Goal: Task Accomplishment & Management: Manage account settings

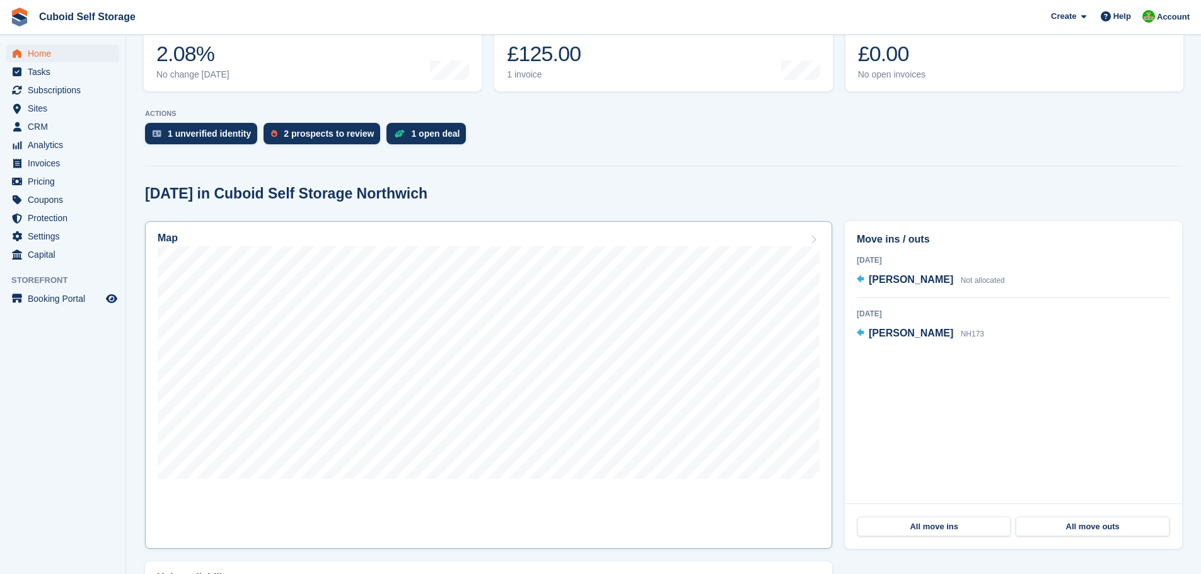
scroll to position [252, 0]
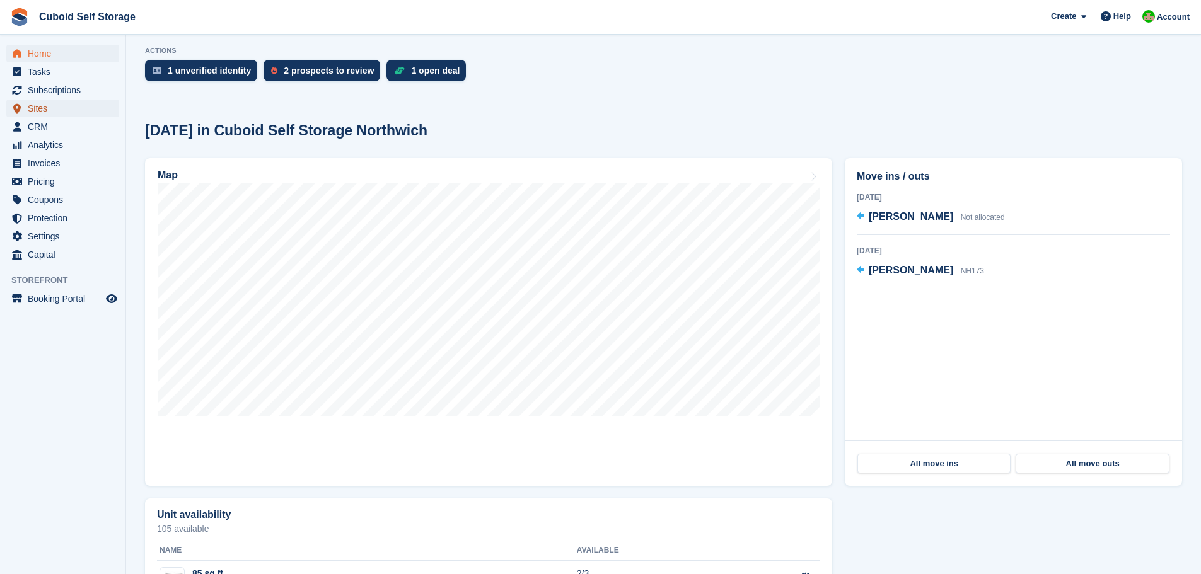
click at [40, 107] on span "Sites" at bounding box center [66, 109] width 76 height 18
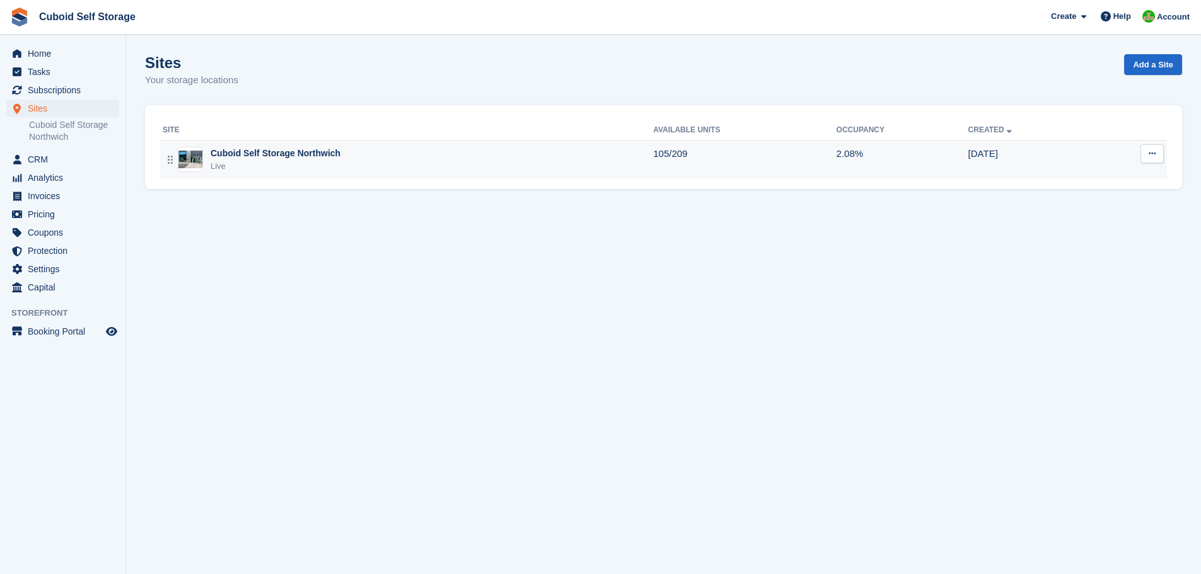
click at [271, 170] on div "Live" at bounding box center [276, 166] width 130 height 13
click at [273, 173] on td "Cuboid Self Storage Northwich Live" at bounding box center [406, 159] width 493 height 39
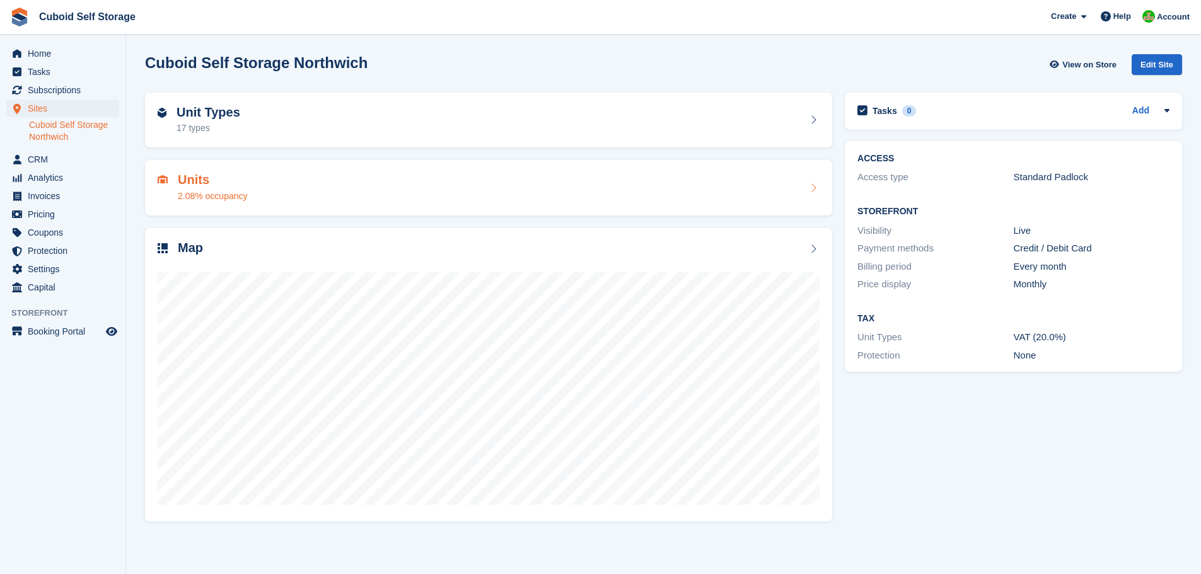
click at [811, 186] on icon at bounding box center [813, 188] width 13 height 10
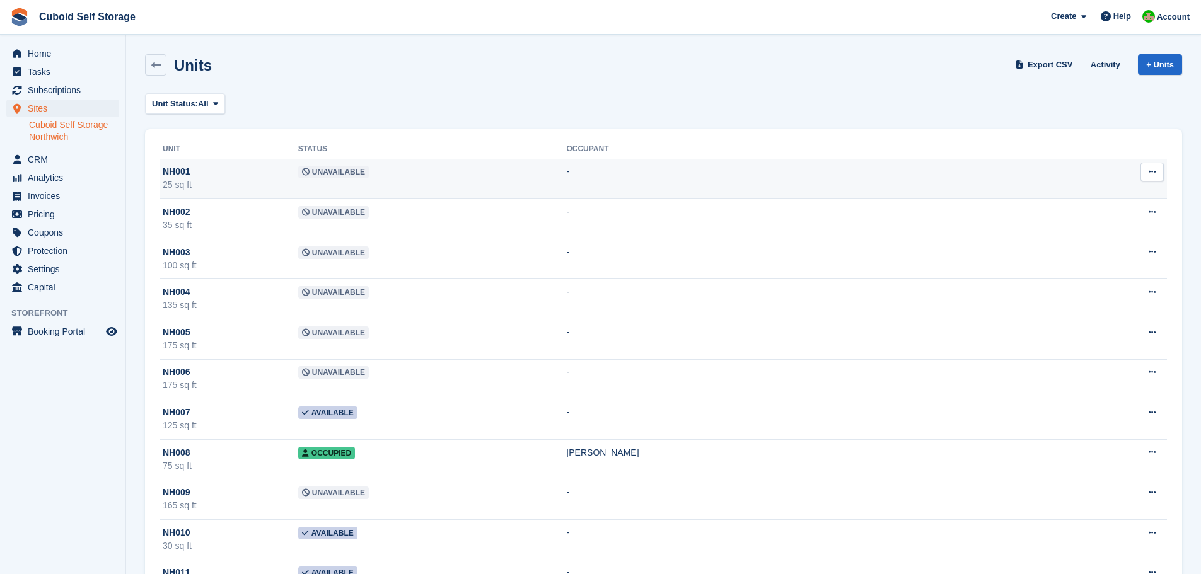
click at [316, 173] on span "Unavailable" at bounding box center [333, 172] width 71 height 13
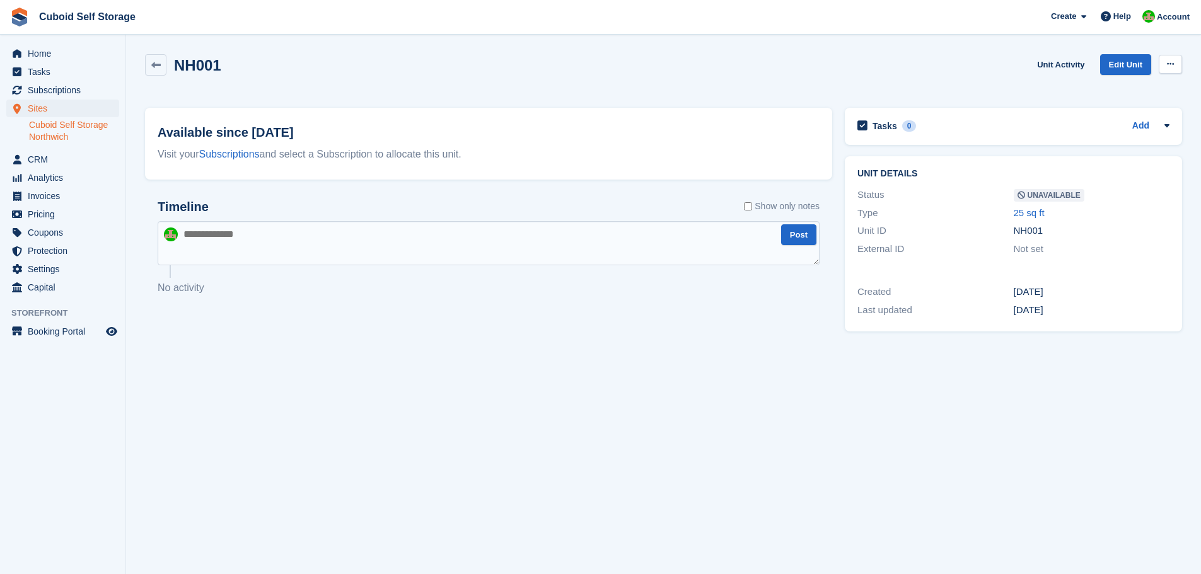
click at [1179, 66] on button at bounding box center [1169, 64] width 23 height 19
click at [1133, 88] on p "Make Available" at bounding box center [1121, 89] width 110 height 16
click at [152, 66] on icon at bounding box center [155, 65] width 9 height 9
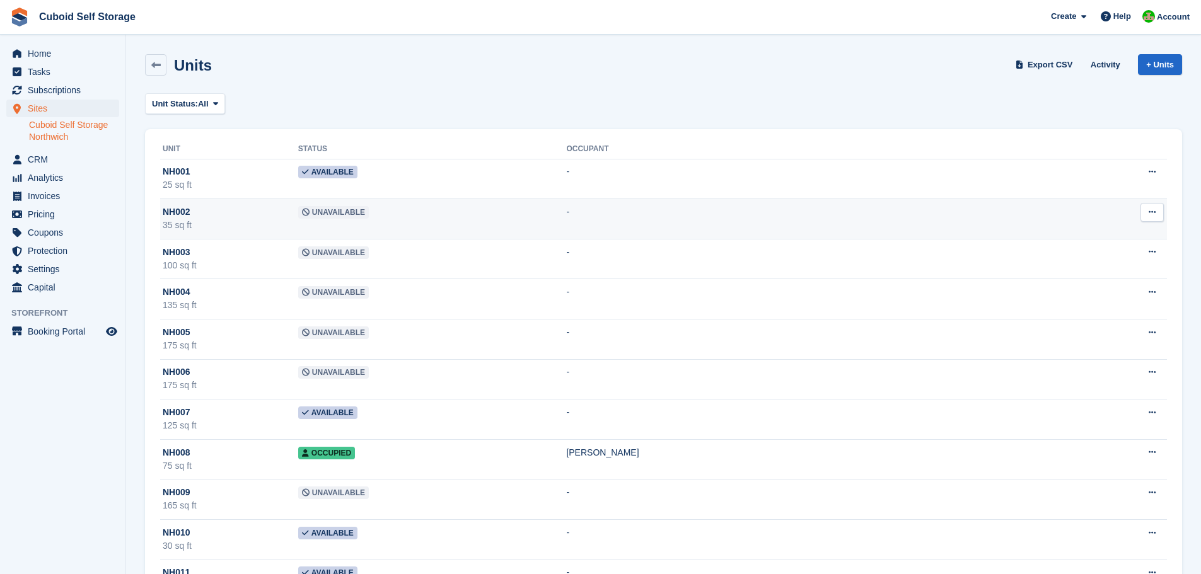
click at [321, 212] on span "Unavailable" at bounding box center [333, 212] width 71 height 13
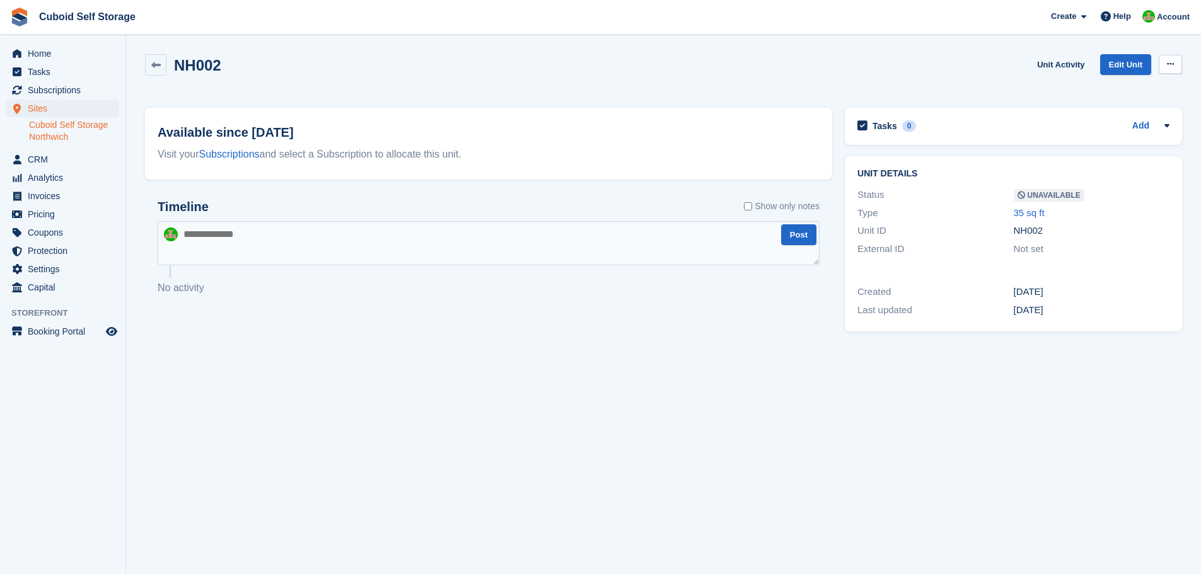
click at [1170, 63] on icon at bounding box center [1170, 64] width 7 height 8
click at [1088, 91] on p "Make Available" at bounding box center [1121, 89] width 110 height 16
click at [160, 69] on icon at bounding box center [155, 65] width 9 height 9
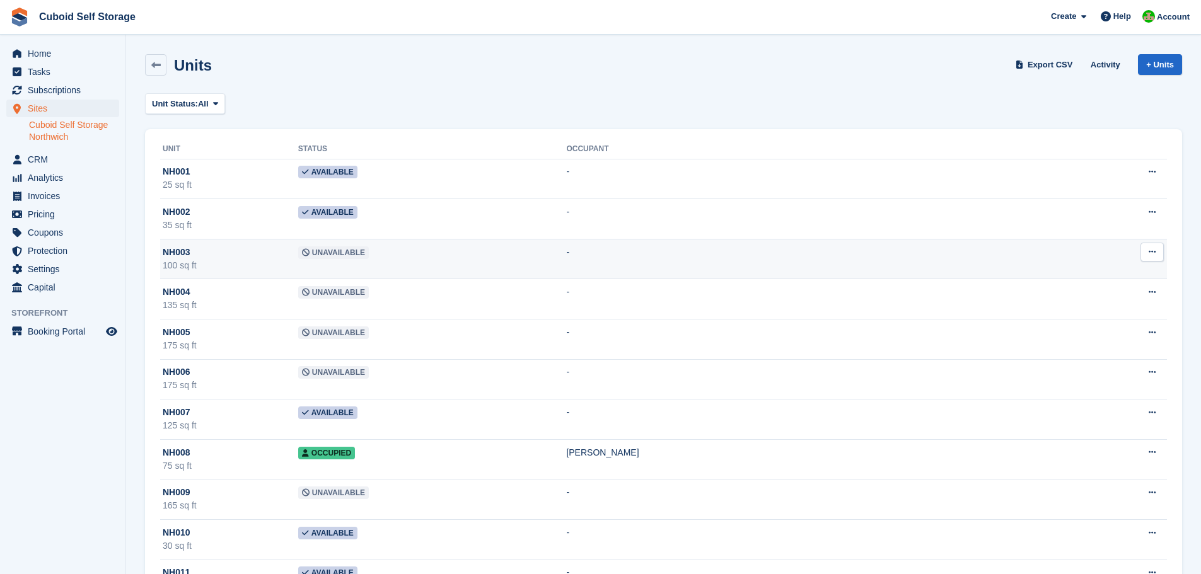
click at [324, 256] on span "Unavailable" at bounding box center [333, 252] width 71 height 13
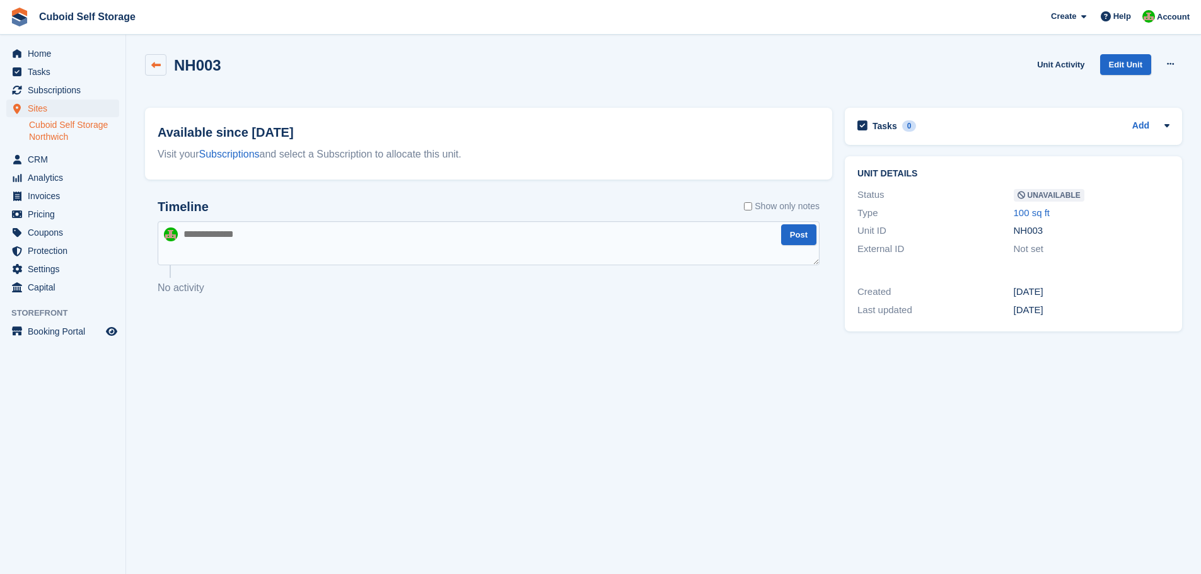
click at [154, 67] on icon at bounding box center [155, 65] width 9 height 9
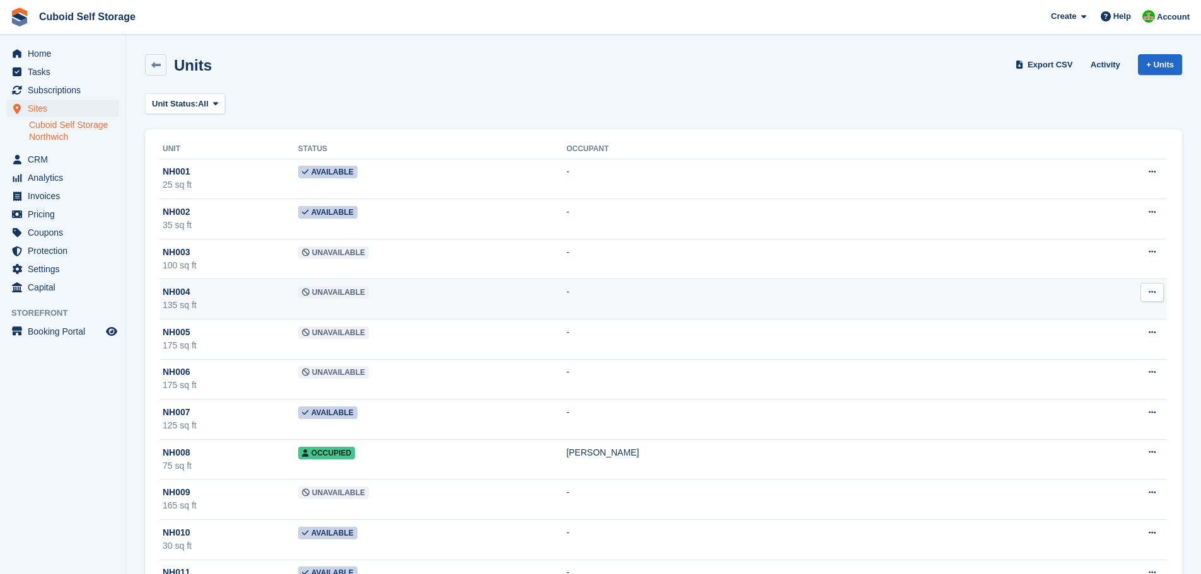
click at [311, 295] on span "Unavailable" at bounding box center [333, 292] width 71 height 13
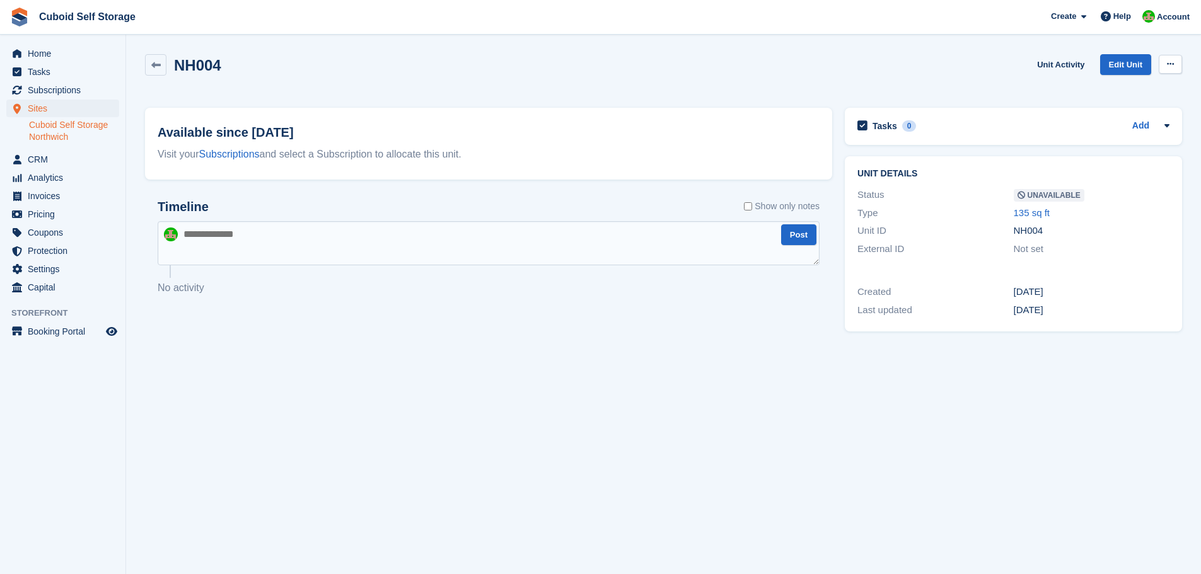
click at [1167, 63] on icon at bounding box center [1170, 64] width 7 height 8
click at [1112, 88] on p "Make Available" at bounding box center [1121, 89] width 110 height 16
click at [154, 64] on icon at bounding box center [155, 65] width 9 height 9
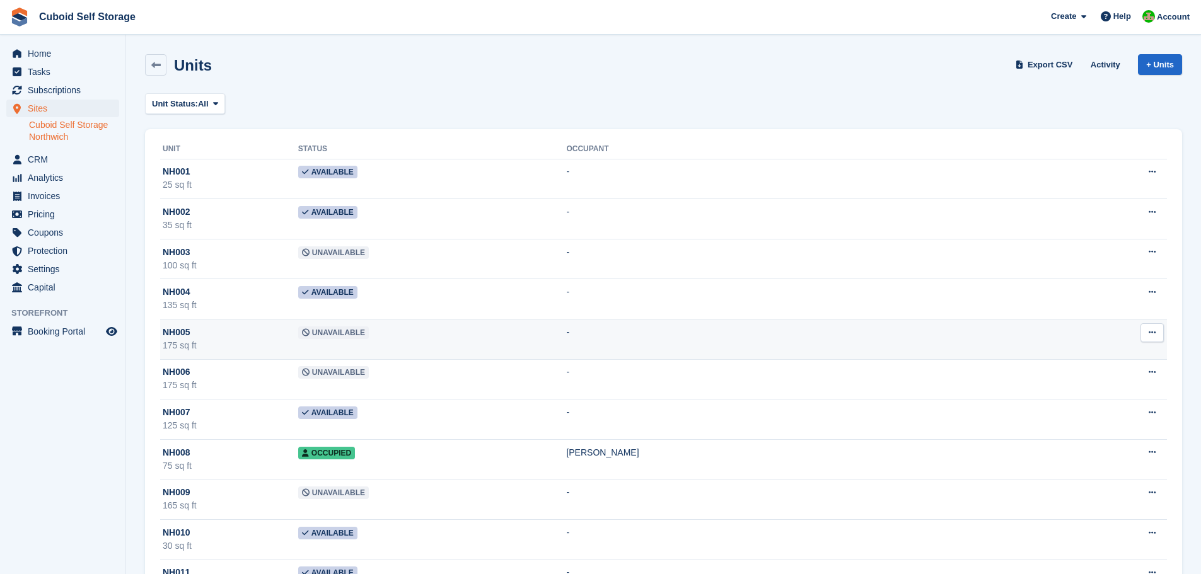
click at [312, 340] on td "Unavailable" at bounding box center [432, 340] width 269 height 40
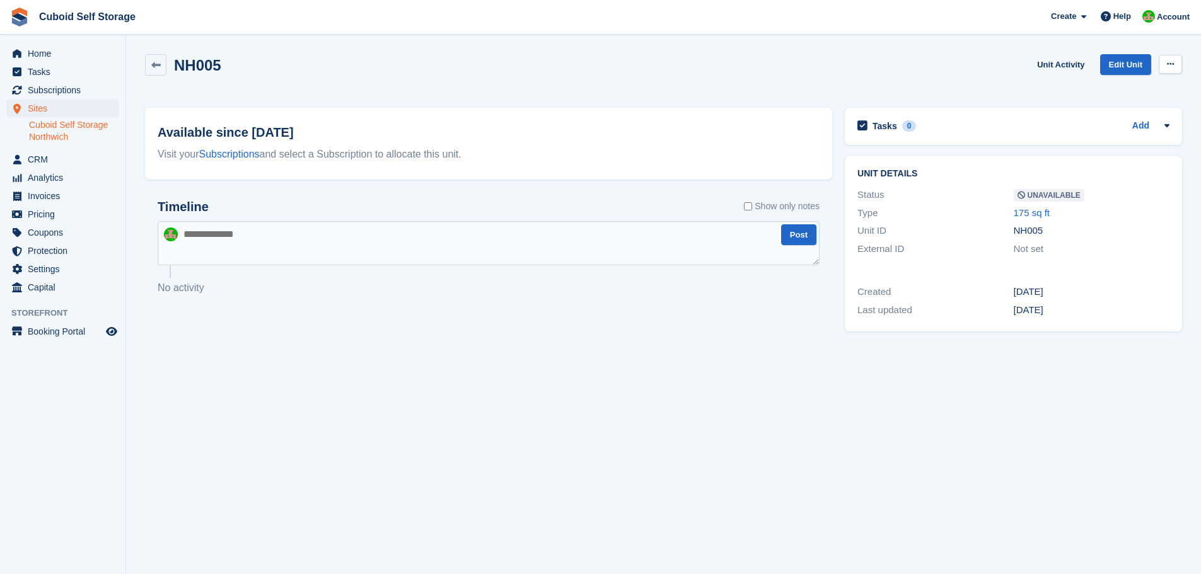
click at [1170, 62] on icon at bounding box center [1170, 64] width 7 height 8
click at [1104, 88] on p "Make Available" at bounding box center [1121, 89] width 110 height 16
click at [156, 62] on icon at bounding box center [155, 65] width 9 height 9
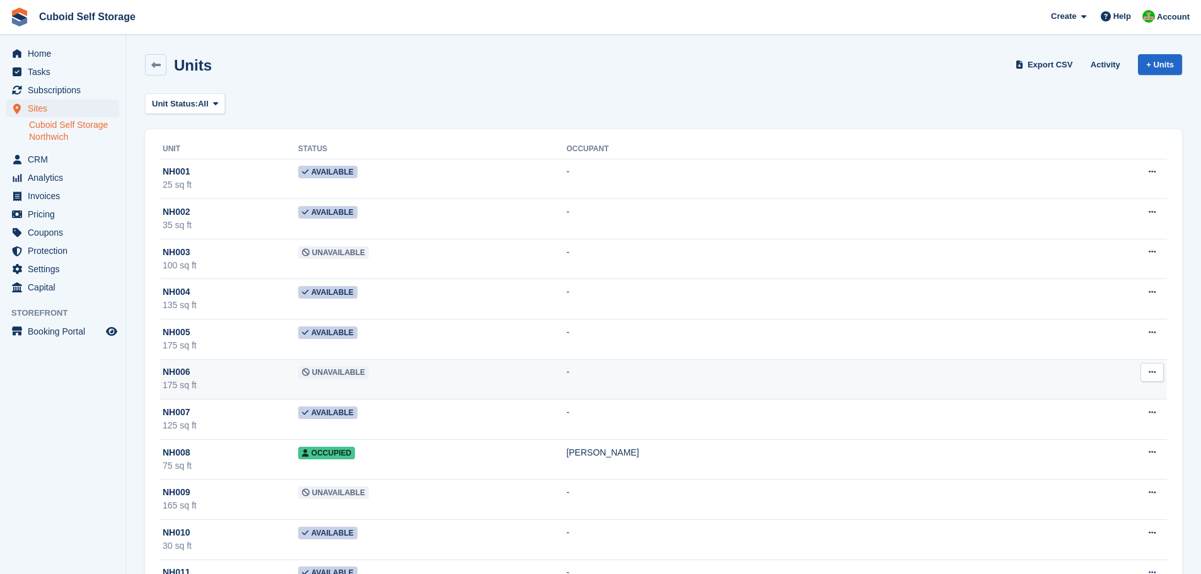
click at [320, 374] on span "Unavailable" at bounding box center [333, 372] width 71 height 13
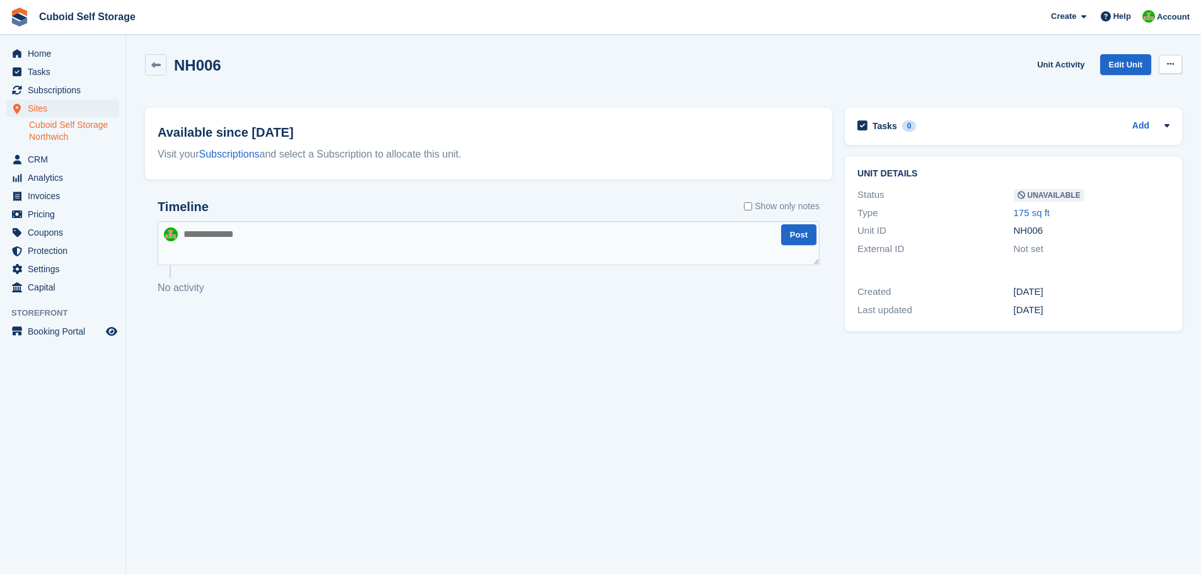
click at [1169, 64] on icon at bounding box center [1170, 64] width 7 height 8
click at [1105, 91] on p "Make Available" at bounding box center [1121, 89] width 110 height 16
click at [155, 65] on icon at bounding box center [155, 65] width 9 height 9
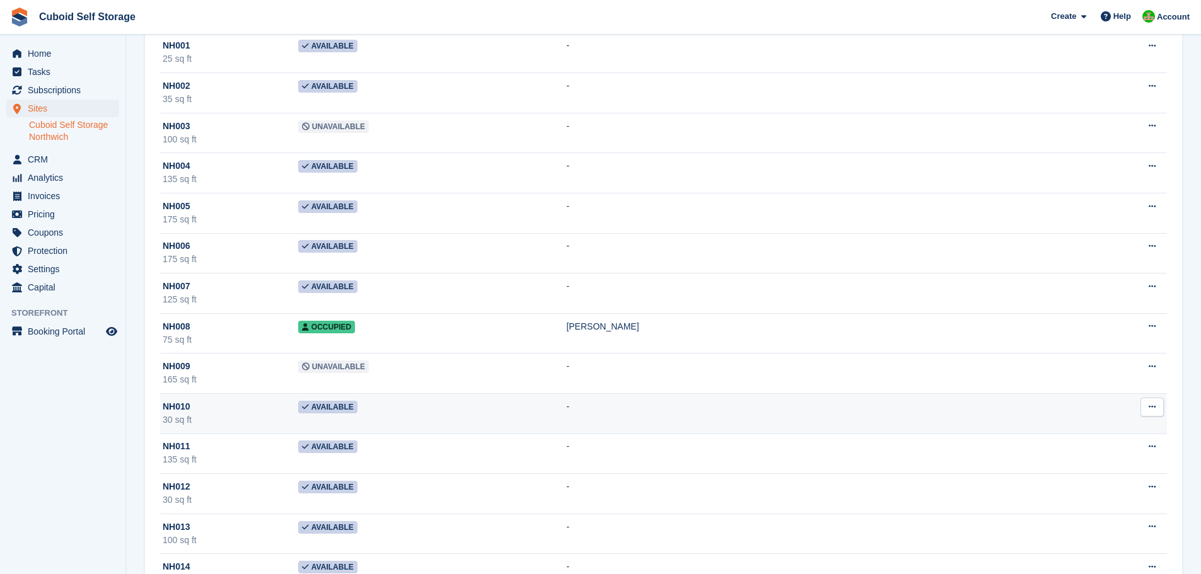
scroll to position [189, 0]
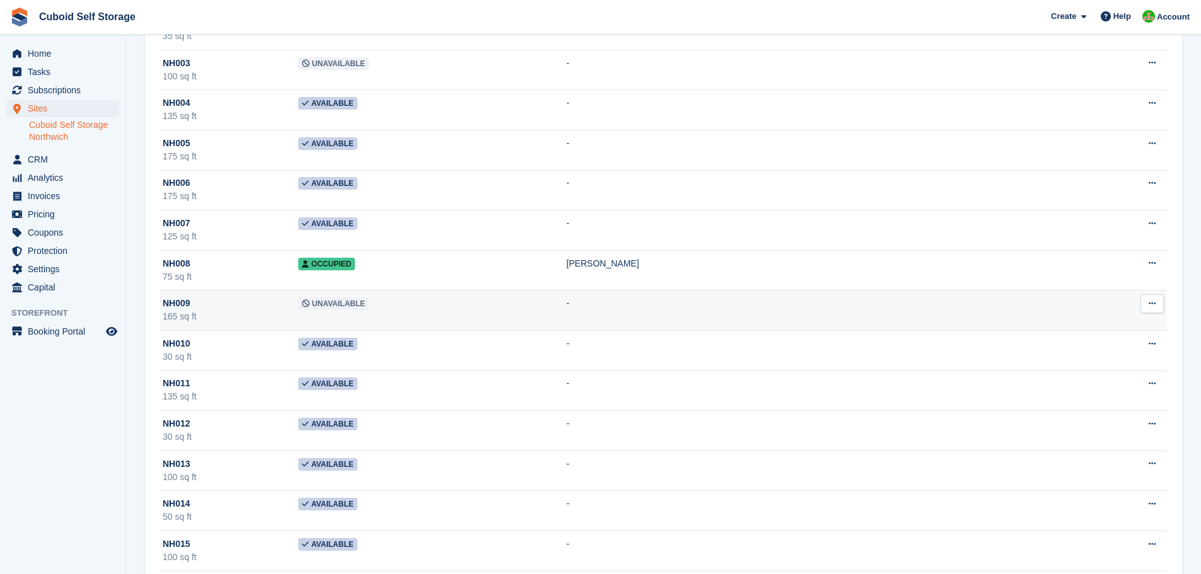
click at [321, 306] on span "Unavailable" at bounding box center [333, 303] width 71 height 13
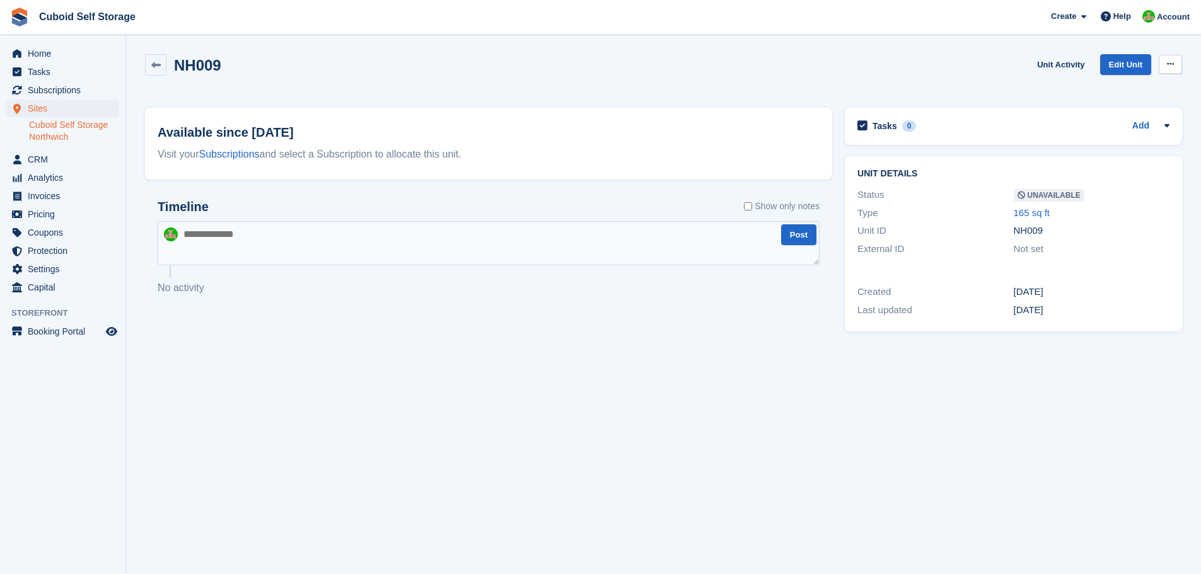
click at [1169, 61] on button at bounding box center [1169, 64] width 23 height 19
click at [1114, 89] on p "Make Available" at bounding box center [1121, 89] width 110 height 16
click at [155, 67] on icon at bounding box center [155, 65] width 9 height 9
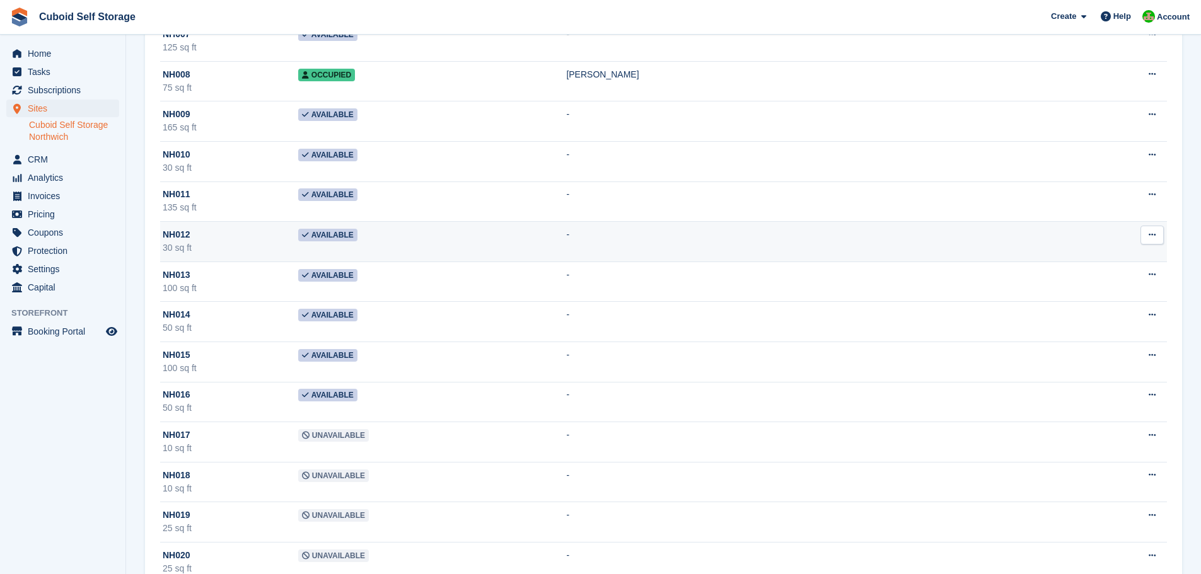
scroll to position [441, 0]
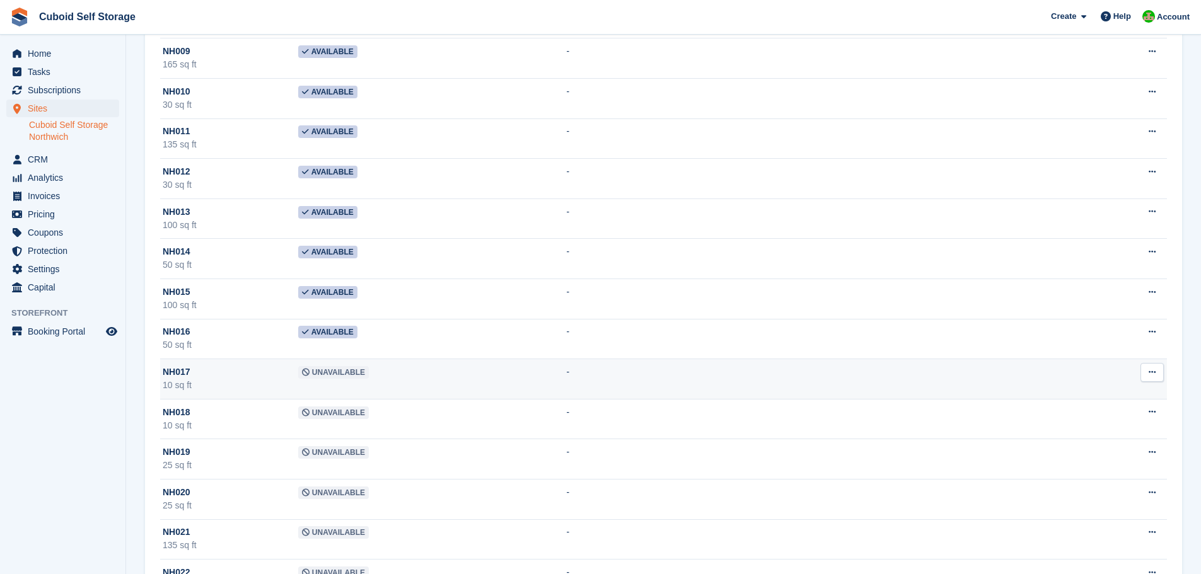
click at [321, 374] on span "Unavailable" at bounding box center [333, 372] width 71 height 13
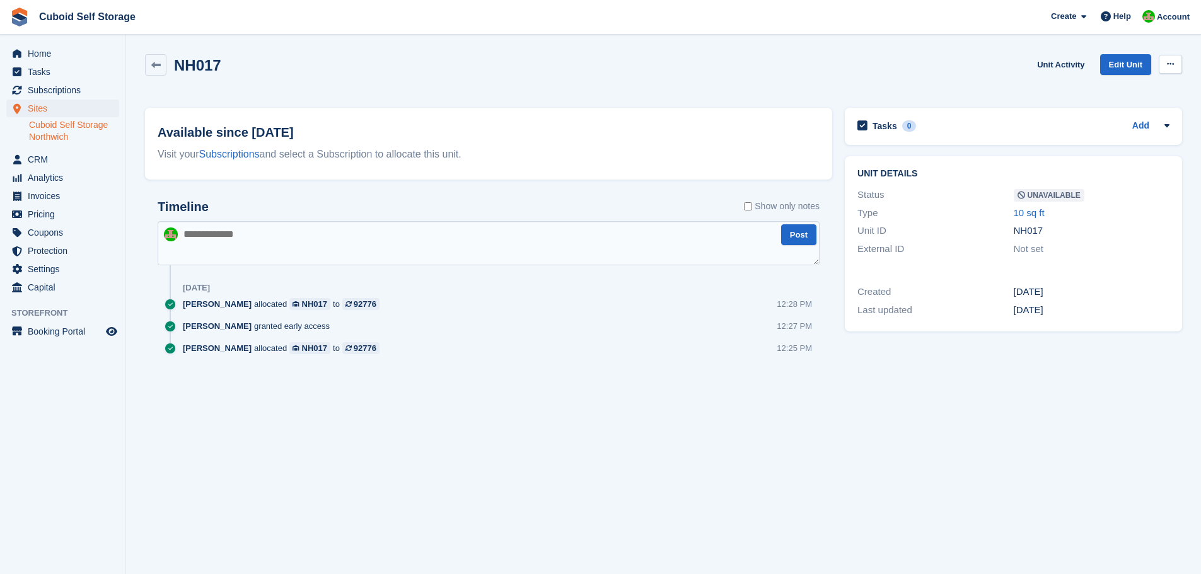
click at [1175, 69] on button at bounding box center [1169, 64] width 23 height 19
click at [1104, 96] on p "Make Available" at bounding box center [1121, 89] width 110 height 16
click at [158, 66] on icon at bounding box center [155, 65] width 9 height 9
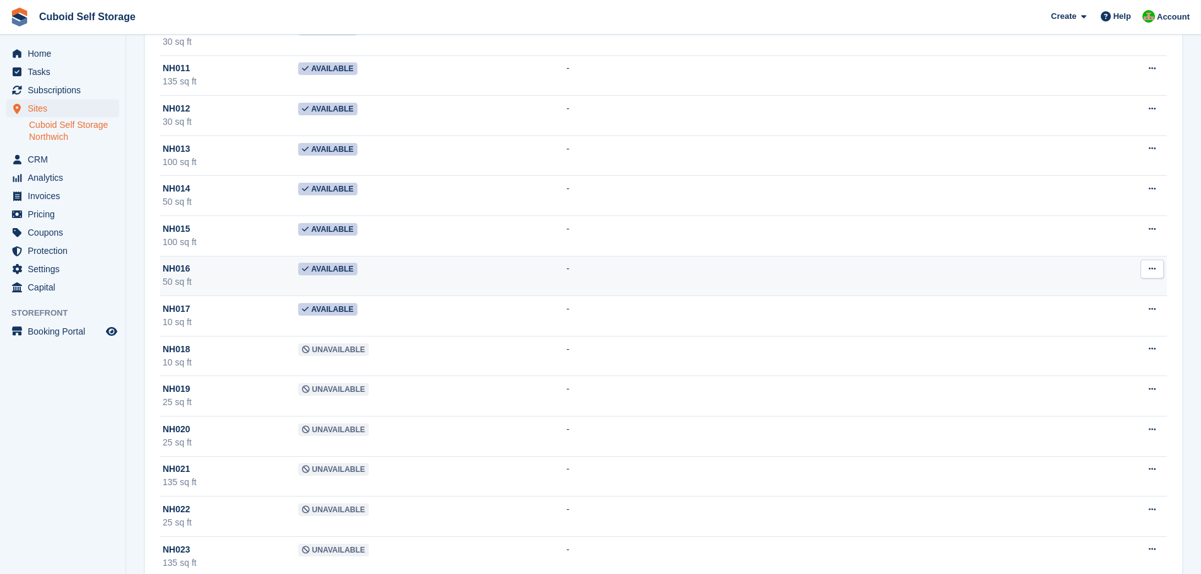
scroll to position [567, 0]
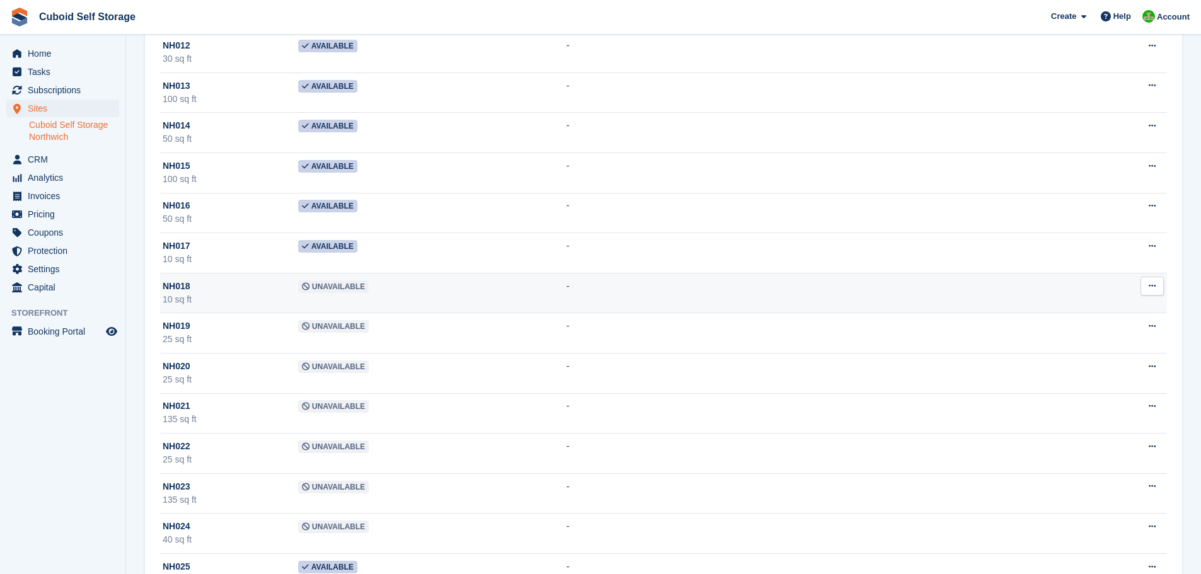
click at [317, 288] on span "Unavailable" at bounding box center [333, 286] width 71 height 13
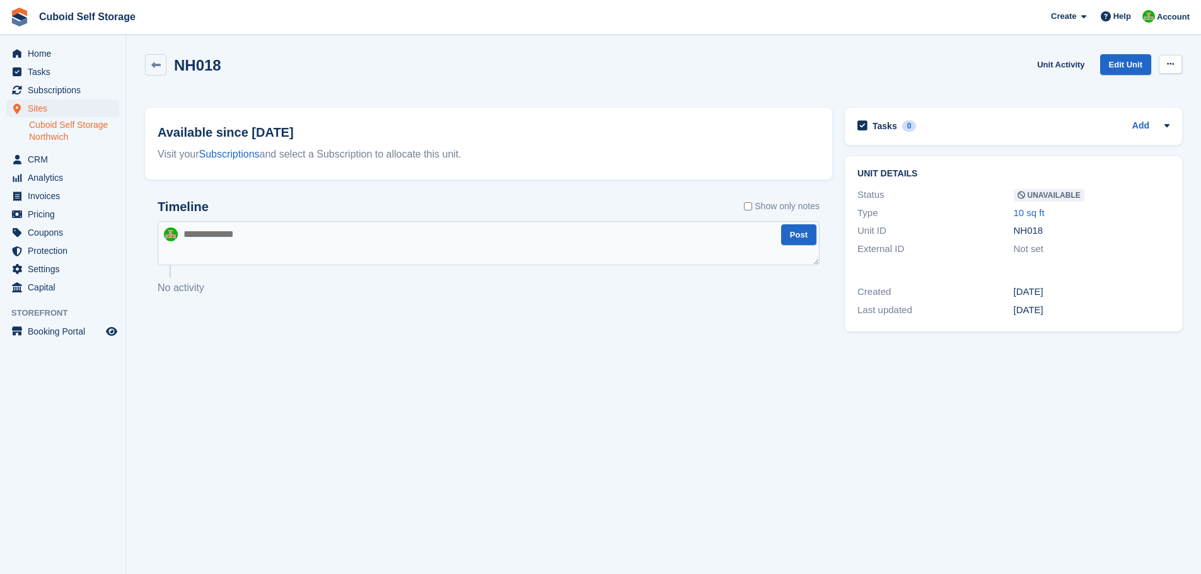
click at [1171, 67] on icon at bounding box center [1170, 64] width 7 height 8
click at [1106, 94] on p "Make Available" at bounding box center [1121, 89] width 110 height 16
click at [157, 69] on icon at bounding box center [155, 65] width 9 height 9
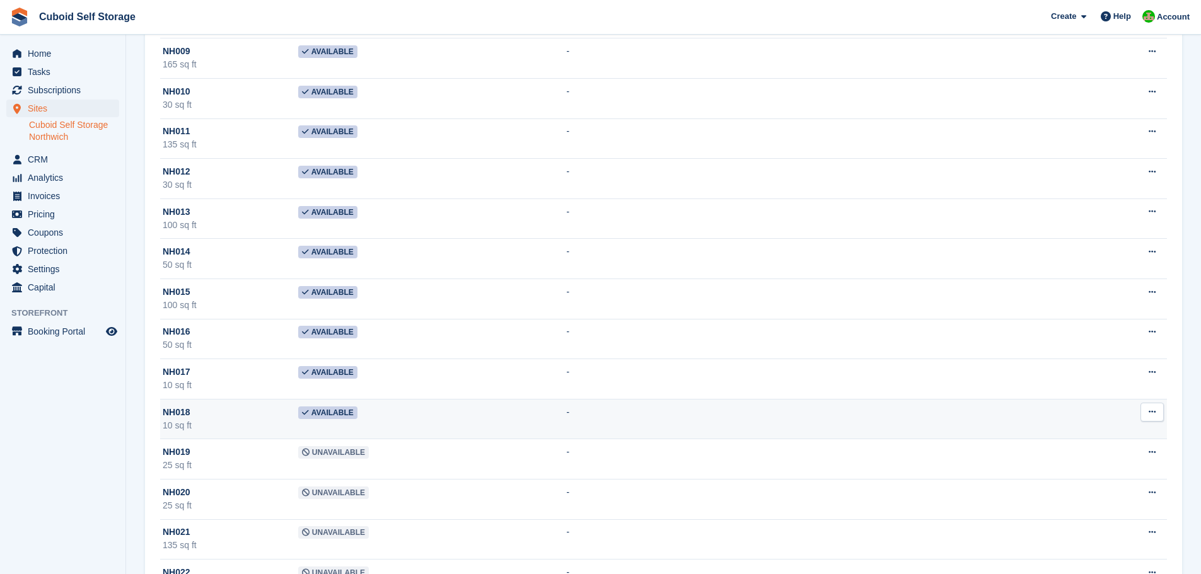
scroll to position [567, 0]
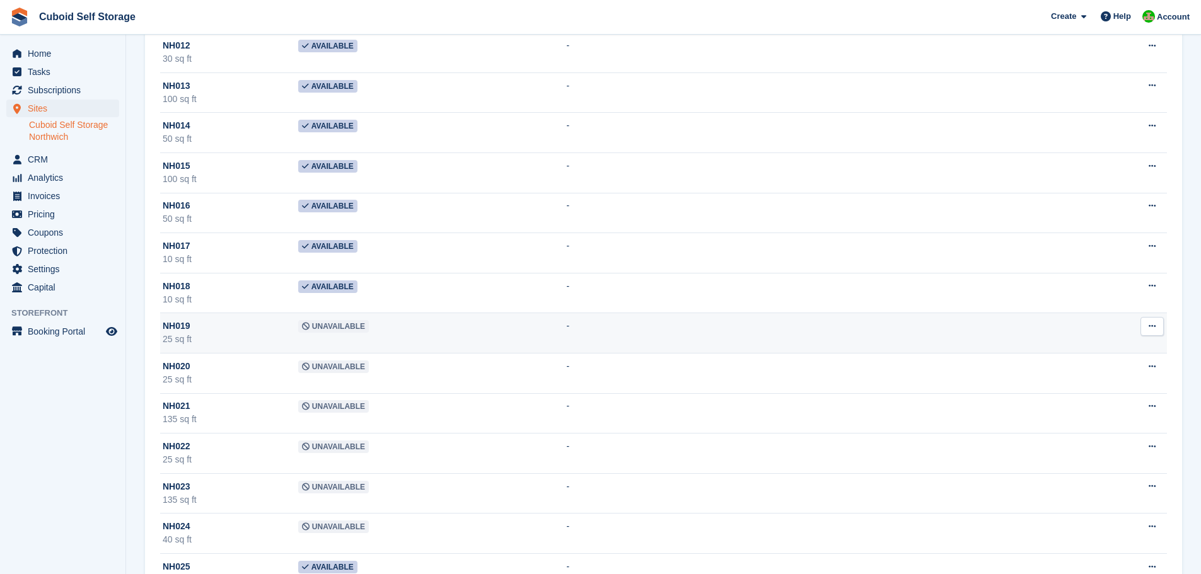
click at [315, 324] on span "Unavailable" at bounding box center [333, 326] width 71 height 13
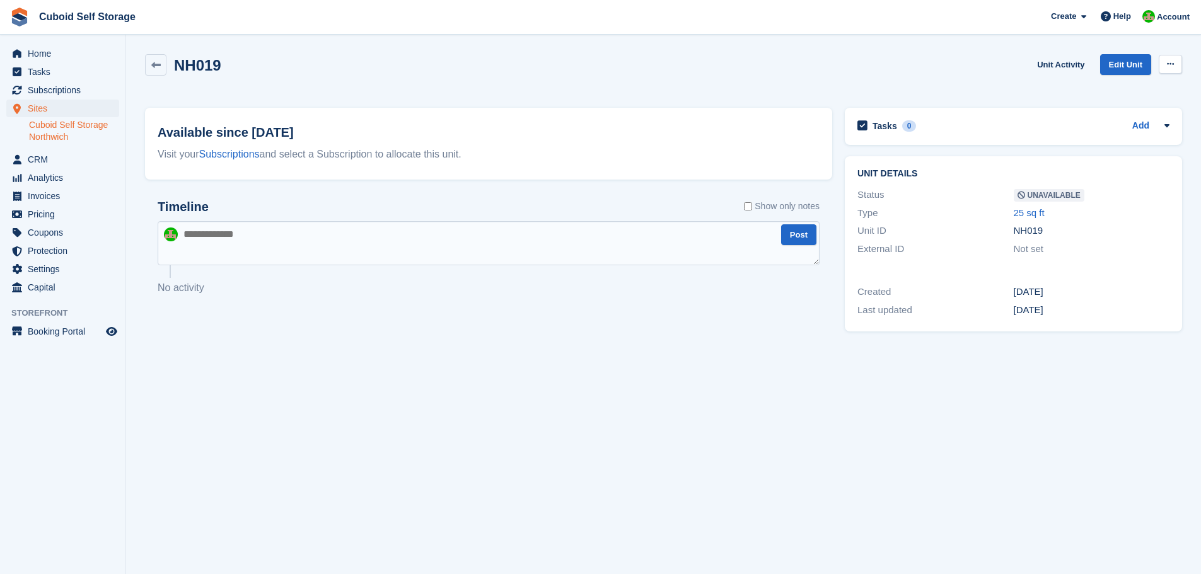
click at [1168, 62] on icon at bounding box center [1170, 64] width 7 height 8
click at [1111, 91] on p "Make Available" at bounding box center [1121, 89] width 110 height 16
click at [156, 66] on icon at bounding box center [155, 65] width 9 height 9
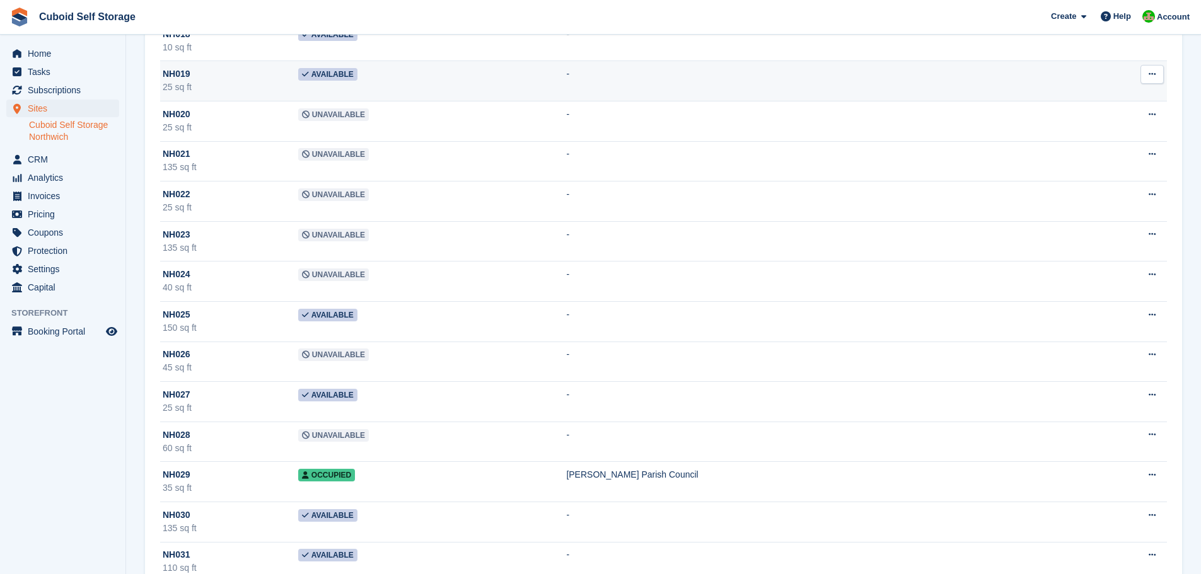
scroll to position [756, 0]
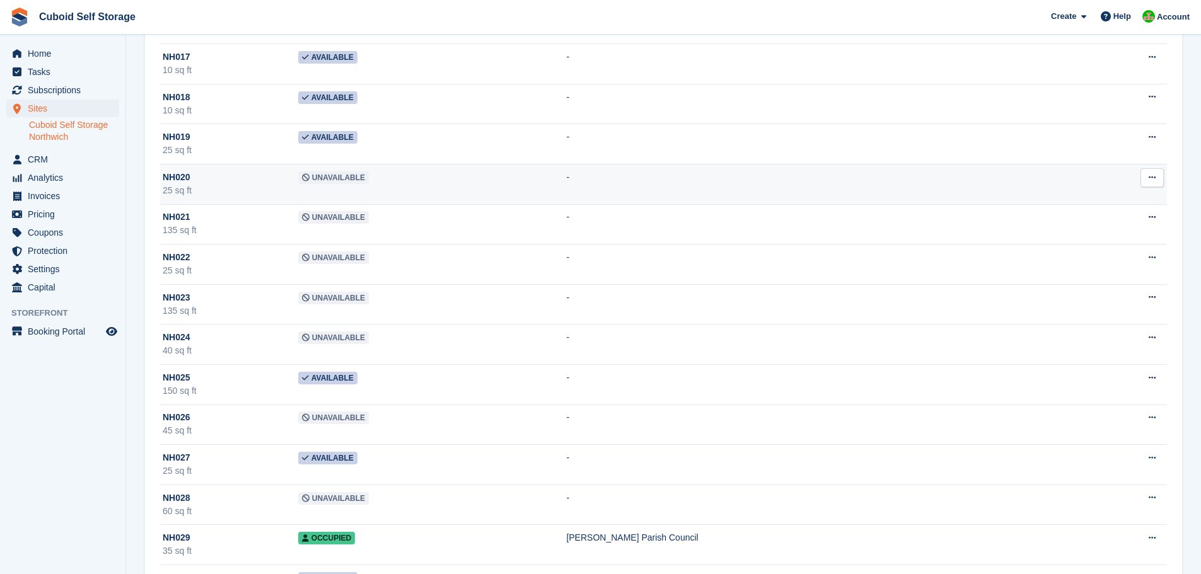
click at [323, 180] on span "Unavailable" at bounding box center [333, 177] width 71 height 13
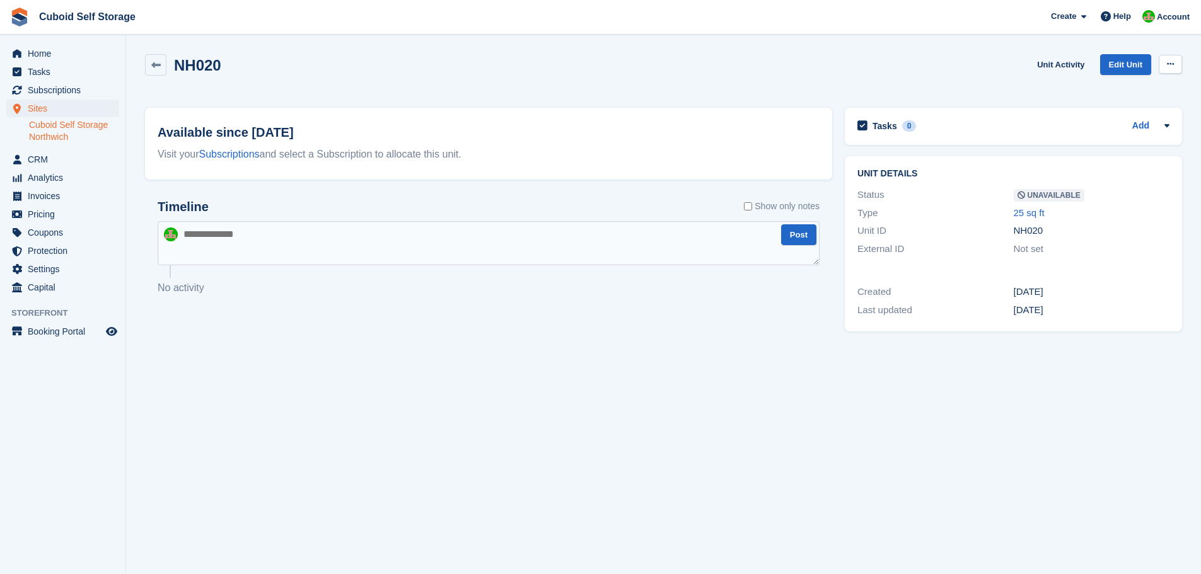
click at [1175, 62] on button at bounding box center [1169, 64] width 23 height 19
click at [1105, 91] on p "Make Available" at bounding box center [1121, 89] width 110 height 16
click at [154, 67] on icon at bounding box center [155, 65] width 9 height 9
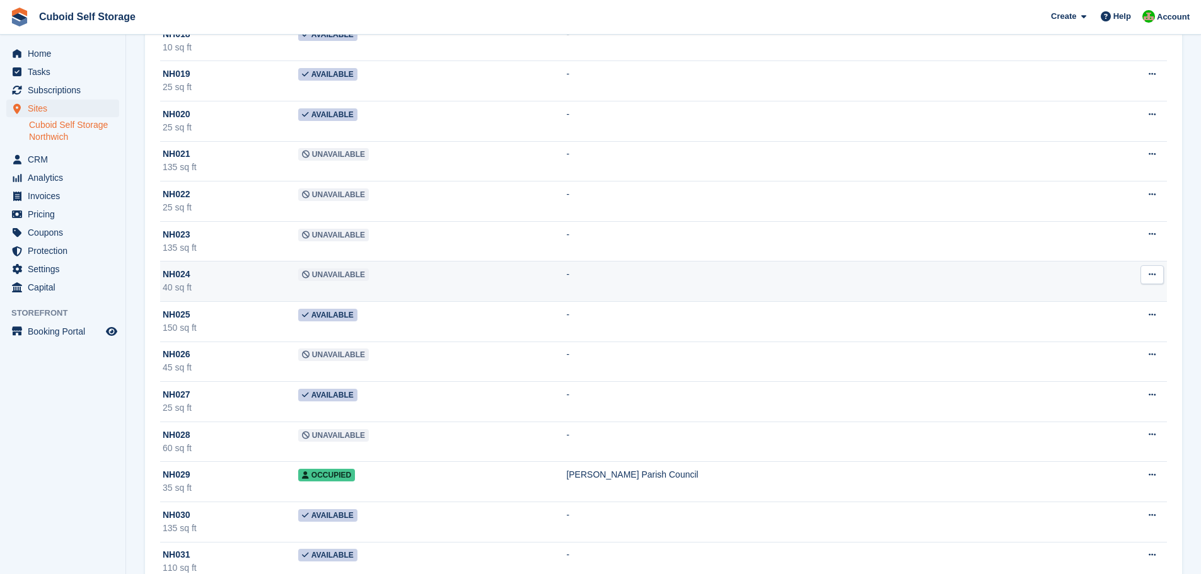
scroll to position [756, 0]
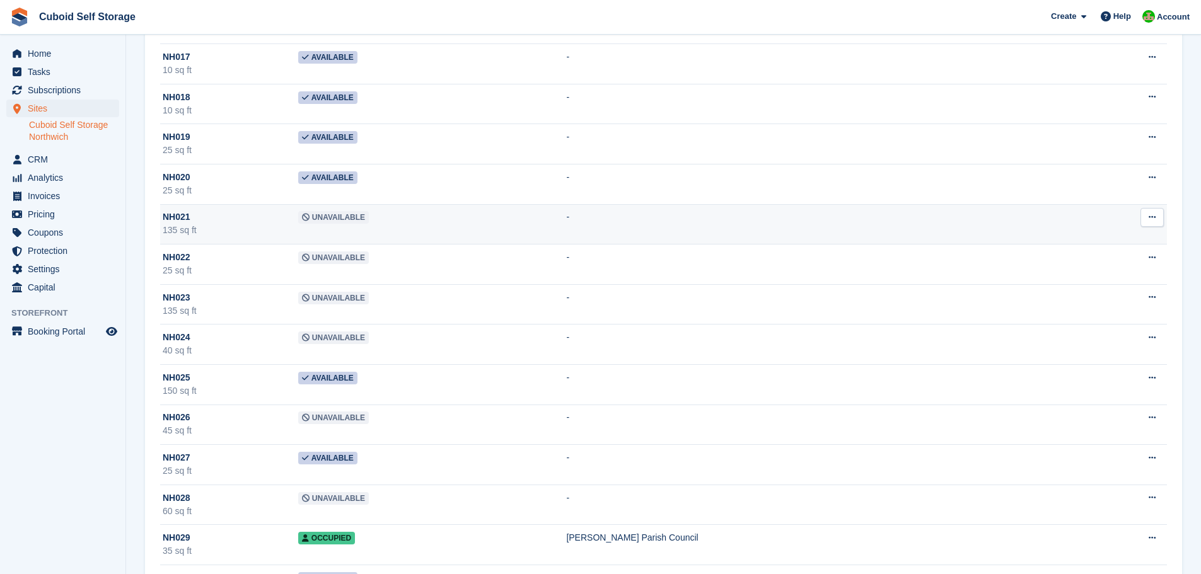
click at [326, 219] on span "Unavailable" at bounding box center [333, 217] width 71 height 13
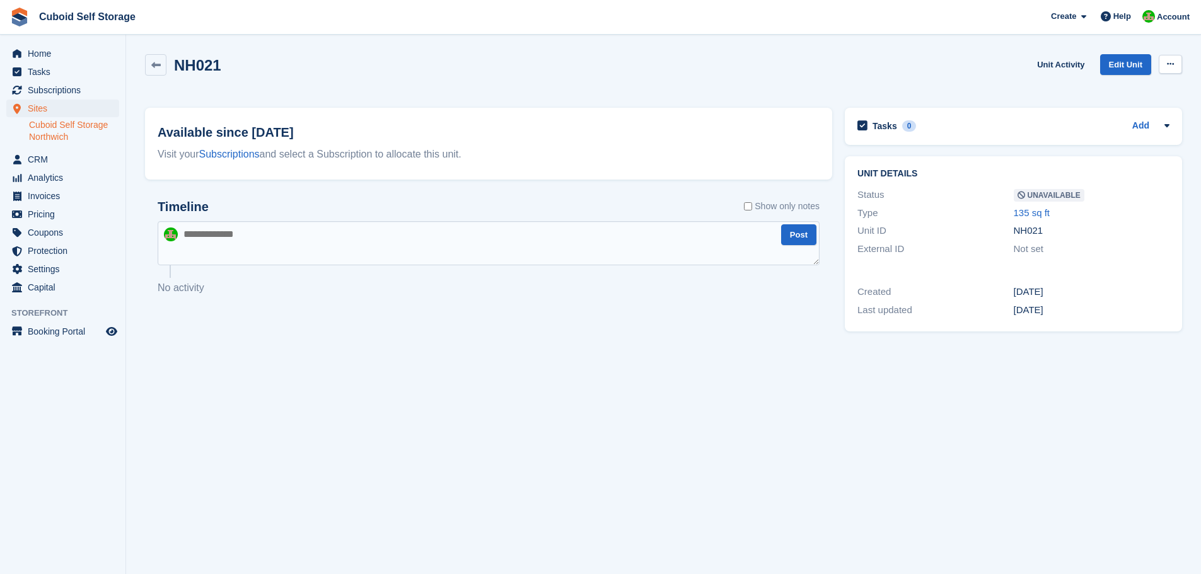
click at [1165, 61] on button at bounding box center [1169, 64] width 23 height 19
click at [1104, 86] on p "Make Available" at bounding box center [1121, 89] width 110 height 16
click at [158, 66] on icon at bounding box center [155, 65] width 9 height 9
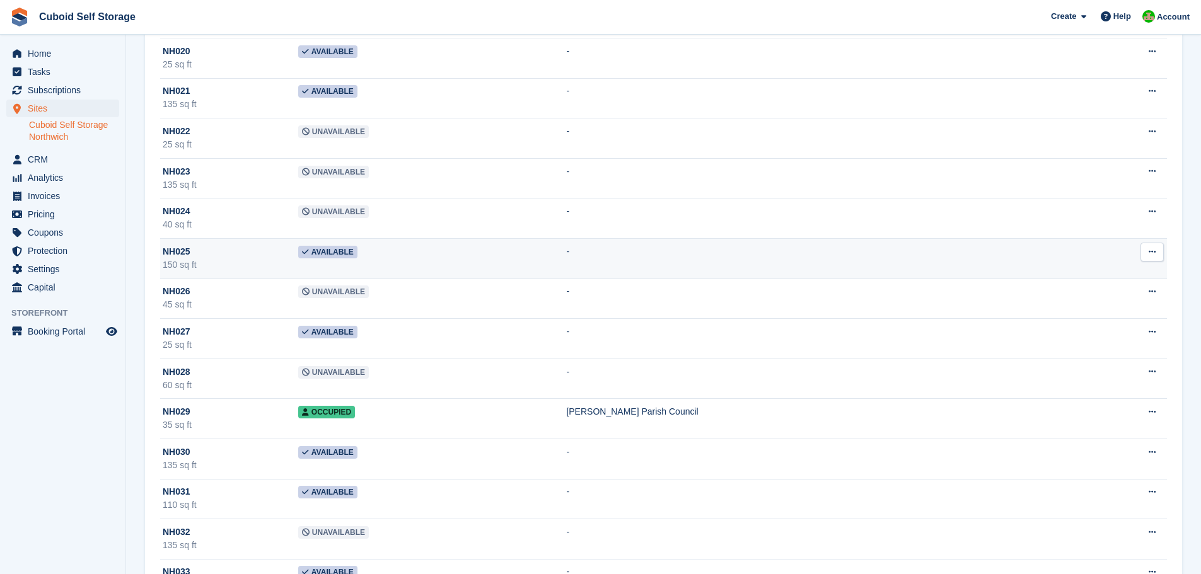
scroll to position [693, 0]
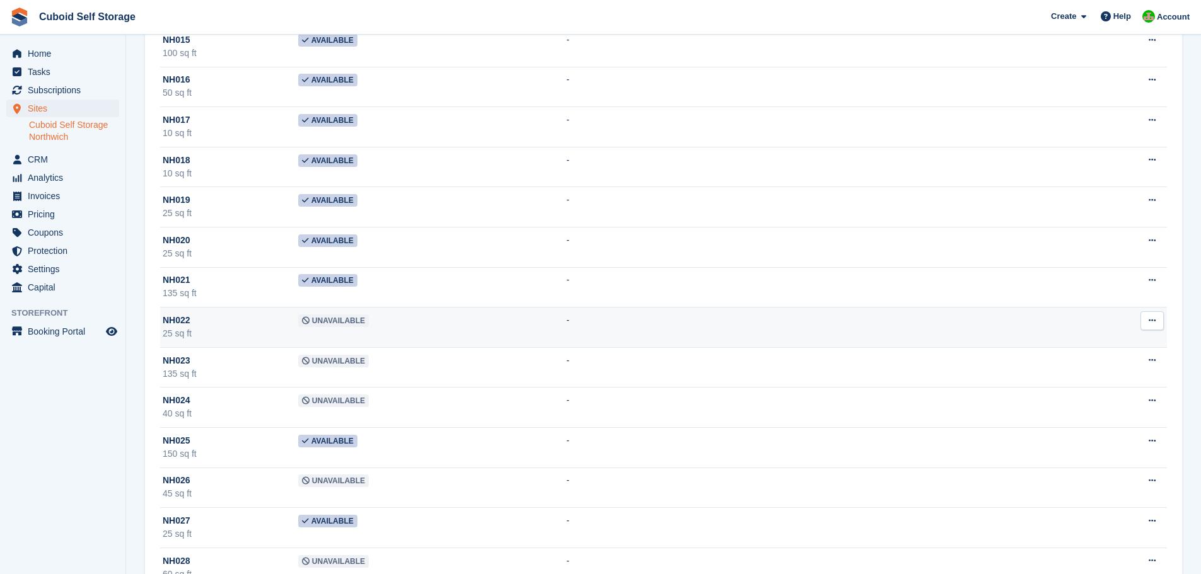
click at [325, 320] on span "Unavailable" at bounding box center [333, 321] width 71 height 13
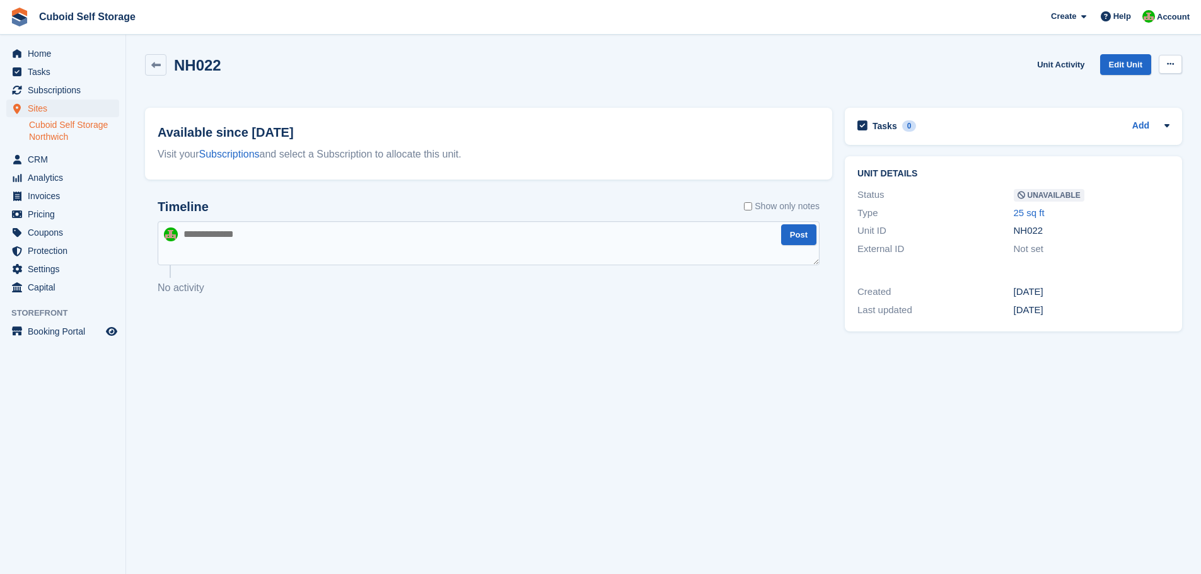
click at [1168, 62] on icon at bounding box center [1170, 64] width 7 height 8
click at [1108, 87] on p "Make Available" at bounding box center [1121, 89] width 110 height 16
click at [156, 69] on icon at bounding box center [155, 65] width 9 height 9
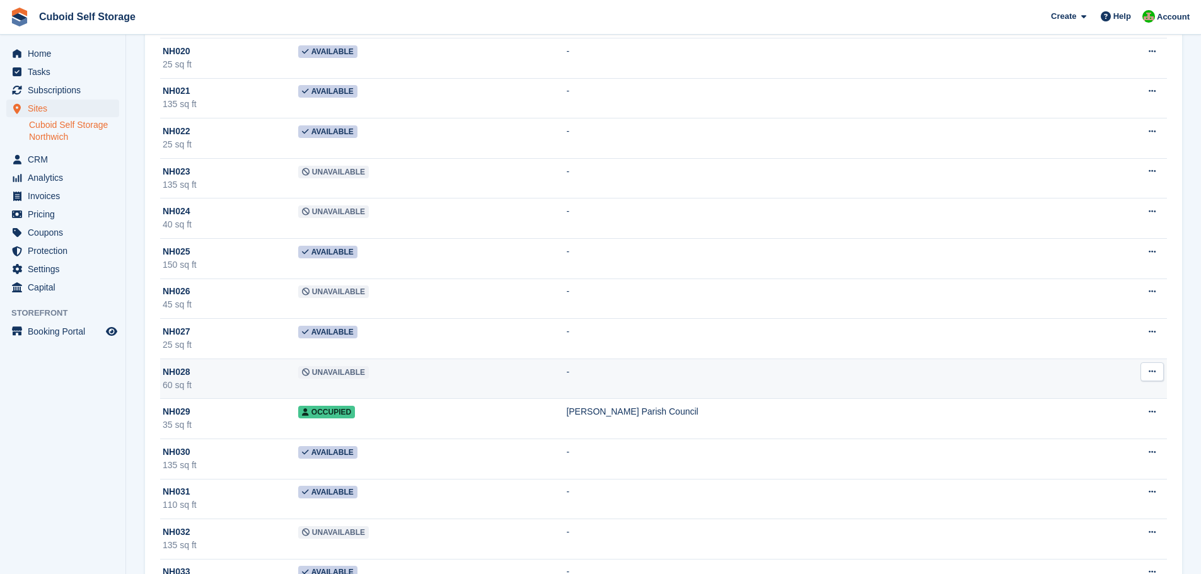
scroll to position [756, 0]
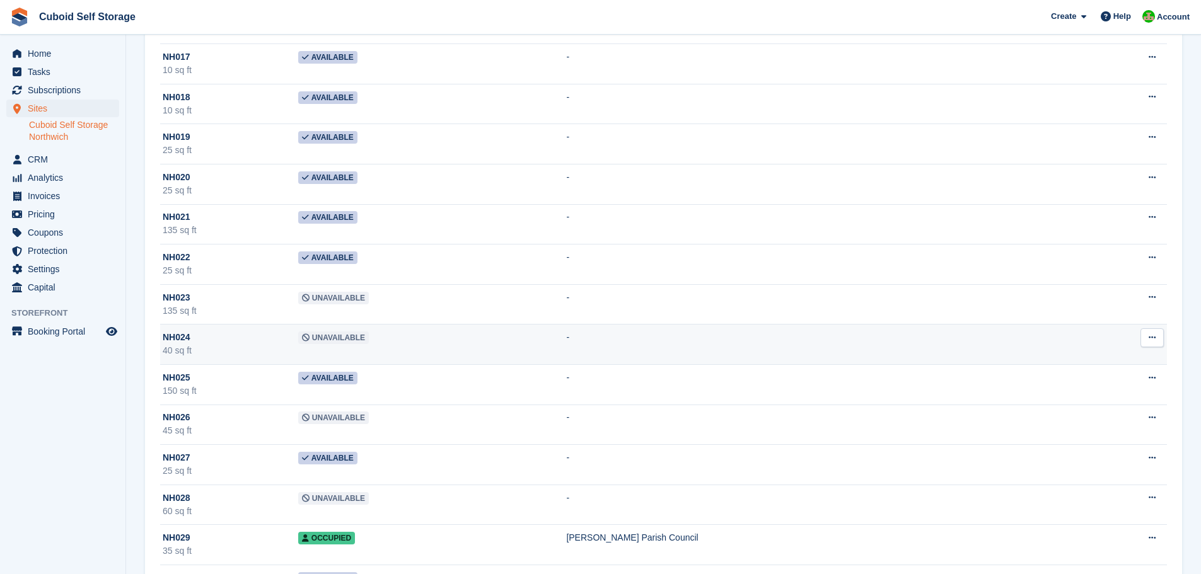
click at [317, 340] on span "Unavailable" at bounding box center [333, 338] width 71 height 13
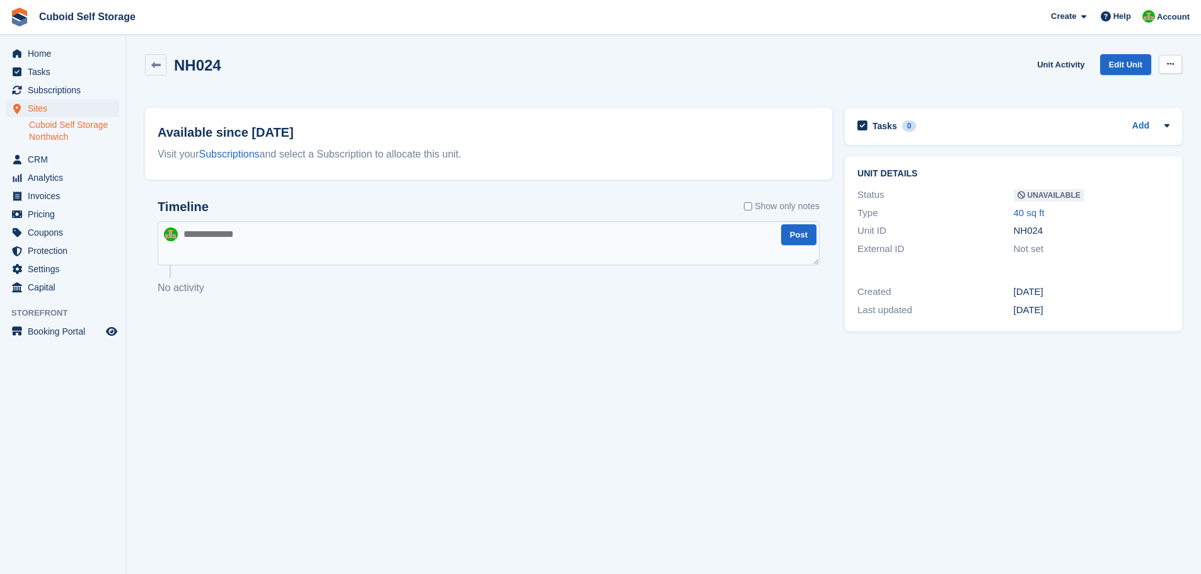
click at [1172, 61] on icon at bounding box center [1170, 64] width 7 height 8
click at [1095, 91] on p "Make Available" at bounding box center [1121, 89] width 110 height 16
click at [160, 67] on icon at bounding box center [155, 65] width 9 height 9
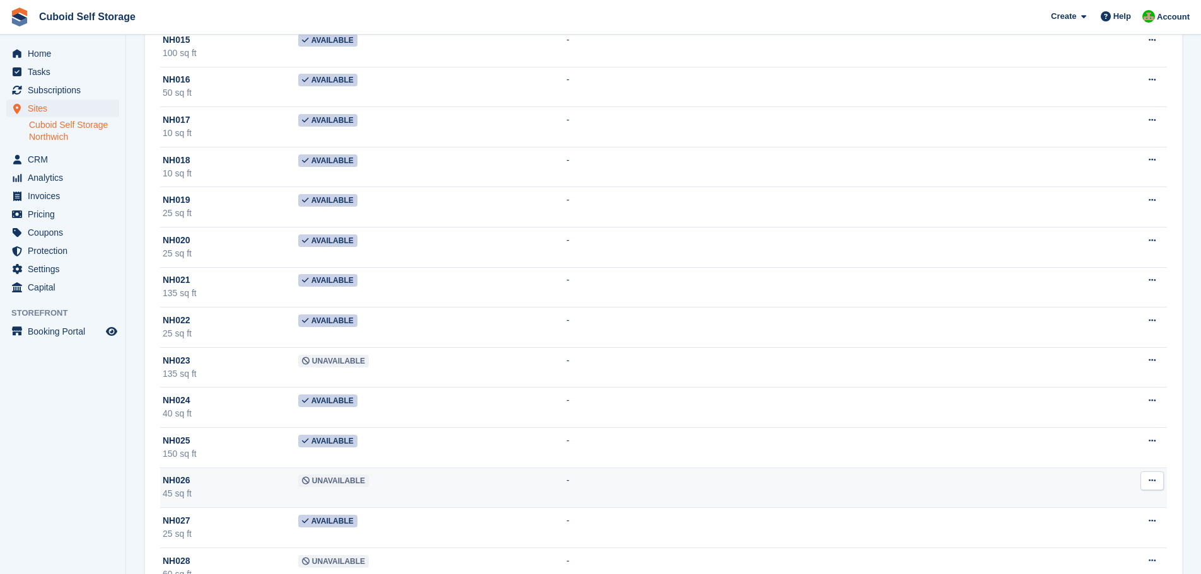
scroll to position [882, 0]
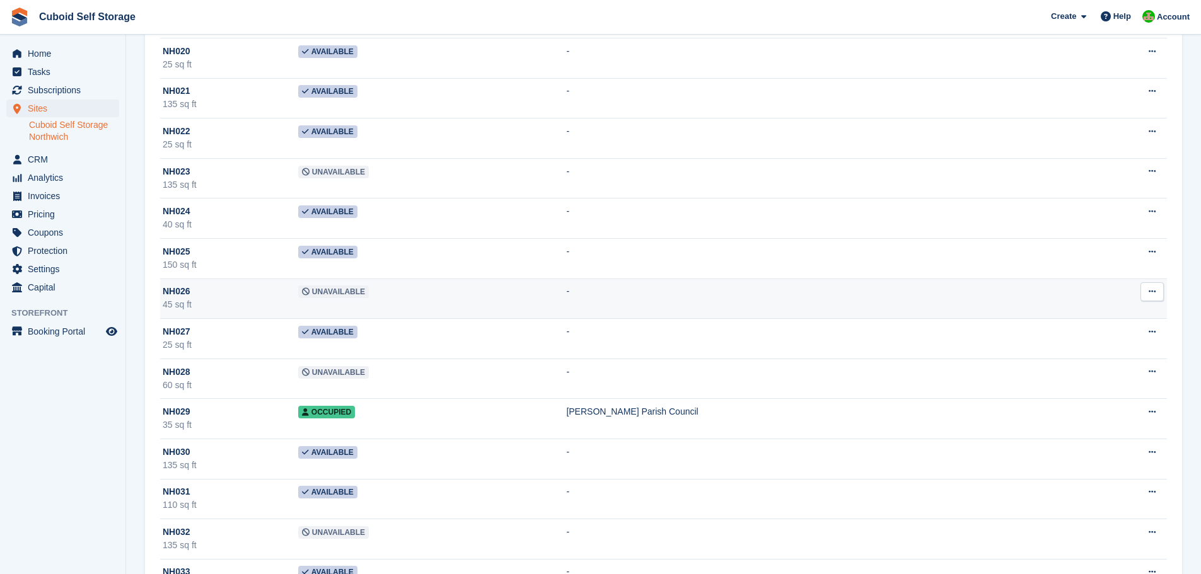
click at [322, 290] on span "Unavailable" at bounding box center [333, 292] width 71 height 13
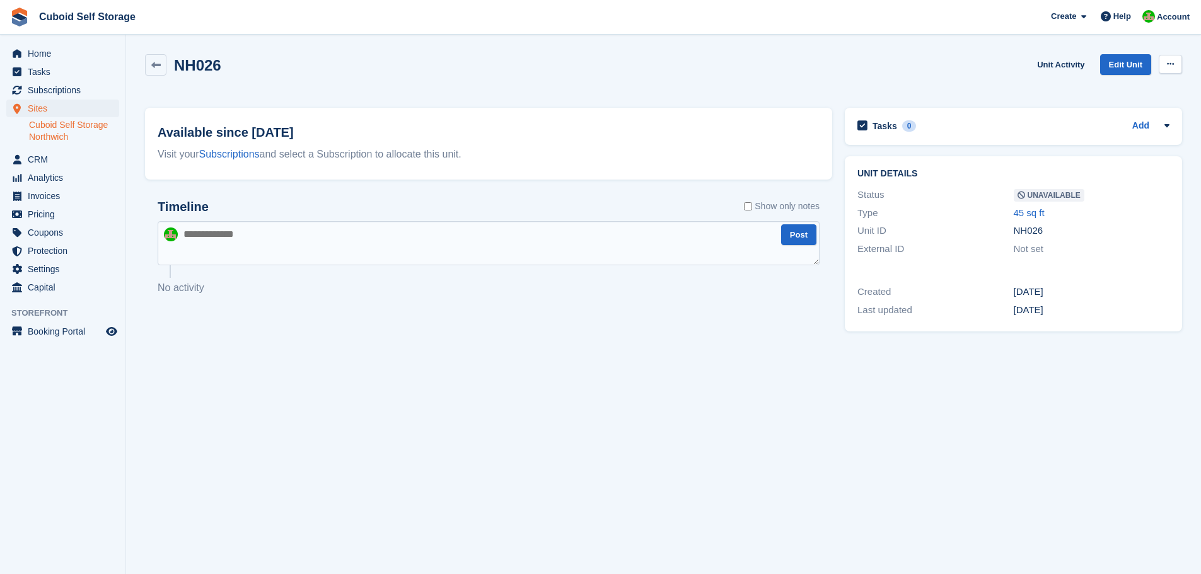
click at [1169, 65] on icon at bounding box center [1170, 64] width 7 height 8
click at [1089, 90] on p "Make Available" at bounding box center [1121, 89] width 110 height 16
click at [154, 64] on icon at bounding box center [155, 65] width 9 height 9
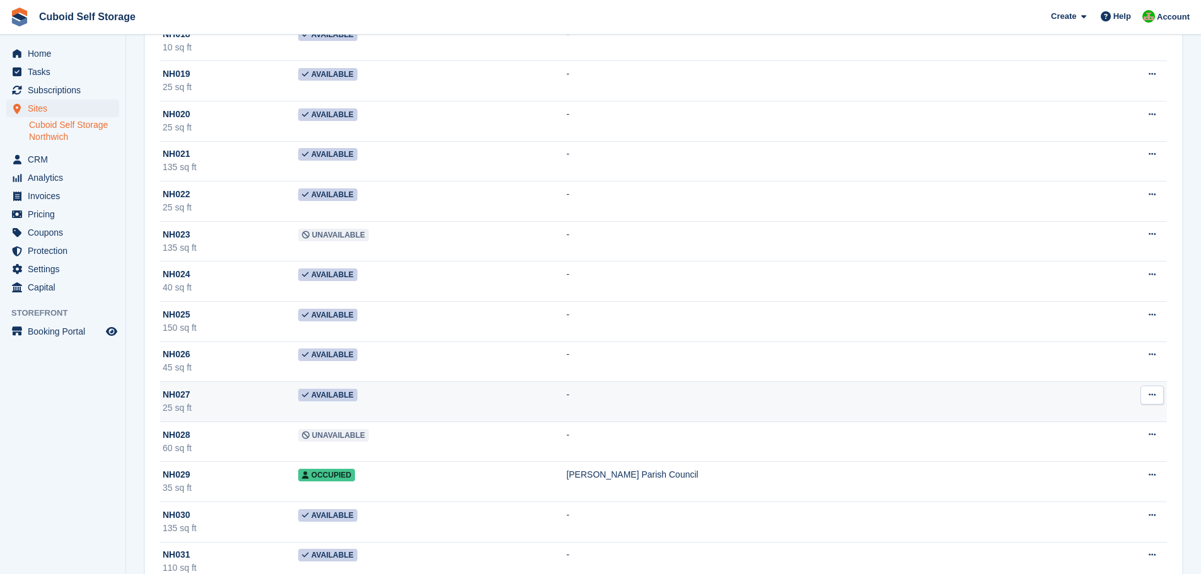
scroll to position [882, 0]
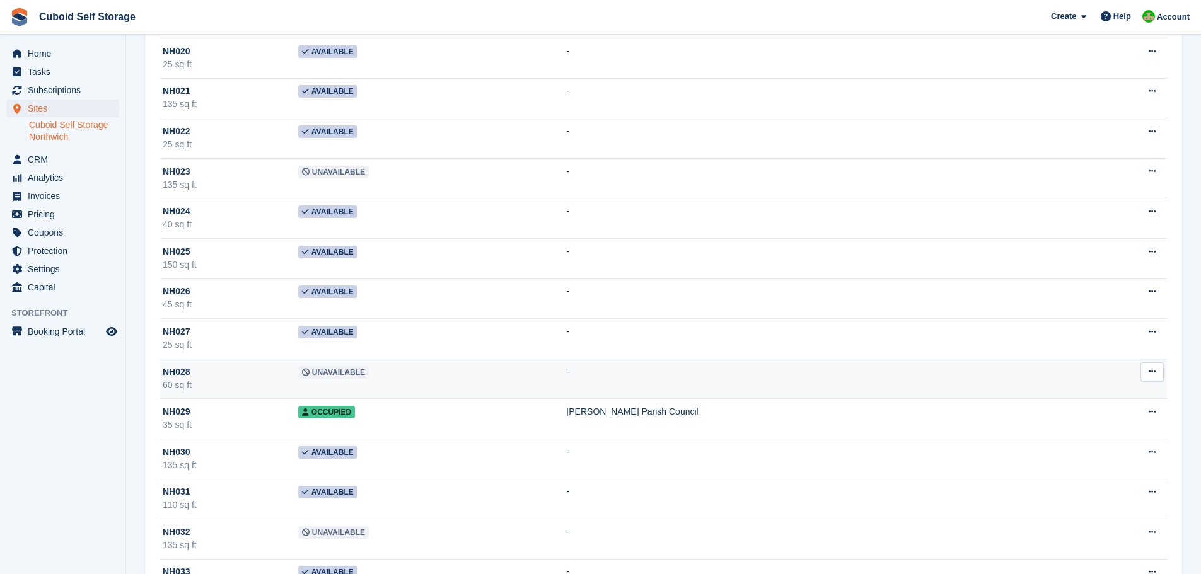
click at [311, 371] on span "Unavailable" at bounding box center [333, 372] width 71 height 13
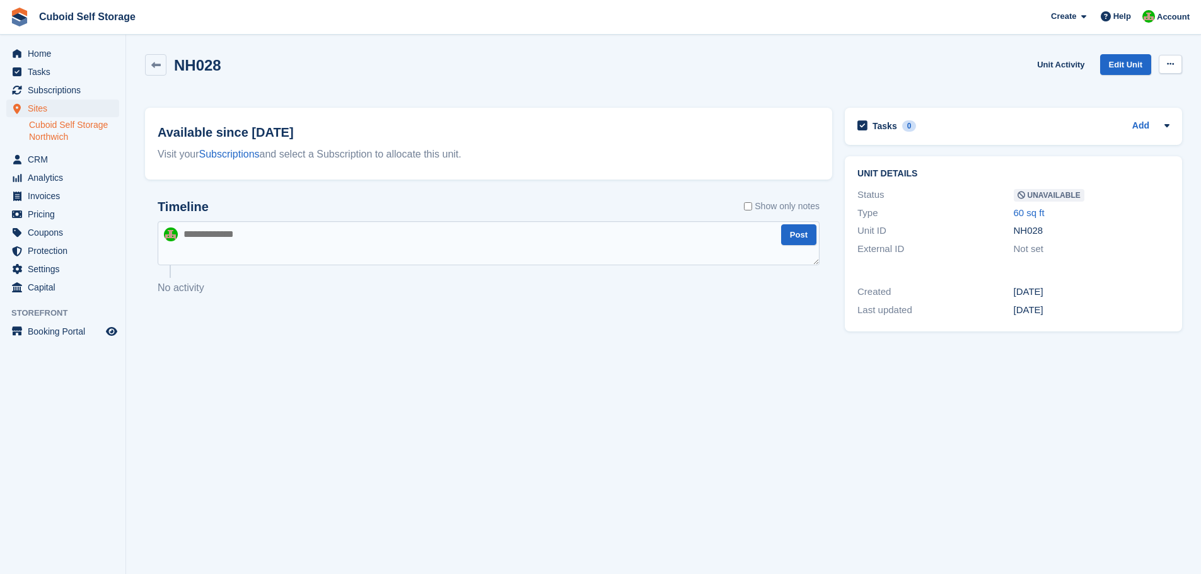
click at [1172, 66] on icon at bounding box center [1170, 64] width 7 height 8
click at [1099, 91] on p "Make Available" at bounding box center [1121, 89] width 110 height 16
click at [156, 66] on icon at bounding box center [155, 65] width 9 height 9
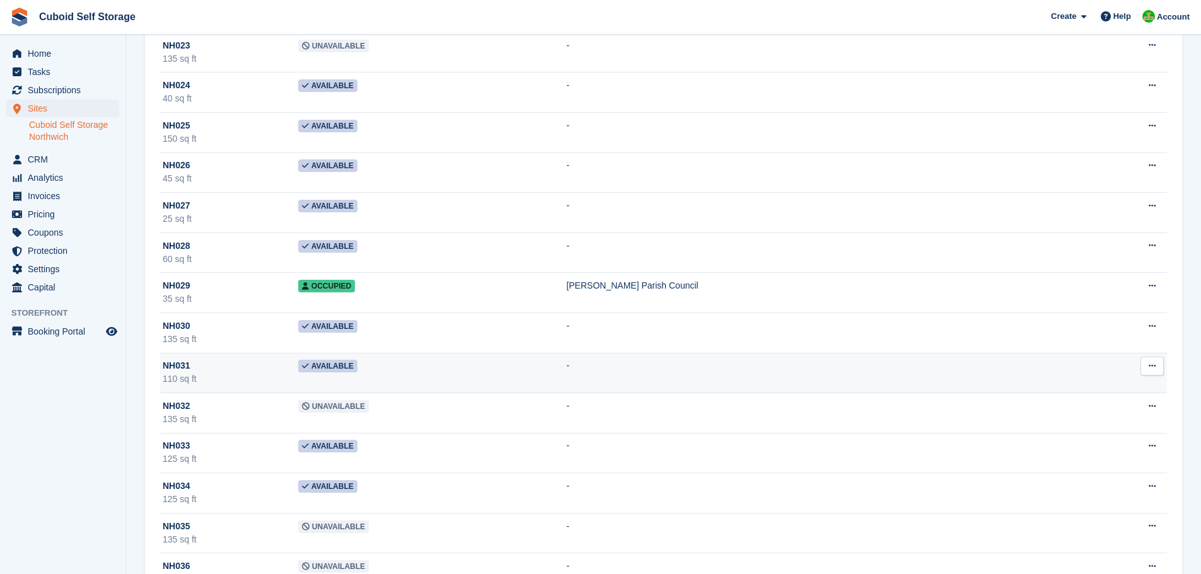
scroll to position [1071, 0]
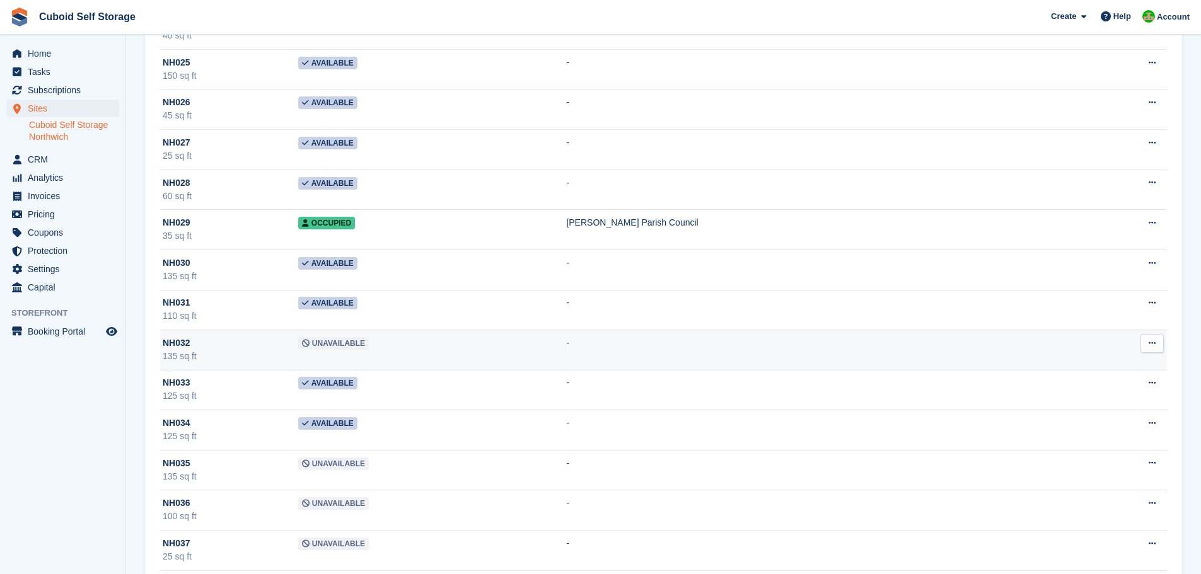
click at [336, 348] on span "Unavailable" at bounding box center [333, 343] width 71 height 13
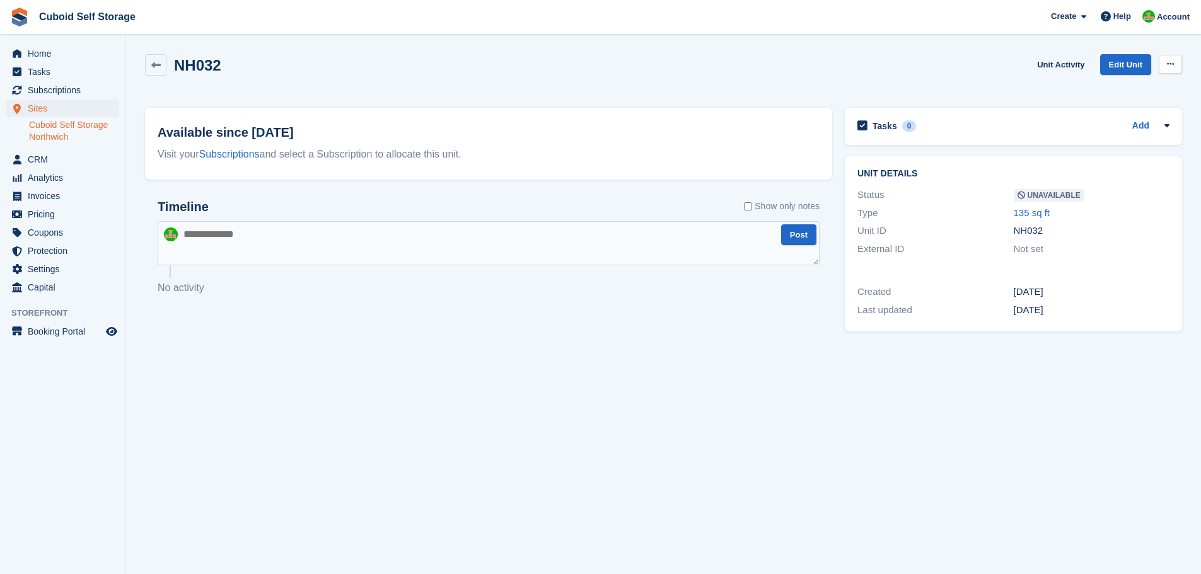
click at [1167, 66] on icon at bounding box center [1170, 64] width 7 height 8
click at [1083, 93] on p "Make Available" at bounding box center [1121, 89] width 110 height 16
click at [157, 66] on icon at bounding box center [155, 65] width 9 height 9
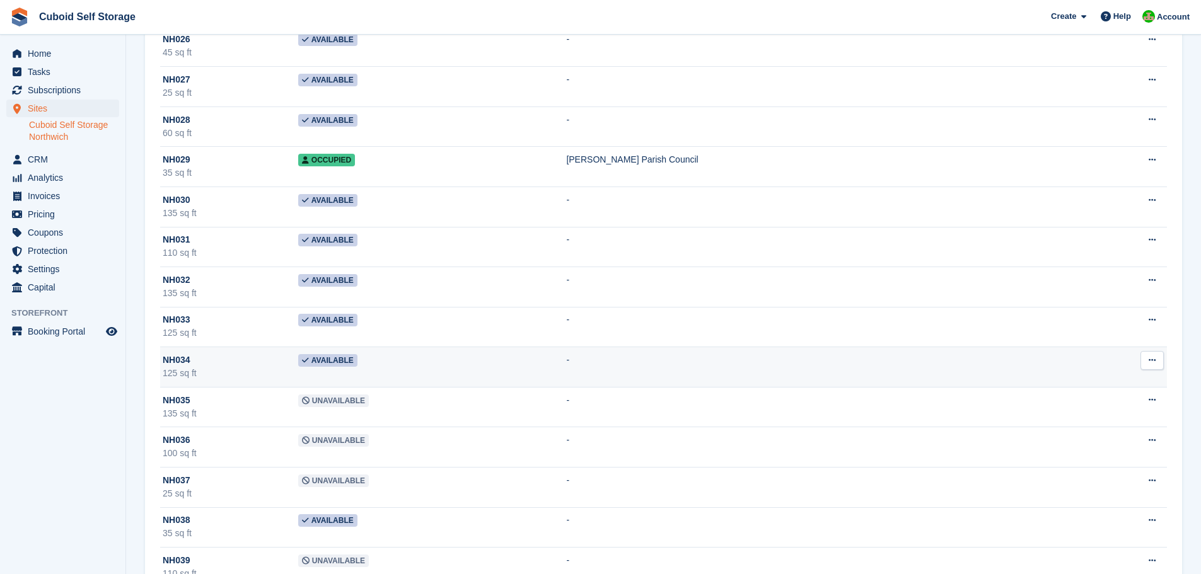
scroll to position [1198, 0]
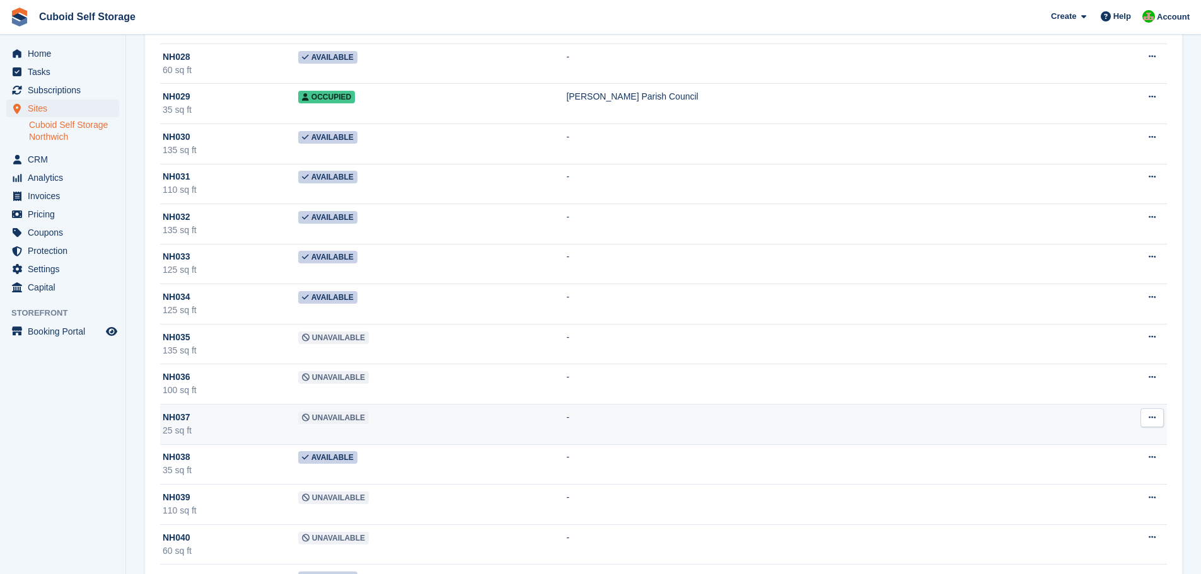
click at [320, 416] on span "Unavailable" at bounding box center [333, 418] width 71 height 13
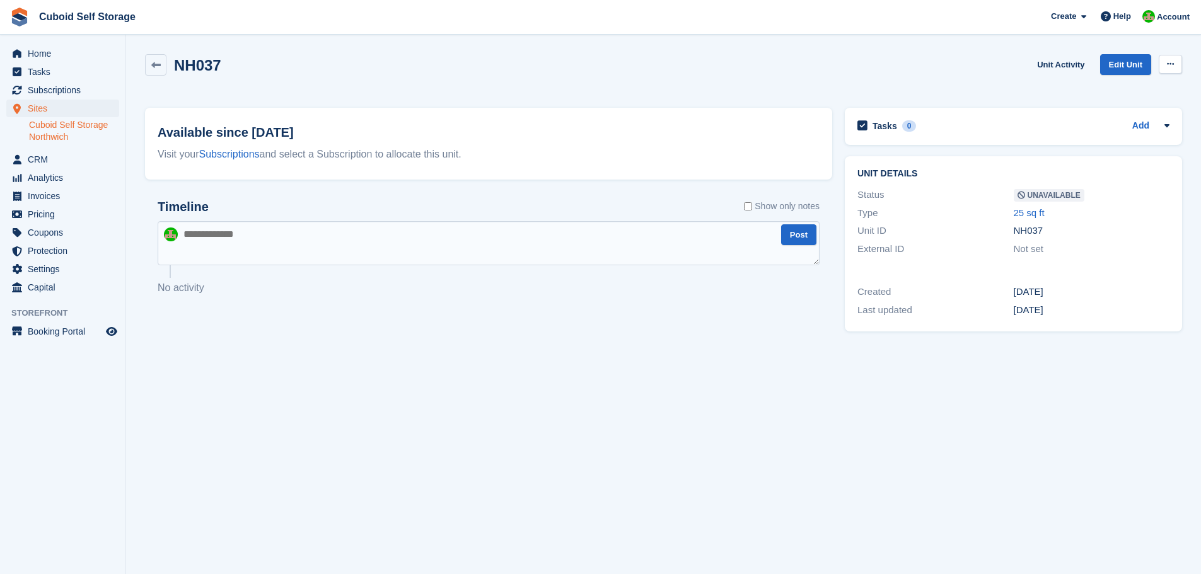
click at [1173, 58] on button at bounding box center [1169, 64] width 23 height 19
click at [1097, 91] on p "Make Available" at bounding box center [1121, 89] width 110 height 16
click at [156, 67] on icon at bounding box center [155, 65] width 9 height 9
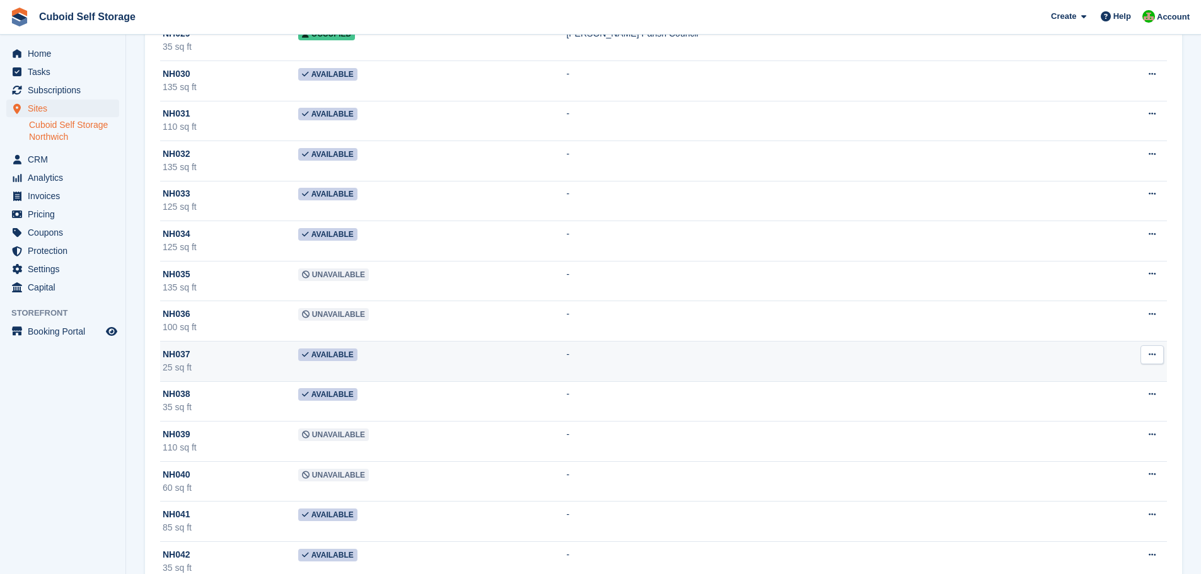
scroll to position [1324, 0]
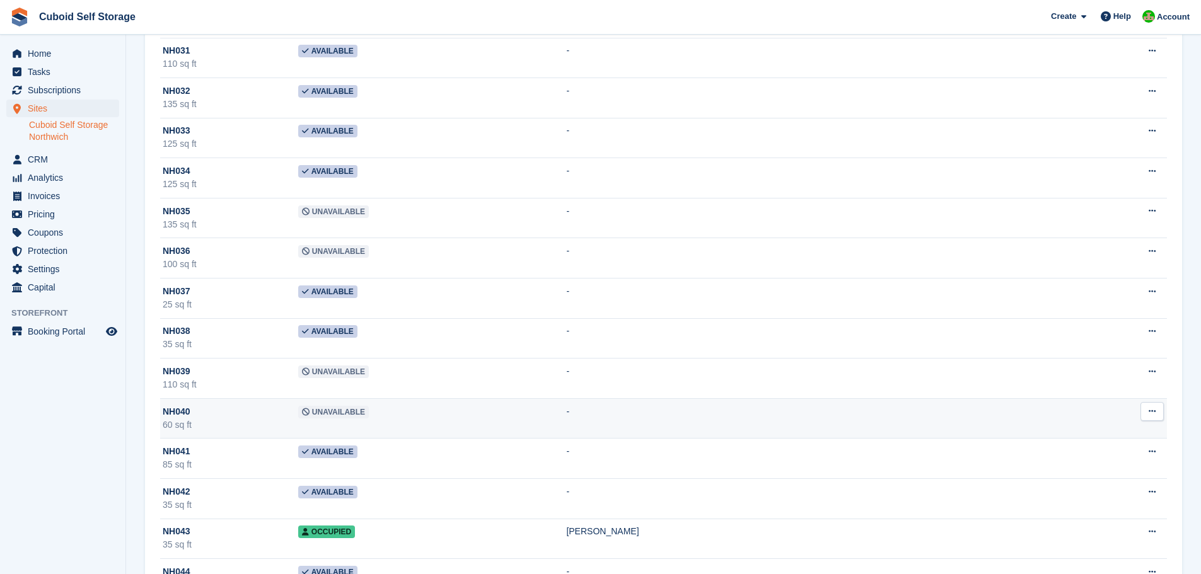
click at [320, 413] on span "Unavailable" at bounding box center [333, 412] width 71 height 13
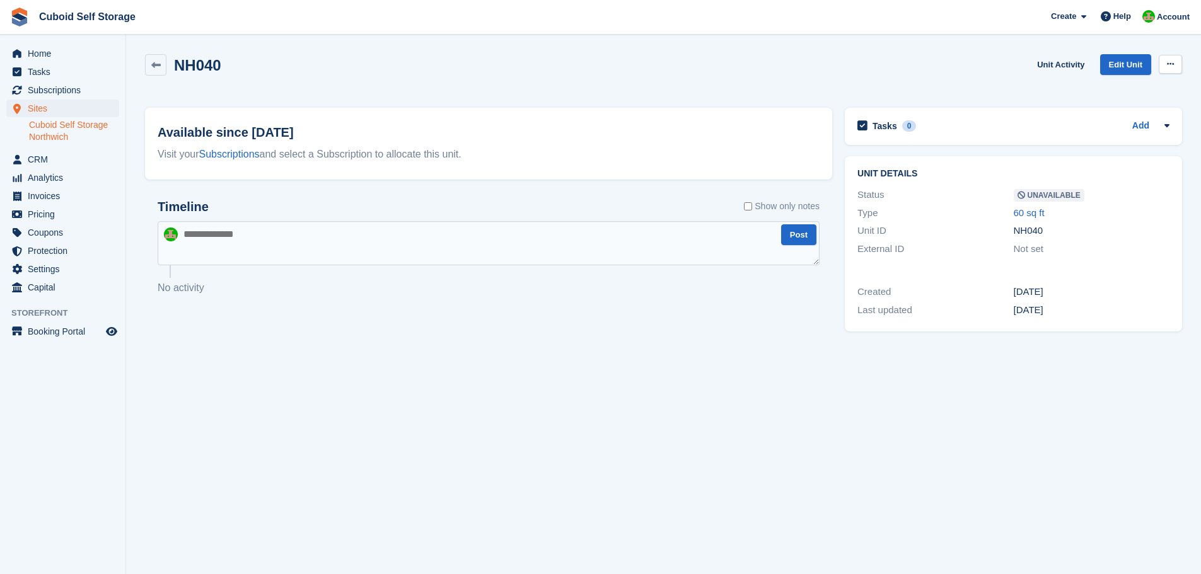
click at [1170, 65] on icon at bounding box center [1170, 64] width 7 height 8
click at [1087, 95] on p "Make Available" at bounding box center [1121, 89] width 110 height 16
click at [151, 68] on icon at bounding box center [155, 65] width 9 height 9
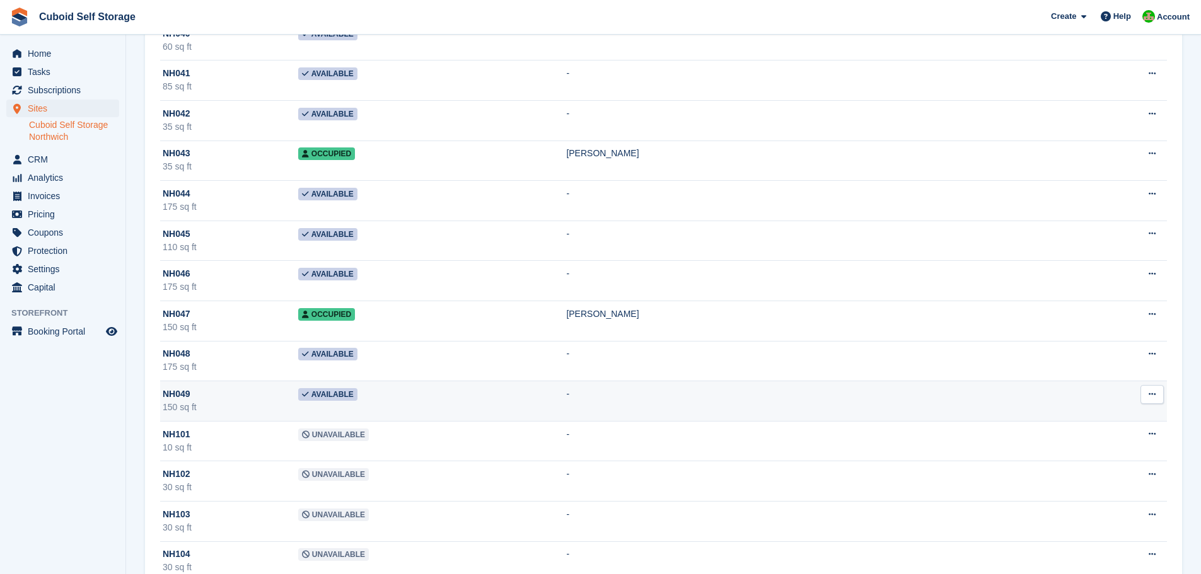
scroll to position [1765, 0]
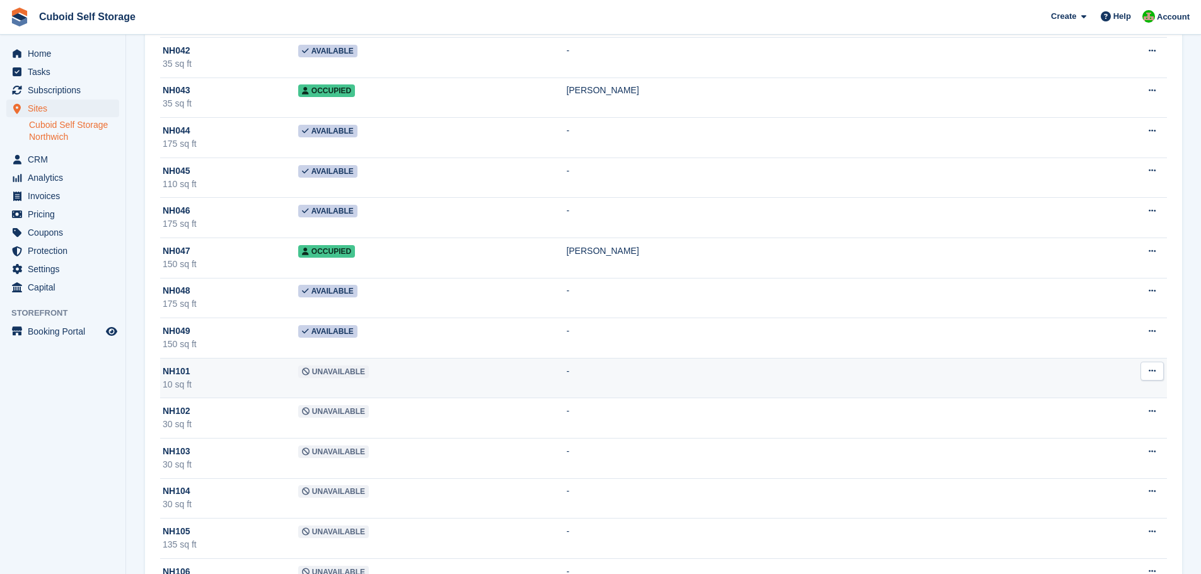
click at [318, 372] on span "Unavailable" at bounding box center [333, 372] width 71 height 13
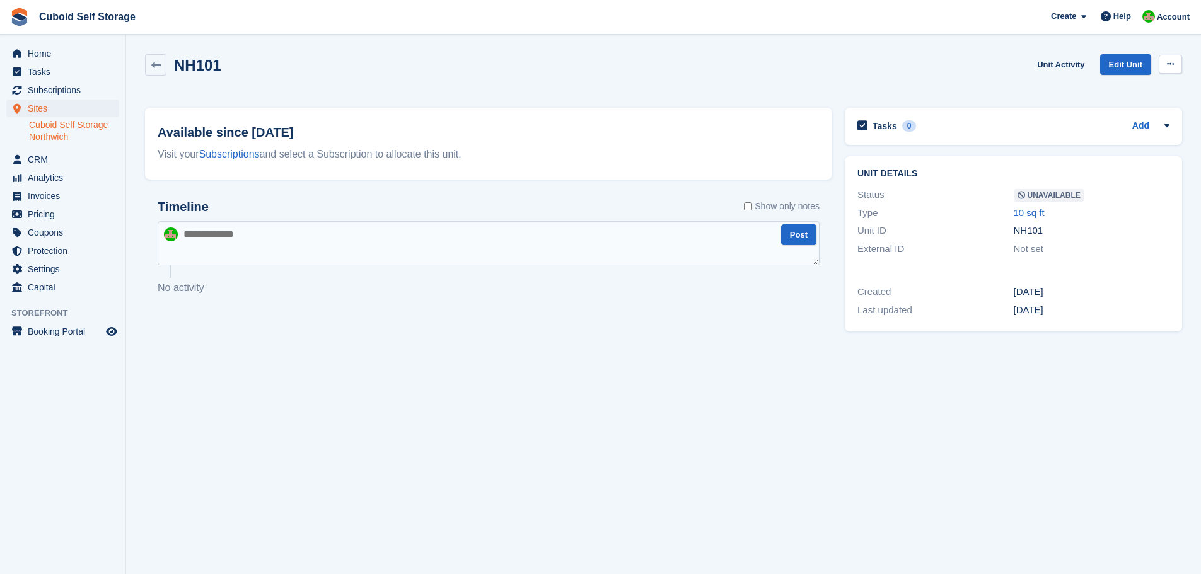
click at [1172, 66] on icon at bounding box center [1170, 64] width 7 height 8
click at [1117, 90] on p "Make Available" at bounding box center [1121, 89] width 110 height 16
click at [149, 68] on link at bounding box center [155, 64] width 21 height 21
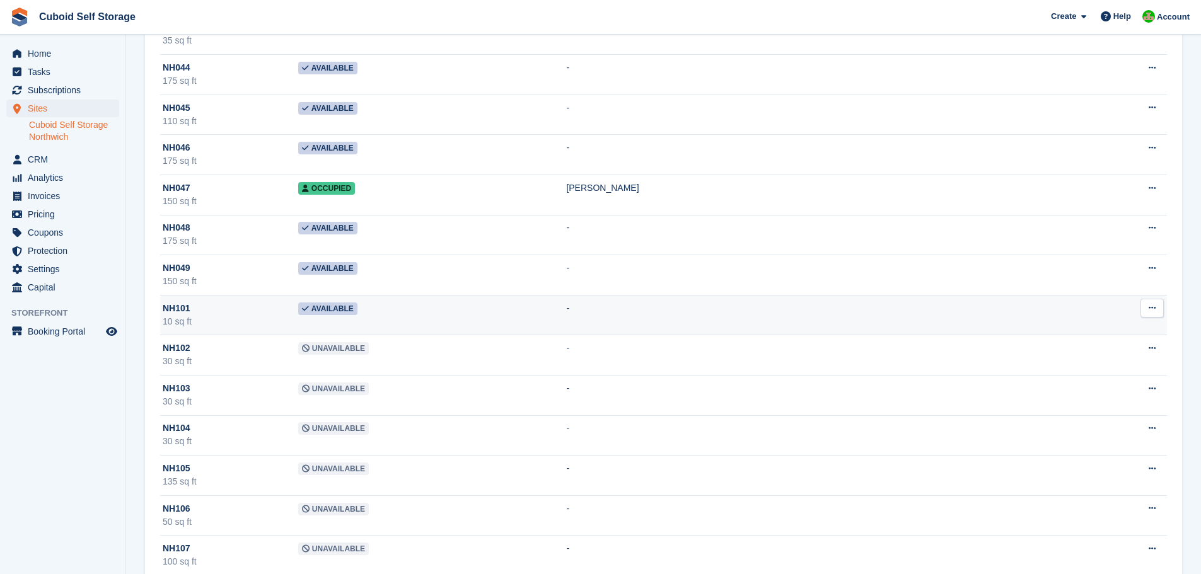
scroll to position [1954, 0]
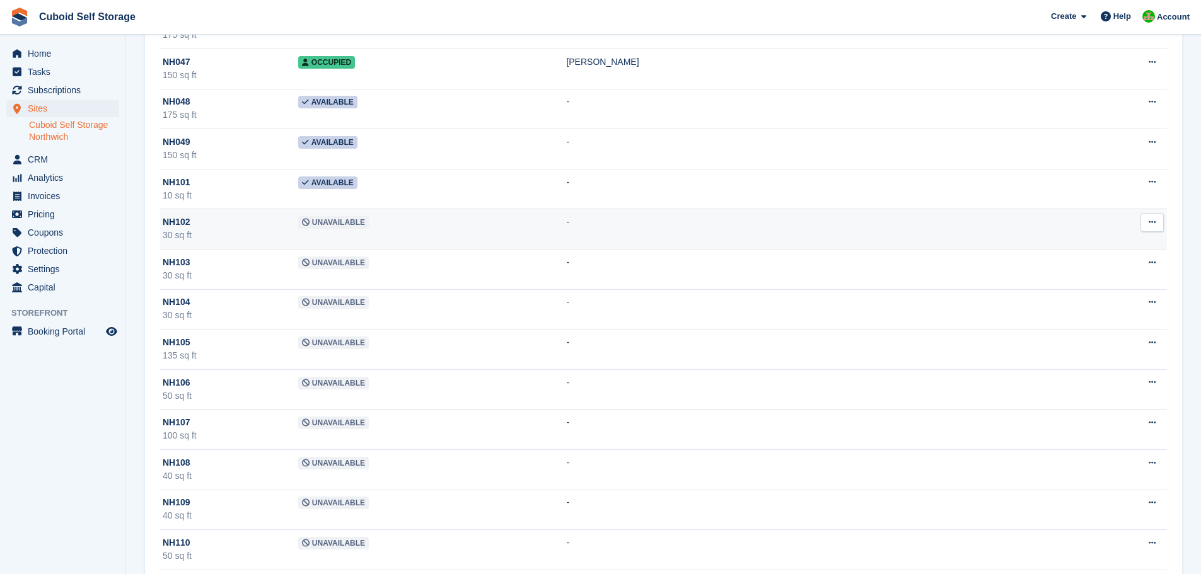
click at [319, 228] on span "Unavailable" at bounding box center [333, 222] width 71 height 13
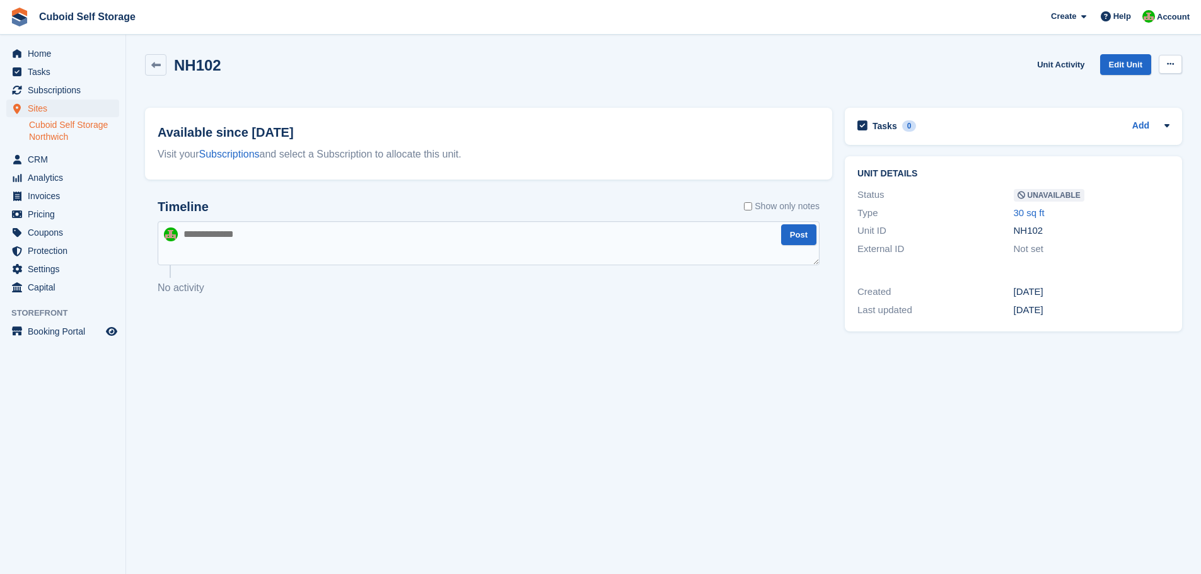
click at [1169, 57] on button at bounding box center [1169, 64] width 23 height 19
click at [1093, 92] on p "Make Available" at bounding box center [1121, 89] width 110 height 16
click at [157, 66] on icon at bounding box center [155, 65] width 9 height 9
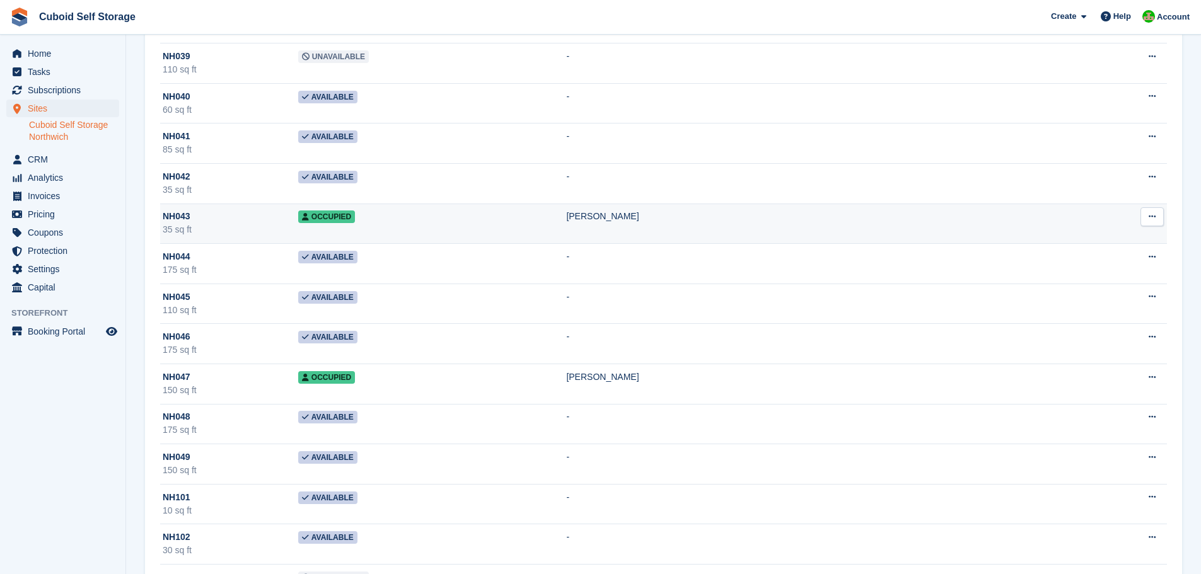
scroll to position [1891, 0]
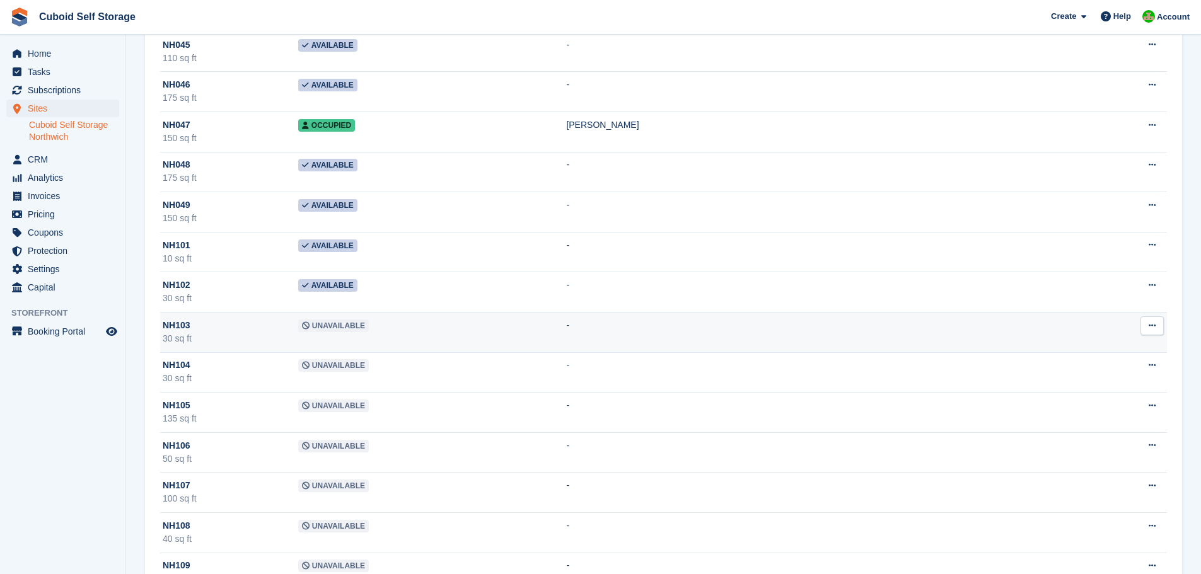
click at [325, 330] on span "Unavailable" at bounding box center [333, 326] width 71 height 13
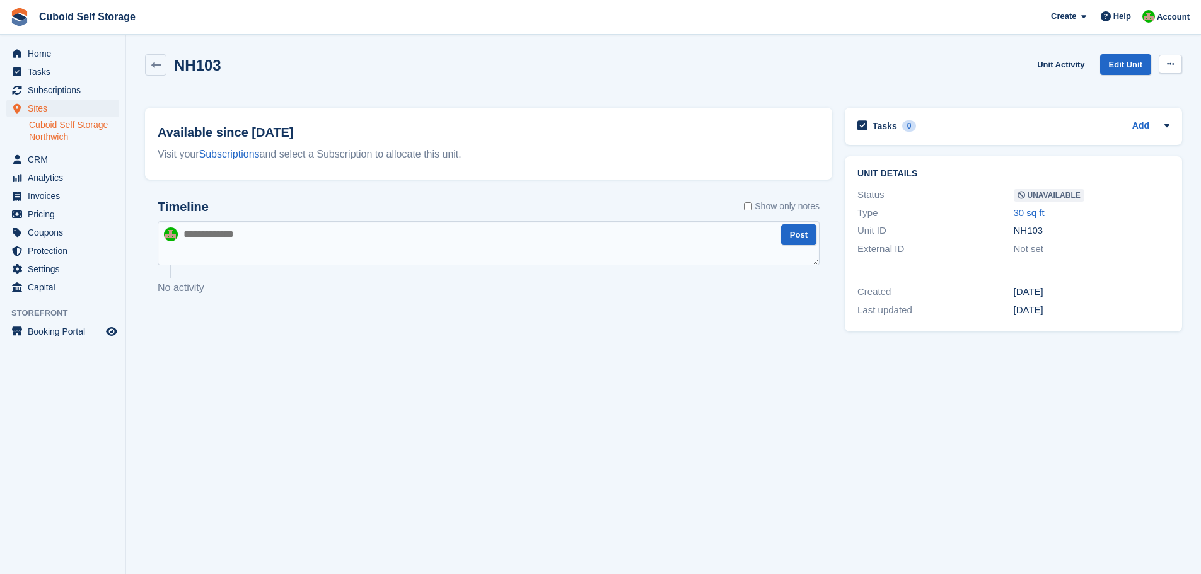
click at [1174, 63] on button at bounding box center [1169, 64] width 23 height 19
click at [1104, 89] on p "Make Available" at bounding box center [1121, 89] width 110 height 16
click at [161, 70] on link at bounding box center [155, 64] width 21 height 21
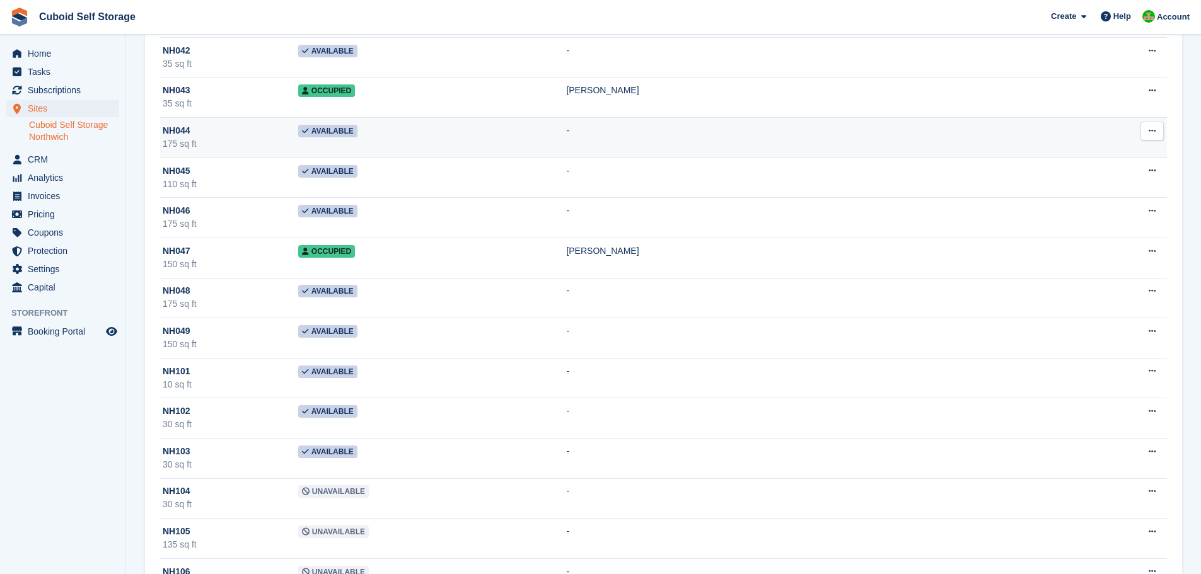
scroll to position [1891, 0]
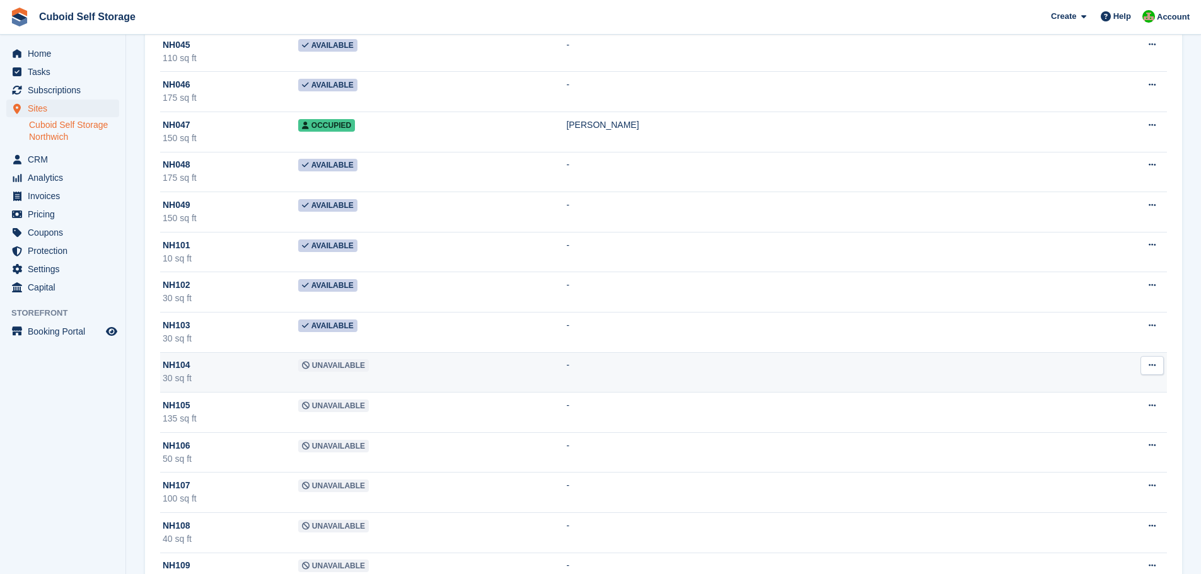
click at [315, 364] on span "Unavailable" at bounding box center [333, 365] width 71 height 13
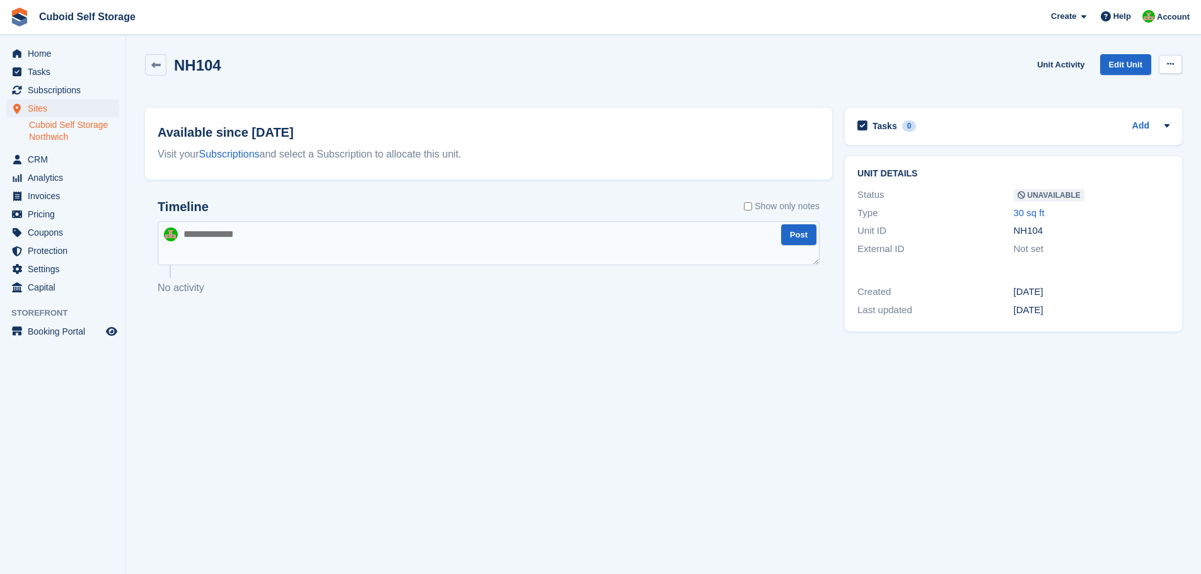
click at [1167, 62] on icon at bounding box center [1170, 64] width 7 height 8
click at [1102, 86] on p "Make Available" at bounding box center [1121, 89] width 110 height 16
click at [158, 69] on icon at bounding box center [155, 65] width 9 height 9
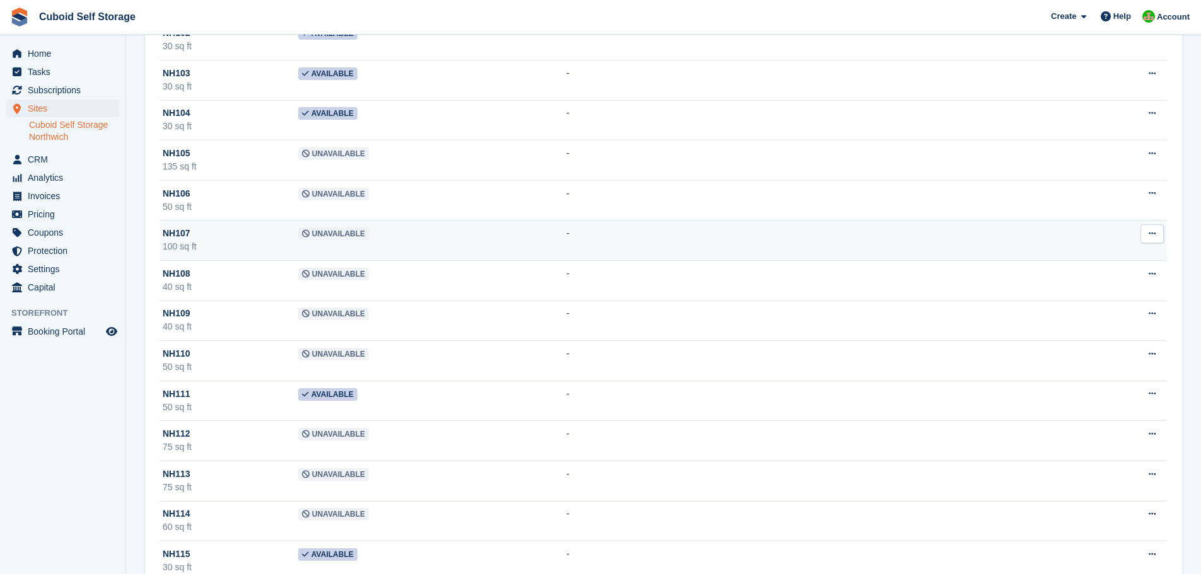
scroll to position [2080, 0]
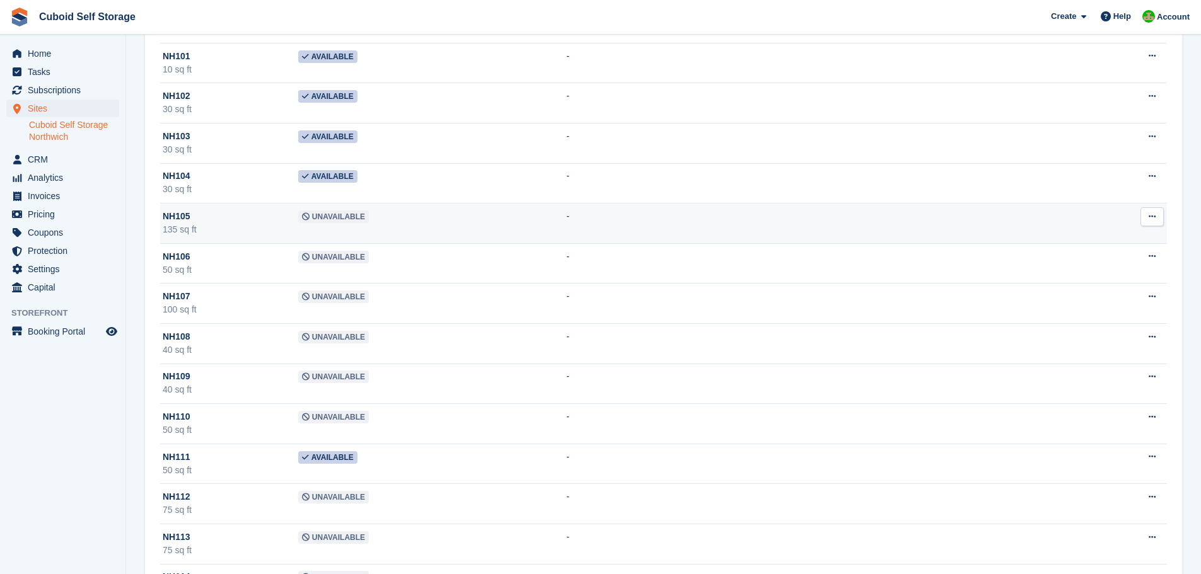
click at [332, 221] on span "Unavailable" at bounding box center [333, 217] width 71 height 13
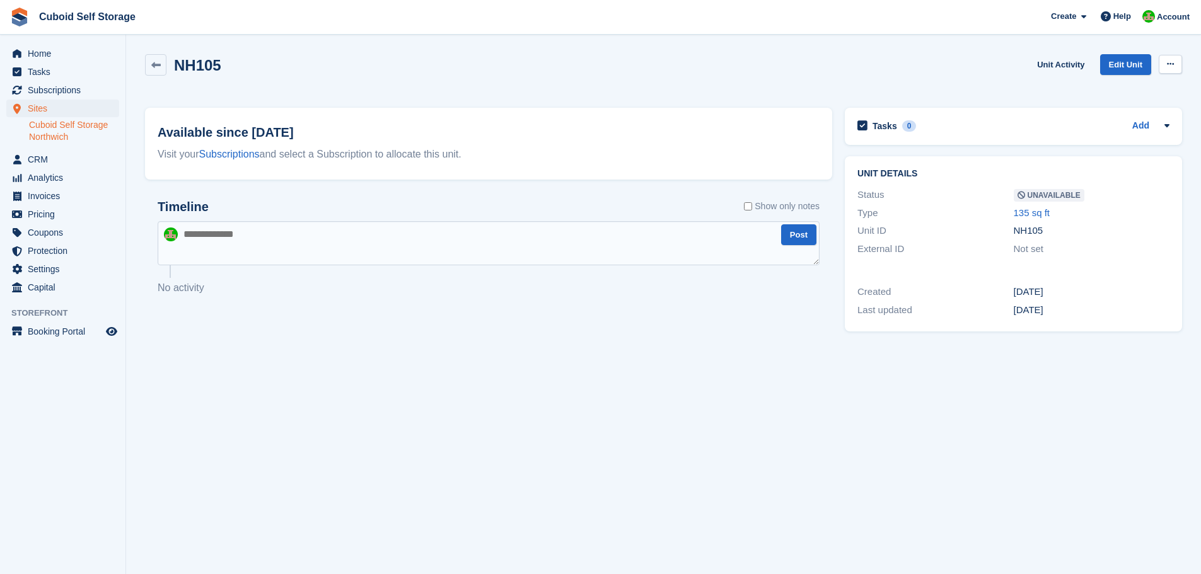
click at [1166, 59] on button at bounding box center [1169, 64] width 23 height 19
click at [1099, 87] on p "Make Available" at bounding box center [1121, 89] width 110 height 16
click at [152, 67] on icon at bounding box center [155, 65] width 9 height 9
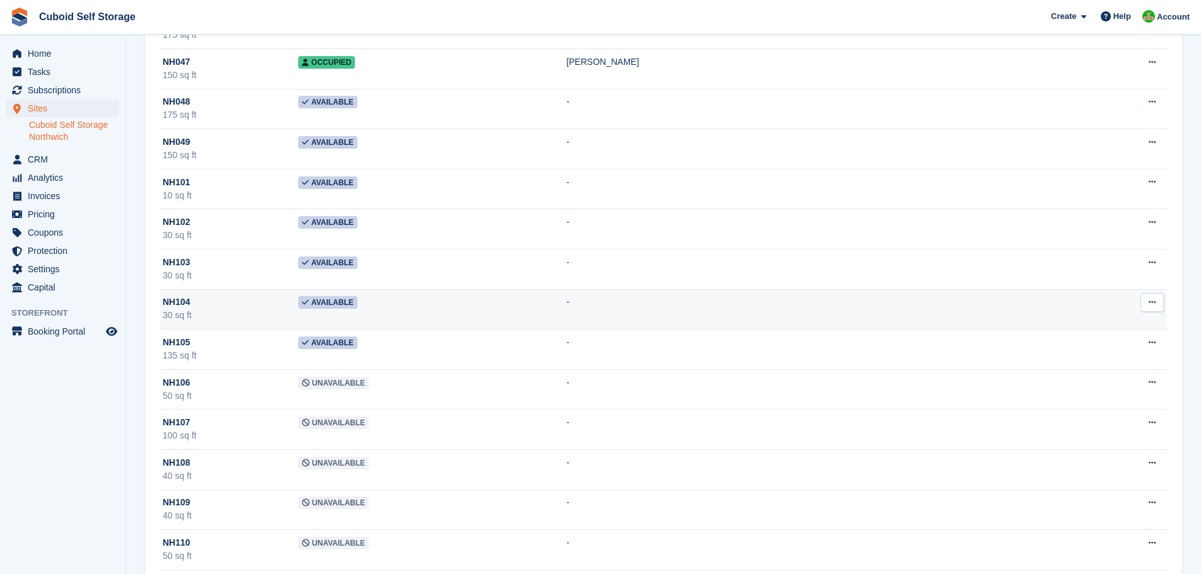
scroll to position [2080, 0]
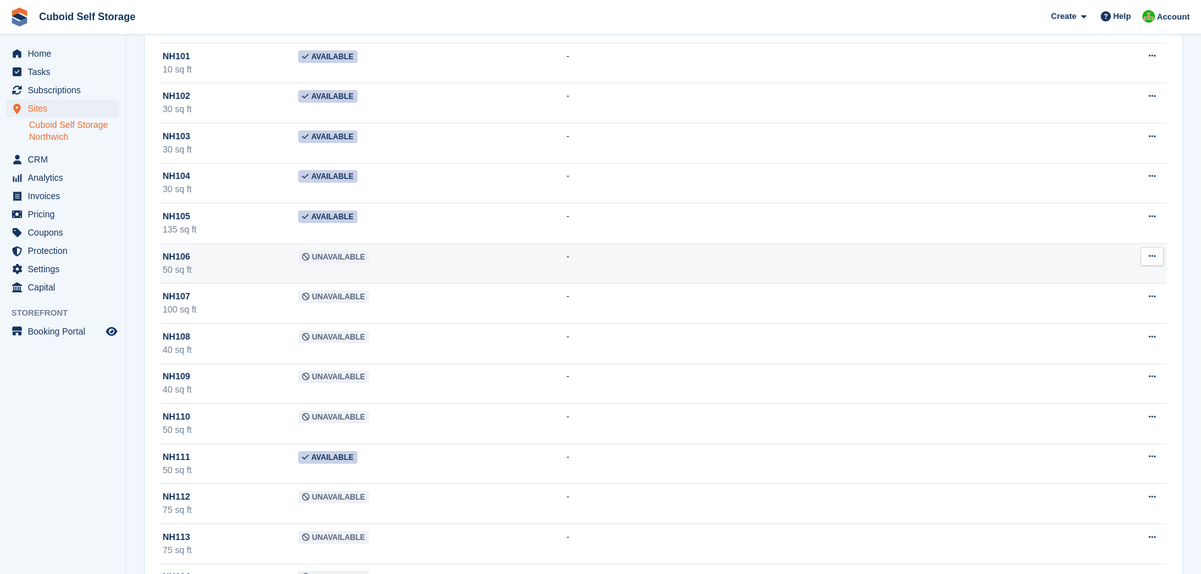
click at [327, 257] on span "Unavailable" at bounding box center [333, 257] width 71 height 13
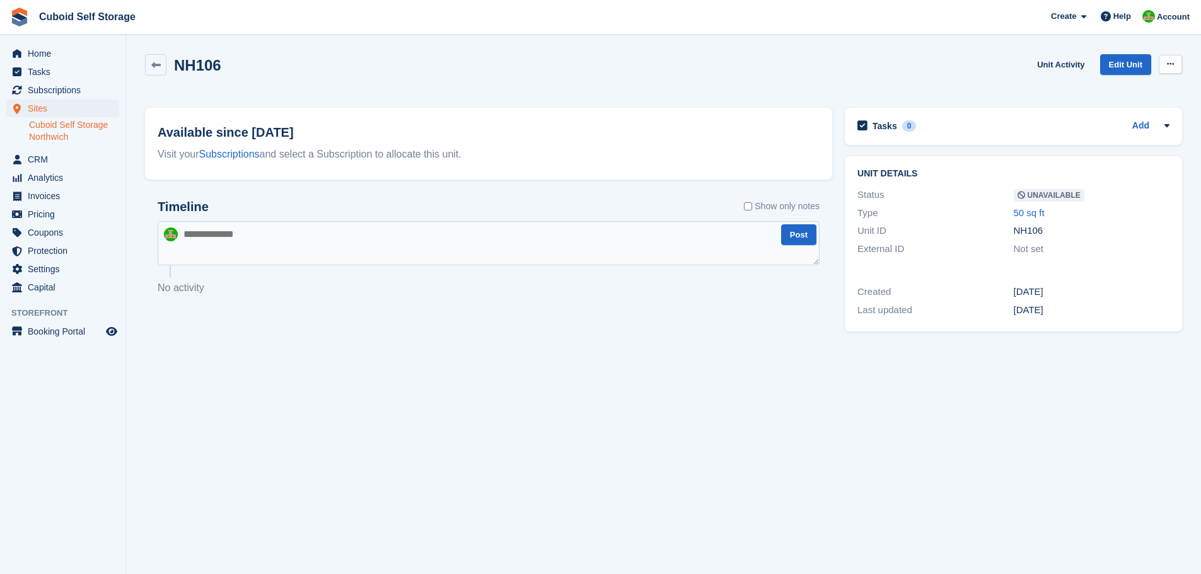
click at [1169, 59] on button at bounding box center [1169, 64] width 23 height 19
click at [1094, 90] on p "Make Available" at bounding box center [1121, 89] width 110 height 16
click at [157, 66] on icon at bounding box center [155, 65] width 9 height 9
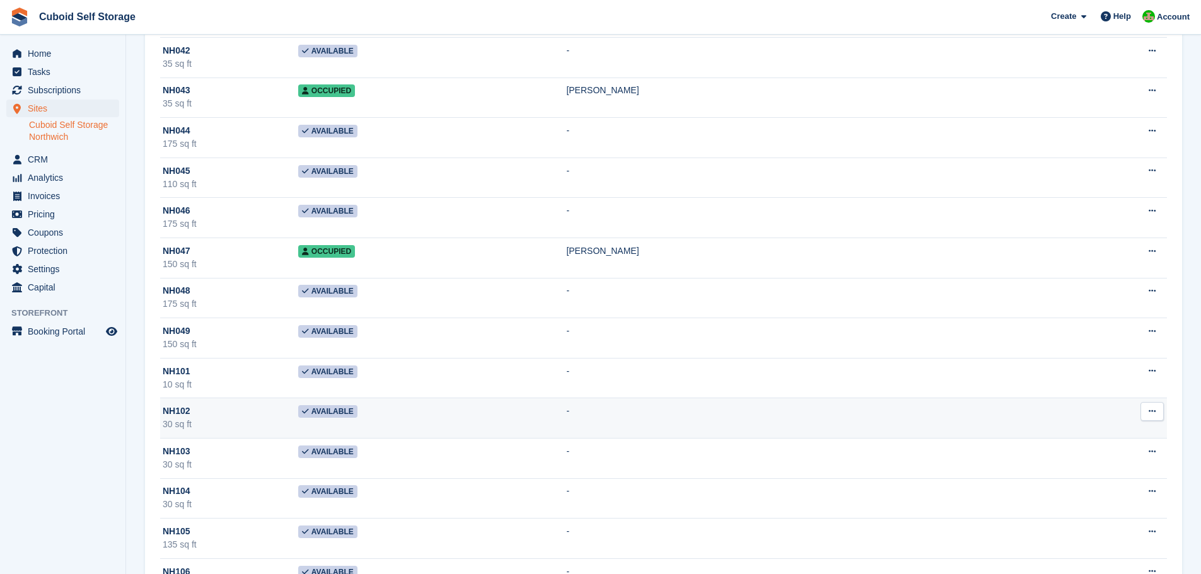
scroll to position [2206, 0]
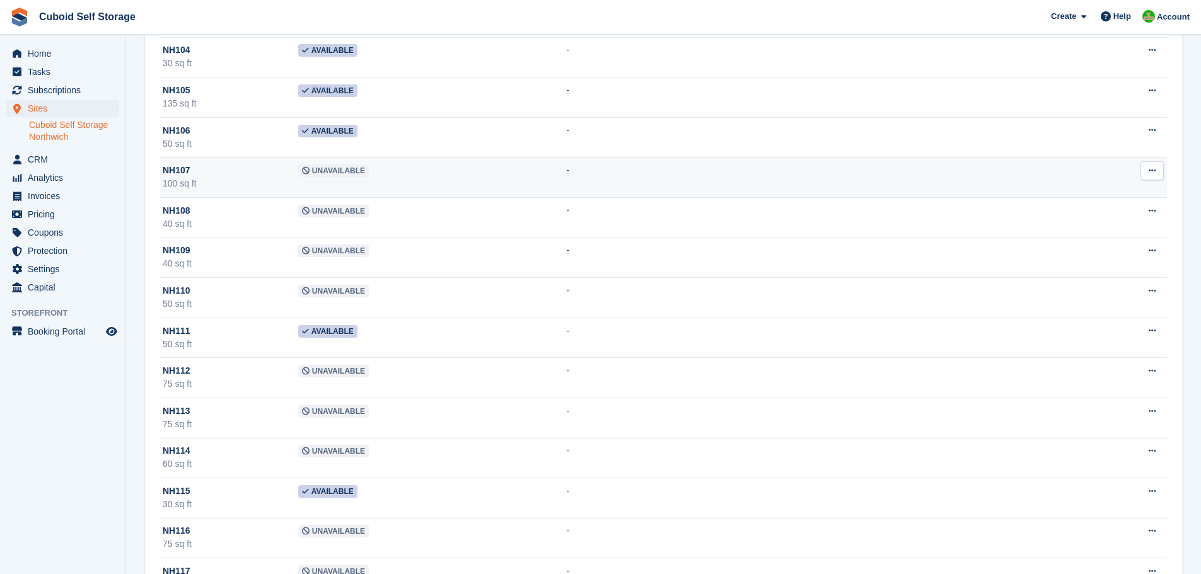
click at [318, 171] on span "Unavailable" at bounding box center [333, 171] width 71 height 13
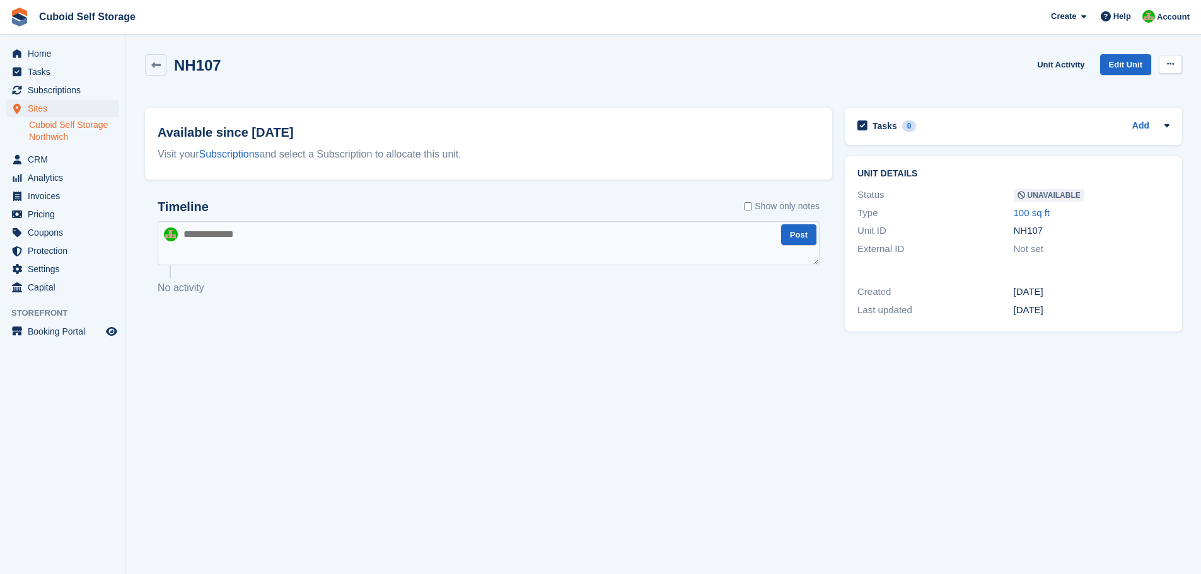
click at [1162, 59] on button at bounding box center [1169, 64] width 23 height 19
click at [1119, 87] on p "Make Available" at bounding box center [1121, 89] width 110 height 16
click at [161, 67] on link at bounding box center [155, 64] width 21 height 21
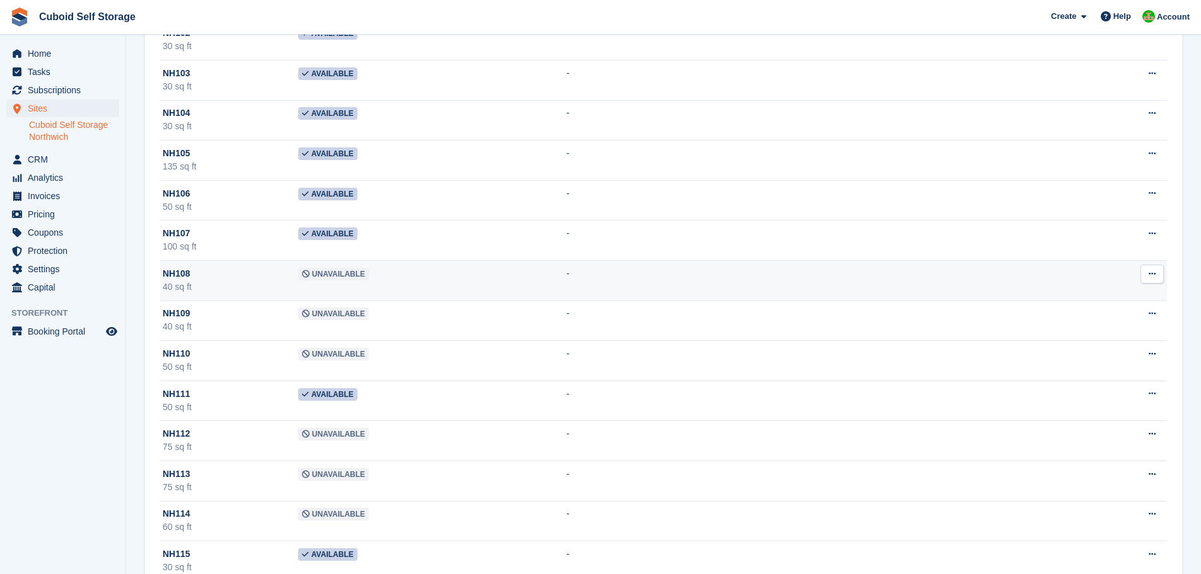
scroll to position [2206, 0]
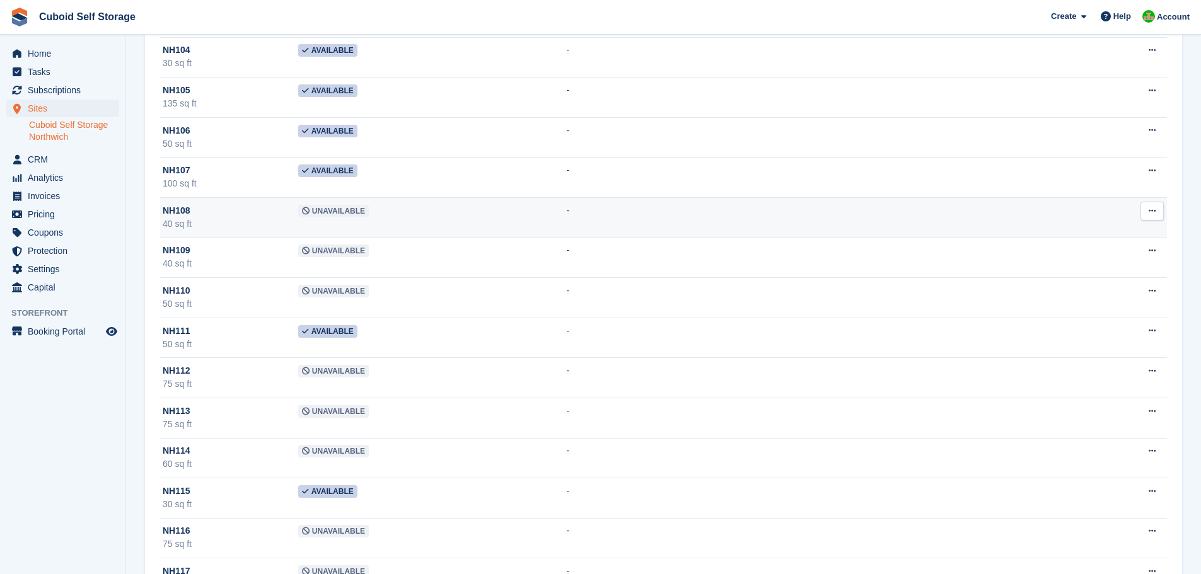
click at [340, 218] on td "Unavailable" at bounding box center [432, 217] width 269 height 40
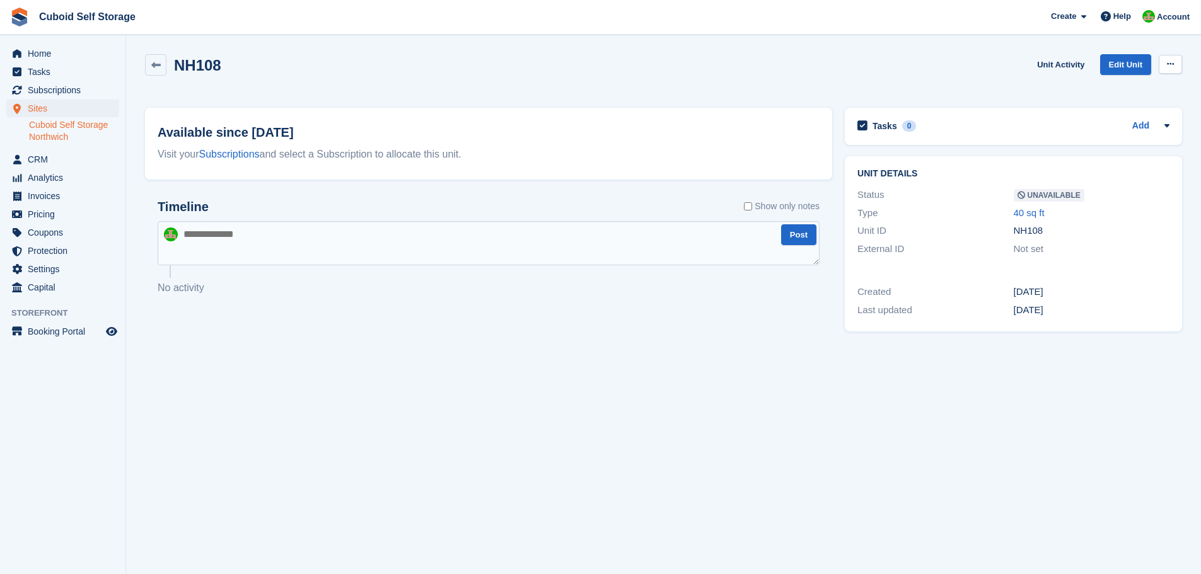
click at [1174, 64] on button at bounding box center [1169, 64] width 23 height 19
click at [1101, 87] on p "Make Available" at bounding box center [1121, 89] width 110 height 16
click at [157, 64] on icon at bounding box center [155, 65] width 9 height 9
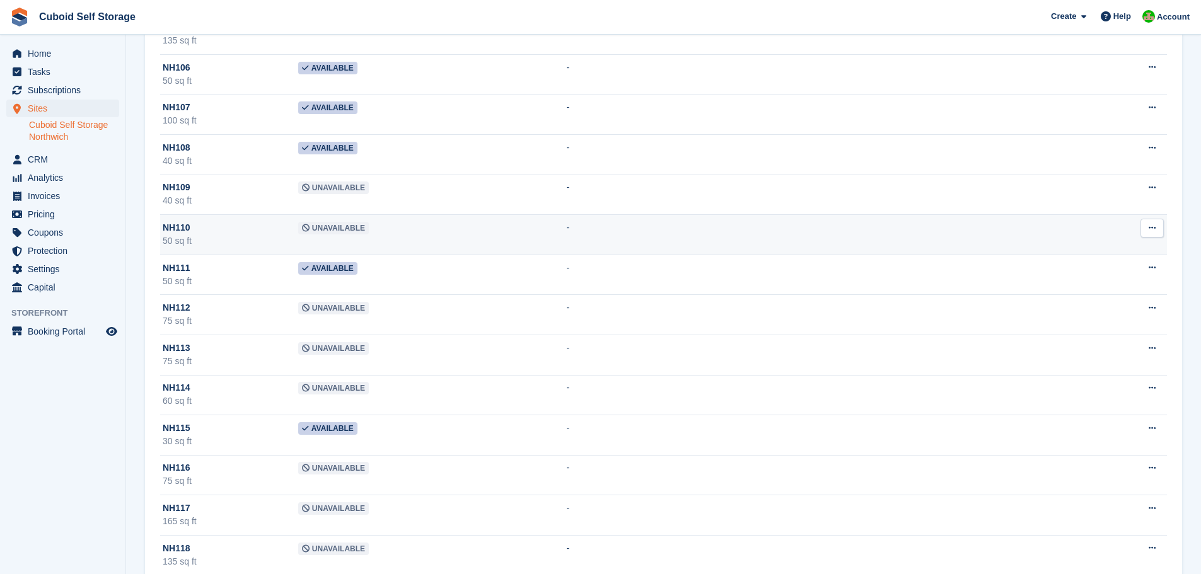
scroll to position [2206, 0]
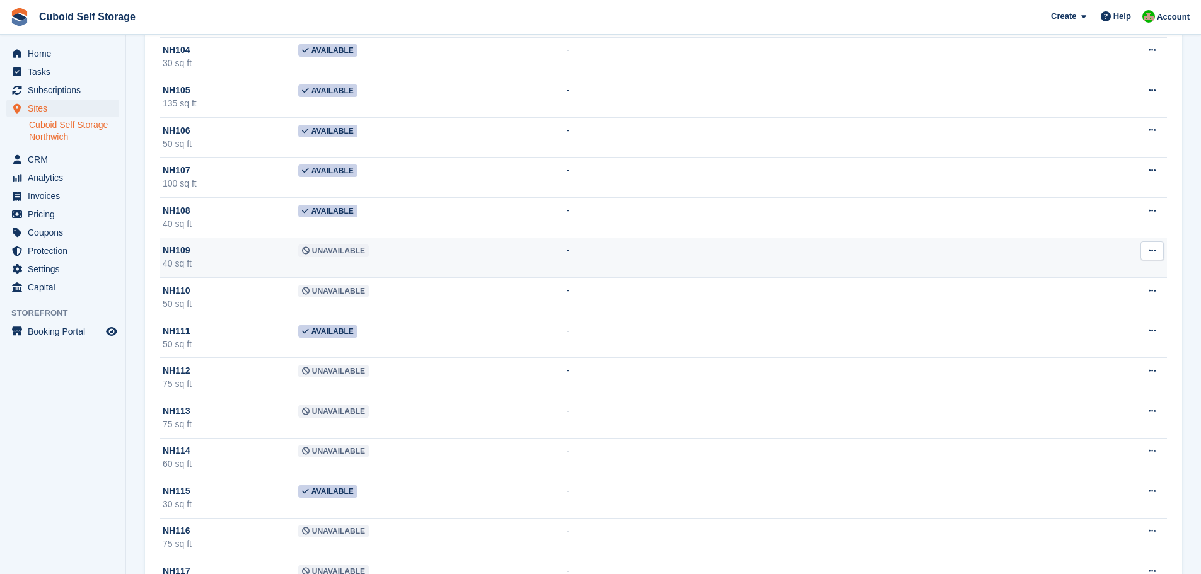
click at [323, 251] on span "Unavailable" at bounding box center [333, 251] width 71 height 13
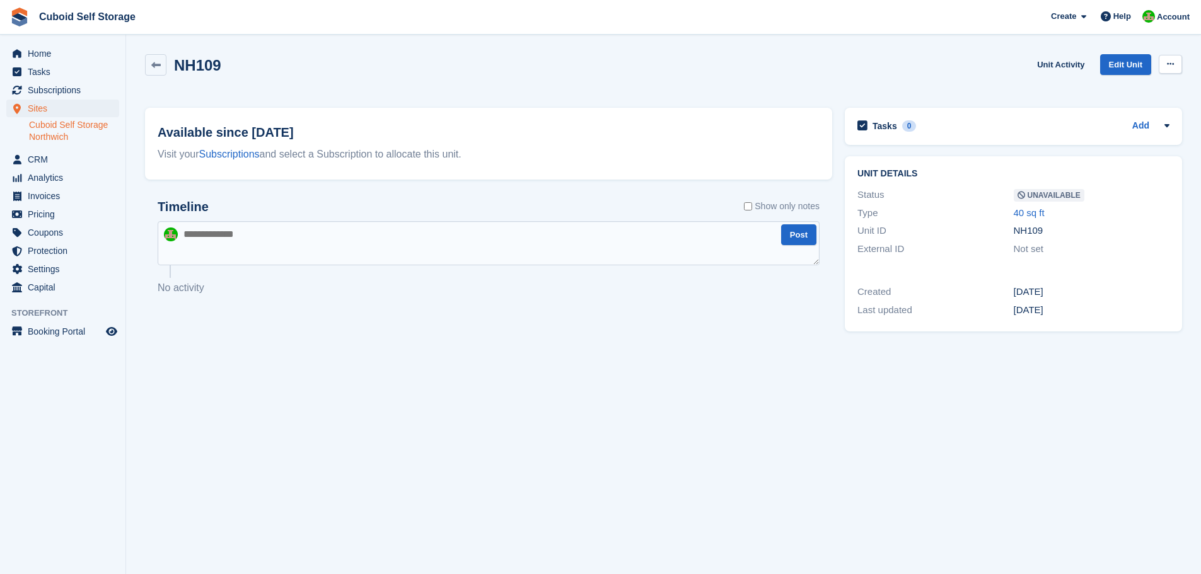
click at [1165, 63] on button at bounding box center [1169, 64] width 23 height 19
click at [1103, 87] on p "Make Available" at bounding box center [1121, 89] width 110 height 16
click at [160, 64] on icon at bounding box center [155, 65] width 9 height 9
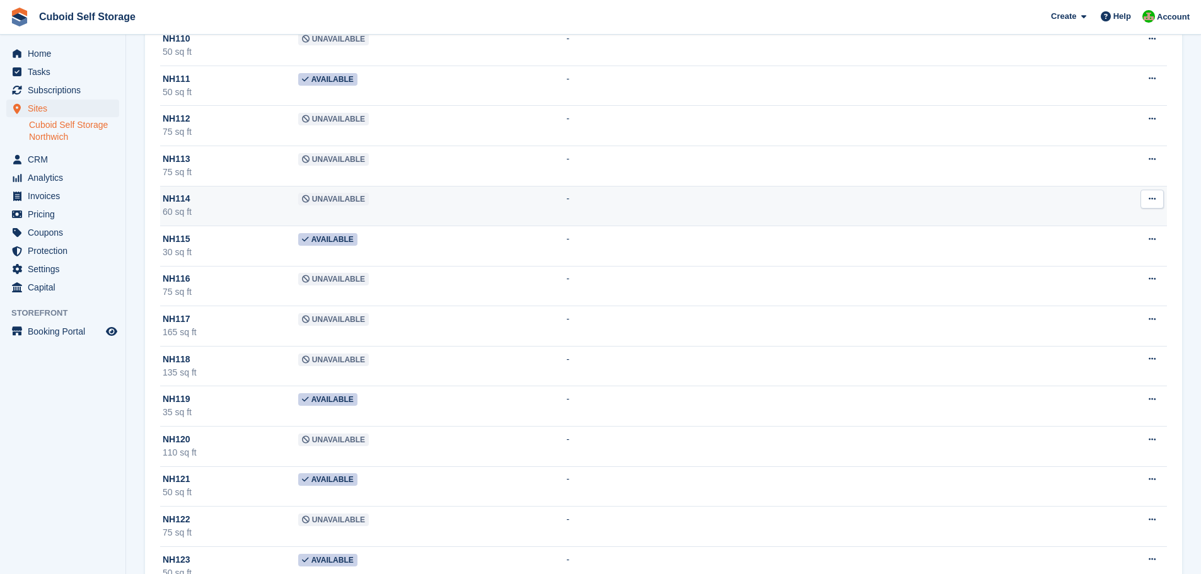
scroll to position [2332, 0]
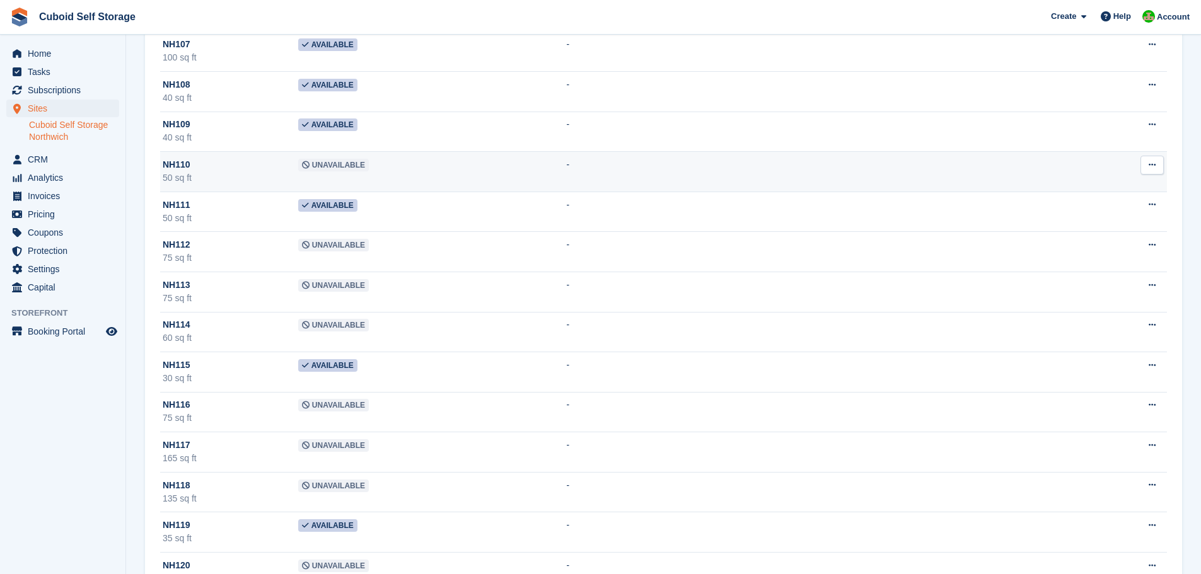
click at [320, 166] on span "Unavailable" at bounding box center [333, 165] width 71 height 13
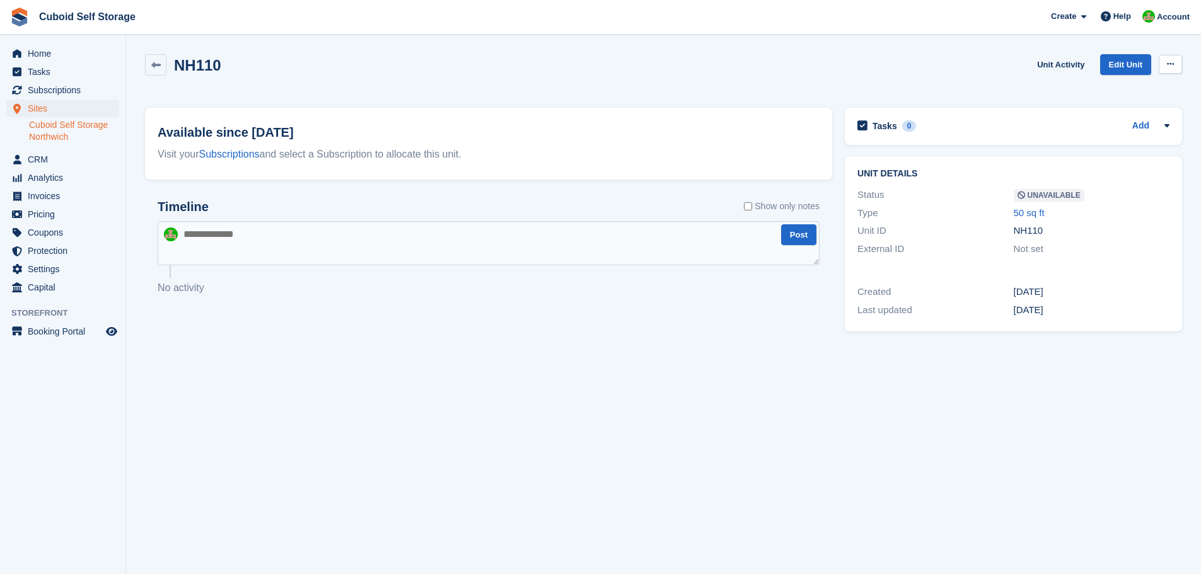
click at [1166, 60] on button at bounding box center [1169, 64] width 23 height 19
click at [1116, 88] on p "Make Available" at bounding box center [1121, 89] width 110 height 16
click at [161, 69] on link at bounding box center [155, 64] width 21 height 21
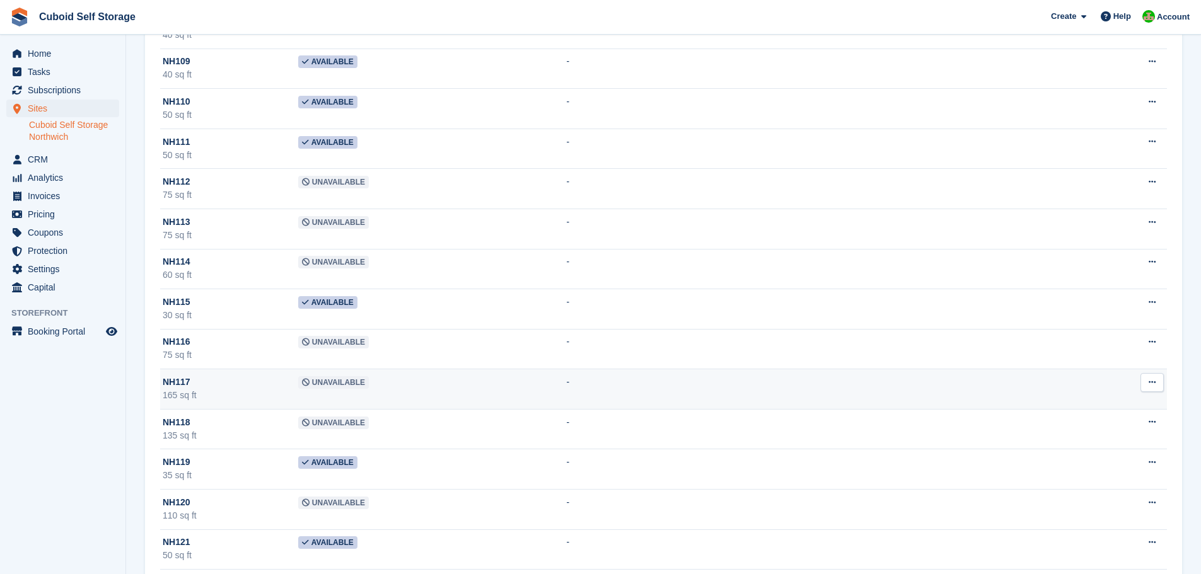
scroll to position [2458, 0]
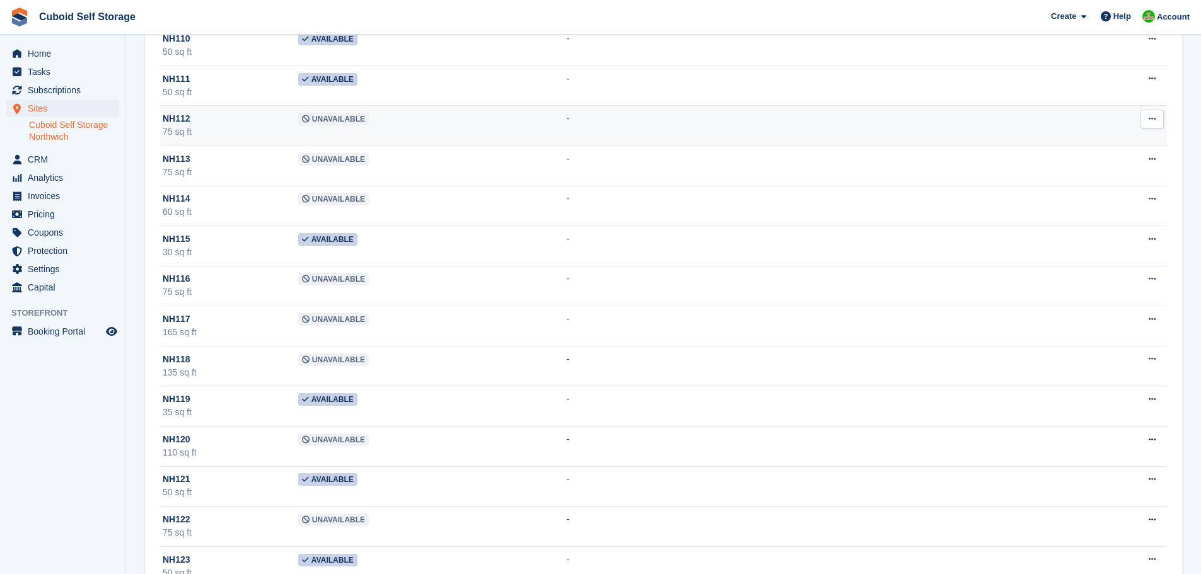
click at [306, 124] on span "Unavailable" at bounding box center [333, 119] width 71 height 13
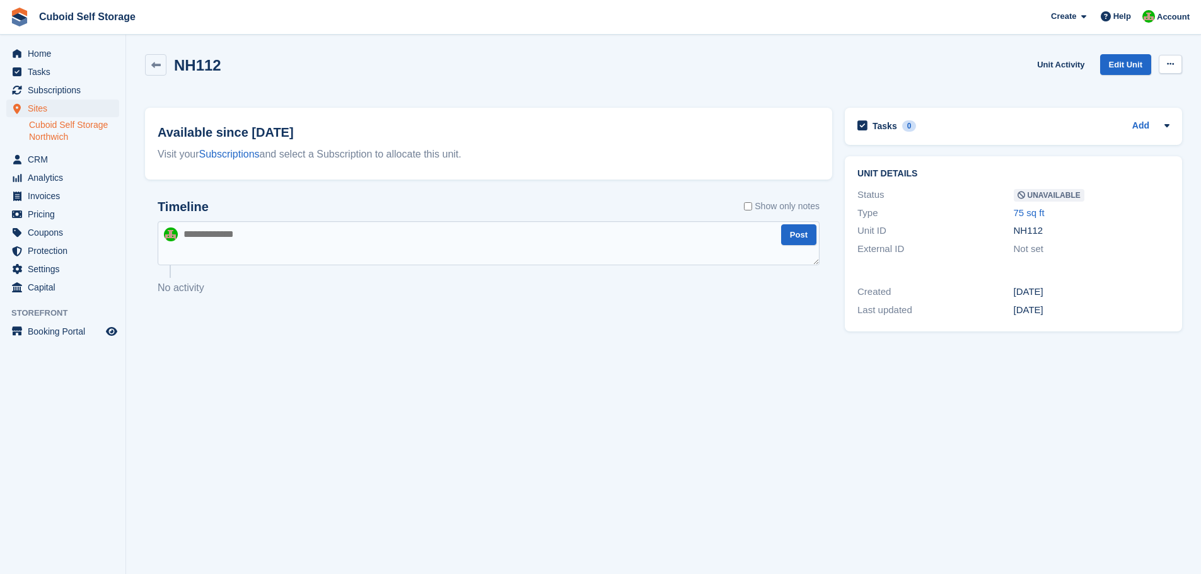
click at [1176, 61] on button at bounding box center [1169, 64] width 23 height 19
click at [1095, 95] on p "Make Available" at bounding box center [1121, 89] width 110 height 16
click at [153, 64] on icon at bounding box center [155, 65] width 9 height 9
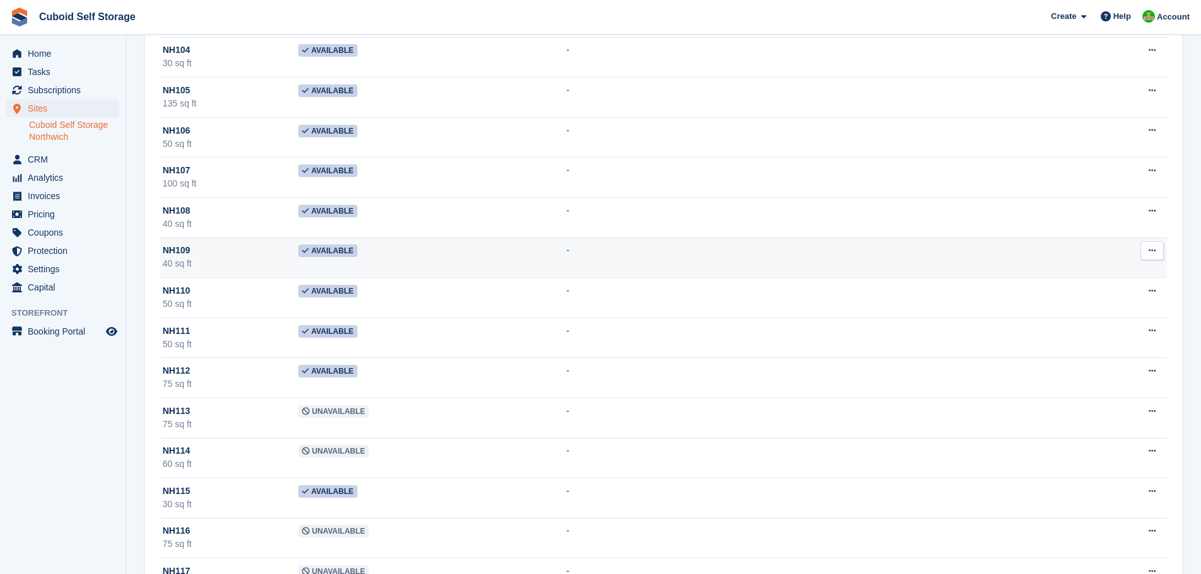
scroll to position [2332, 0]
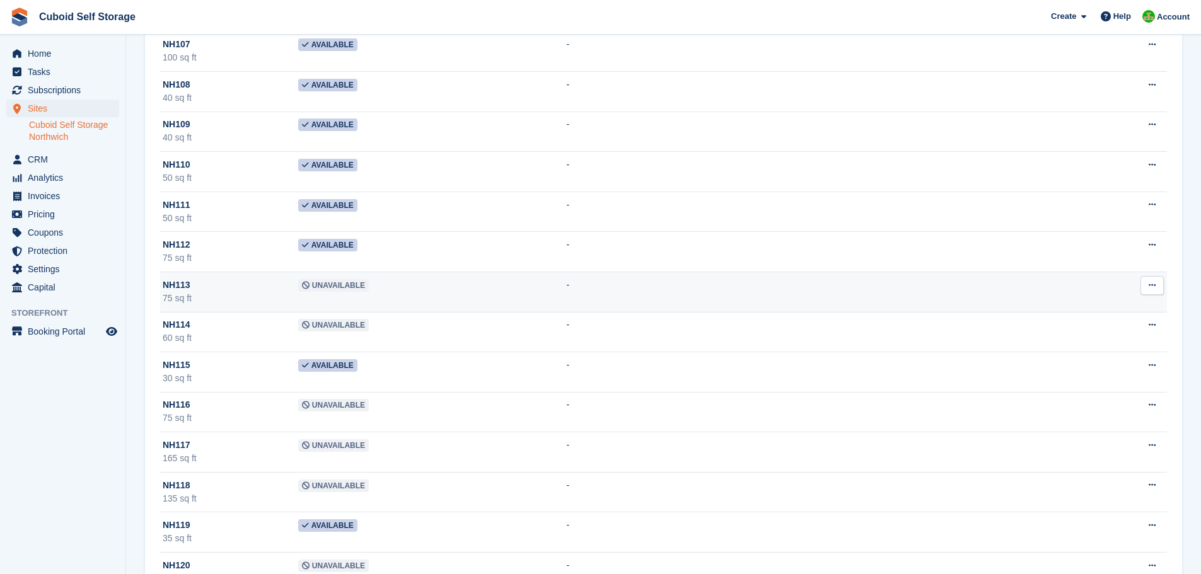
click at [319, 284] on span "Unavailable" at bounding box center [333, 285] width 71 height 13
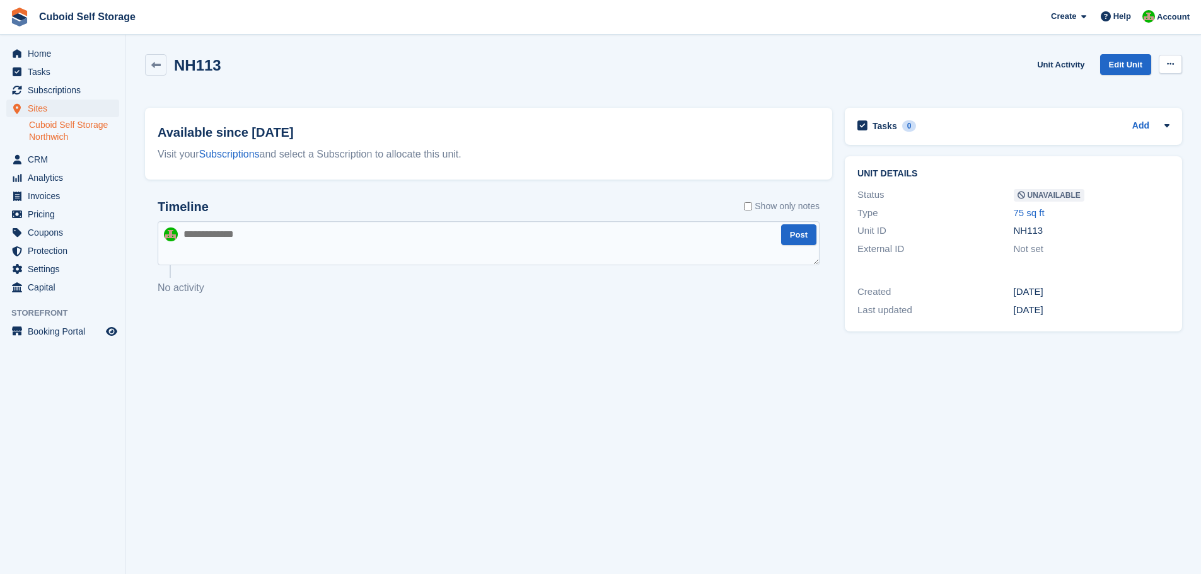
click at [1170, 63] on icon at bounding box center [1170, 64] width 7 height 8
click at [1092, 91] on p "Make Available" at bounding box center [1121, 89] width 110 height 16
click at [158, 66] on icon at bounding box center [155, 65] width 9 height 9
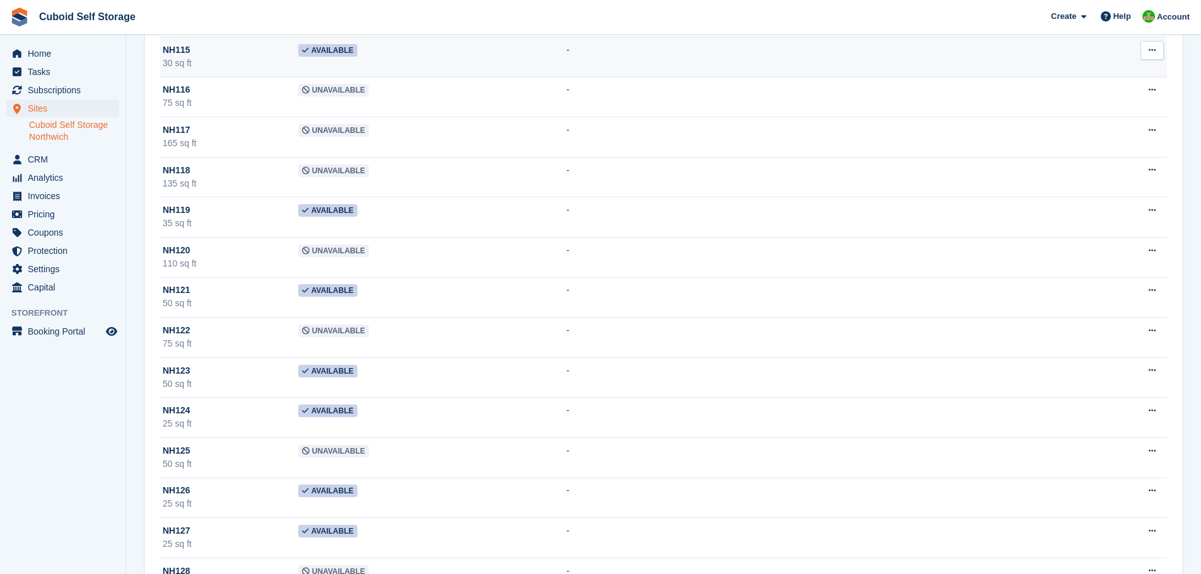
scroll to position [2521, 0]
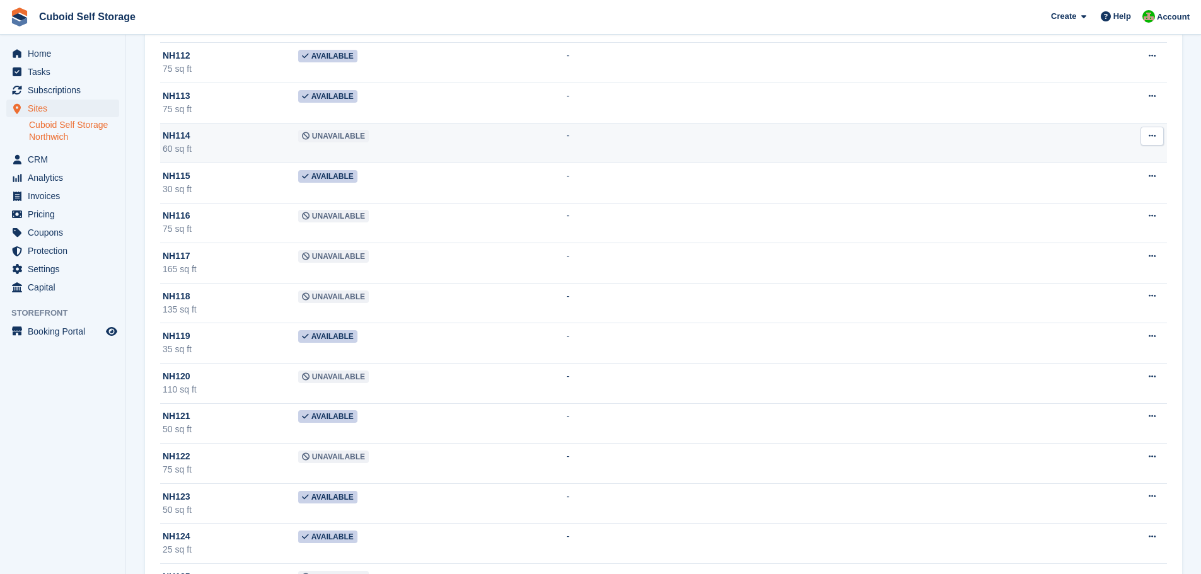
click at [322, 137] on span "Unavailable" at bounding box center [333, 136] width 71 height 13
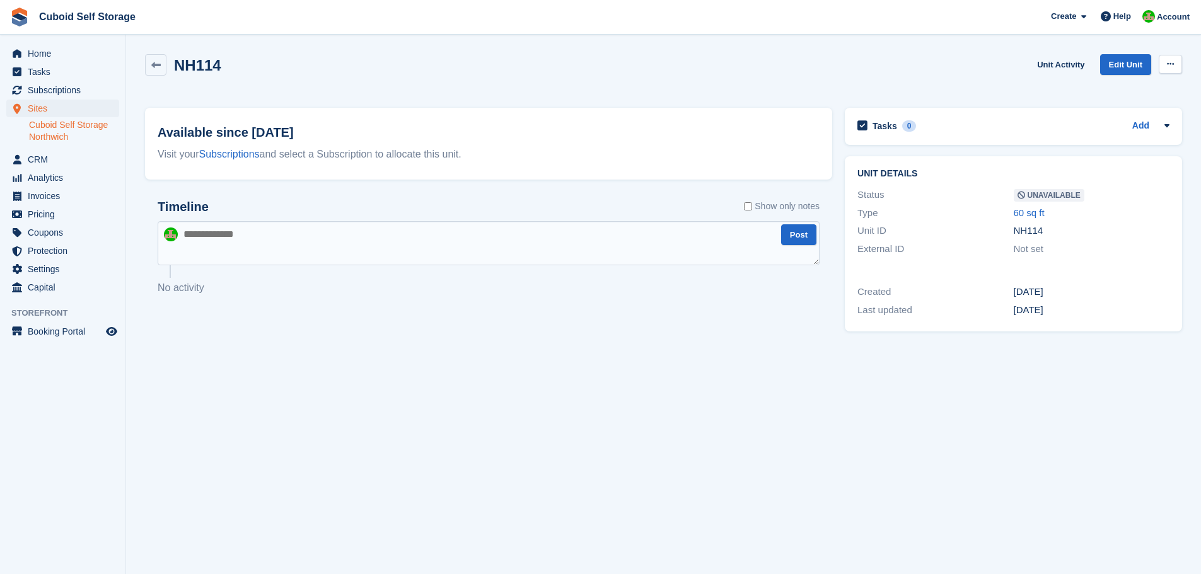
click at [1167, 65] on icon at bounding box center [1170, 64] width 7 height 8
click at [1097, 92] on p "Make Available" at bounding box center [1121, 89] width 110 height 16
click at [161, 57] on link at bounding box center [155, 64] width 21 height 21
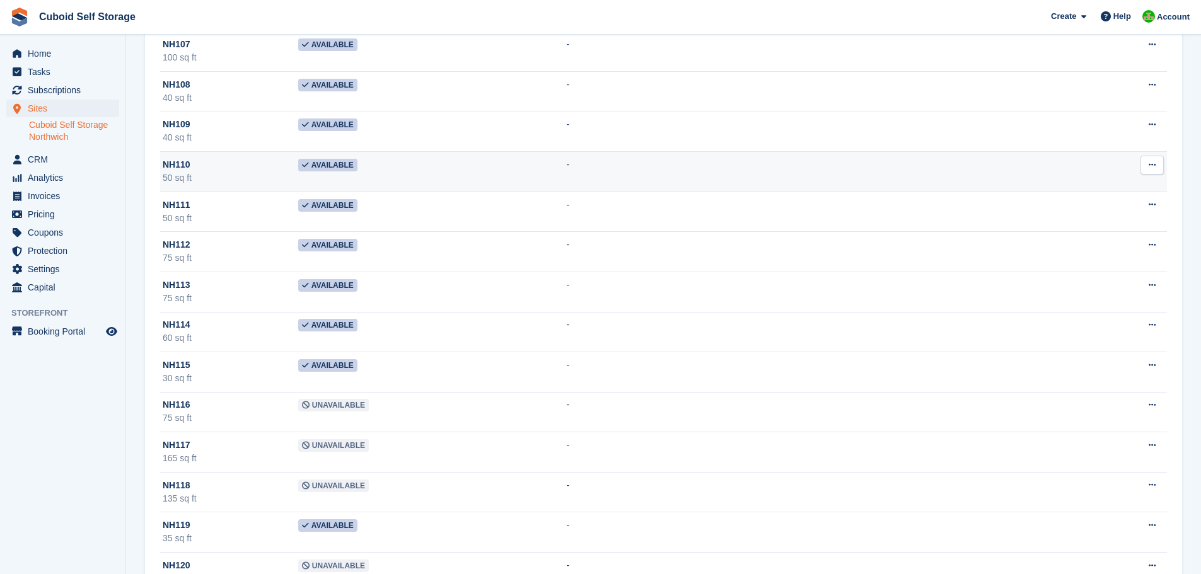
scroll to position [2395, 0]
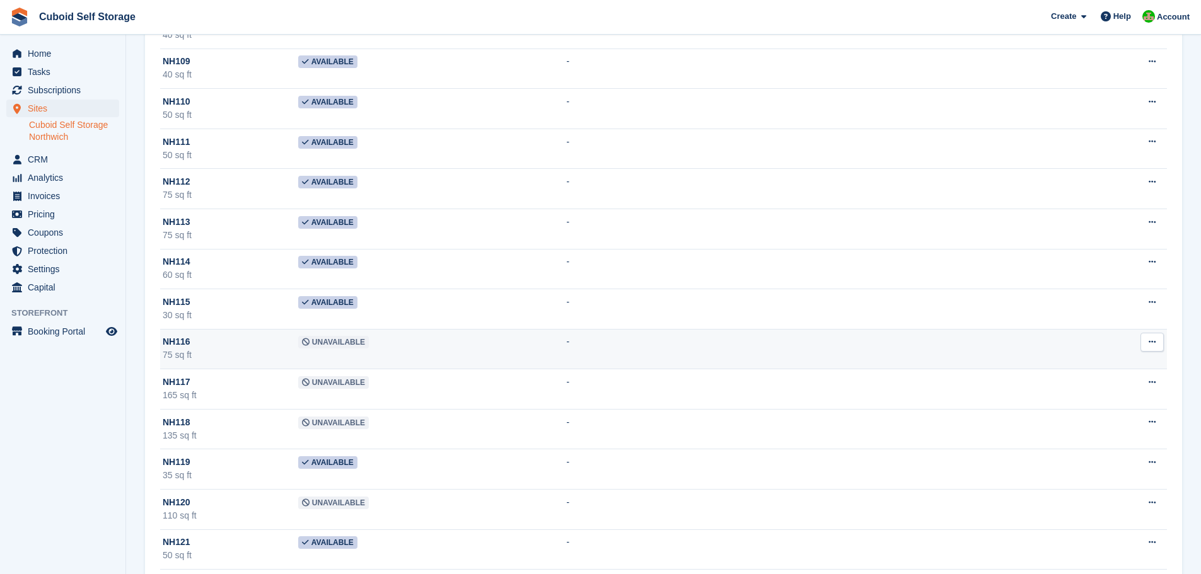
click at [310, 345] on span "Unavailable" at bounding box center [333, 342] width 71 height 13
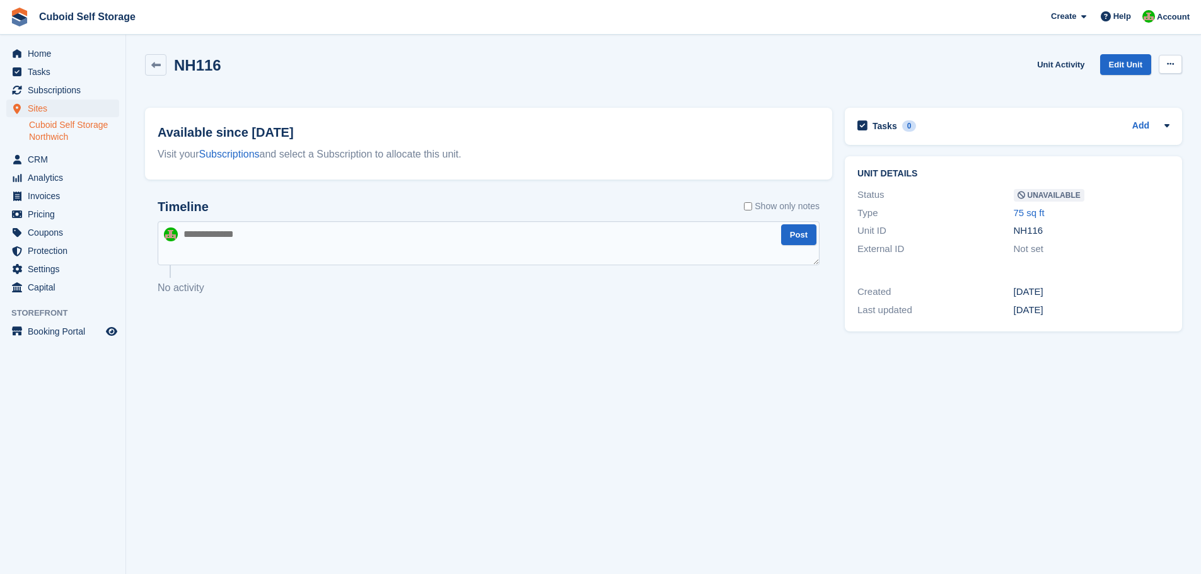
click at [1169, 64] on icon at bounding box center [1170, 64] width 7 height 8
click at [1104, 91] on p "Make Available" at bounding box center [1121, 89] width 110 height 16
click at [157, 69] on icon at bounding box center [155, 65] width 9 height 9
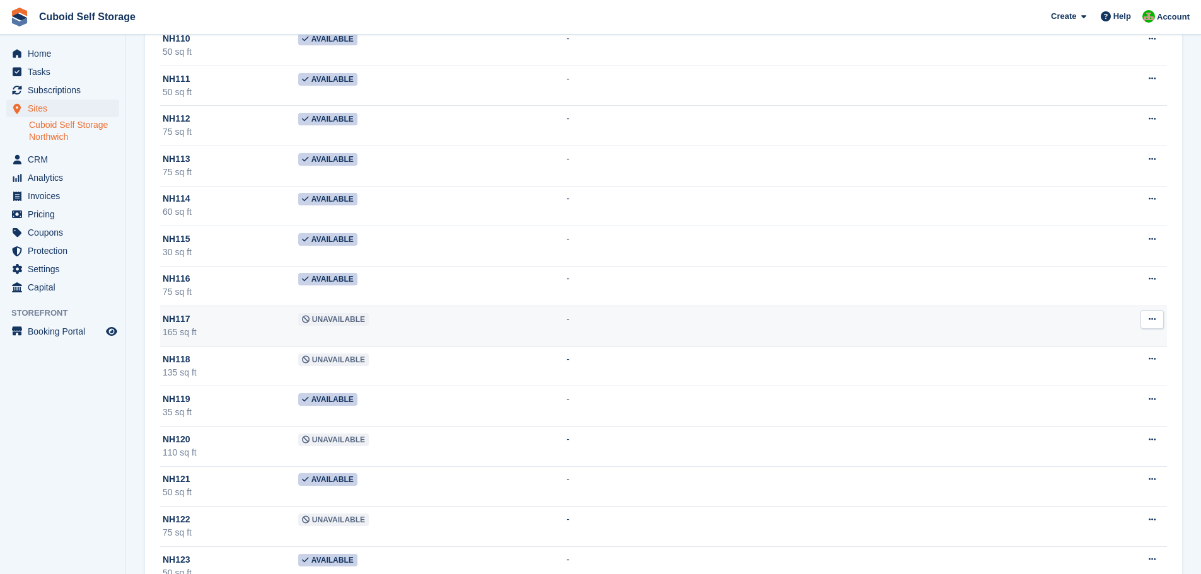
scroll to position [2584, 0]
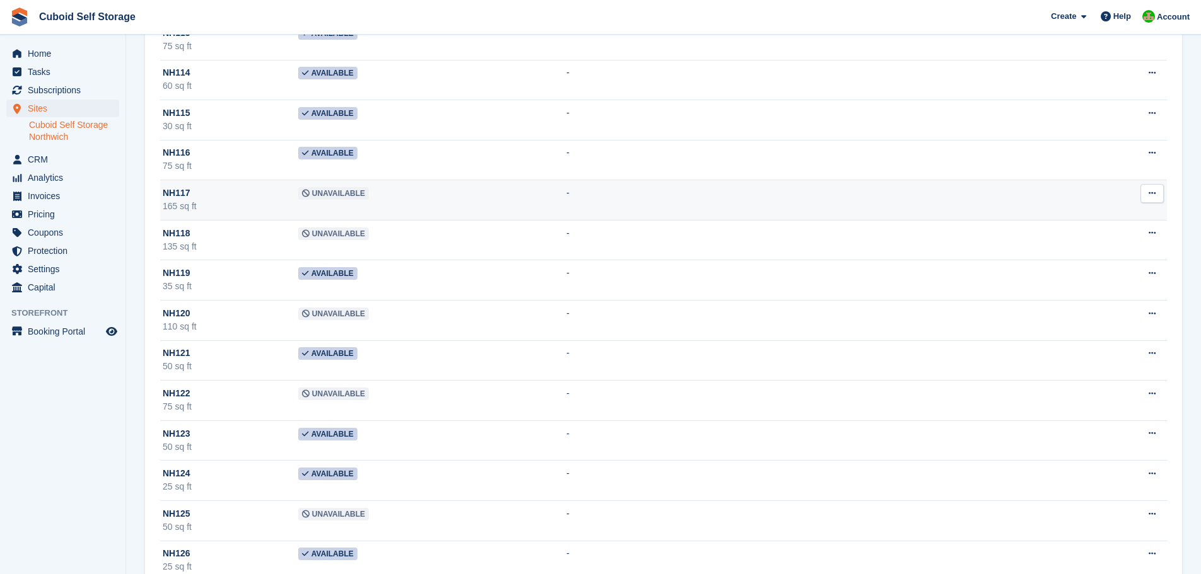
click at [323, 195] on span "Unavailable" at bounding box center [333, 193] width 71 height 13
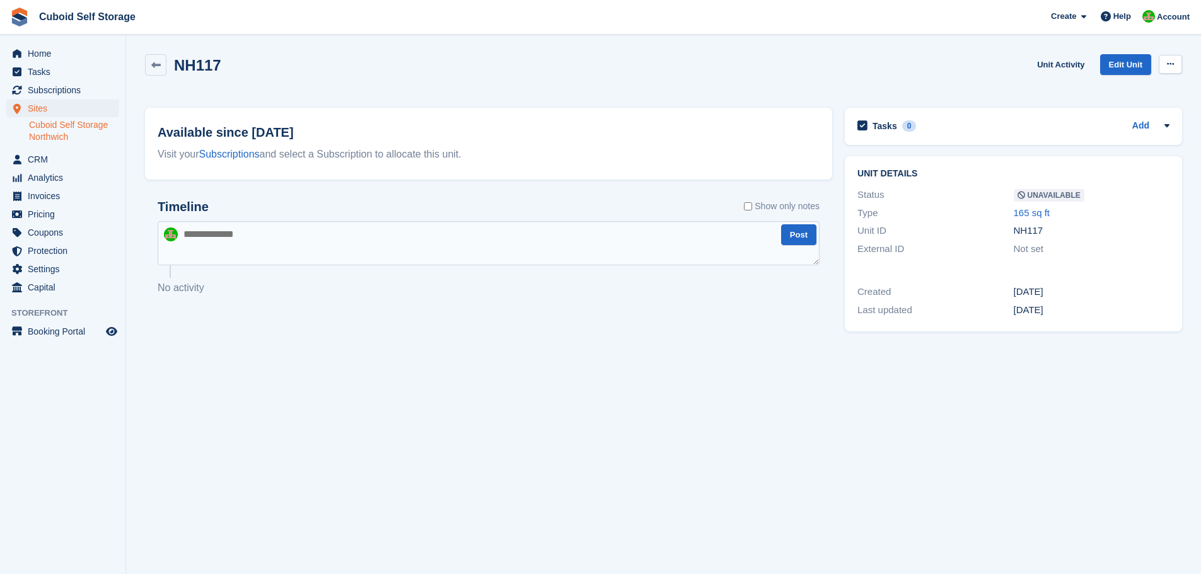
click at [1167, 62] on icon at bounding box center [1170, 64] width 7 height 8
click at [1095, 90] on p "Make Available" at bounding box center [1121, 89] width 110 height 16
click at [158, 63] on icon at bounding box center [155, 65] width 9 height 9
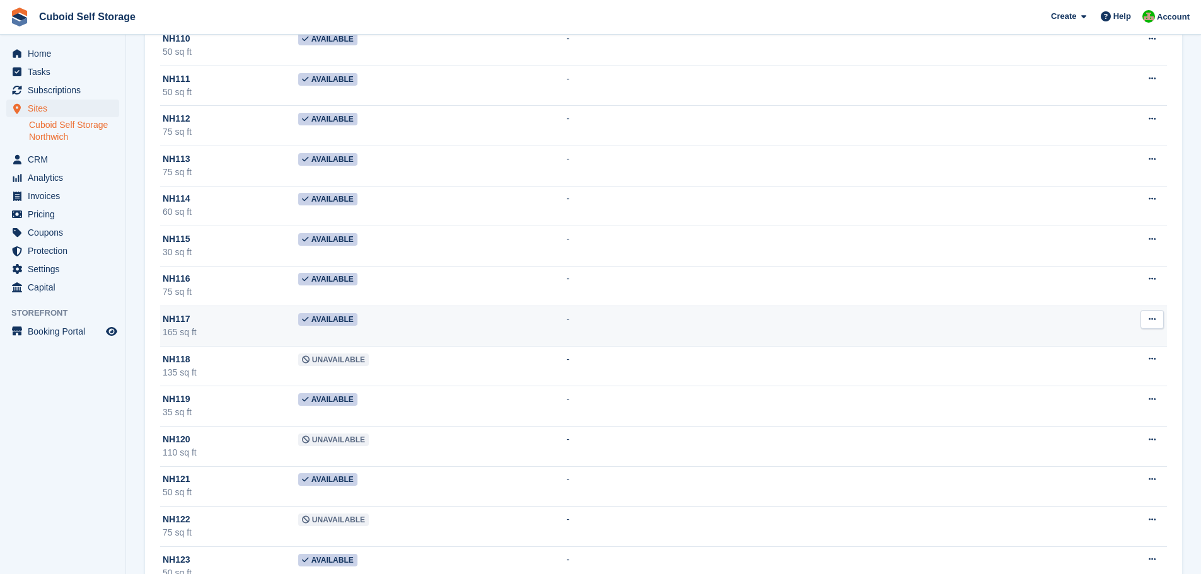
scroll to position [2710, 0]
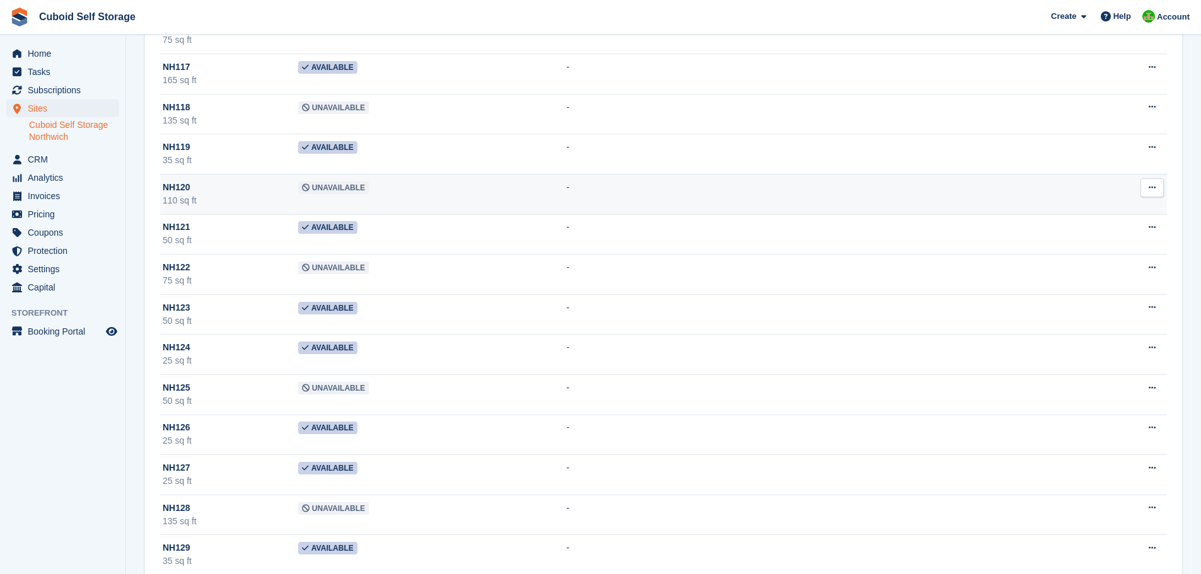
click at [318, 187] on span "Unavailable" at bounding box center [333, 188] width 71 height 13
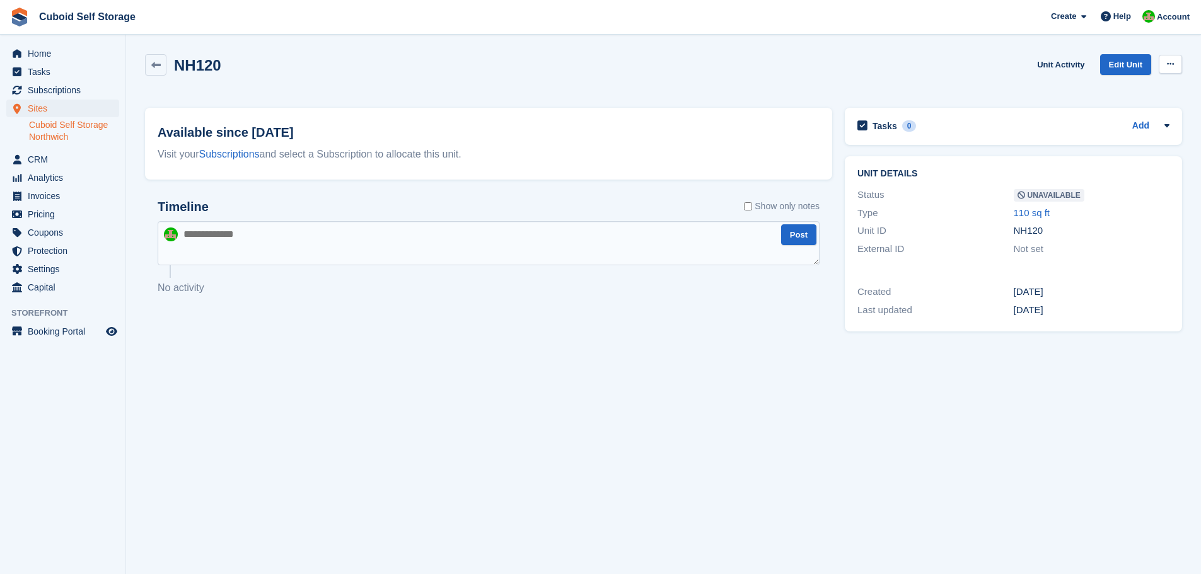
click at [1172, 61] on icon at bounding box center [1170, 64] width 7 height 8
click at [1098, 90] on p "Make Available" at bounding box center [1121, 89] width 110 height 16
click at [153, 64] on icon at bounding box center [155, 65] width 9 height 9
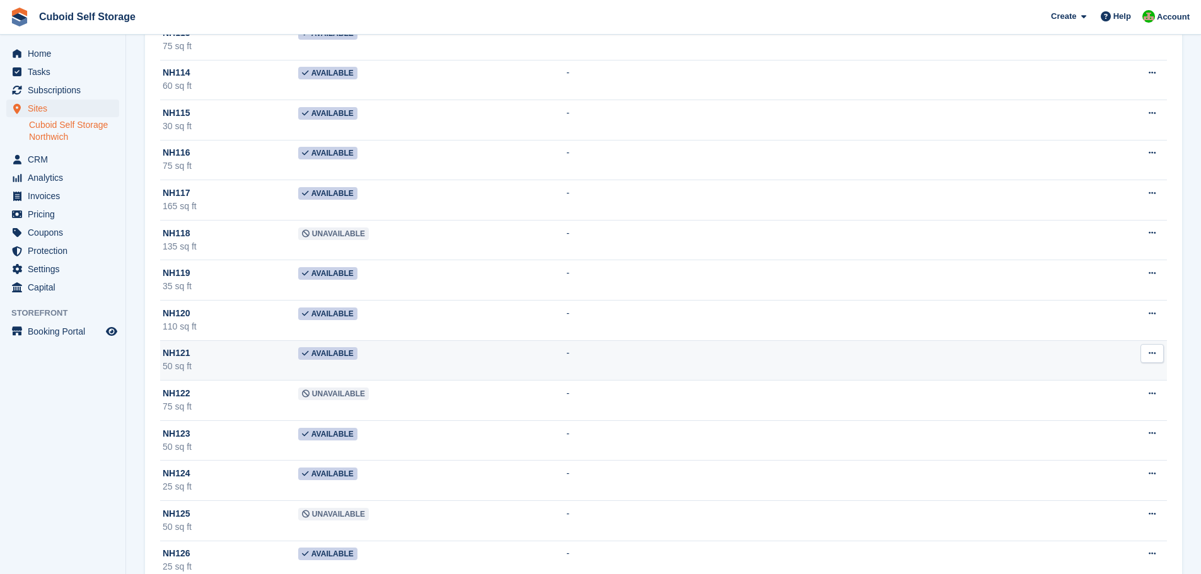
scroll to position [2710, 0]
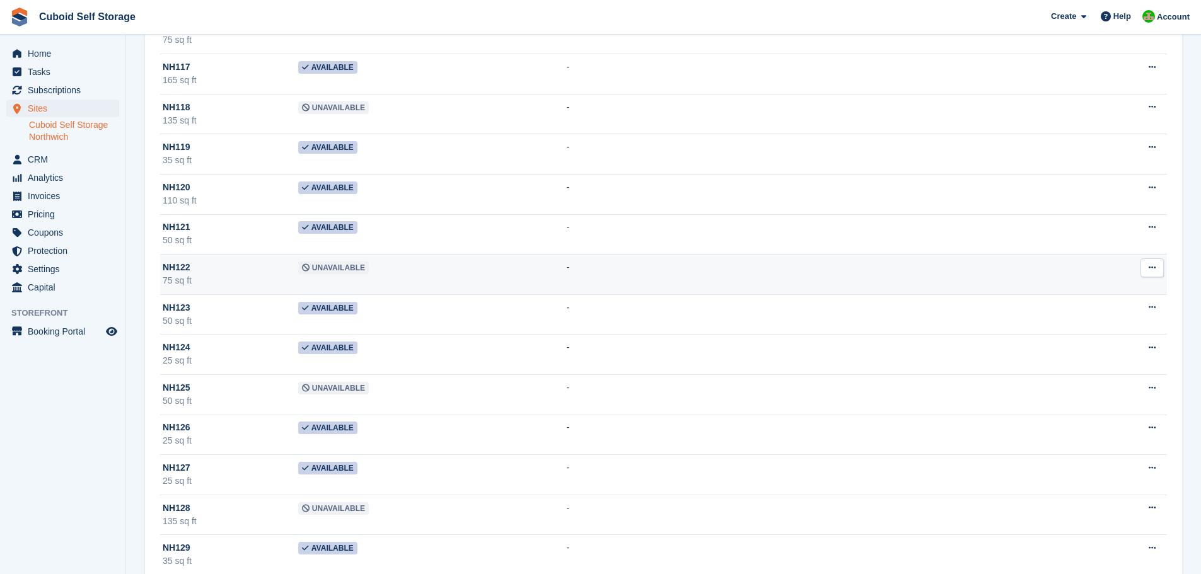
click at [318, 273] on span "Unavailable" at bounding box center [333, 268] width 71 height 13
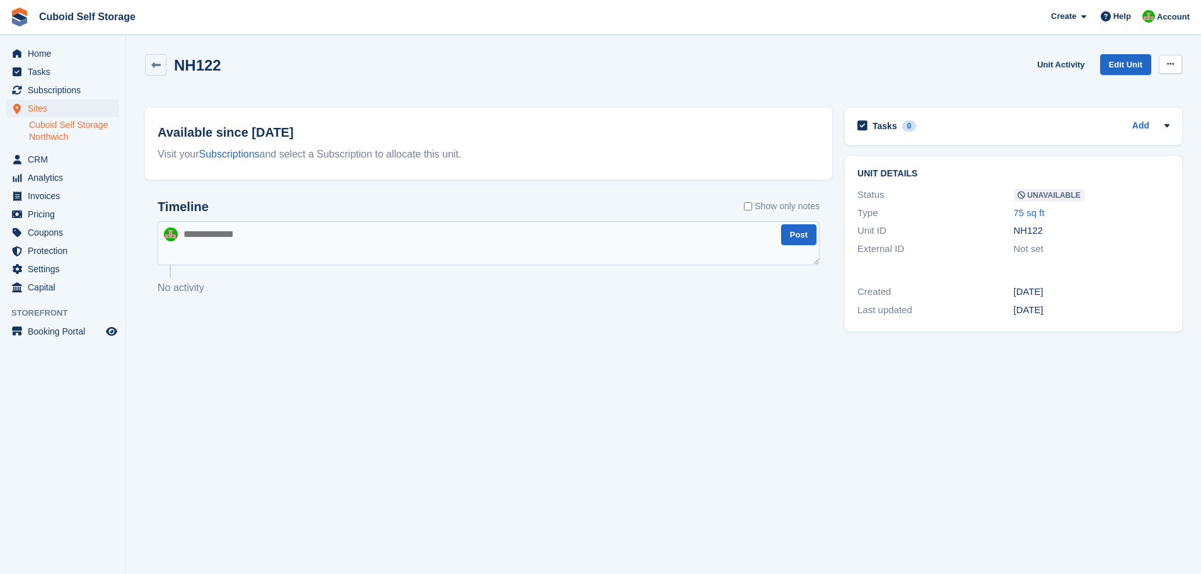
click at [1163, 64] on button at bounding box center [1169, 64] width 23 height 19
click at [1098, 90] on p "Make Available" at bounding box center [1121, 89] width 110 height 16
click at [154, 69] on icon at bounding box center [155, 65] width 9 height 9
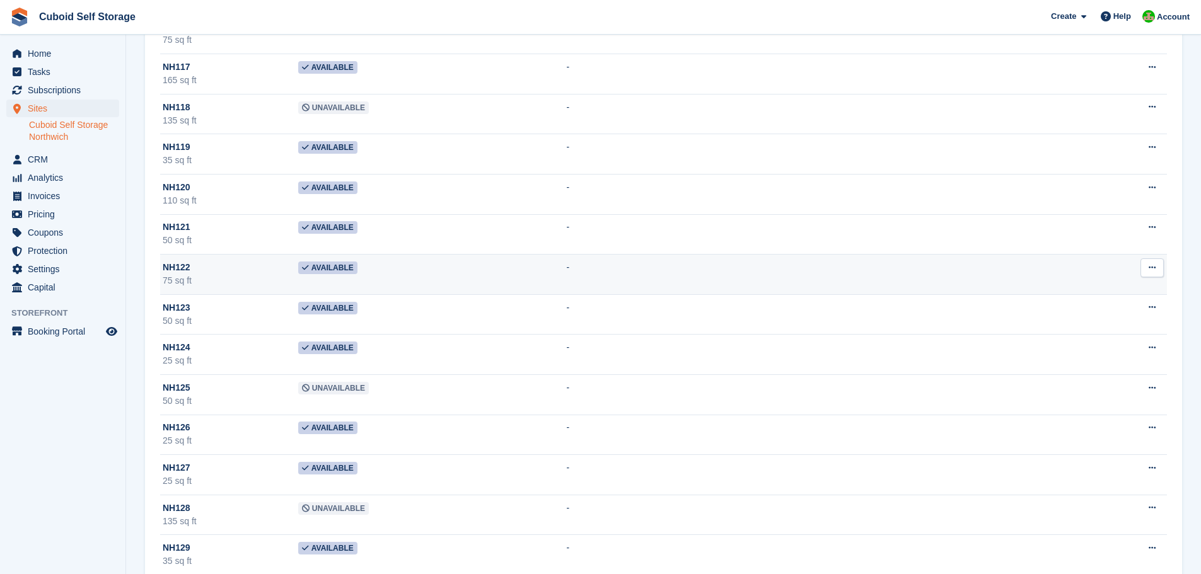
scroll to position [2647, 0]
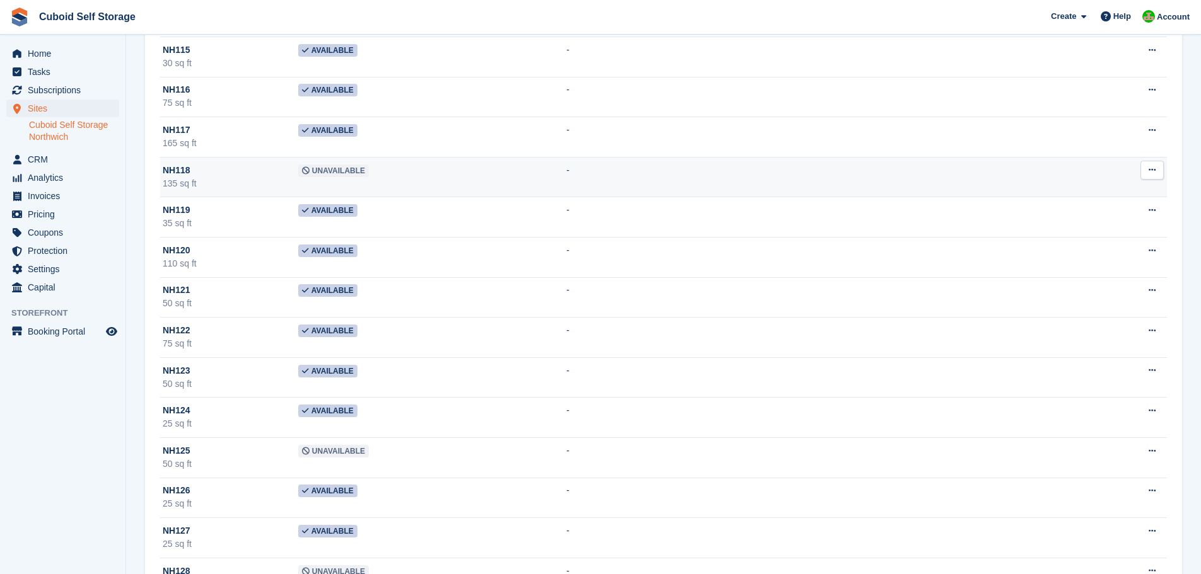
click at [325, 173] on span "Unavailable" at bounding box center [333, 171] width 71 height 13
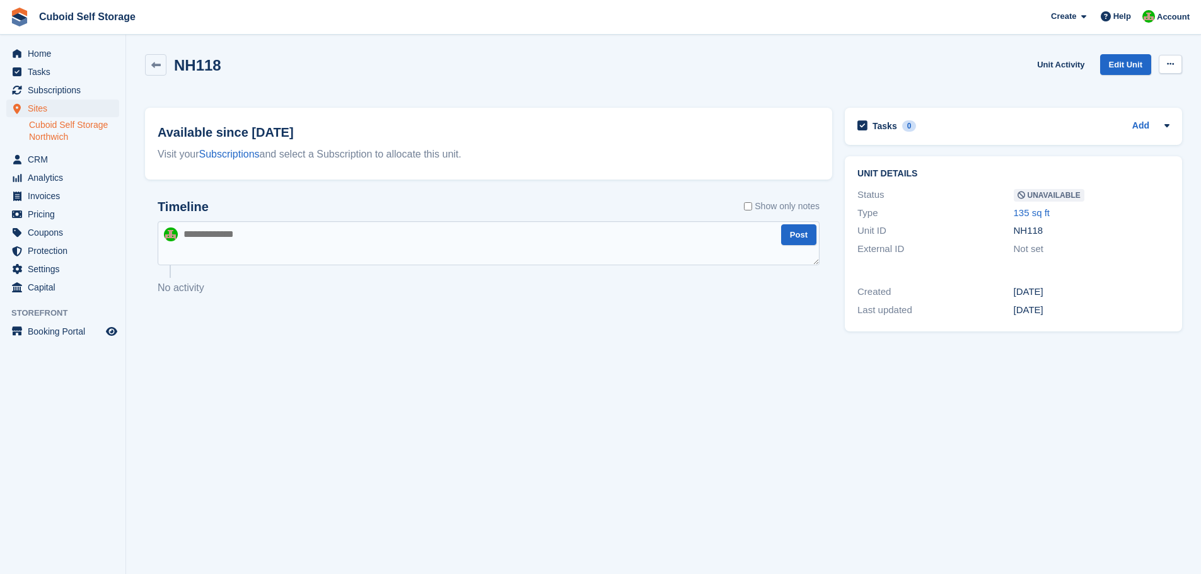
click at [1164, 61] on button at bounding box center [1169, 64] width 23 height 19
click at [1113, 90] on p "Make Available" at bounding box center [1121, 89] width 110 height 16
click at [156, 70] on link at bounding box center [155, 64] width 21 height 21
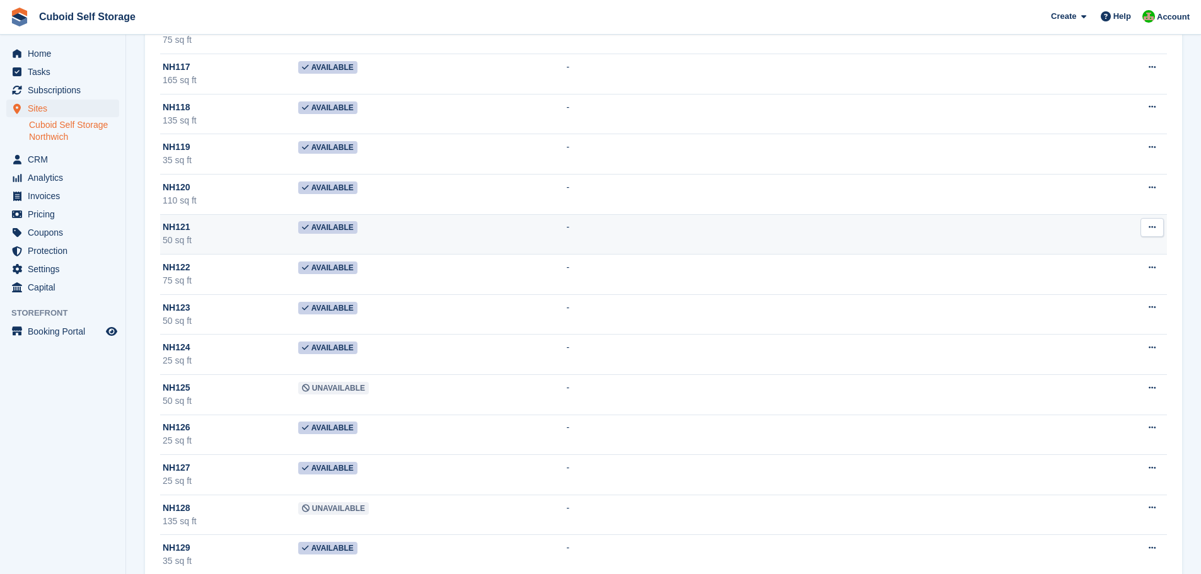
scroll to position [2773, 0]
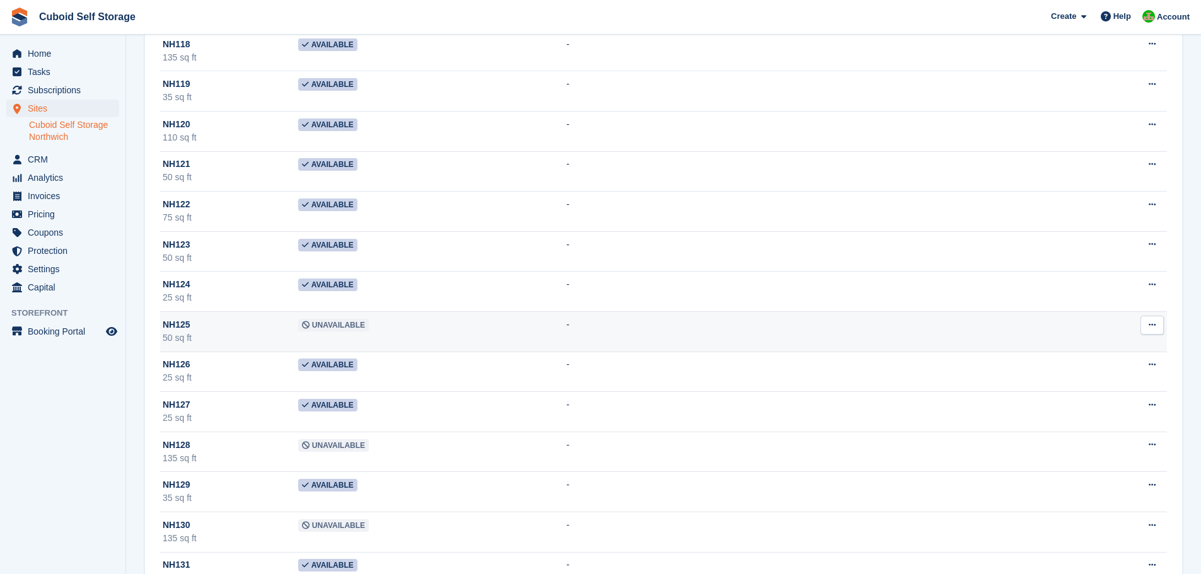
click at [321, 325] on span "Unavailable" at bounding box center [333, 325] width 71 height 13
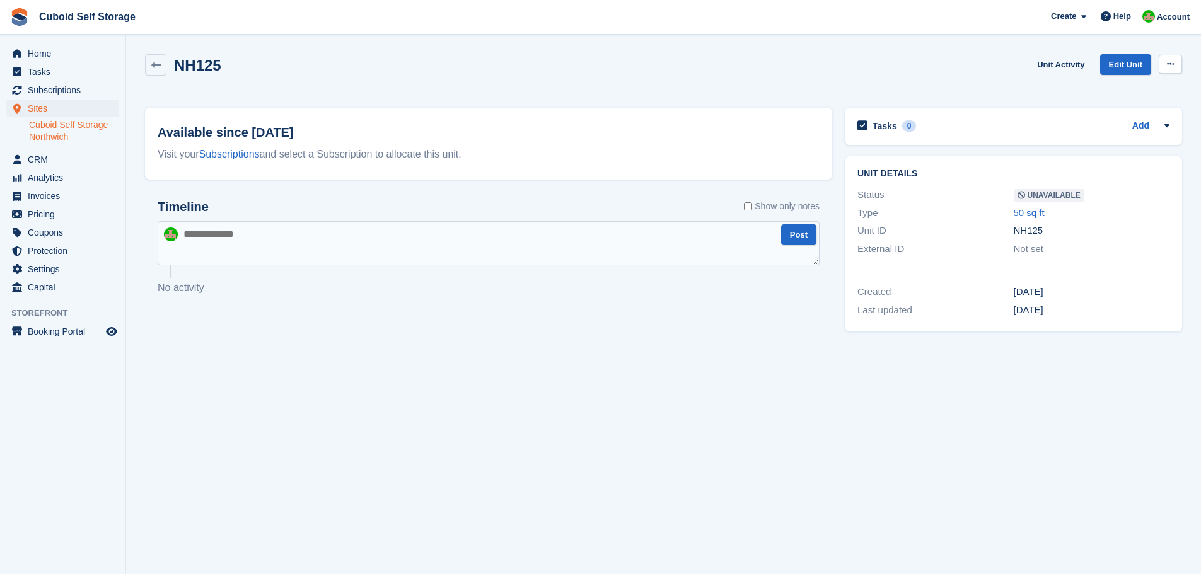
click at [1171, 62] on icon at bounding box center [1170, 64] width 7 height 8
click at [1100, 87] on p "Make Available" at bounding box center [1121, 89] width 110 height 16
click at [156, 66] on icon at bounding box center [155, 65] width 9 height 9
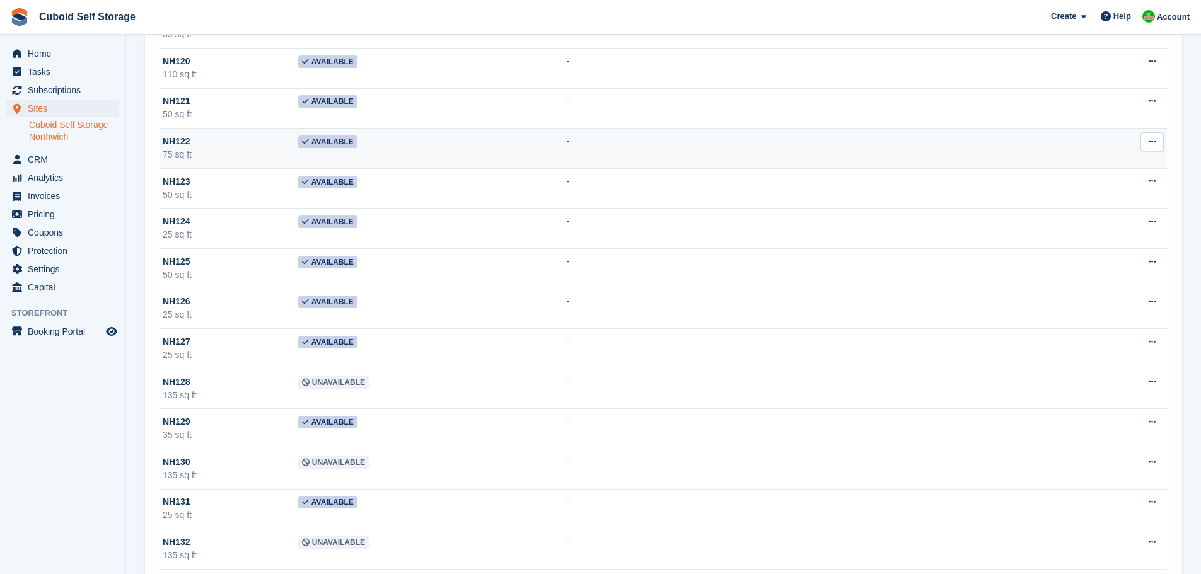
scroll to position [2899, 0]
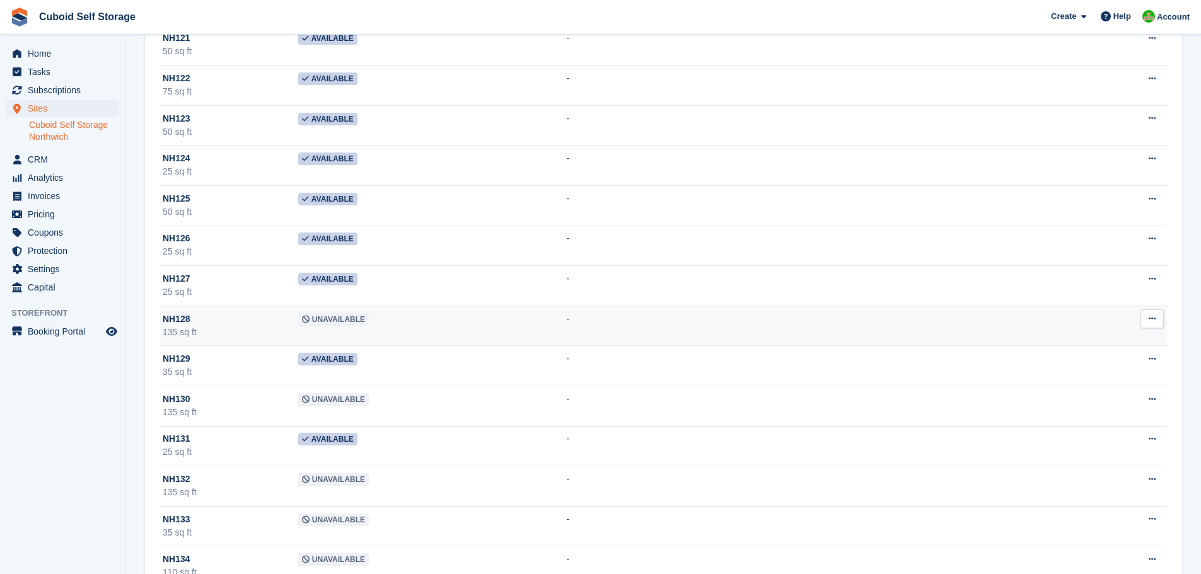
click at [315, 320] on span "Unavailable" at bounding box center [333, 319] width 71 height 13
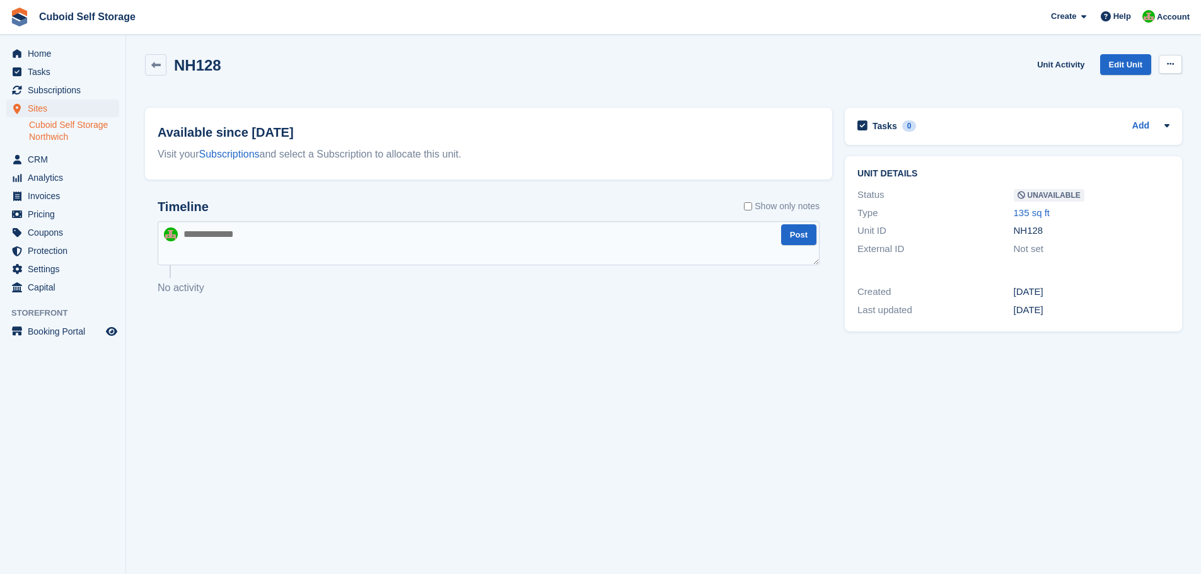
click at [1172, 64] on icon at bounding box center [1170, 64] width 7 height 8
click at [1121, 85] on p "Make Available" at bounding box center [1121, 89] width 110 height 16
click at [159, 64] on icon at bounding box center [155, 65] width 9 height 9
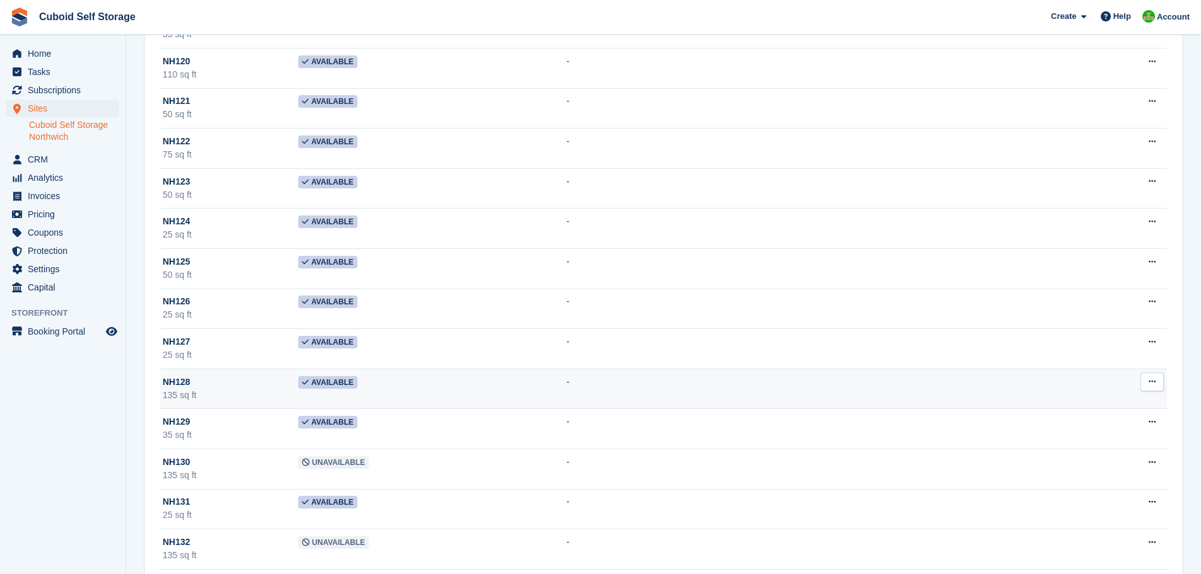
scroll to position [2962, 0]
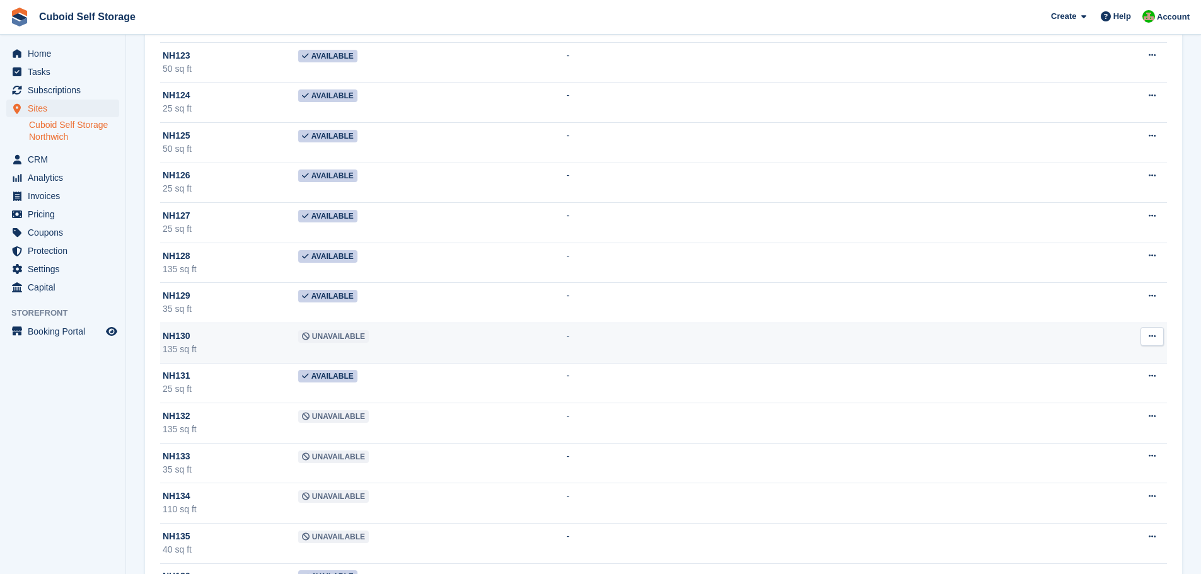
click at [323, 340] on span "Unavailable" at bounding box center [333, 336] width 71 height 13
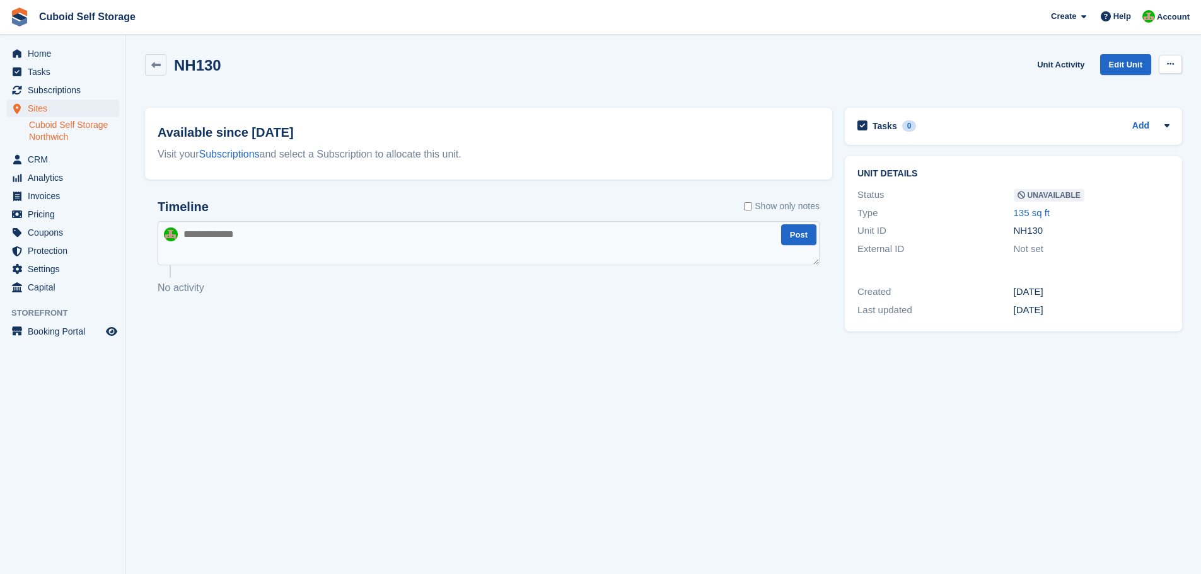
click at [1164, 63] on button at bounding box center [1169, 64] width 23 height 19
click at [1090, 90] on p "Make Available" at bounding box center [1121, 89] width 110 height 16
click at [155, 64] on icon at bounding box center [155, 65] width 9 height 9
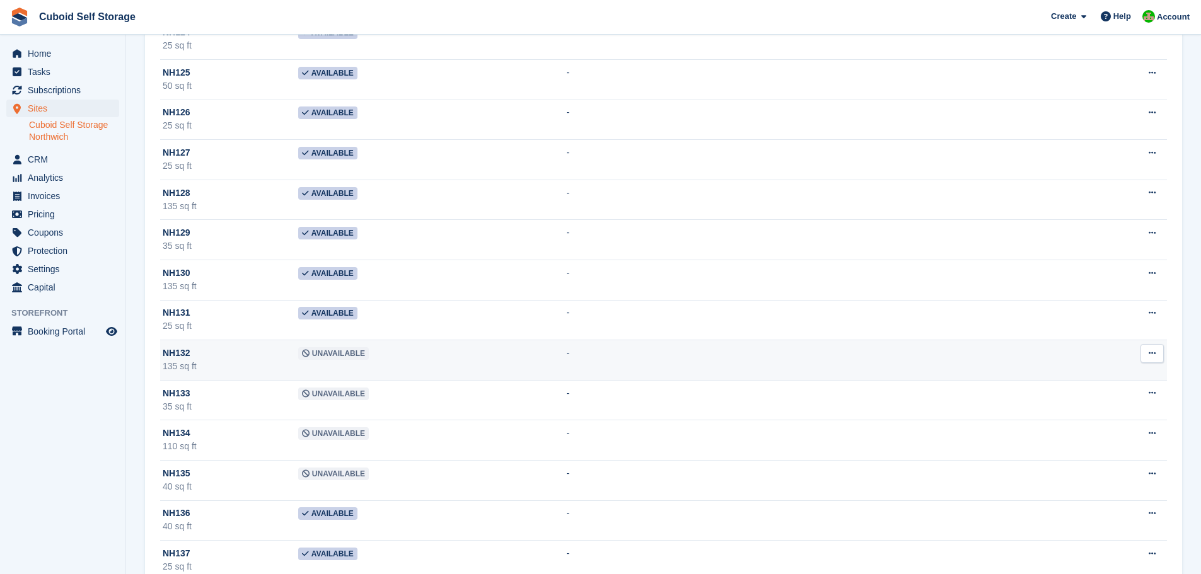
scroll to position [3088, 0]
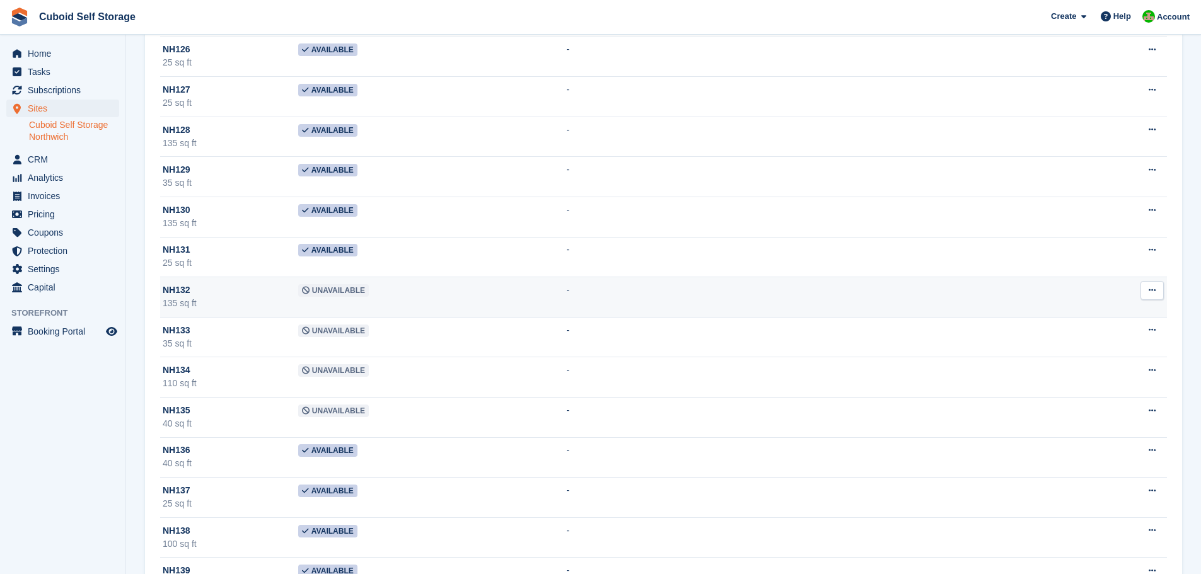
click at [327, 295] on span "Unavailable" at bounding box center [333, 290] width 71 height 13
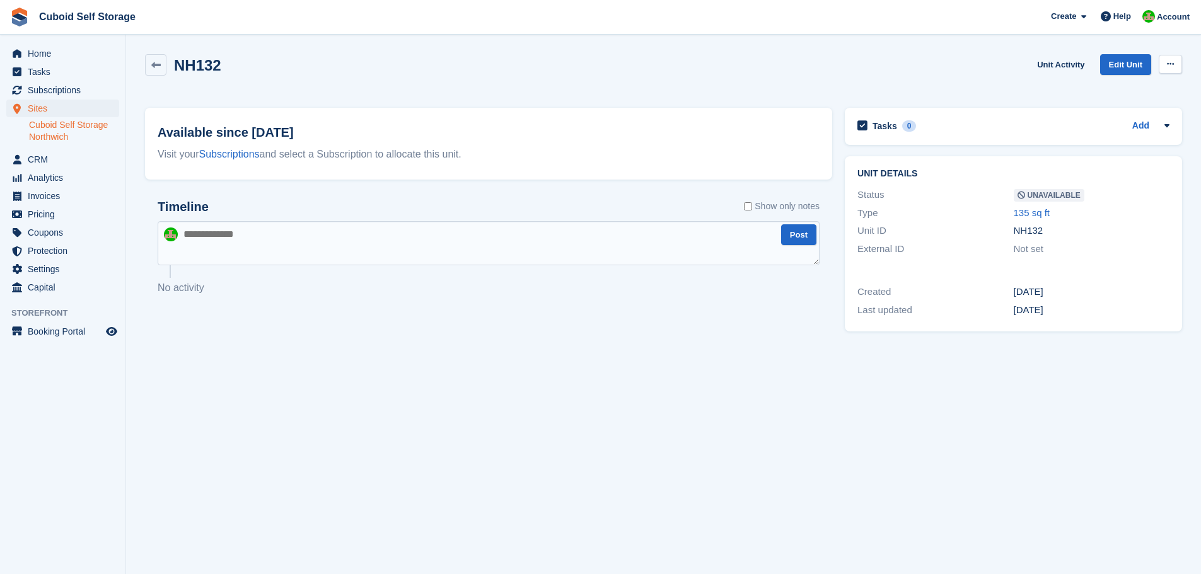
click at [1168, 59] on button at bounding box center [1169, 64] width 23 height 19
click at [1086, 91] on p "Make Available" at bounding box center [1121, 89] width 110 height 16
click at [159, 69] on icon at bounding box center [155, 65] width 9 height 9
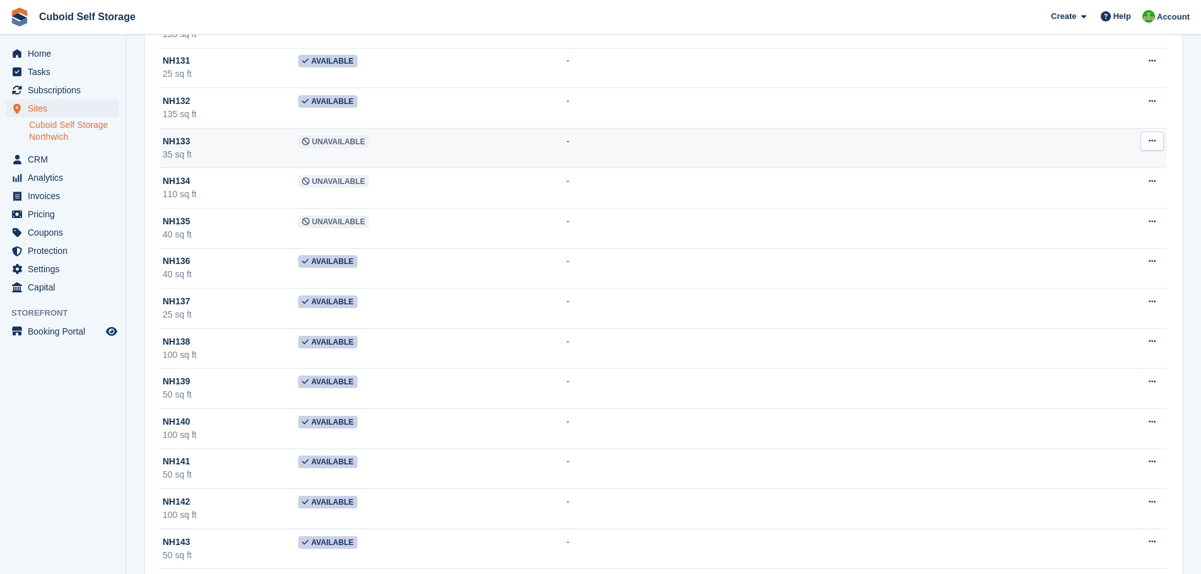
scroll to position [3214, 0]
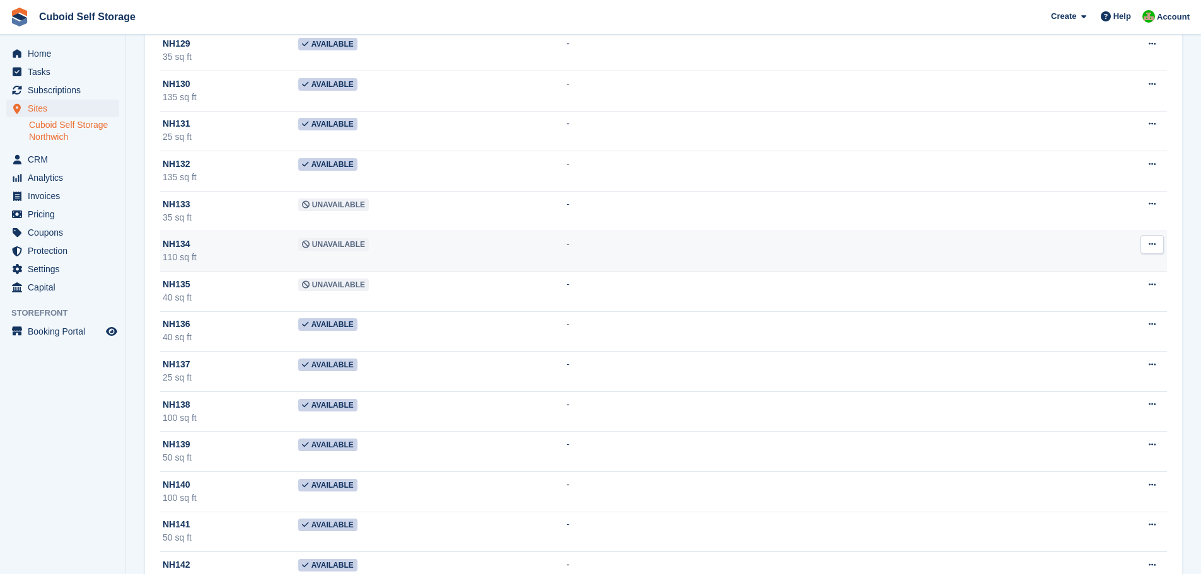
click at [316, 245] on span "Unavailable" at bounding box center [333, 244] width 71 height 13
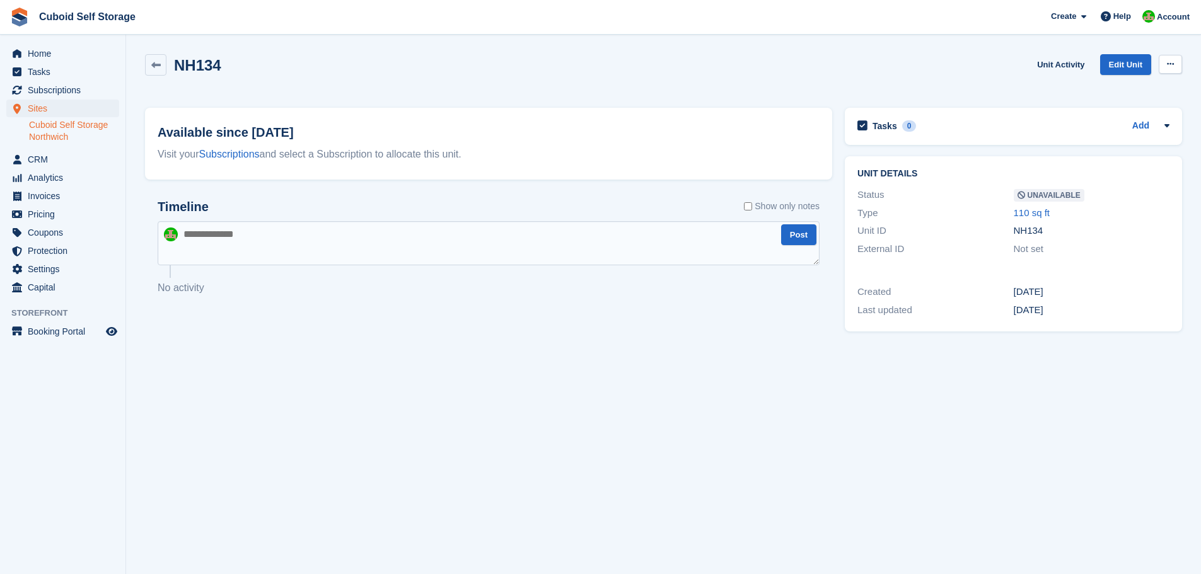
click at [1164, 66] on button at bounding box center [1169, 64] width 23 height 19
click at [1091, 90] on p "Make Available" at bounding box center [1121, 89] width 110 height 16
click at [154, 64] on icon at bounding box center [155, 65] width 9 height 9
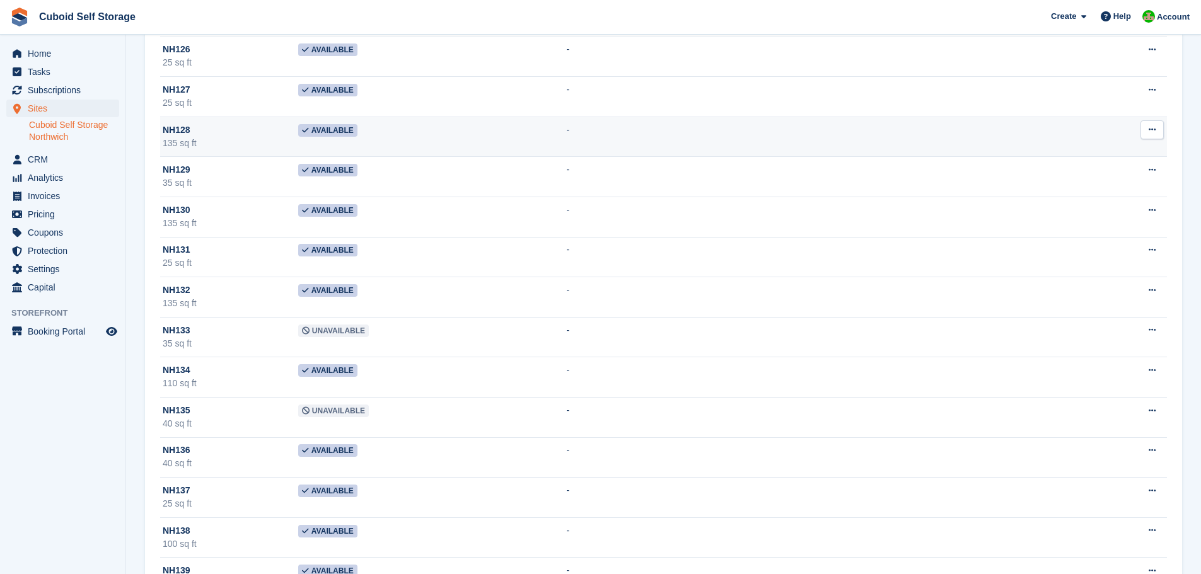
scroll to position [3151, 0]
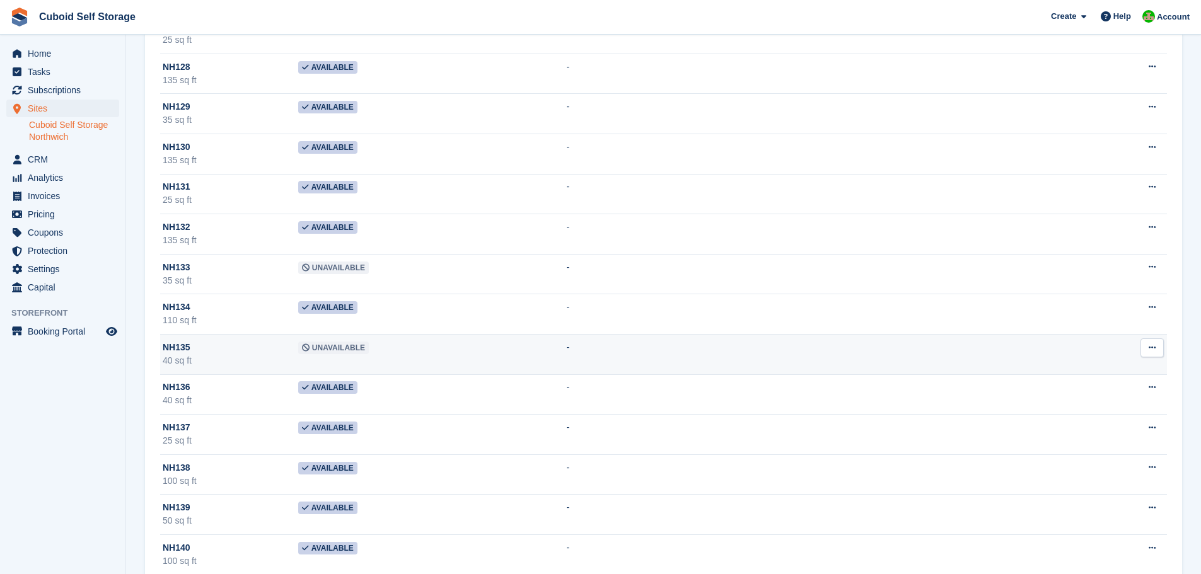
click at [338, 349] on span "Unavailable" at bounding box center [333, 348] width 71 height 13
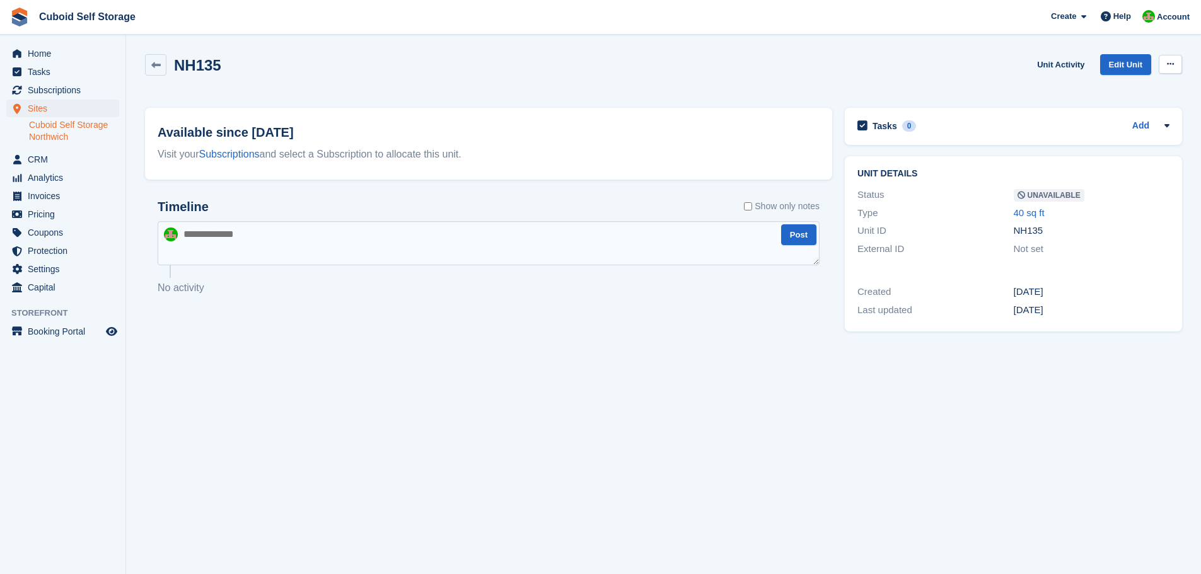
click at [1165, 66] on button at bounding box center [1169, 64] width 23 height 19
click at [1117, 89] on p "Make Available" at bounding box center [1121, 89] width 110 height 16
click at [153, 68] on icon at bounding box center [155, 65] width 9 height 9
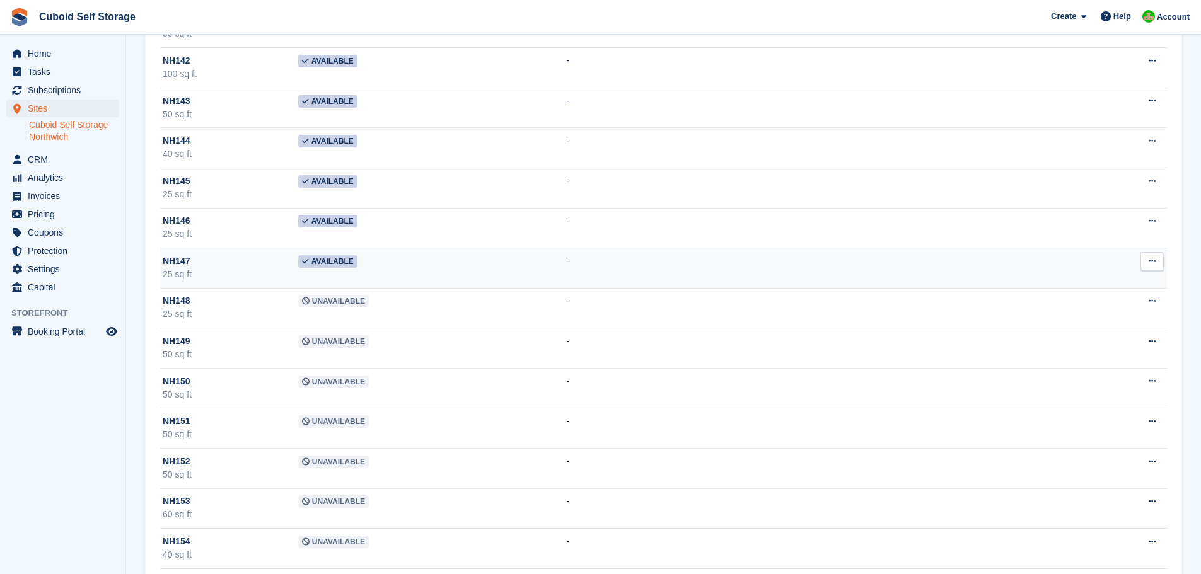
scroll to position [3782, 0]
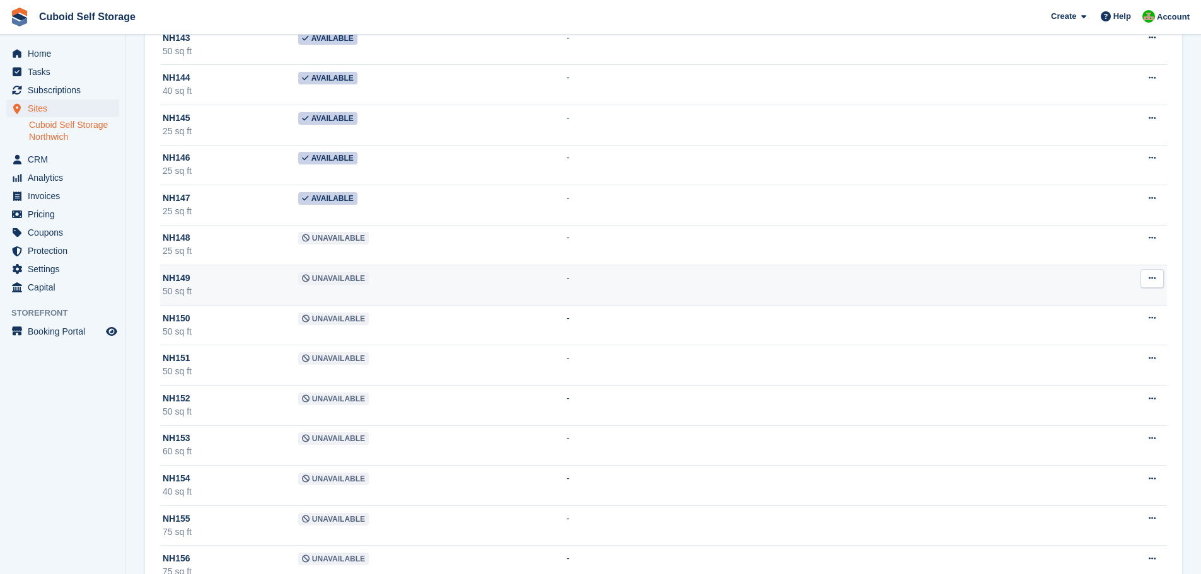
click at [311, 279] on span "Unavailable" at bounding box center [333, 278] width 71 height 13
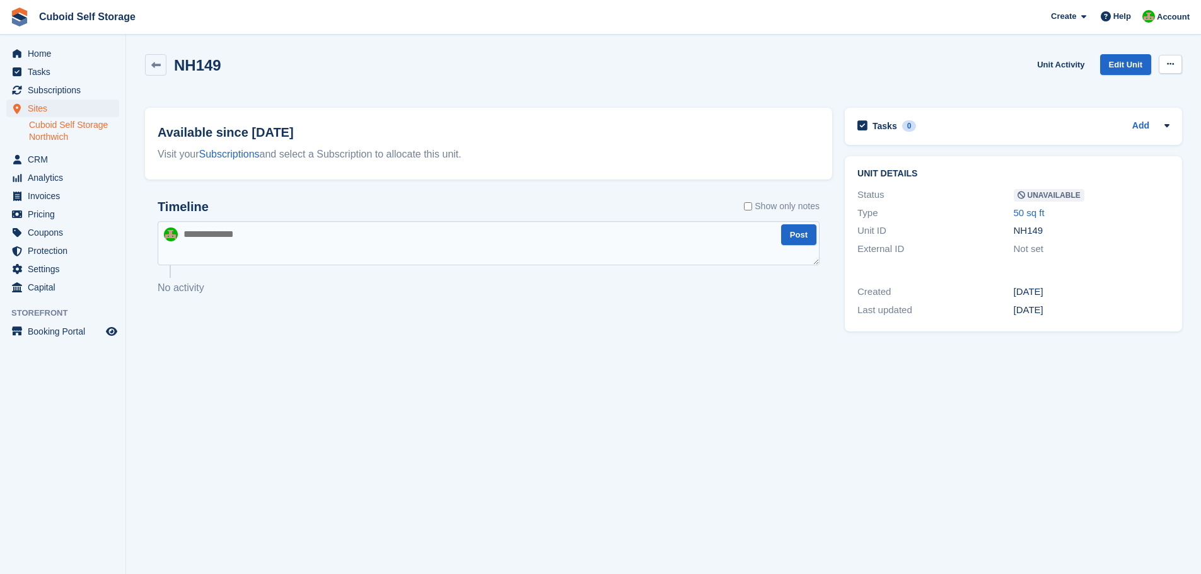
click at [1172, 61] on icon at bounding box center [1170, 64] width 7 height 8
click at [1095, 93] on p "Make Available" at bounding box center [1121, 89] width 110 height 16
click at [153, 67] on icon at bounding box center [155, 65] width 9 height 9
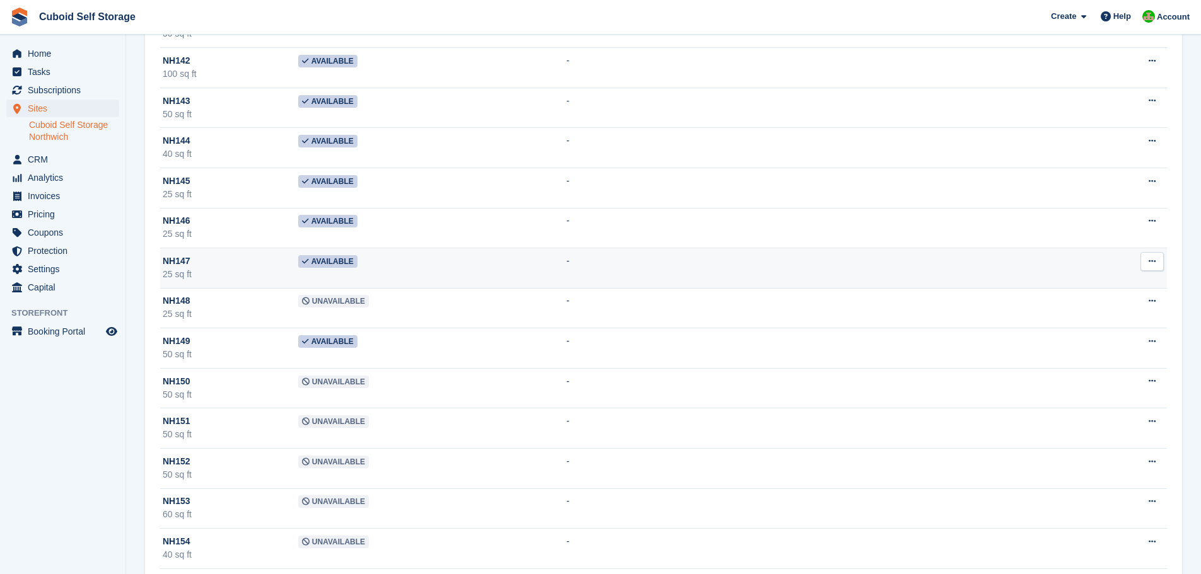
scroll to position [3782, 0]
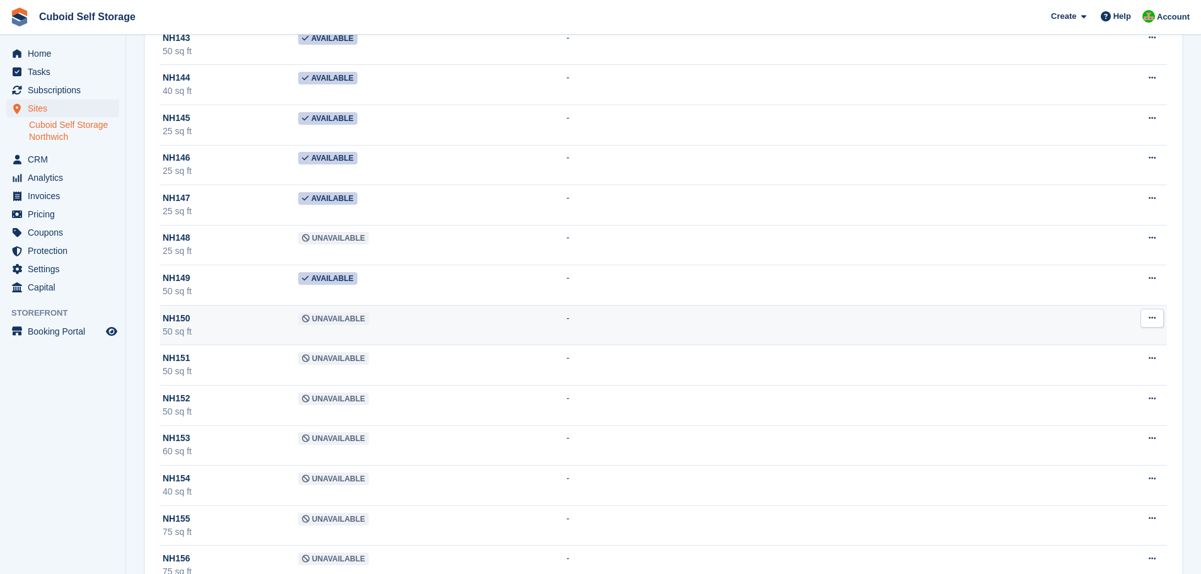
click at [325, 321] on span "Unavailable" at bounding box center [333, 319] width 71 height 13
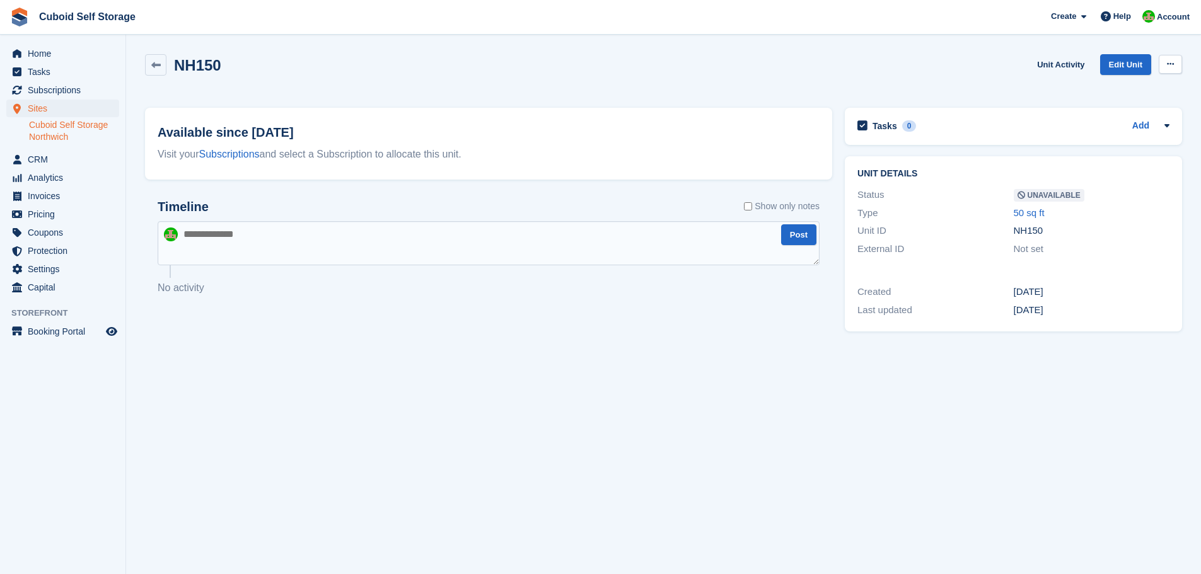
click at [1167, 63] on icon at bounding box center [1170, 64] width 7 height 8
click at [1114, 87] on p "Make Available" at bounding box center [1121, 89] width 110 height 16
click at [159, 68] on icon at bounding box center [155, 65] width 9 height 9
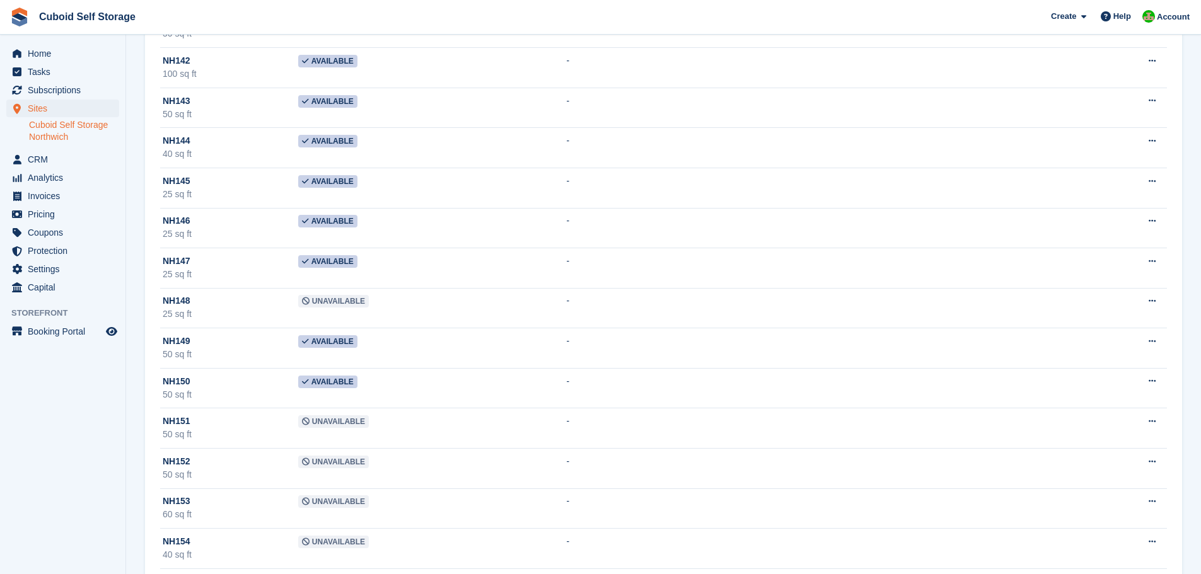
scroll to position [3782, 0]
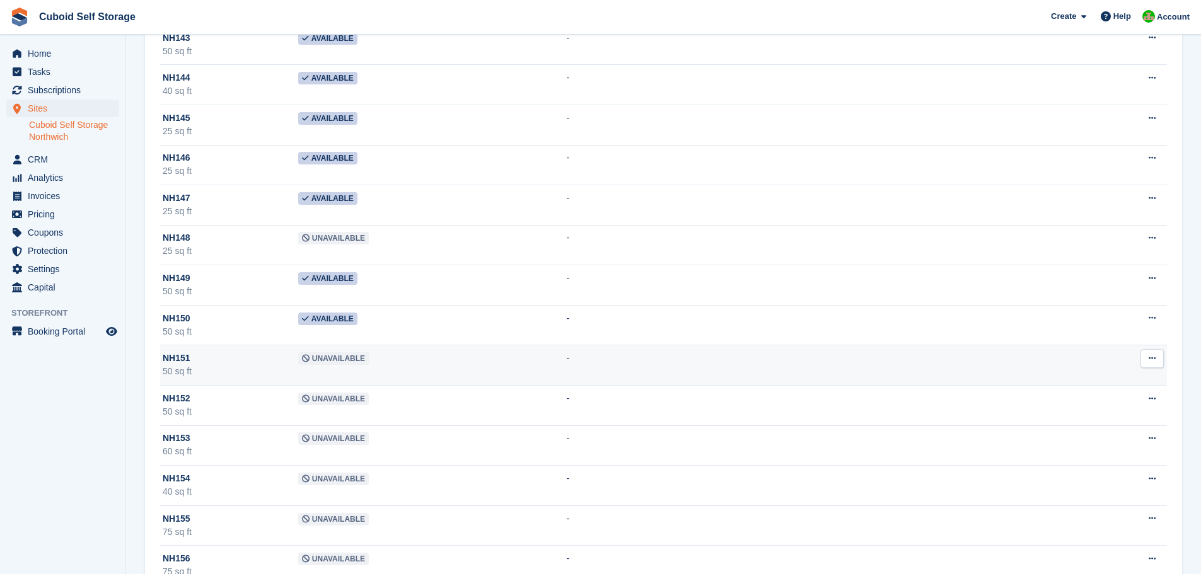
click at [331, 361] on span "Unavailable" at bounding box center [333, 358] width 71 height 13
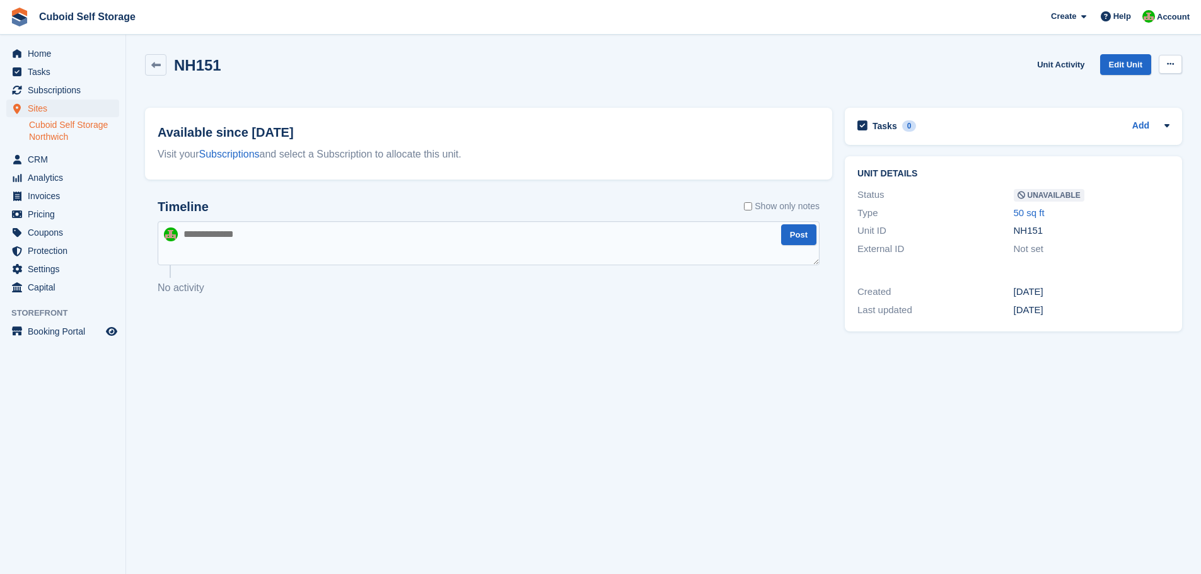
click at [1173, 67] on icon at bounding box center [1170, 64] width 7 height 8
click at [1091, 91] on p "Make Available" at bounding box center [1121, 89] width 110 height 16
click at [152, 66] on icon at bounding box center [155, 65] width 9 height 9
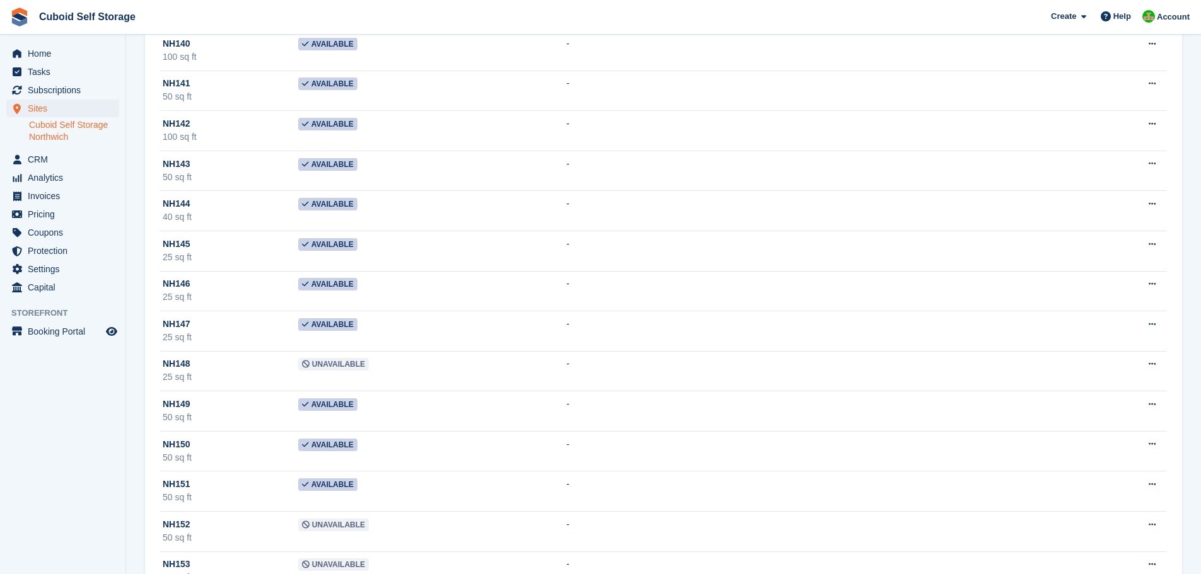
scroll to position [3971, 0]
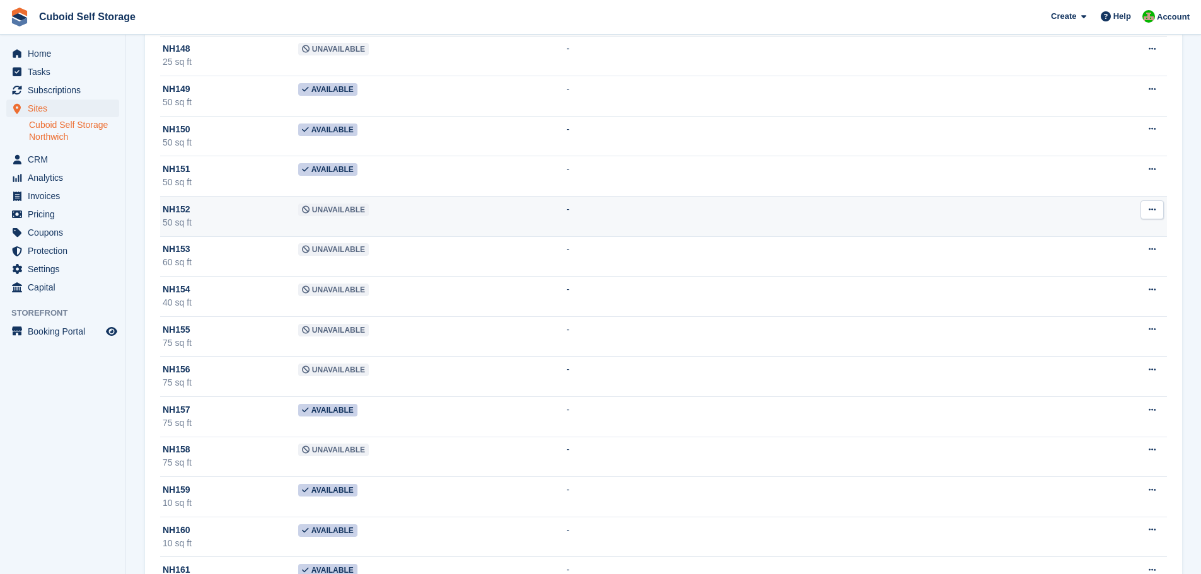
click at [318, 211] on span "Unavailable" at bounding box center [333, 210] width 71 height 13
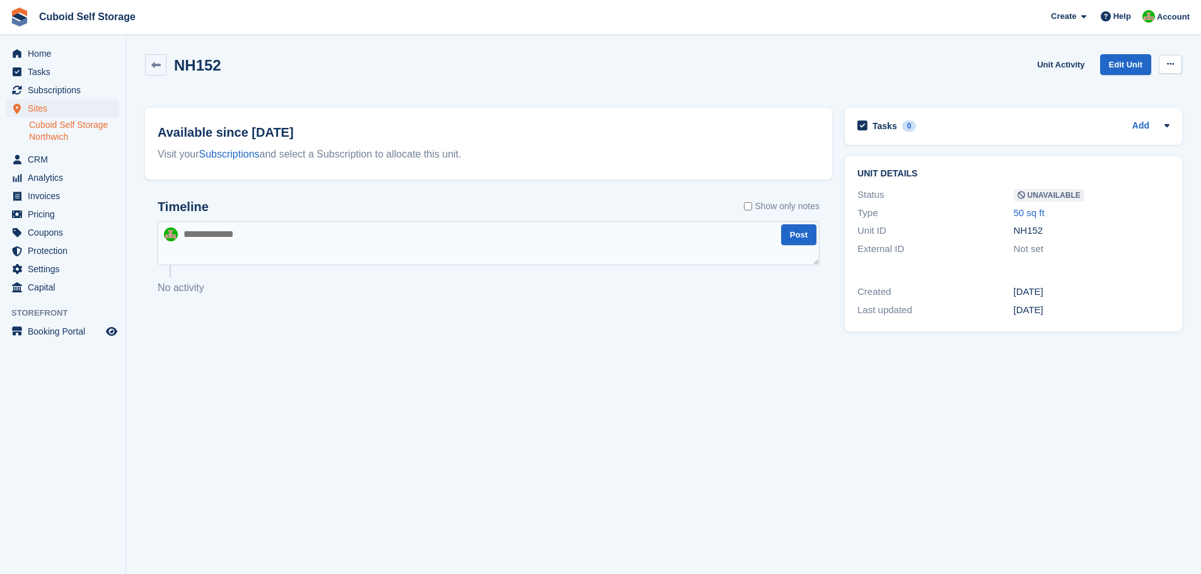
click at [1171, 66] on icon at bounding box center [1170, 64] width 7 height 8
click at [1128, 86] on p "Make Available" at bounding box center [1121, 89] width 110 height 16
click at [162, 70] on link at bounding box center [155, 64] width 21 height 21
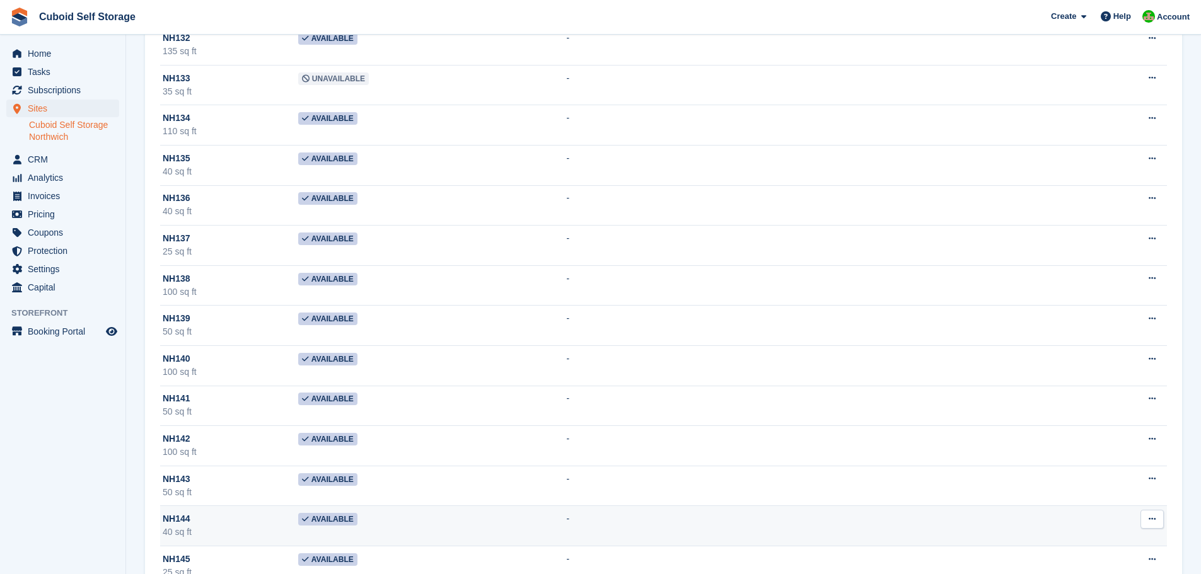
scroll to position [3845, 0]
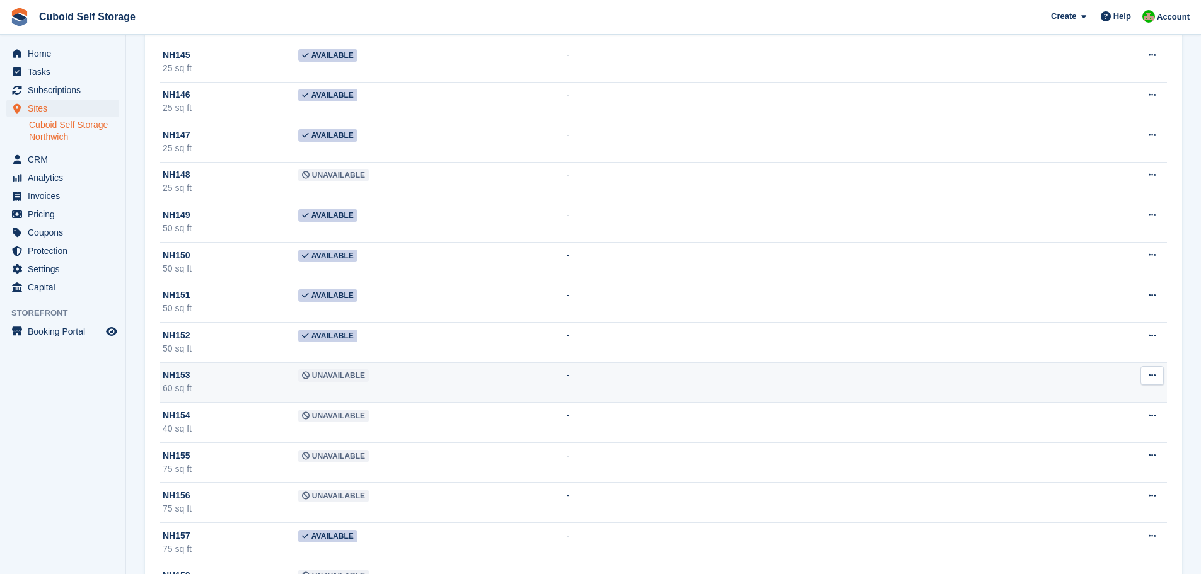
click at [332, 376] on span "Unavailable" at bounding box center [333, 375] width 71 height 13
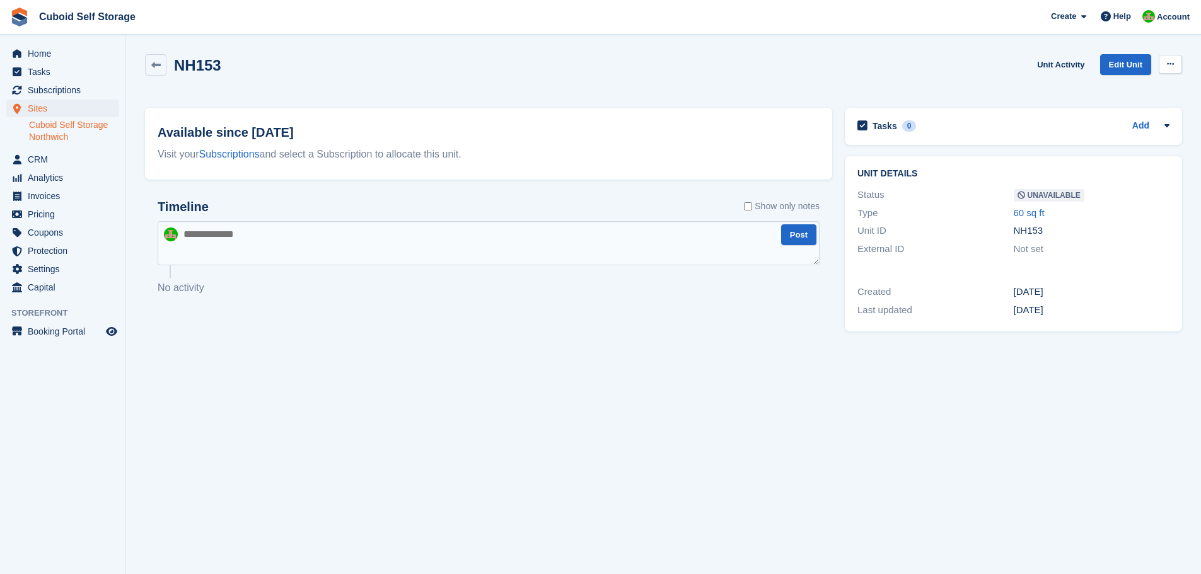
click at [1171, 64] on icon at bounding box center [1170, 64] width 7 height 8
click at [1111, 90] on p "Make Available" at bounding box center [1121, 89] width 110 height 16
drag, startPoint x: 156, startPoint y: 69, endPoint x: 182, endPoint y: 123, distance: 59.5
click at [156, 71] on link at bounding box center [155, 64] width 21 height 21
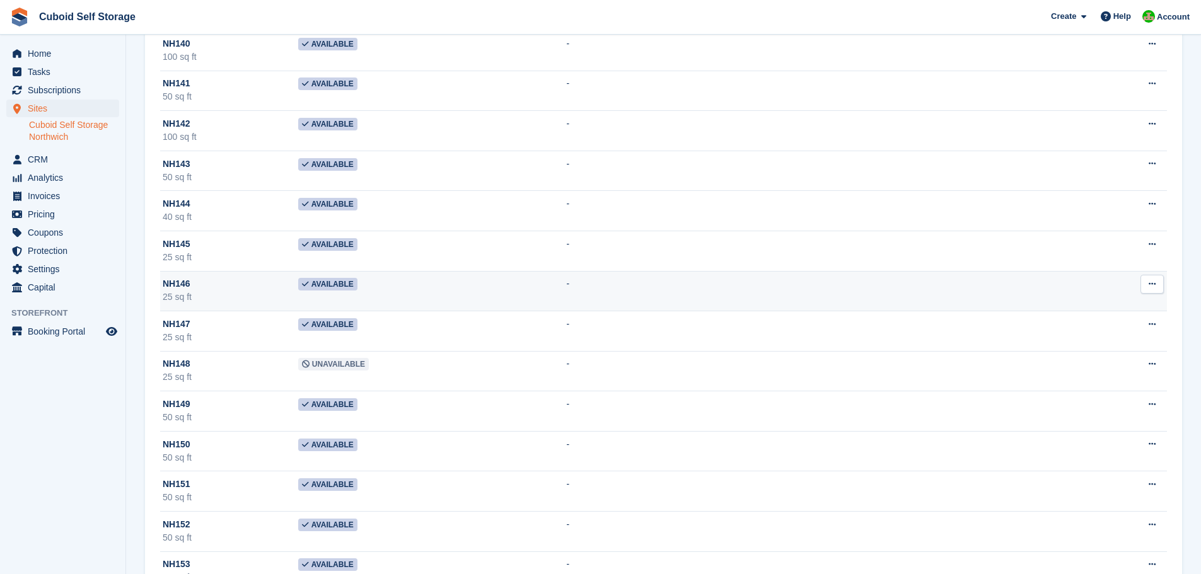
scroll to position [4034, 0]
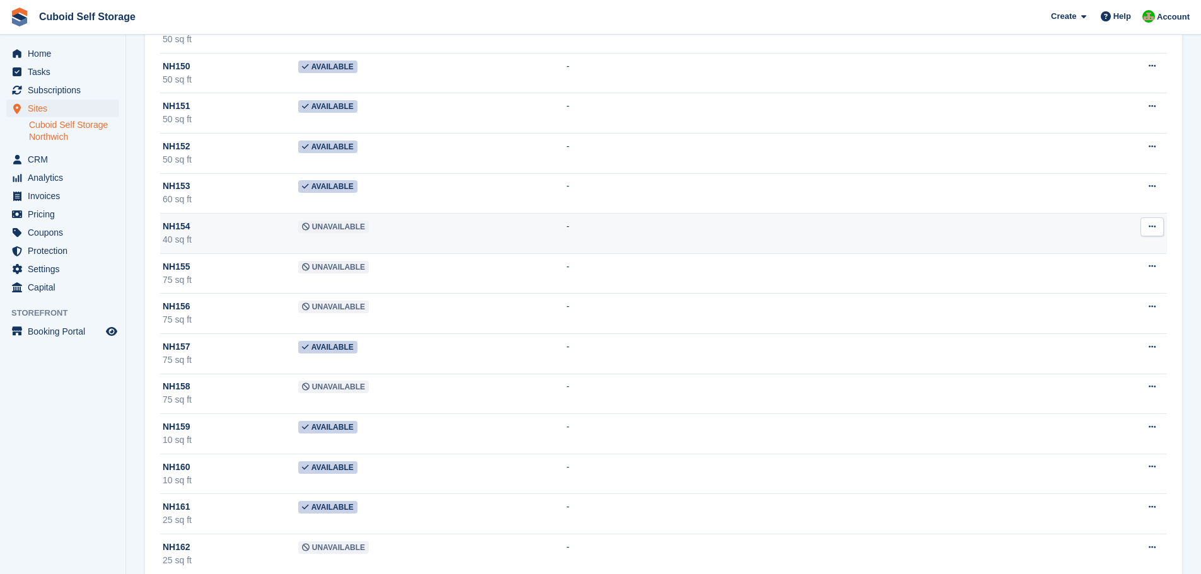
click at [332, 229] on span "Unavailable" at bounding box center [333, 227] width 71 height 13
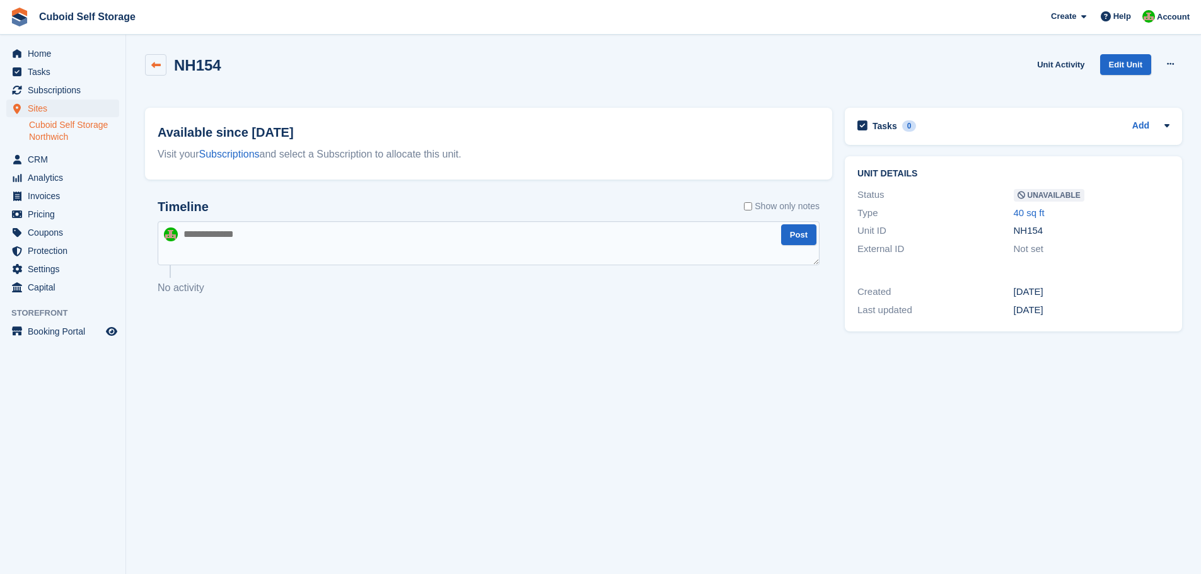
click at [160, 70] on link at bounding box center [155, 64] width 21 height 21
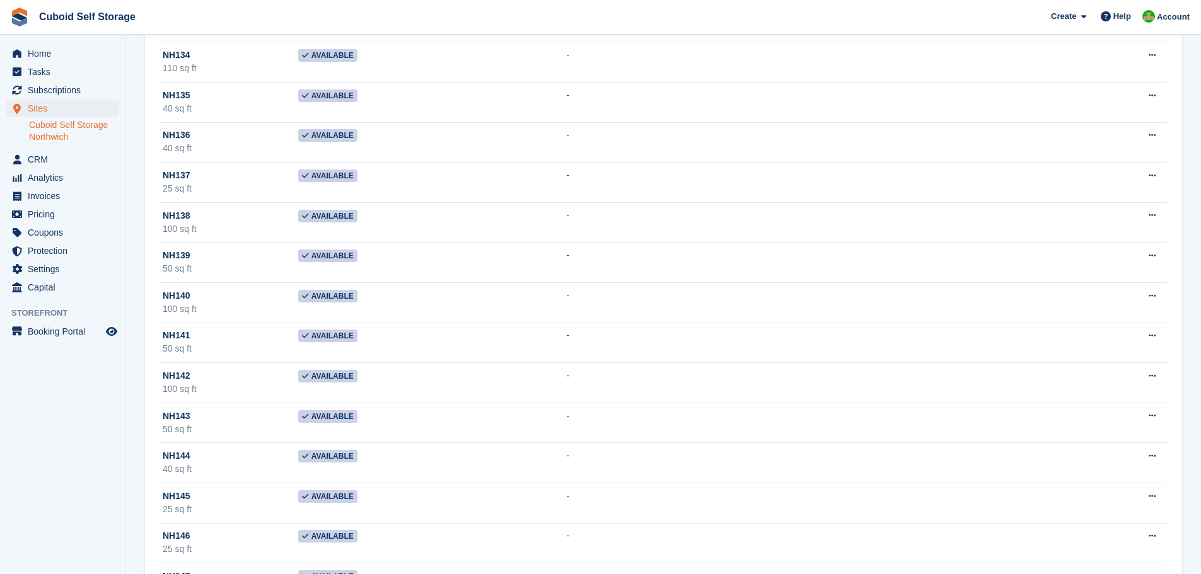
scroll to position [3908, 0]
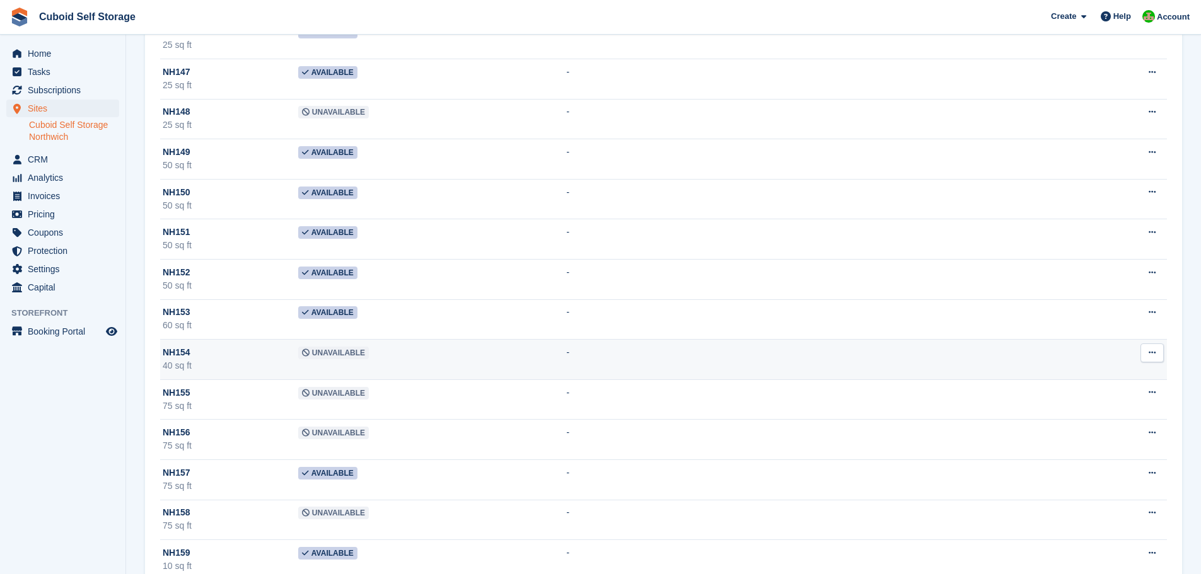
click at [338, 356] on span "Unavailable" at bounding box center [333, 353] width 71 height 13
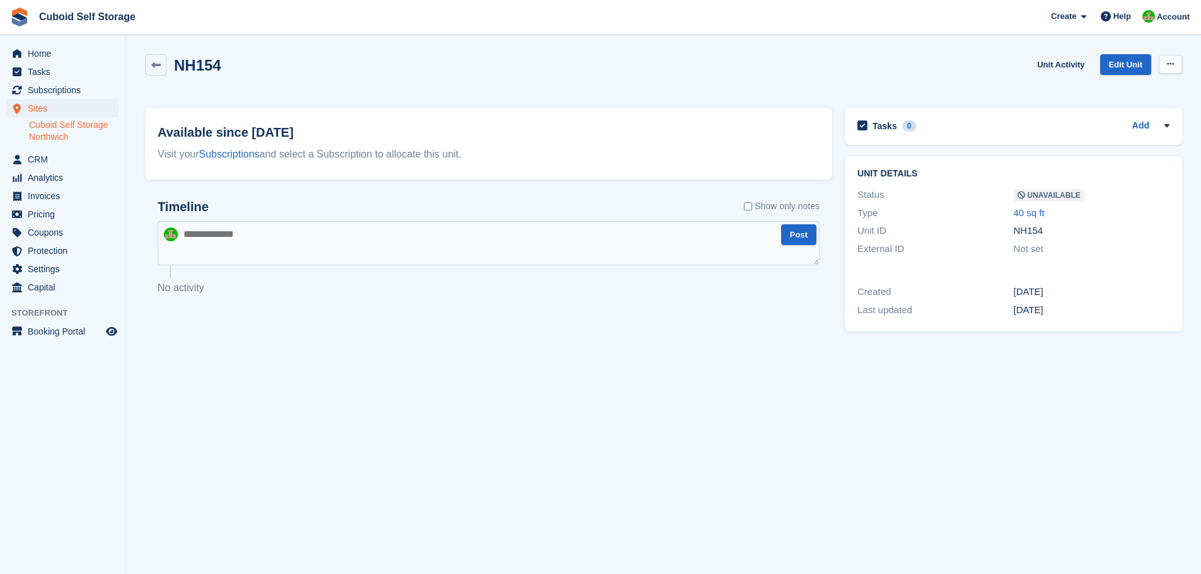
click at [1175, 67] on button at bounding box center [1169, 64] width 23 height 19
click at [1116, 88] on p "Make Available" at bounding box center [1121, 89] width 110 height 16
click at [154, 66] on icon at bounding box center [155, 65] width 9 height 9
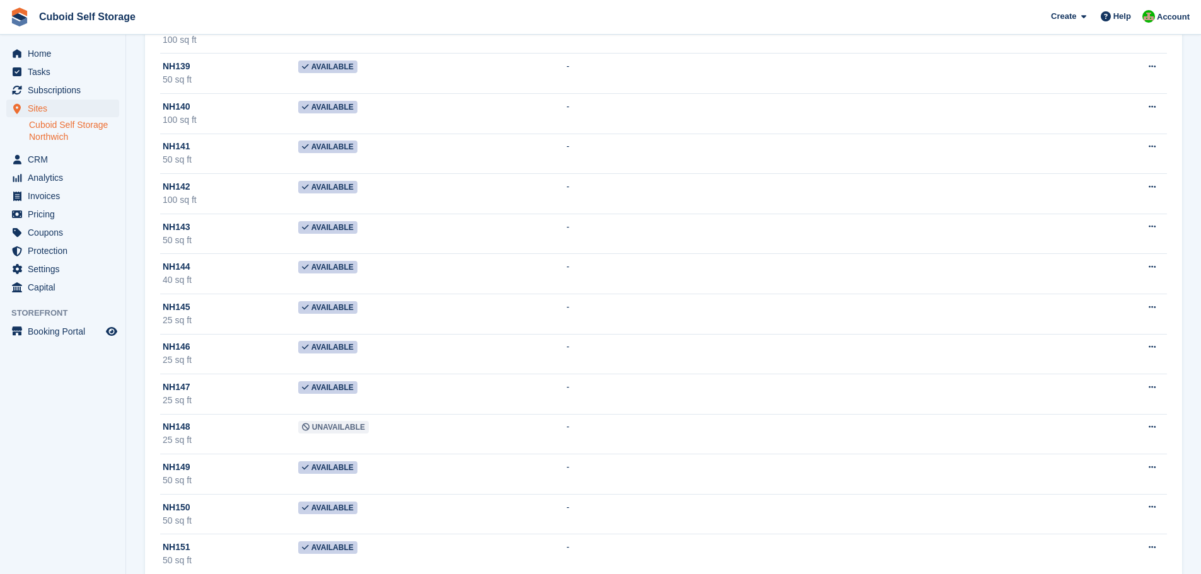
scroll to position [4097, 0]
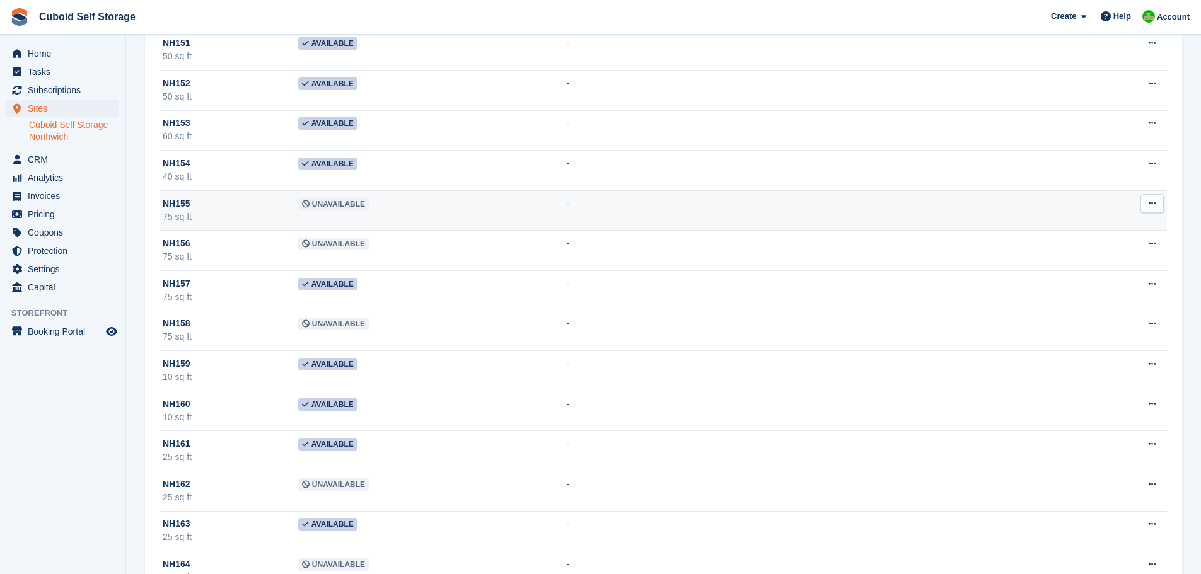
click at [338, 208] on span "Unavailable" at bounding box center [333, 204] width 71 height 13
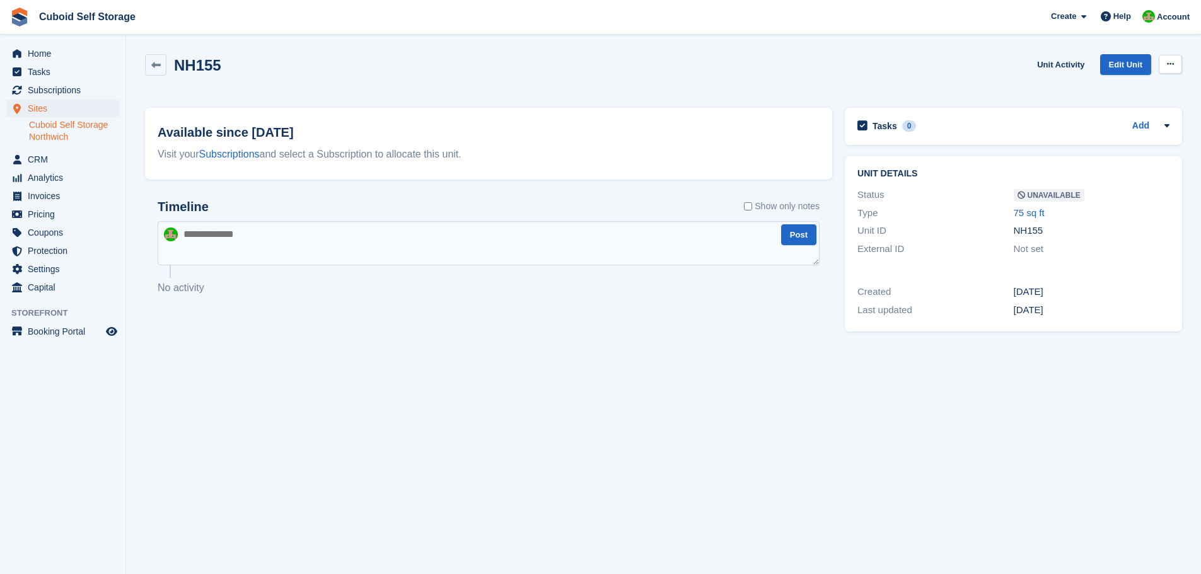
click at [1165, 64] on button at bounding box center [1169, 64] width 23 height 19
click at [1097, 91] on p "Make Available" at bounding box center [1121, 89] width 110 height 16
click at [161, 67] on link at bounding box center [155, 64] width 21 height 21
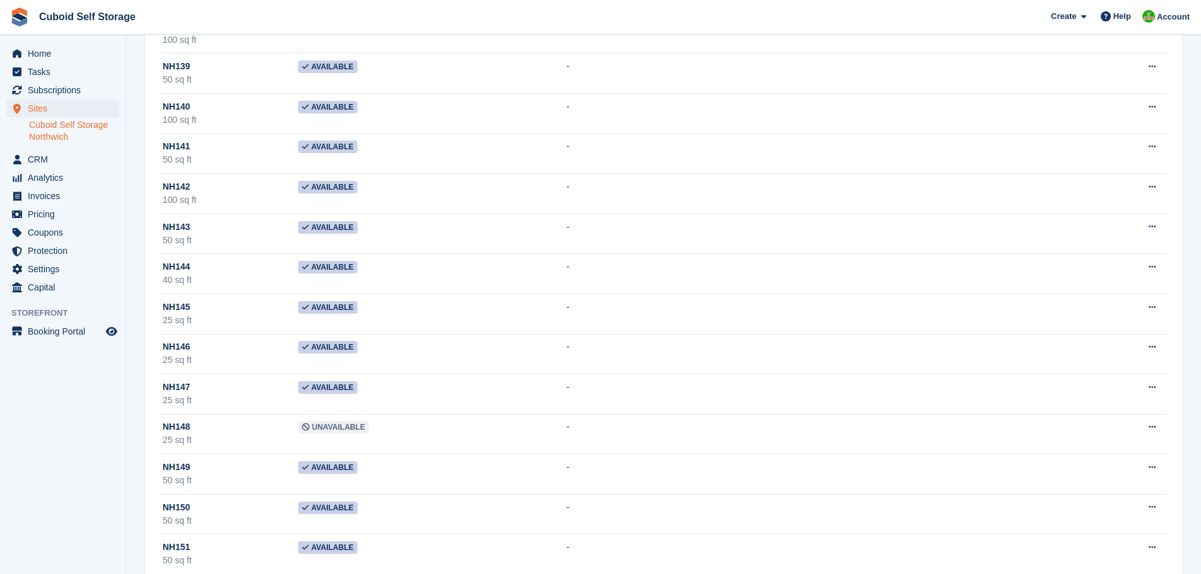
scroll to position [4097, 0]
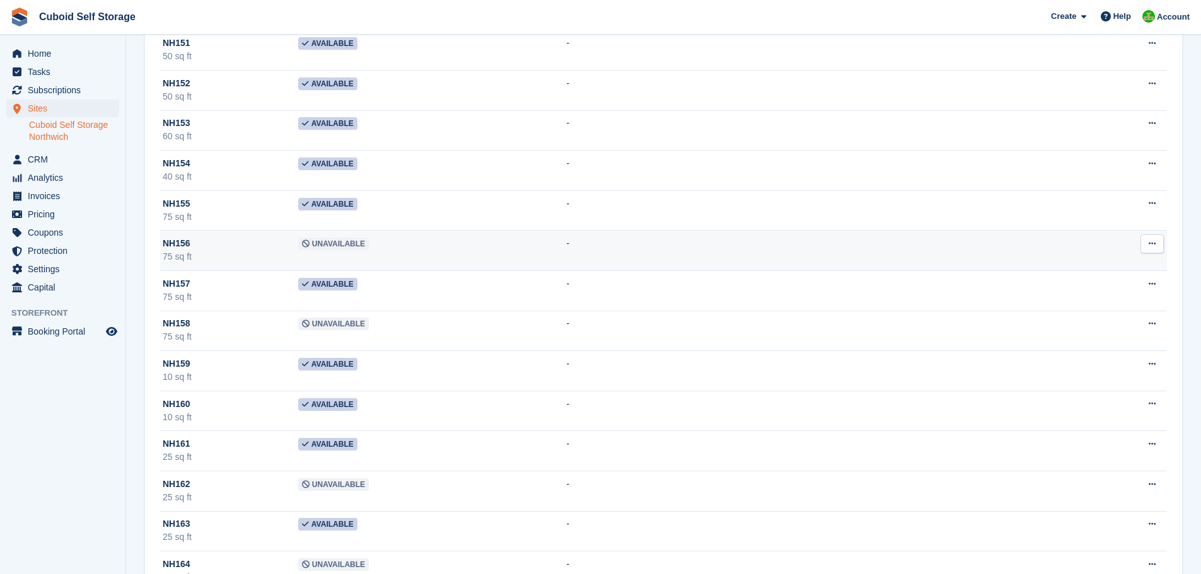
click at [324, 243] on span "Unavailable" at bounding box center [333, 244] width 71 height 13
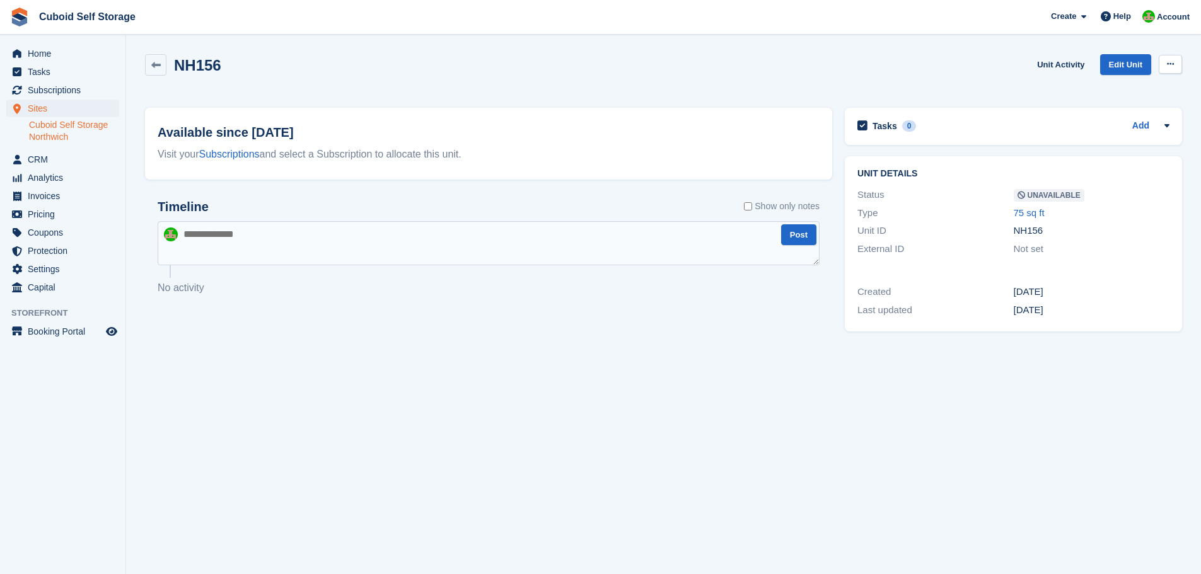
click at [1173, 66] on icon at bounding box center [1170, 64] width 7 height 8
click at [1115, 91] on p "Make Available" at bounding box center [1121, 89] width 110 height 16
click at [148, 64] on link at bounding box center [155, 64] width 21 height 21
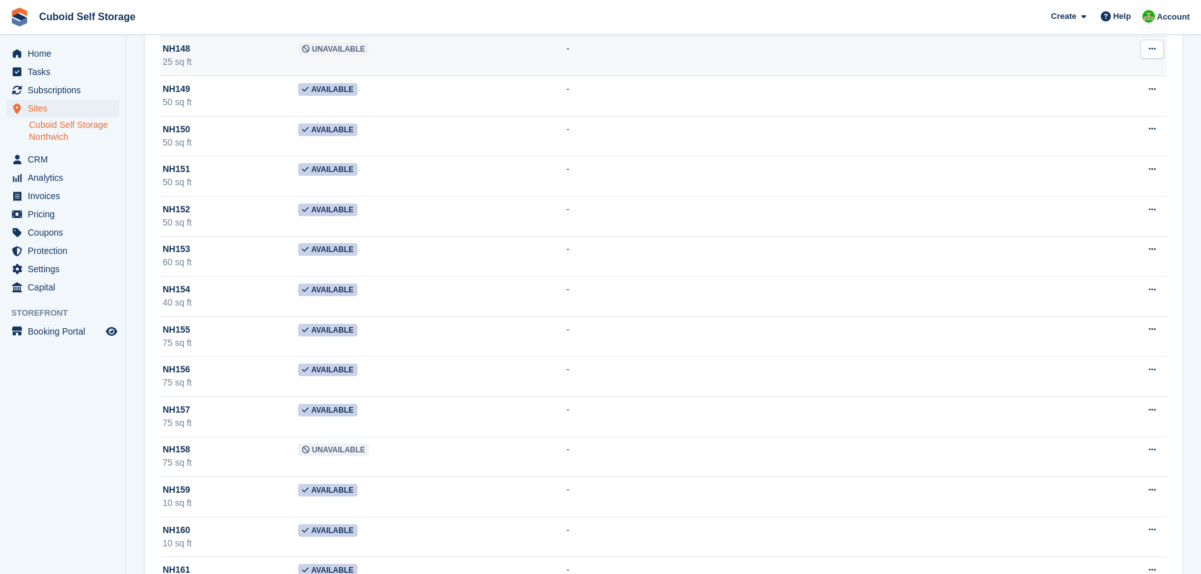
scroll to position [4034, 0]
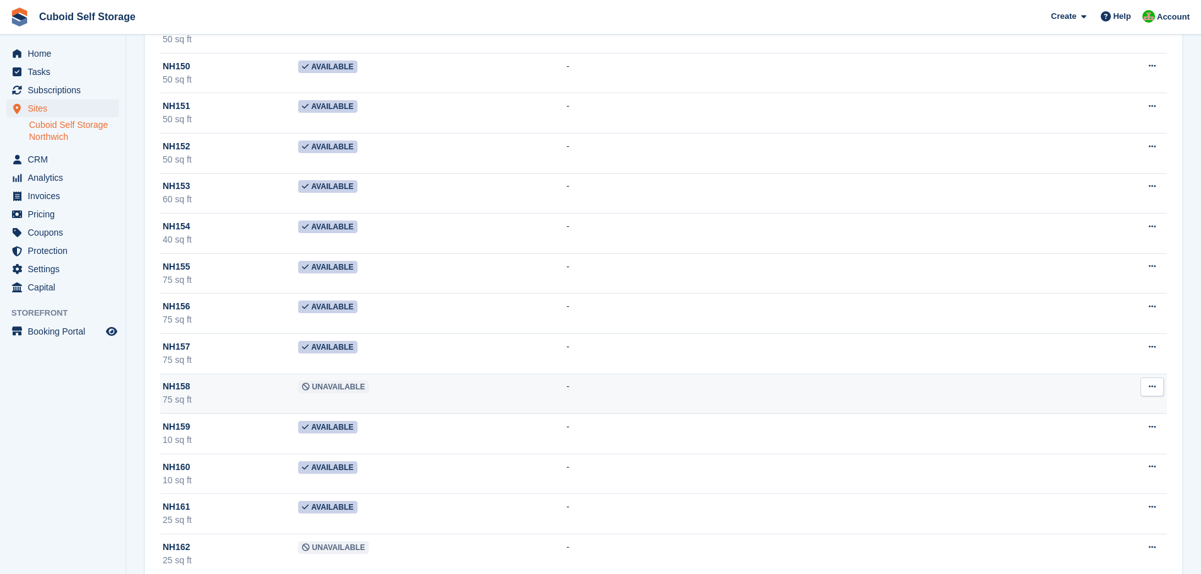
click at [323, 385] on span "Unavailable" at bounding box center [333, 387] width 71 height 13
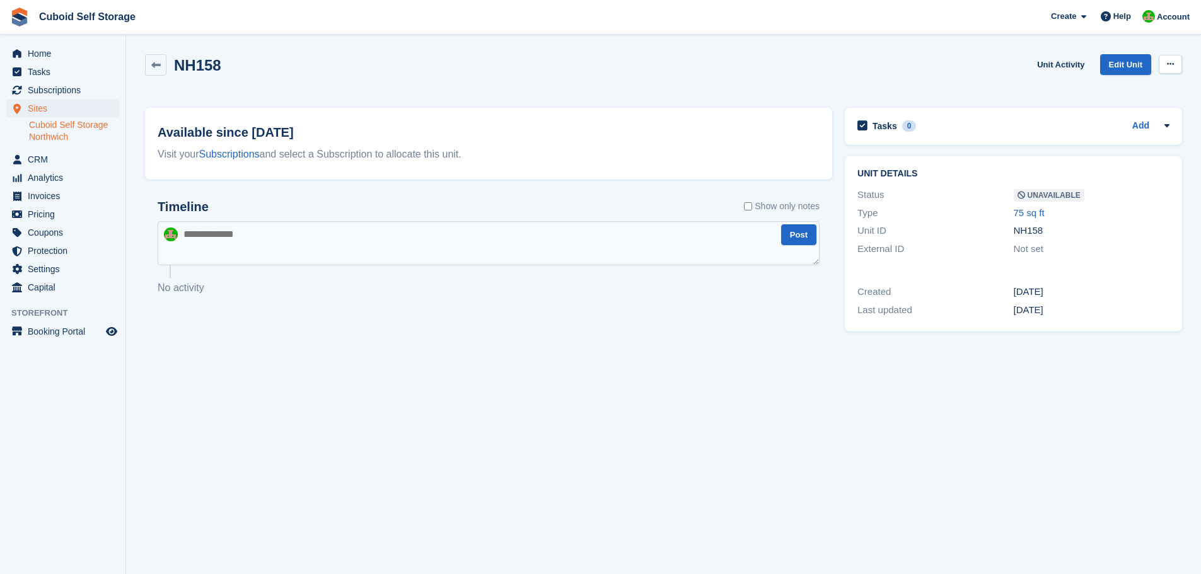
click at [1167, 59] on button at bounding box center [1169, 64] width 23 height 19
click at [1128, 91] on p "Make Available" at bounding box center [1121, 89] width 110 height 16
click at [153, 64] on icon at bounding box center [155, 65] width 9 height 9
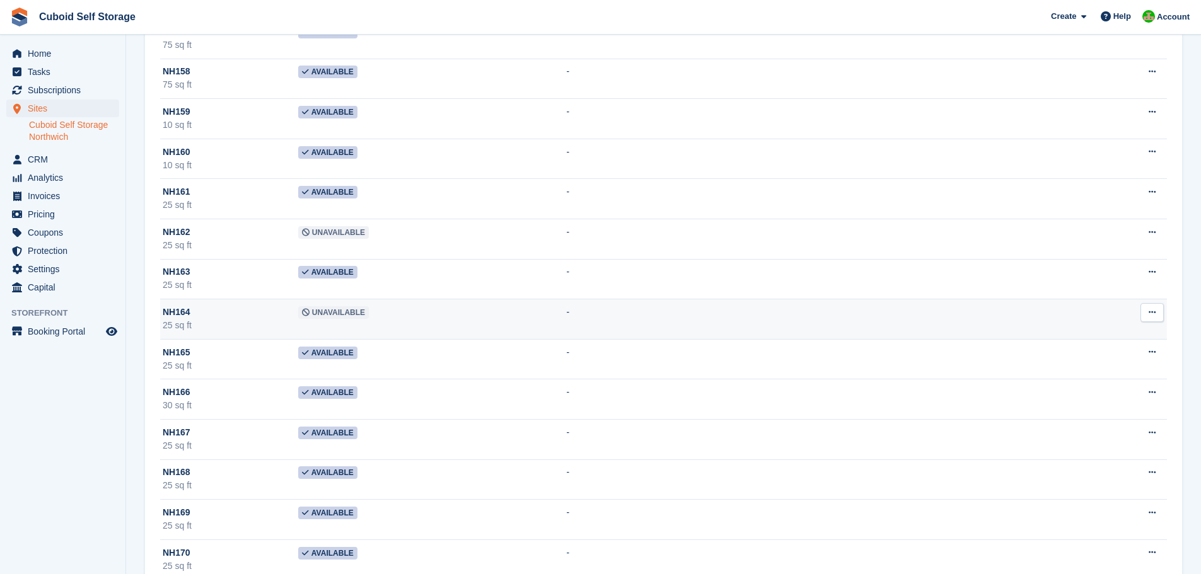
scroll to position [4223, 0]
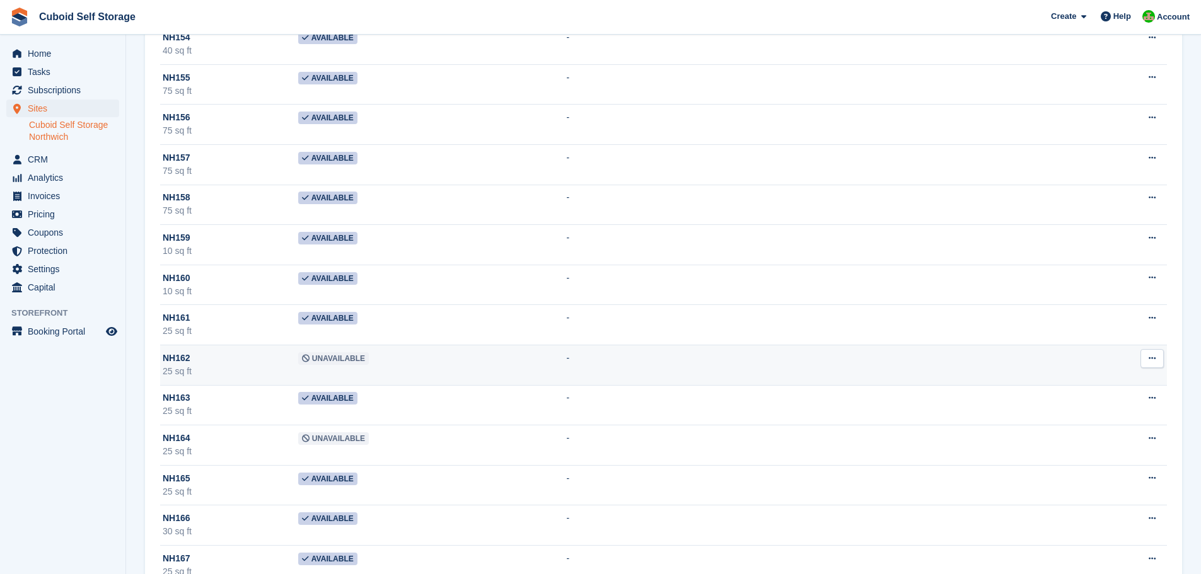
click at [311, 359] on span "Unavailable" at bounding box center [333, 358] width 71 height 13
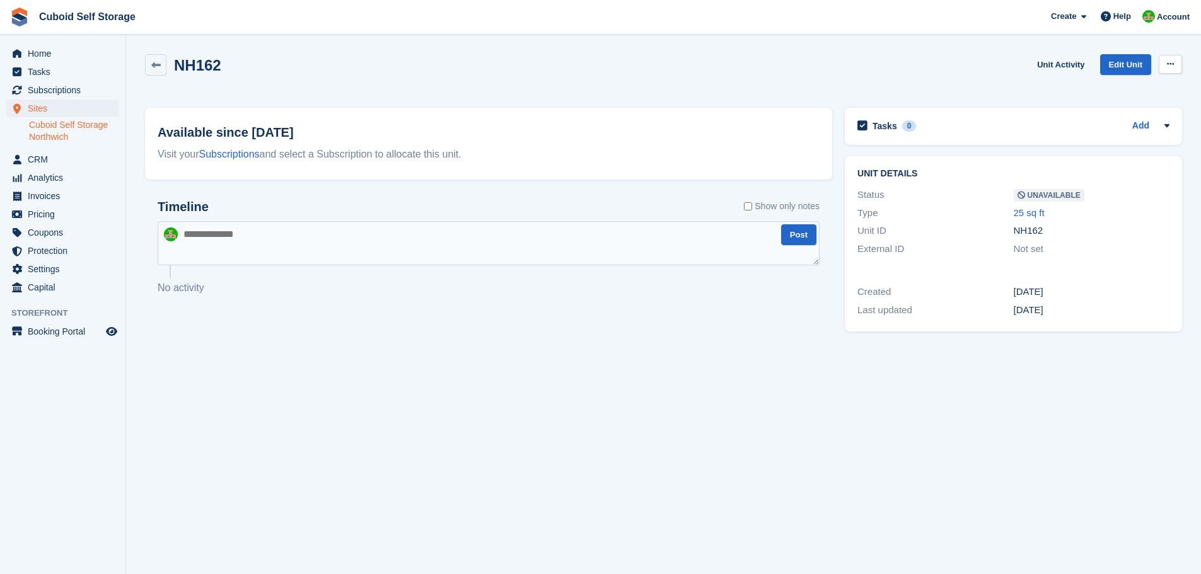
click at [1171, 65] on icon at bounding box center [1170, 64] width 7 height 8
click at [1120, 86] on p "Make Available" at bounding box center [1121, 89] width 110 height 16
click at [156, 66] on icon at bounding box center [155, 65] width 9 height 9
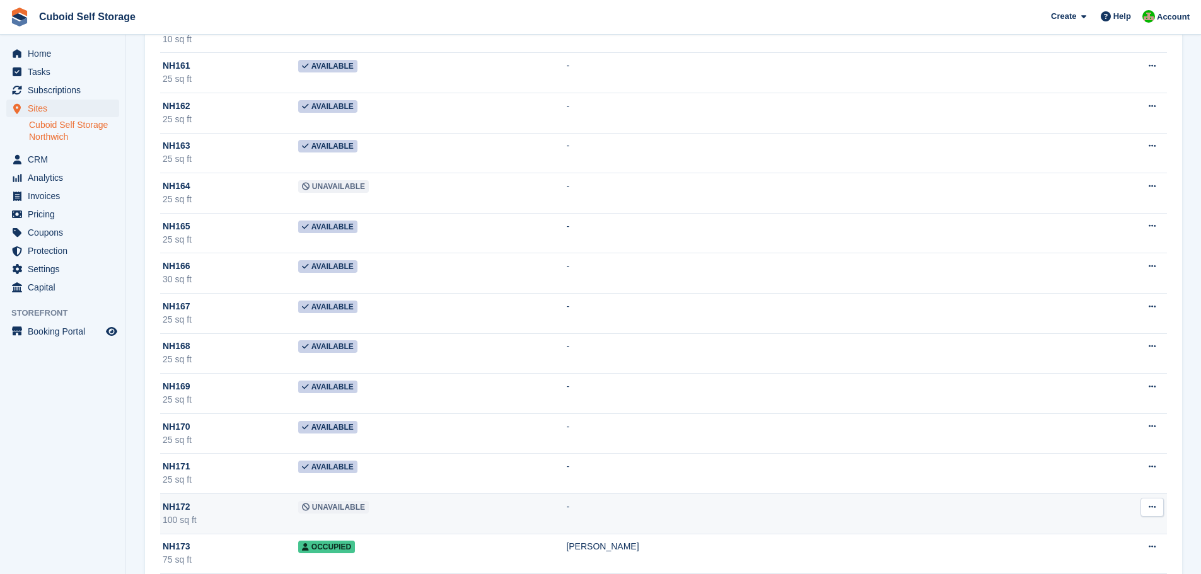
scroll to position [4412, 0]
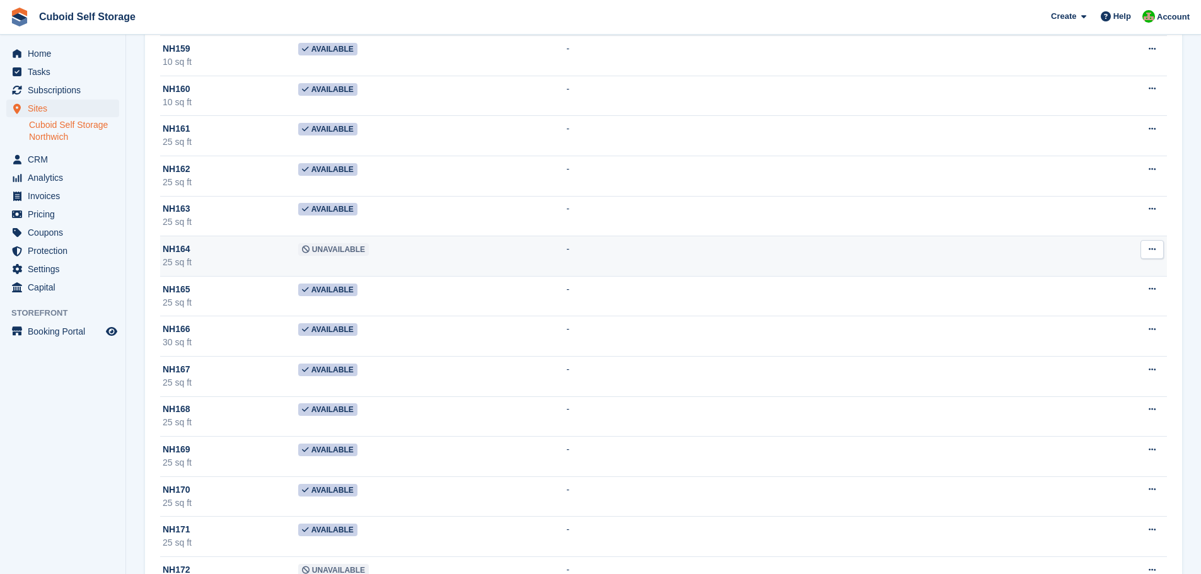
click at [313, 251] on span "Unavailable" at bounding box center [333, 249] width 71 height 13
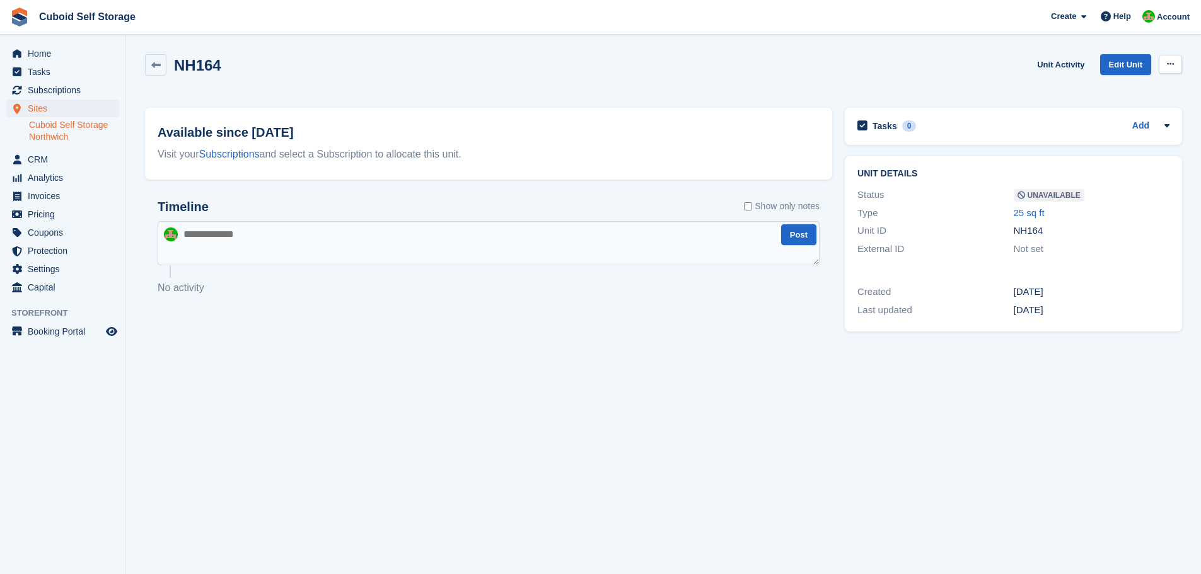
click at [1170, 63] on icon at bounding box center [1170, 64] width 7 height 8
click at [1116, 88] on p "Make Available" at bounding box center [1121, 89] width 110 height 16
click at [155, 65] on icon at bounding box center [155, 65] width 9 height 9
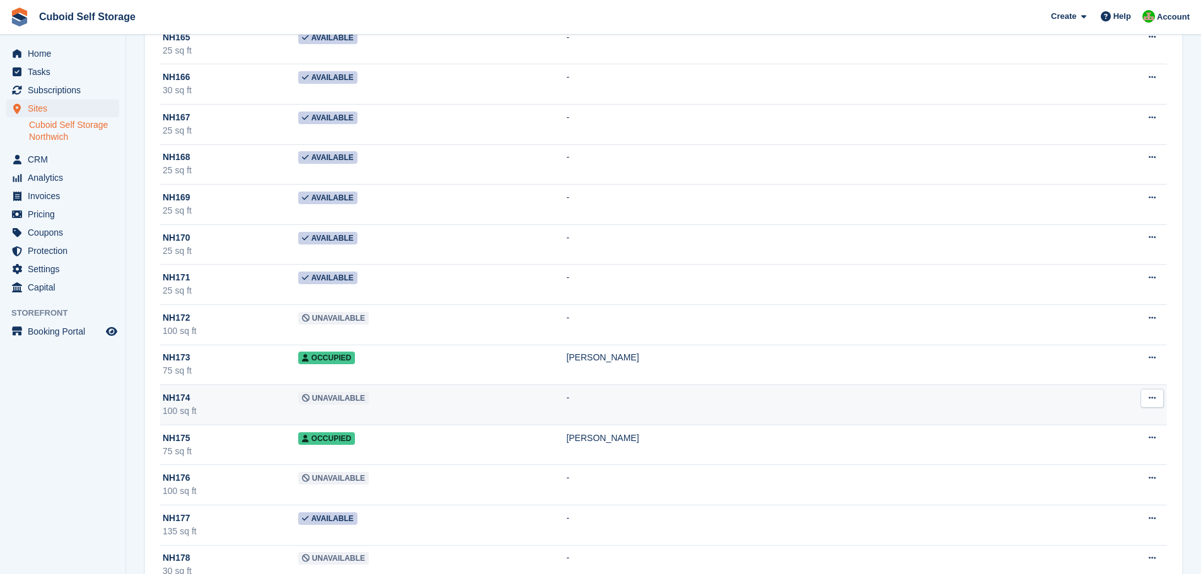
scroll to position [4727, 0]
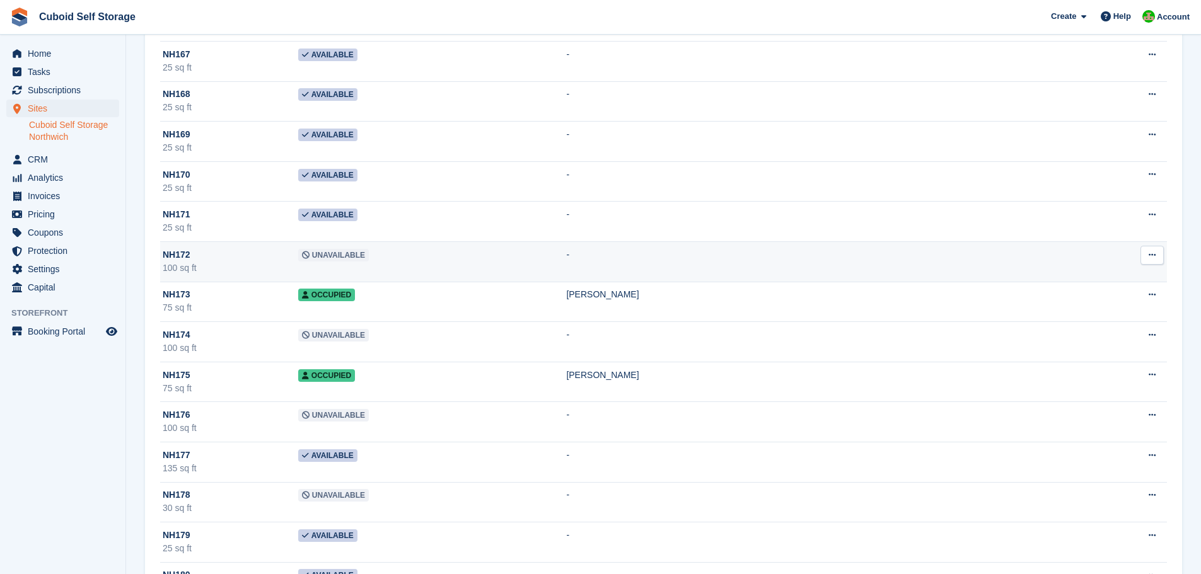
click at [316, 256] on span "Unavailable" at bounding box center [333, 255] width 71 height 13
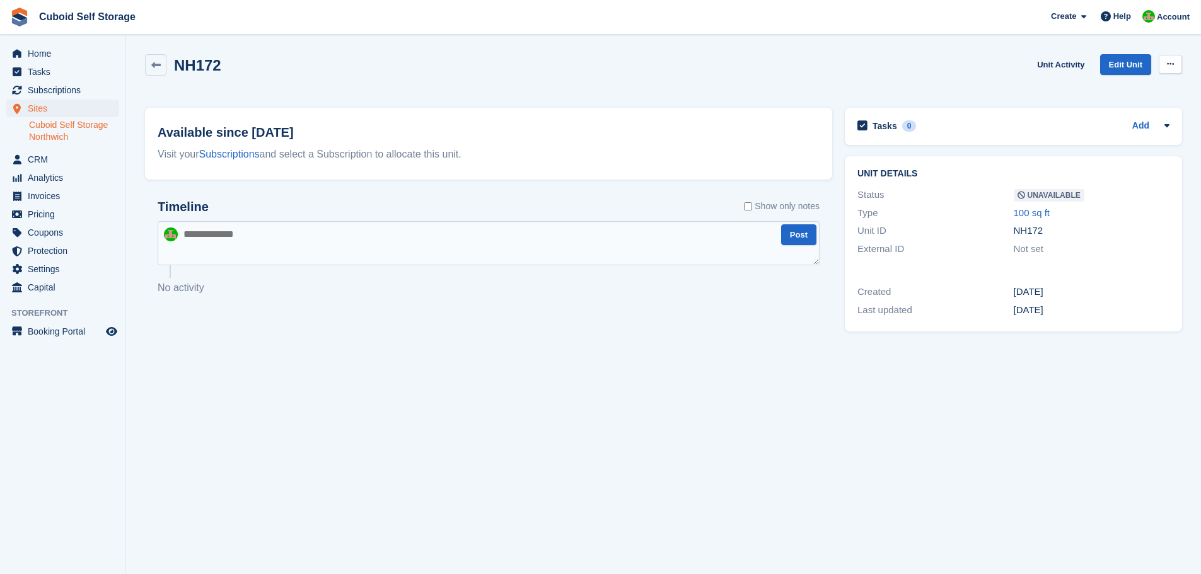
click at [1168, 59] on button at bounding box center [1169, 64] width 23 height 19
click at [1087, 98] on div "Make Available Delete unit" at bounding box center [1121, 102] width 121 height 55
click at [1085, 93] on p "Make Available" at bounding box center [1121, 89] width 110 height 16
click at [156, 67] on icon at bounding box center [155, 65] width 9 height 9
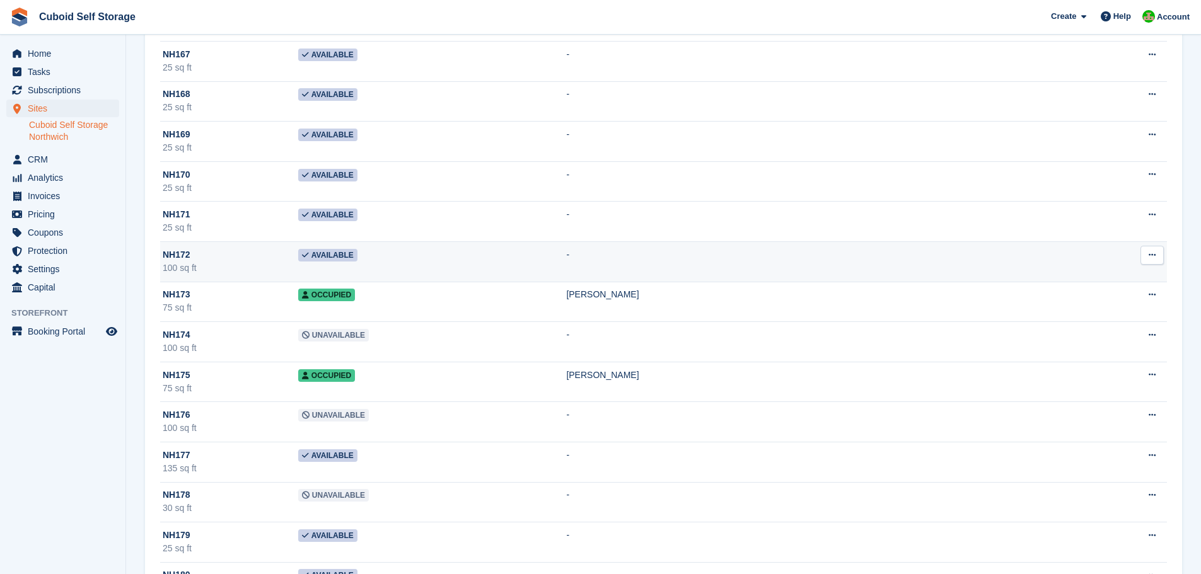
scroll to position [4790, 0]
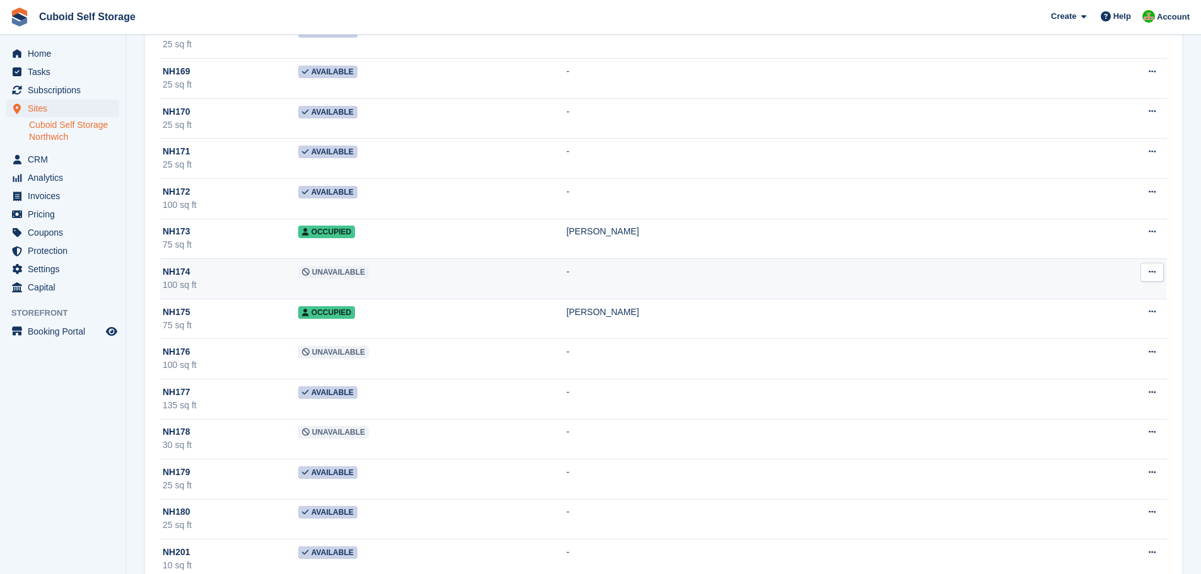
click at [315, 270] on span "Unavailable" at bounding box center [333, 272] width 71 height 13
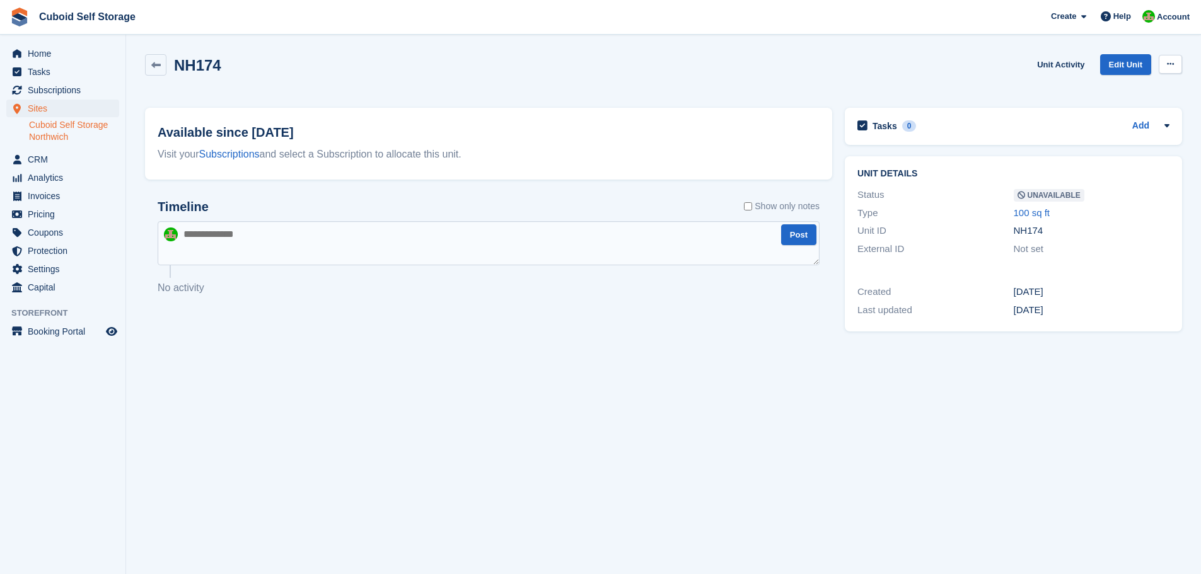
click at [1170, 71] on button at bounding box center [1169, 64] width 23 height 19
click at [1104, 92] on p "Make Available" at bounding box center [1121, 89] width 110 height 16
click at [157, 67] on icon at bounding box center [155, 65] width 9 height 9
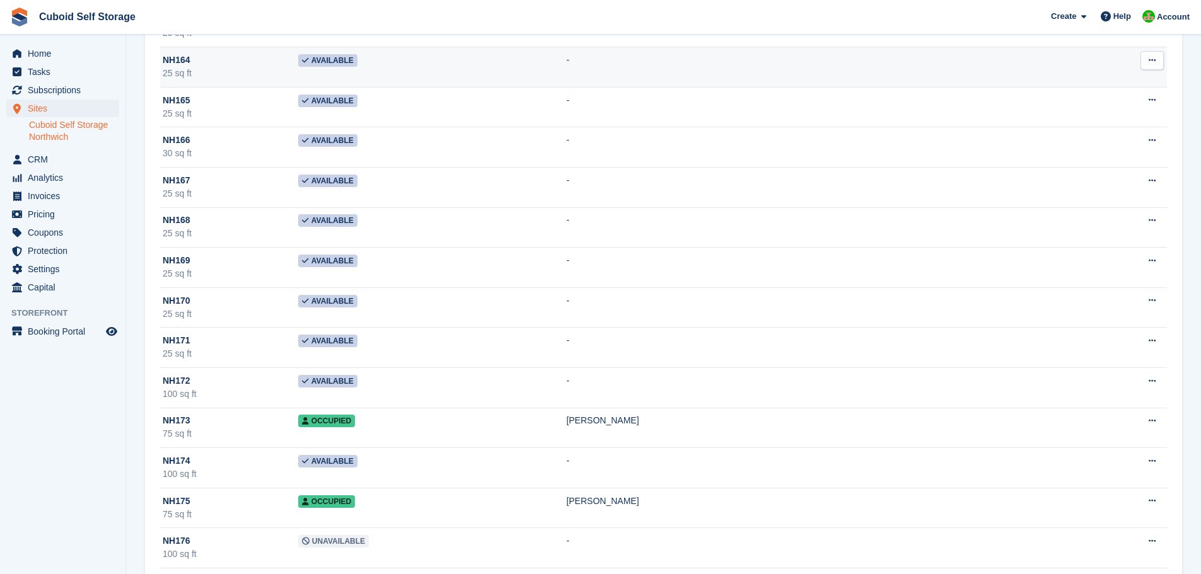
scroll to position [4790, 0]
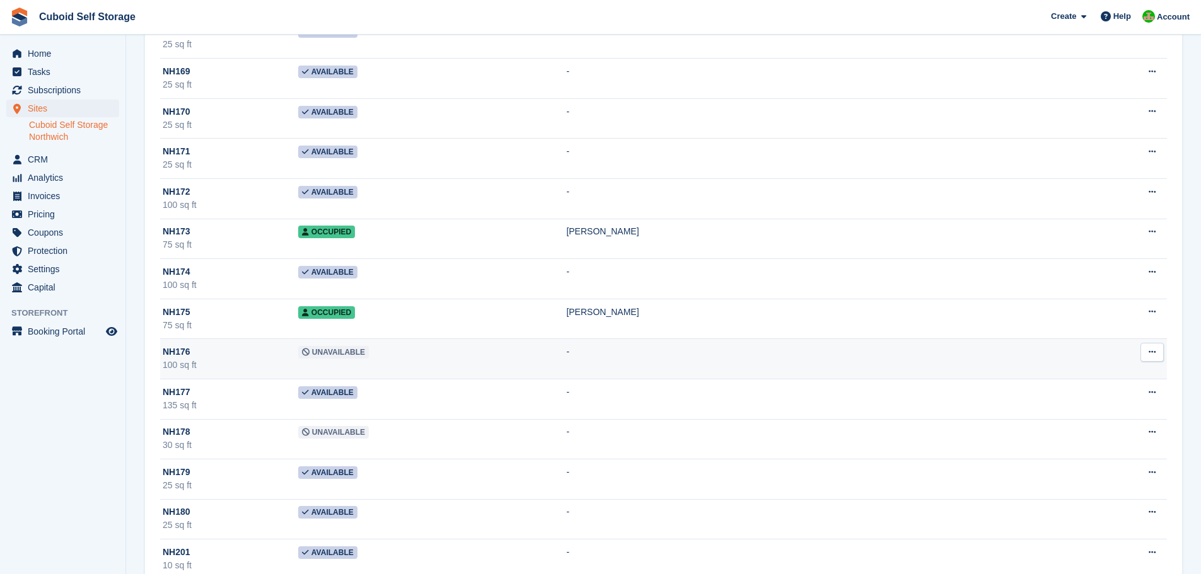
click at [336, 353] on span "Unavailable" at bounding box center [333, 352] width 71 height 13
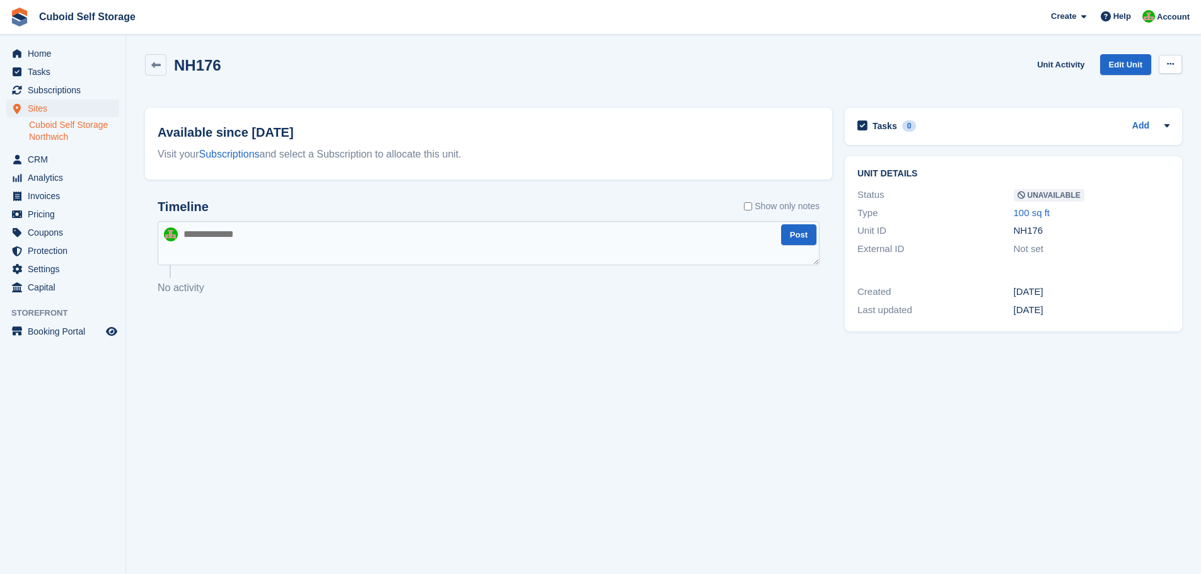
click at [1167, 69] on button at bounding box center [1169, 64] width 23 height 19
click at [1099, 93] on p "Make Available" at bounding box center [1121, 89] width 110 height 16
click at [154, 67] on icon at bounding box center [155, 65] width 9 height 9
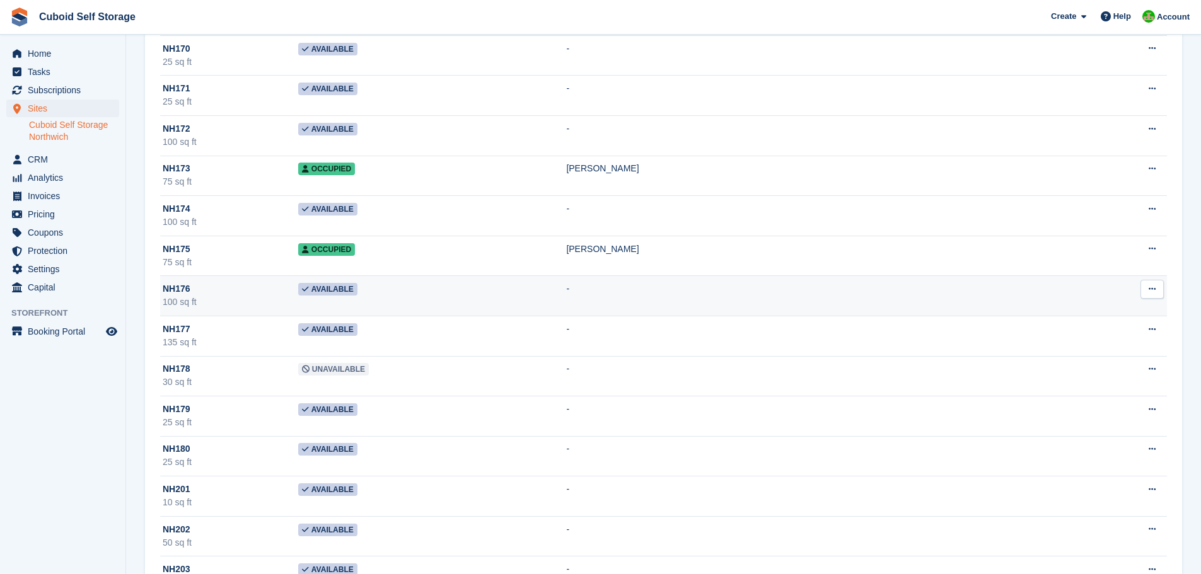
scroll to position [4916, 0]
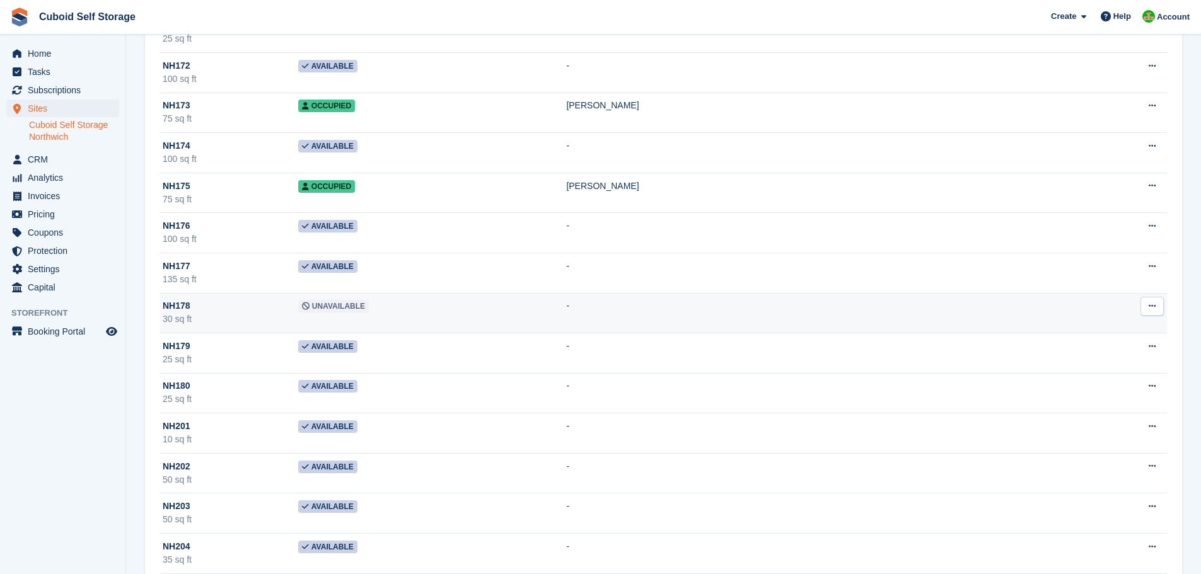
click at [311, 312] on span "Unavailable" at bounding box center [333, 306] width 71 height 13
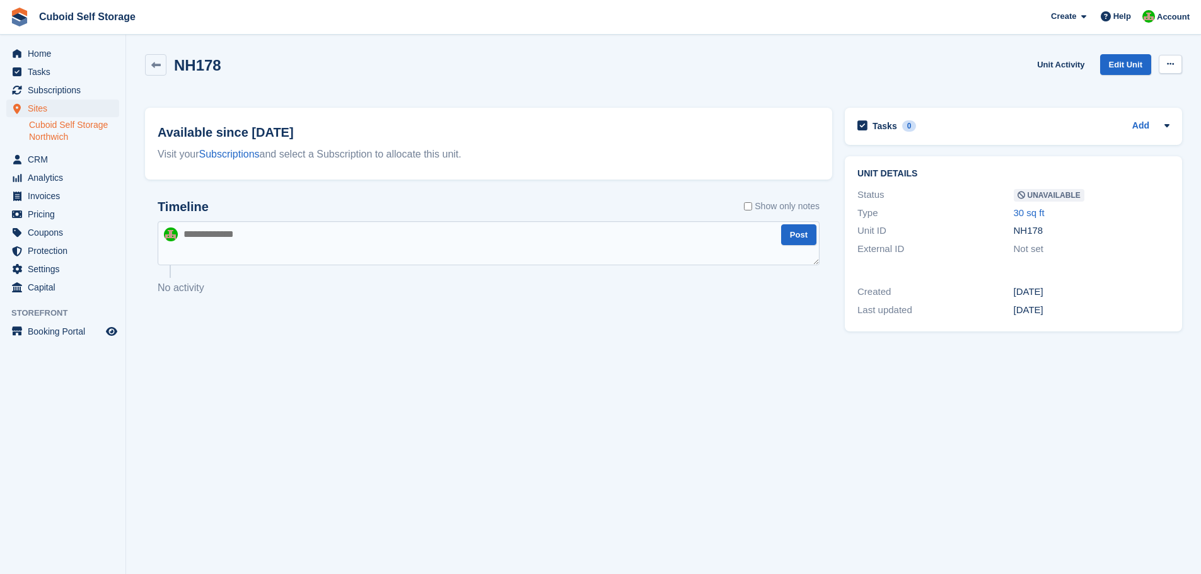
click at [1175, 65] on button at bounding box center [1169, 64] width 23 height 19
click at [1129, 92] on p "Make Available" at bounding box center [1121, 89] width 110 height 16
click at [154, 68] on icon at bounding box center [155, 65] width 9 height 9
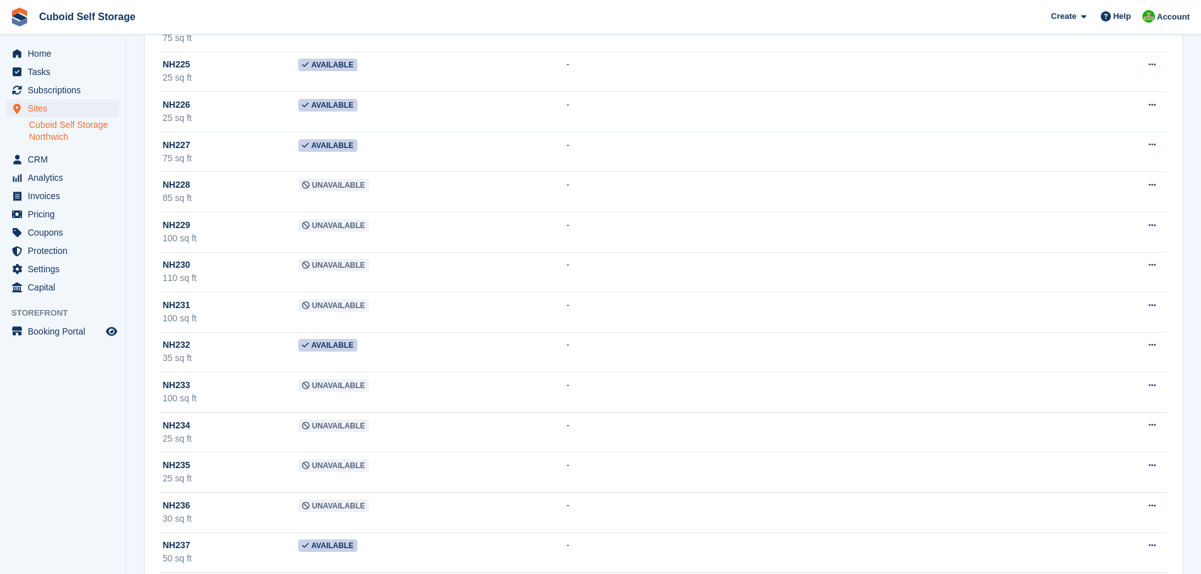
scroll to position [6303, 0]
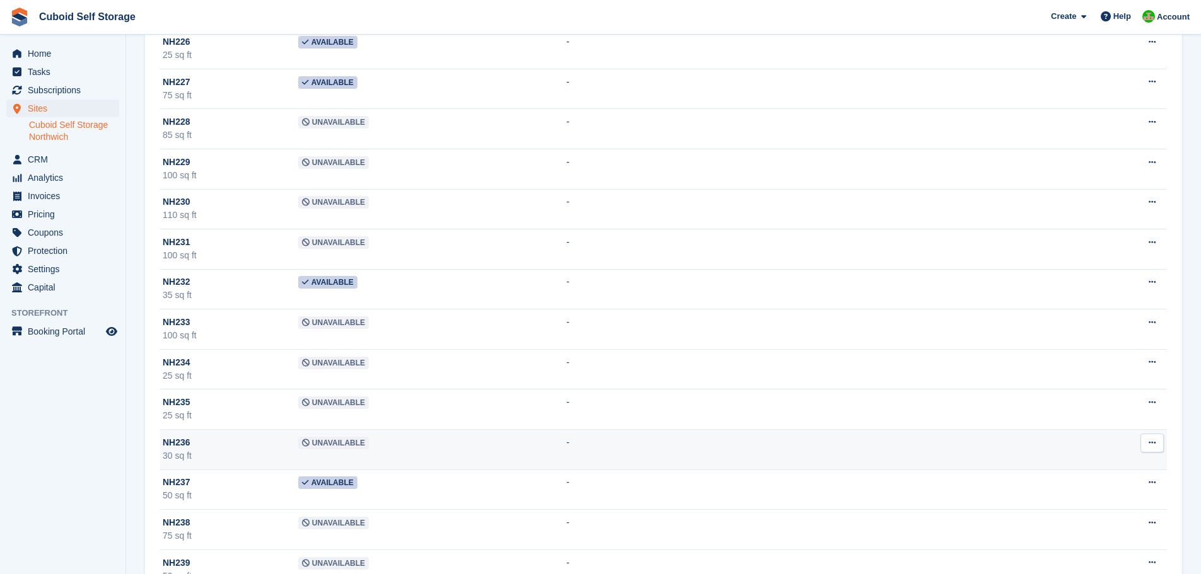
click at [332, 439] on span "Unavailable" at bounding box center [333, 443] width 71 height 13
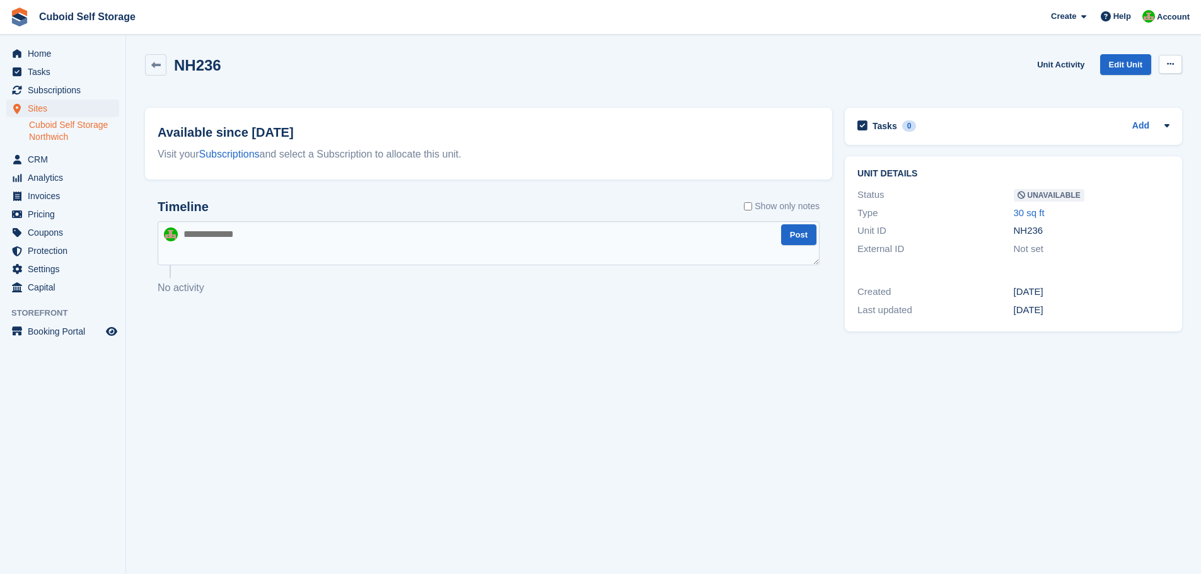
click at [1172, 69] on button at bounding box center [1169, 64] width 23 height 19
click at [1083, 91] on p "Make Available" at bounding box center [1121, 89] width 110 height 16
click at [161, 72] on link at bounding box center [155, 64] width 21 height 21
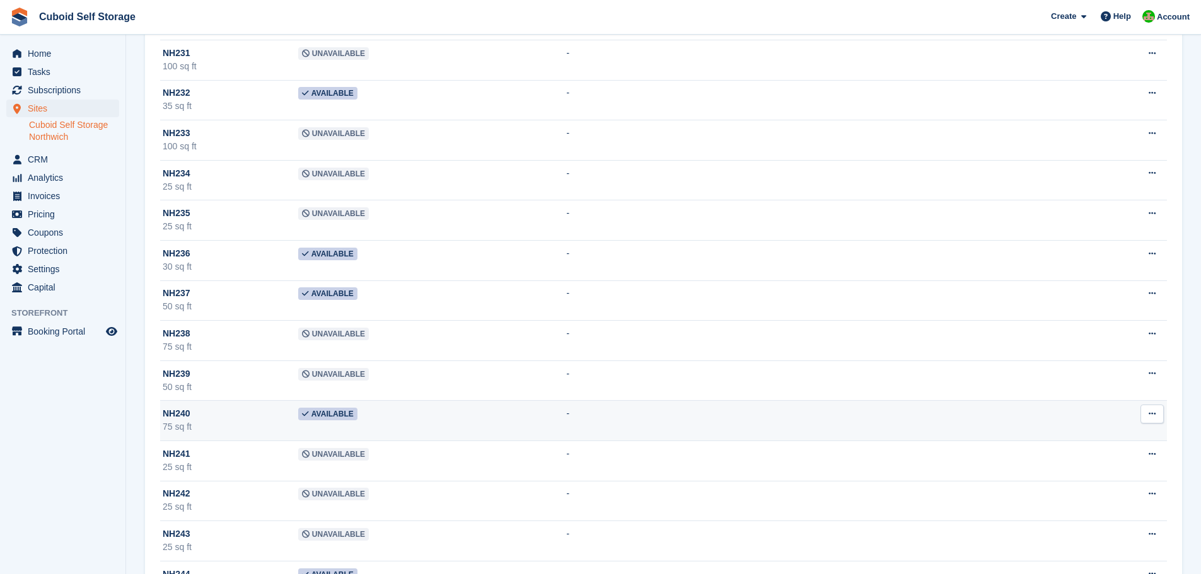
scroll to position [6555, 0]
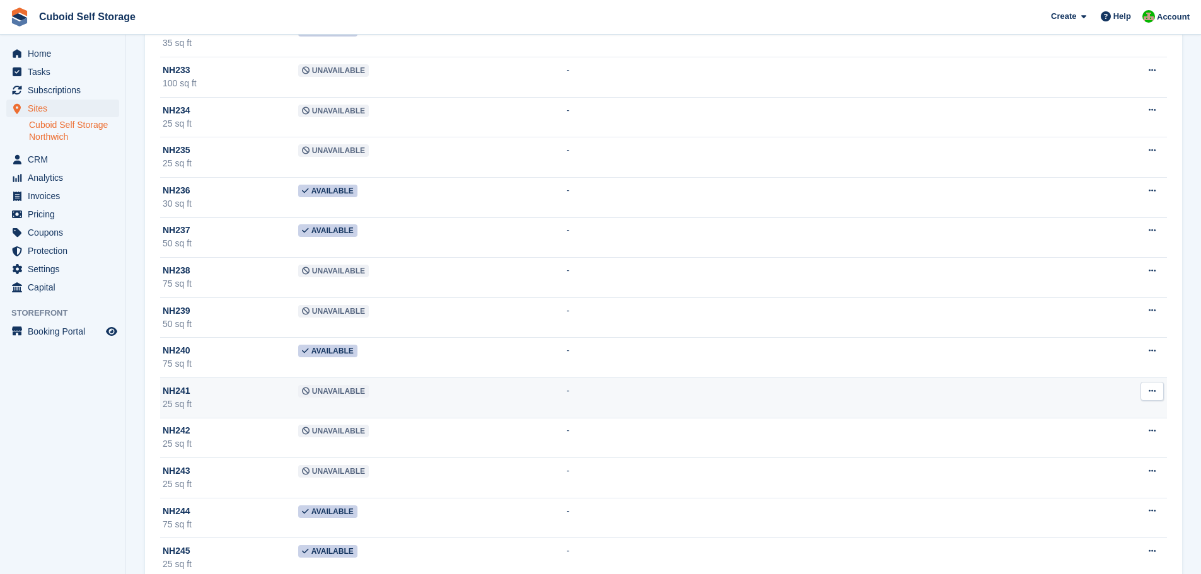
click at [324, 396] on span "Unavailable" at bounding box center [333, 391] width 71 height 13
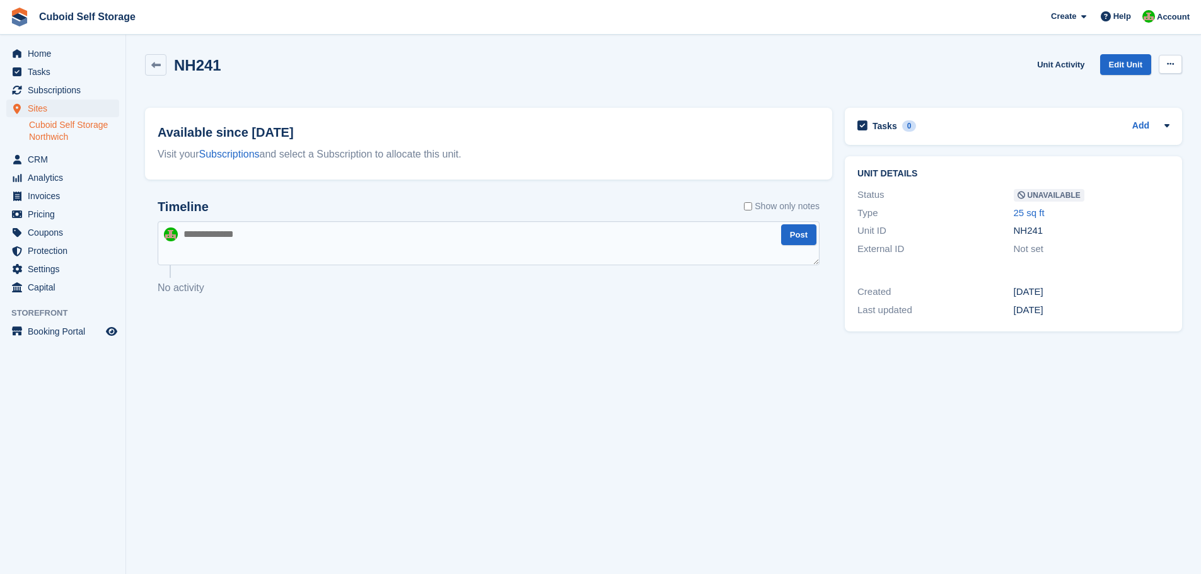
click at [1173, 60] on icon at bounding box center [1170, 64] width 7 height 8
click at [1104, 92] on p "Make Available" at bounding box center [1121, 89] width 110 height 16
click at [155, 67] on icon at bounding box center [155, 65] width 9 height 9
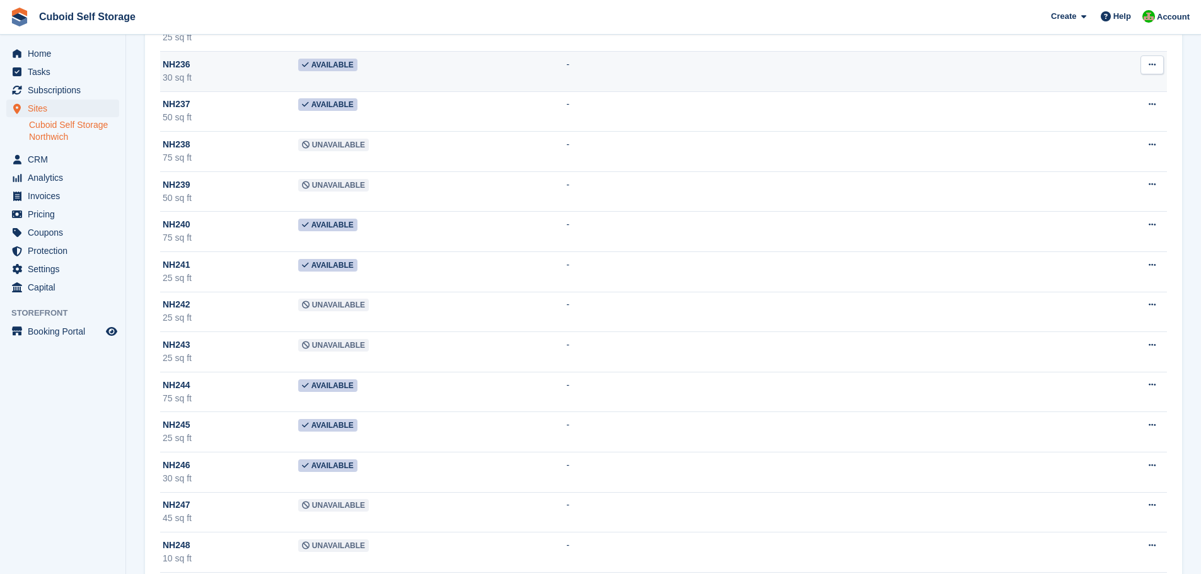
scroll to position [6744, 0]
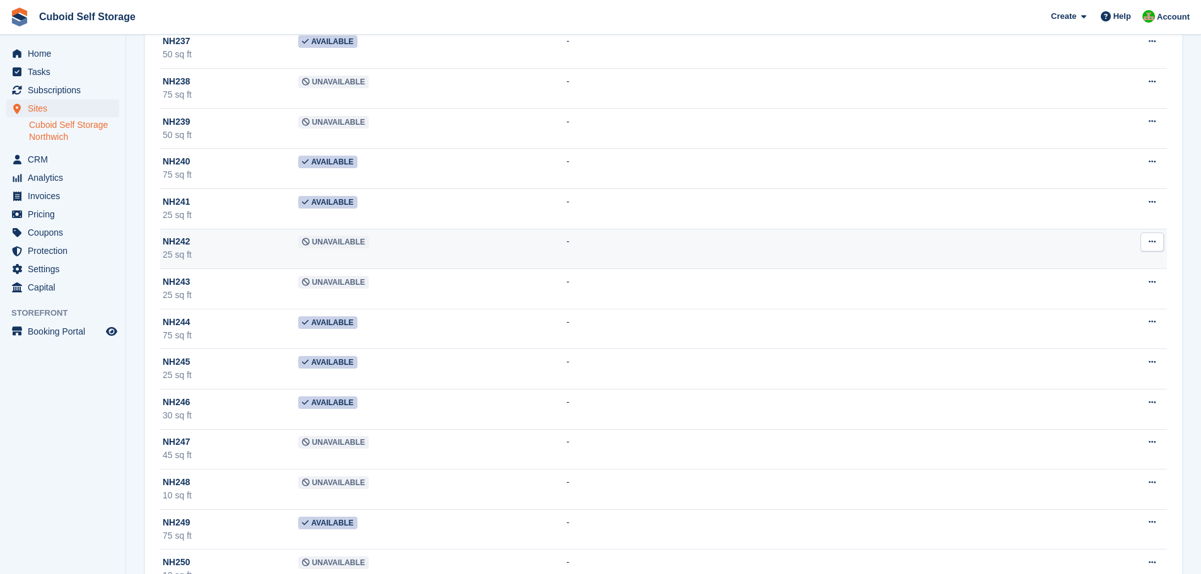
click at [319, 244] on span "Unavailable" at bounding box center [333, 242] width 71 height 13
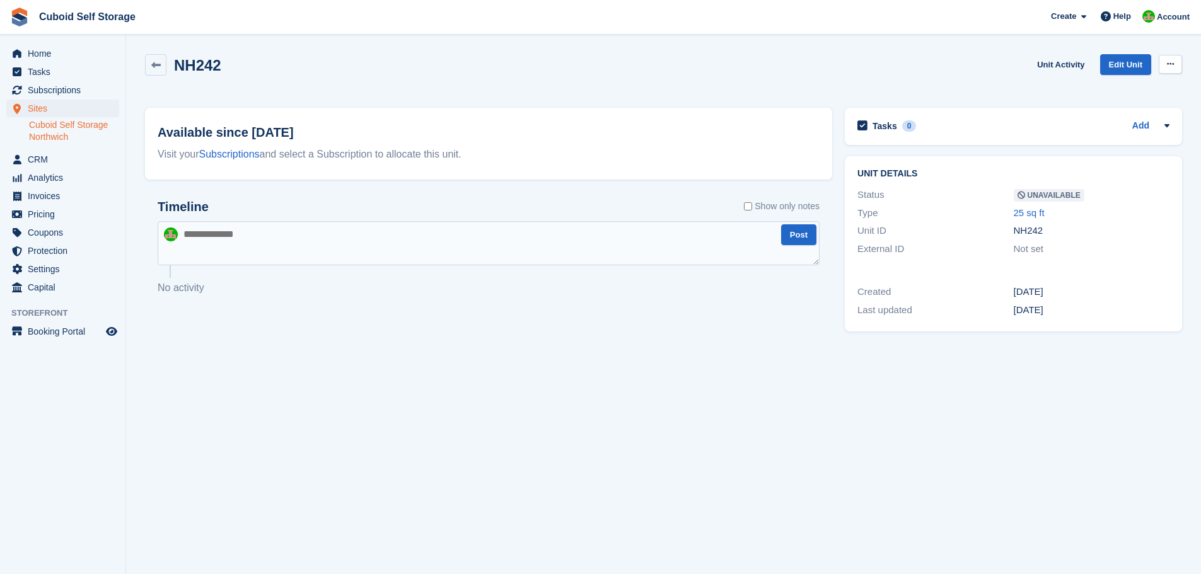
click at [1170, 64] on icon at bounding box center [1170, 64] width 7 height 8
click at [1104, 90] on p "Make Available" at bounding box center [1121, 89] width 110 height 16
drag, startPoint x: 154, startPoint y: 65, endPoint x: 169, endPoint y: 74, distance: 17.3
click at [156, 65] on icon at bounding box center [155, 65] width 9 height 9
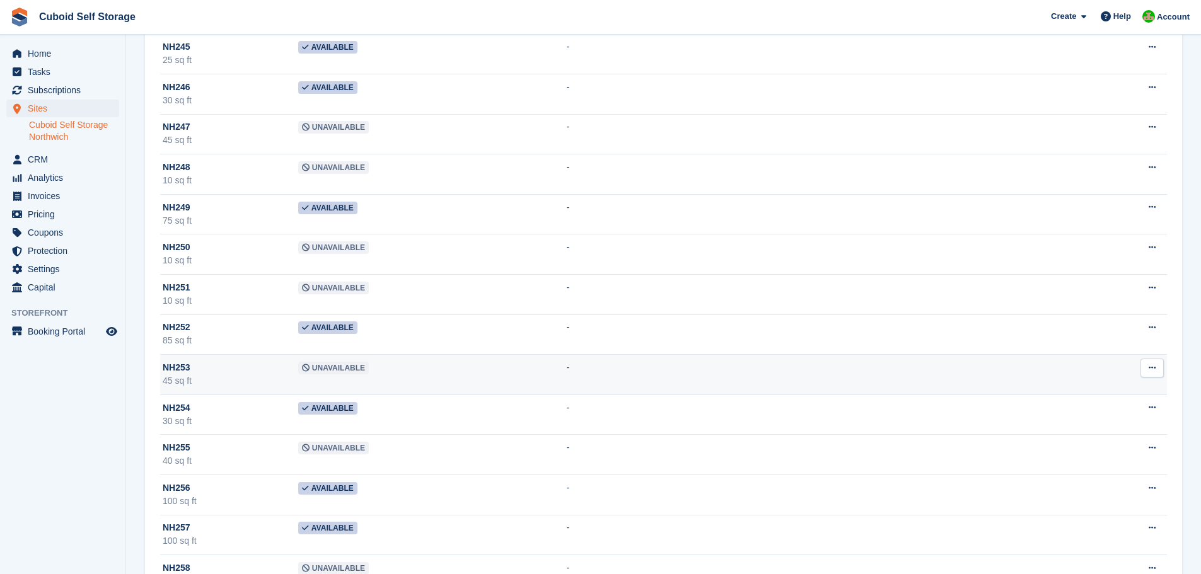
scroll to position [6933, 0]
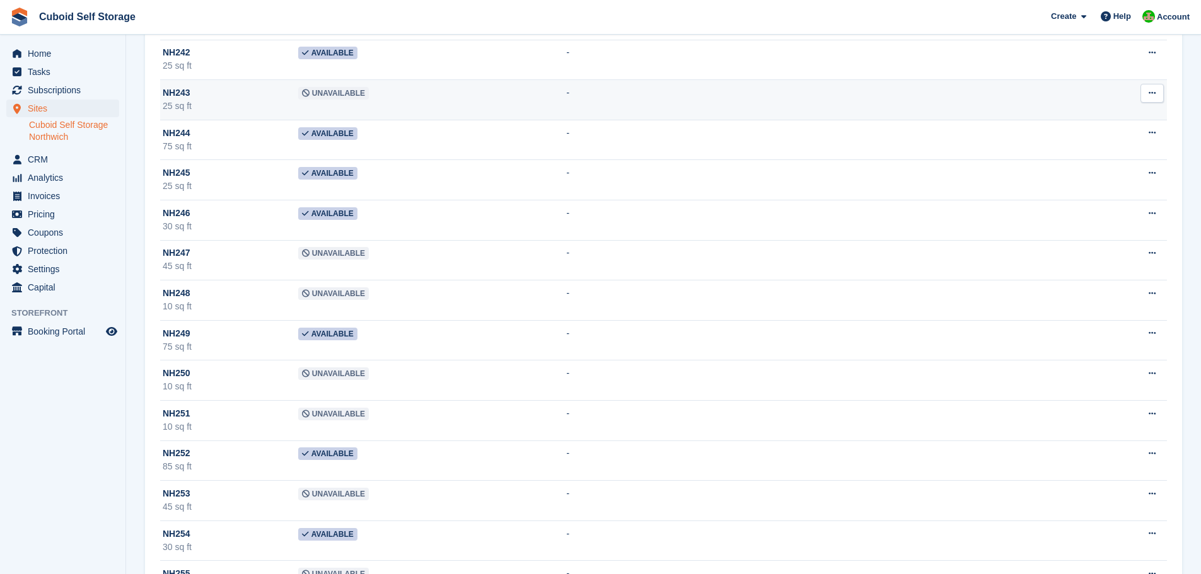
click at [315, 96] on span "Unavailable" at bounding box center [333, 93] width 71 height 13
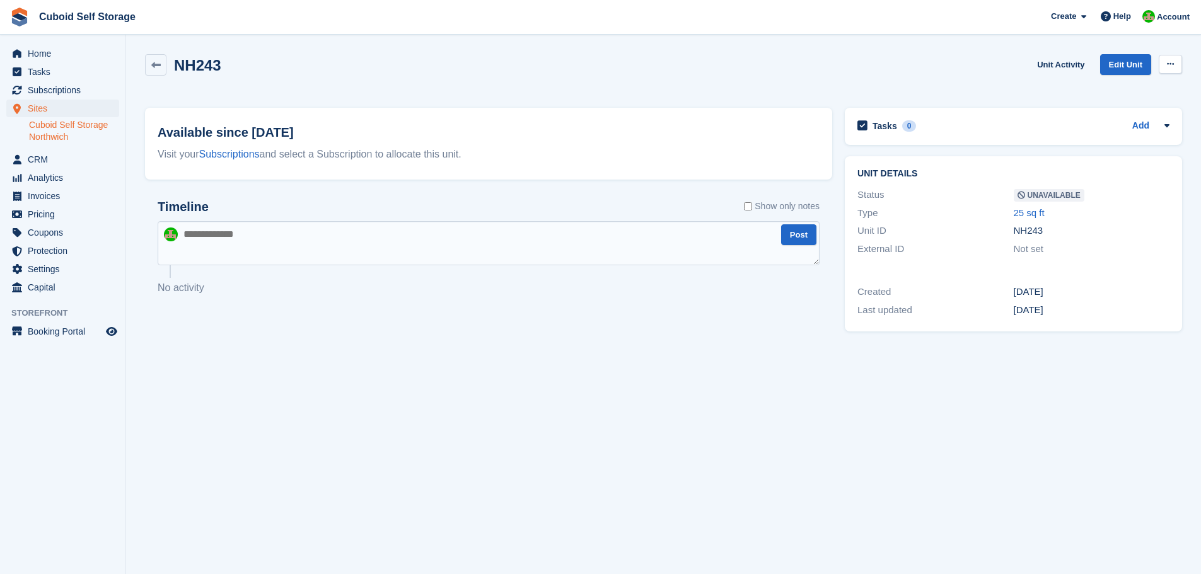
click at [1165, 63] on button at bounding box center [1169, 64] width 23 height 19
click at [1125, 88] on p "Make Available" at bounding box center [1121, 89] width 110 height 16
click at [155, 66] on icon at bounding box center [155, 65] width 9 height 9
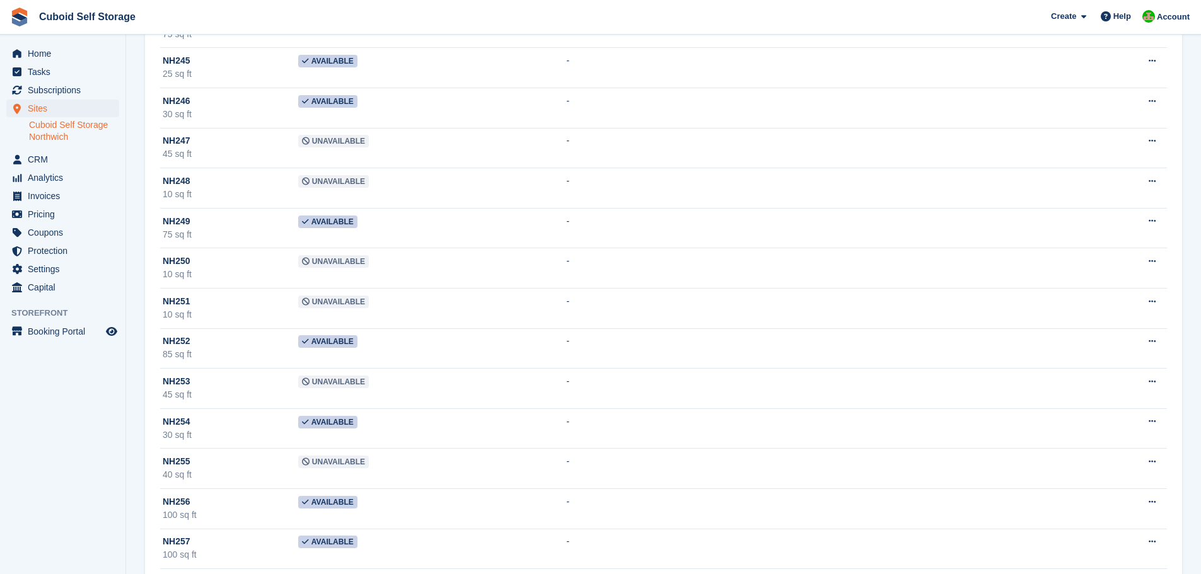
scroll to position [6982, 0]
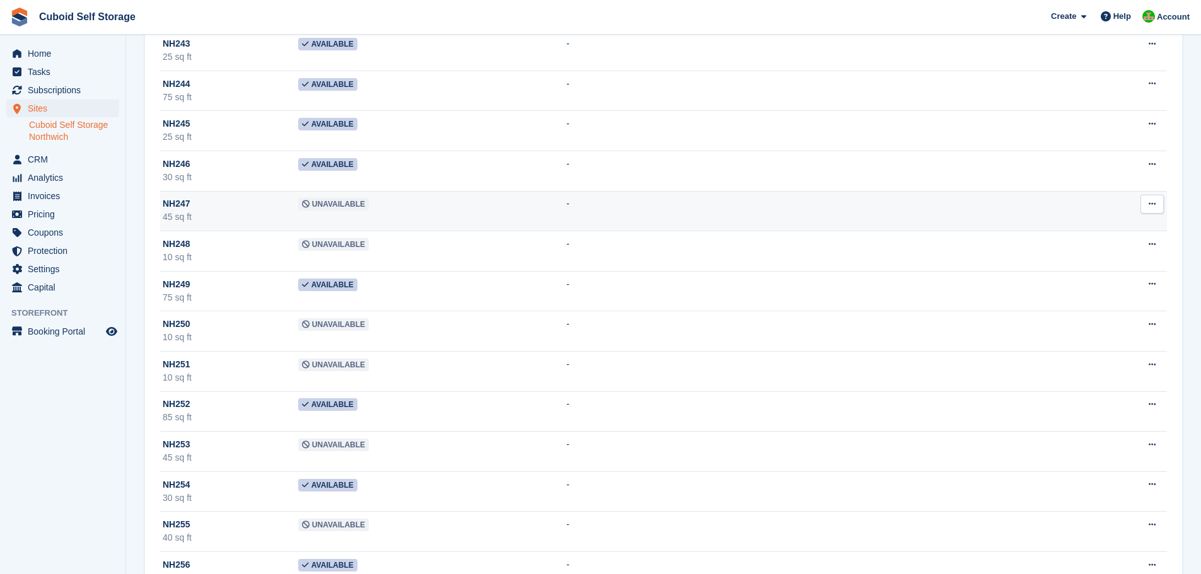
click at [316, 208] on span "Unavailable" at bounding box center [333, 204] width 71 height 13
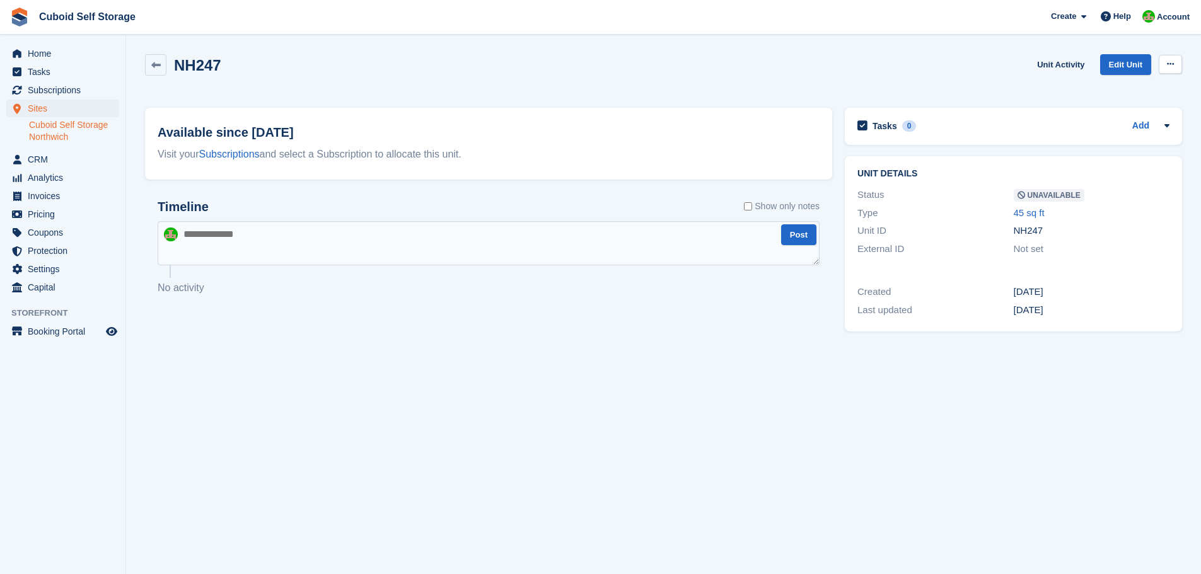
click at [1173, 61] on icon at bounding box center [1170, 64] width 7 height 8
click at [1087, 89] on p "Make Available" at bounding box center [1121, 89] width 110 height 16
click at [158, 62] on icon at bounding box center [155, 65] width 9 height 9
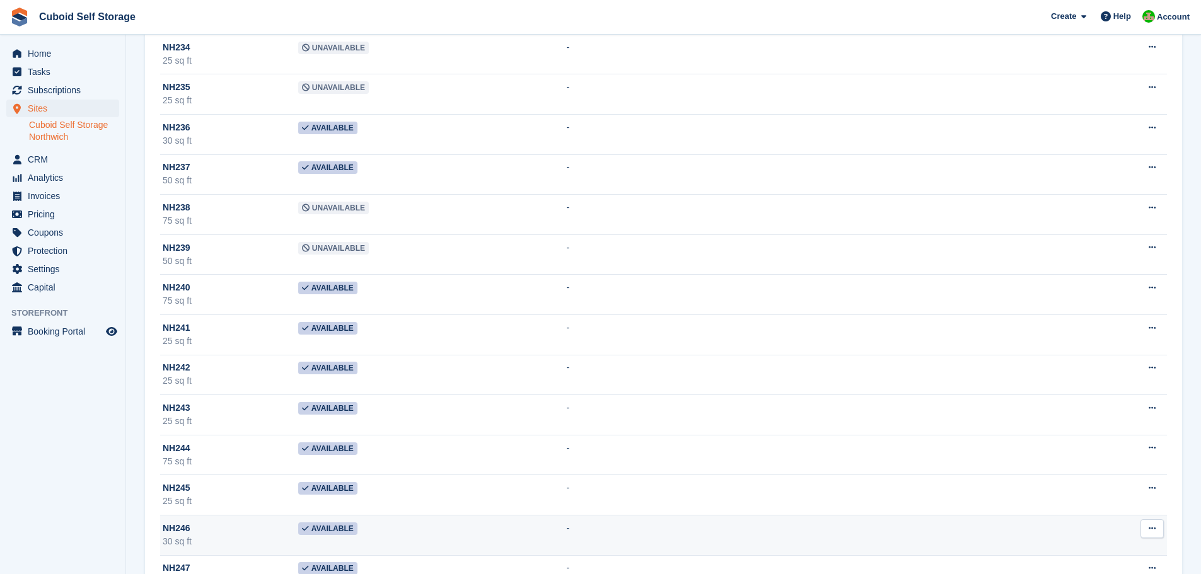
scroll to position [7059, 0]
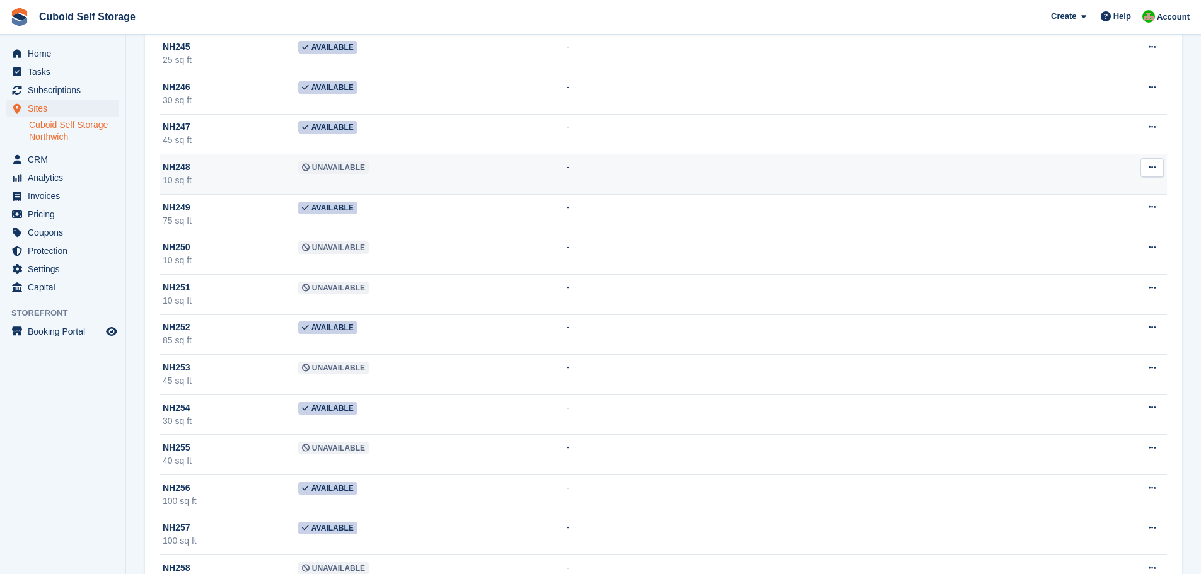
click at [318, 173] on span "Unavailable" at bounding box center [333, 167] width 71 height 13
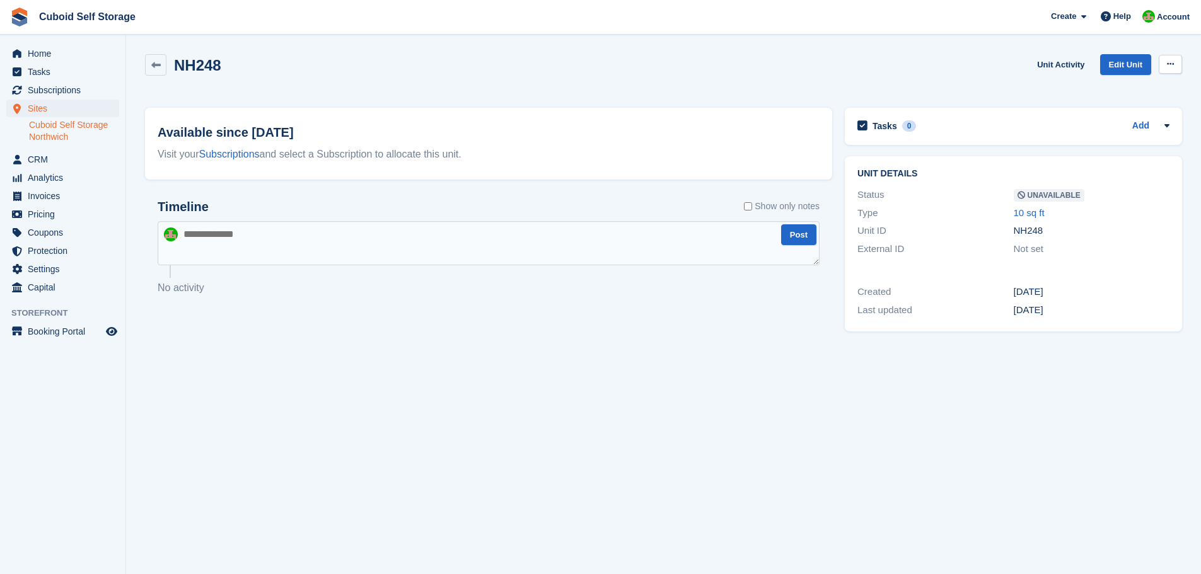
click at [1169, 59] on button at bounding box center [1169, 64] width 23 height 19
click at [1116, 86] on p "Make Available" at bounding box center [1121, 89] width 110 height 16
click at [158, 65] on icon at bounding box center [155, 65] width 9 height 9
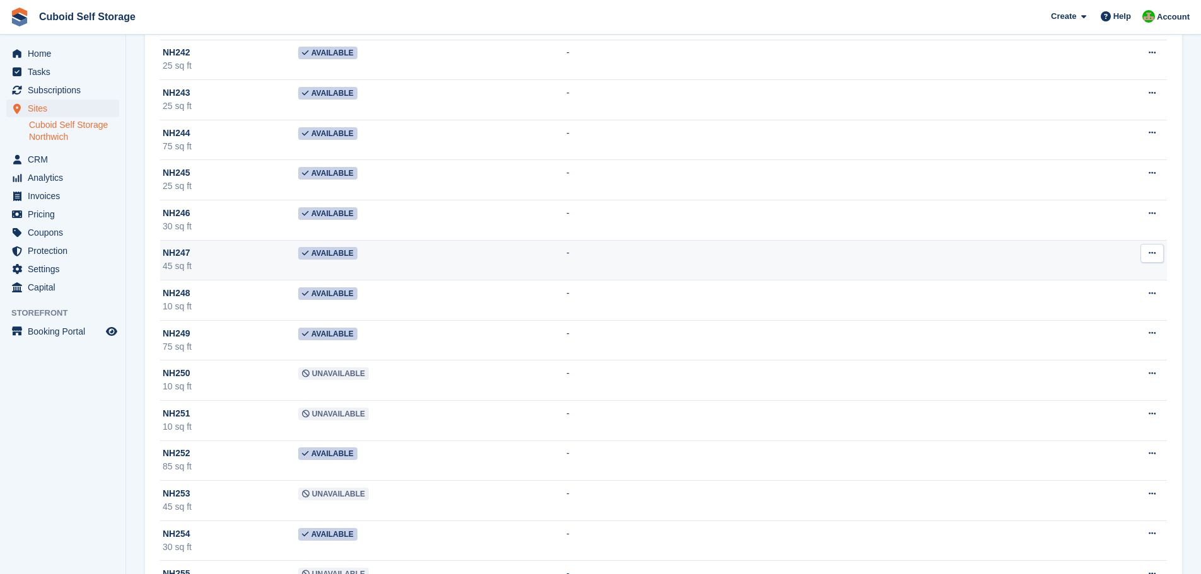
scroll to position [6996, 0]
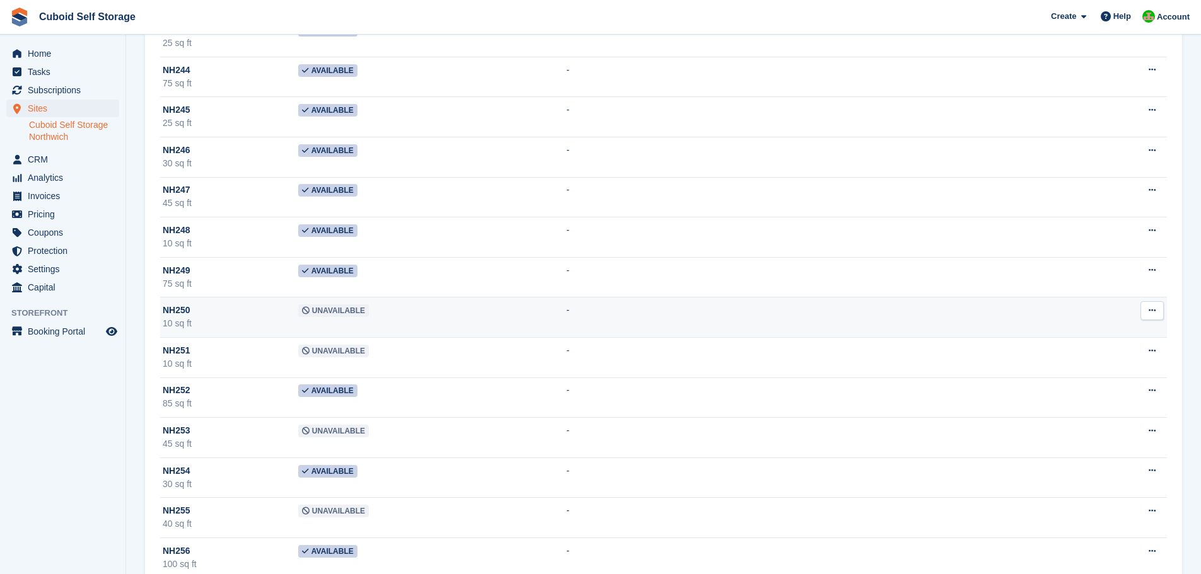
click at [319, 310] on span "Unavailable" at bounding box center [333, 310] width 71 height 13
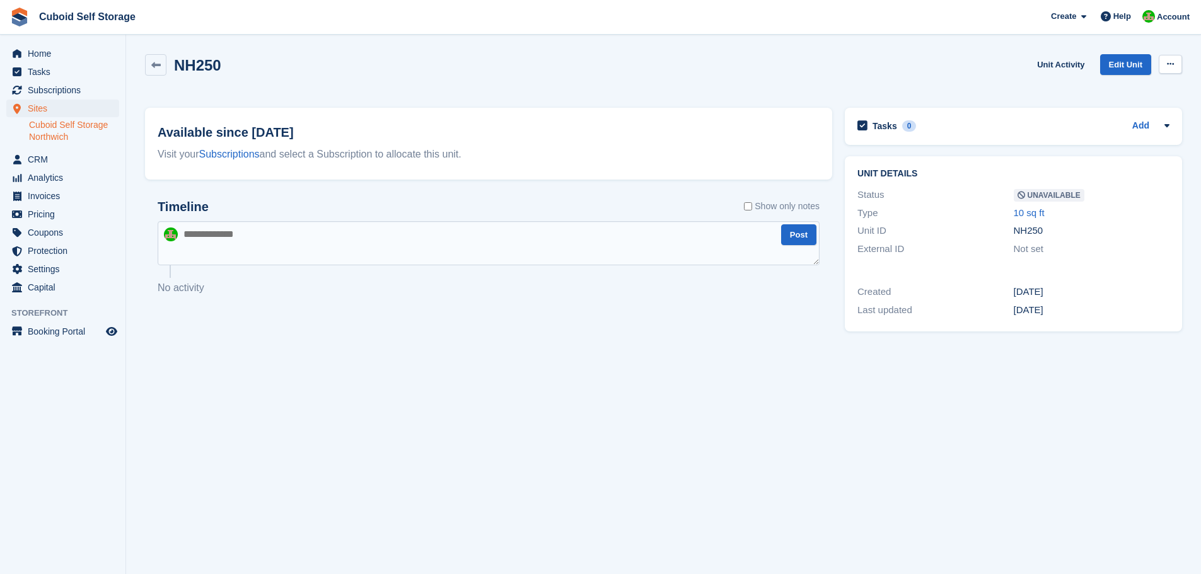
click at [1171, 69] on button at bounding box center [1169, 64] width 23 height 19
click at [1090, 94] on p "Make Available" at bounding box center [1121, 89] width 110 height 16
drag, startPoint x: 151, startPoint y: 69, endPoint x: 159, endPoint y: 72, distance: 8.6
click at [151, 69] on icon at bounding box center [155, 65] width 9 height 9
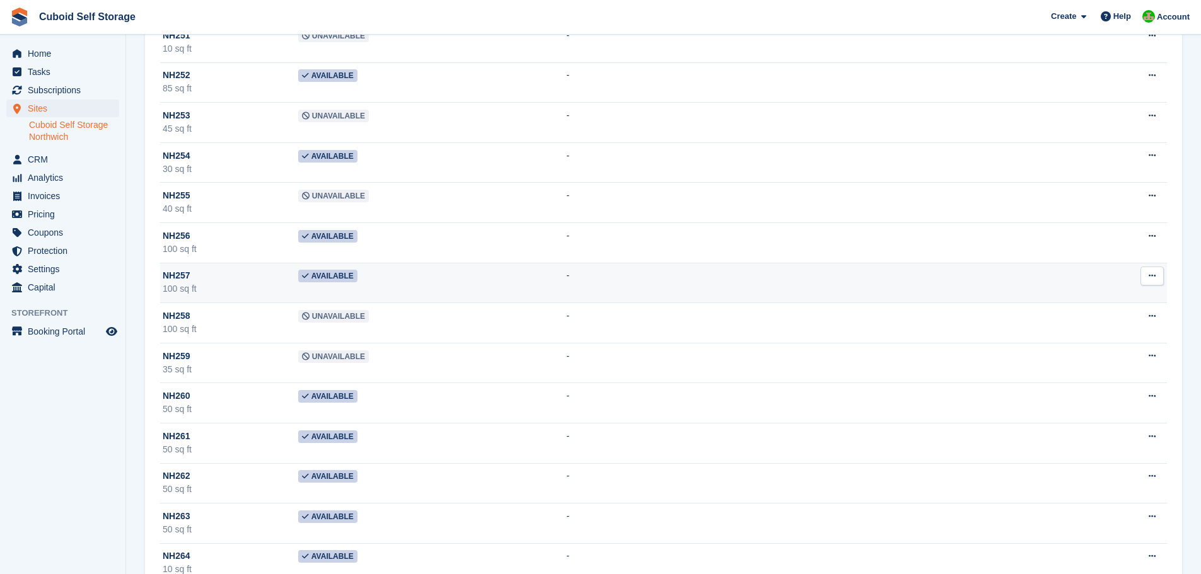
scroll to position [7185, 0]
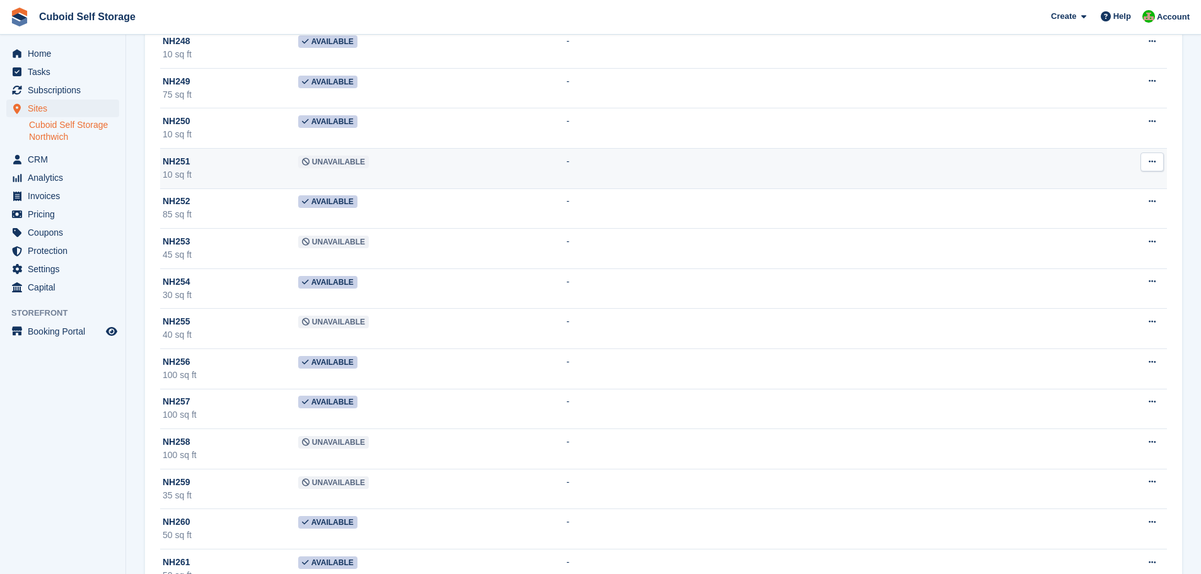
click at [311, 162] on span "Unavailable" at bounding box center [333, 162] width 71 height 13
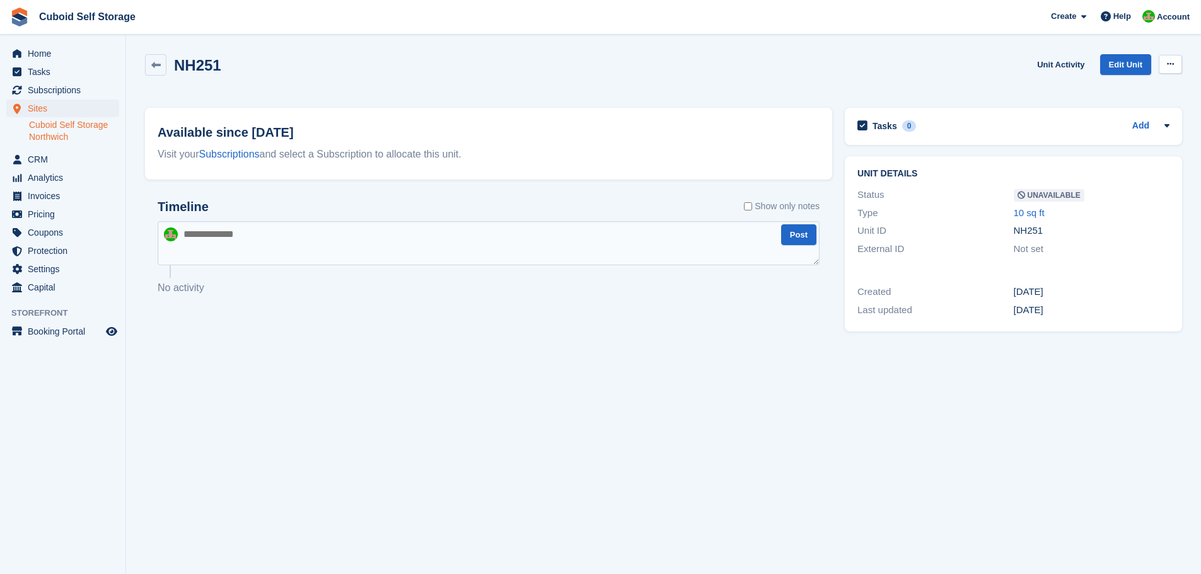
click at [1166, 65] on button at bounding box center [1169, 64] width 23 height 19
click at [1097, 93] on p "Make Available" at bounding box center [1121, 89] width 110 height 16
click at [156, 69] on icon at bounding box center [155, 65] width 9 height 9
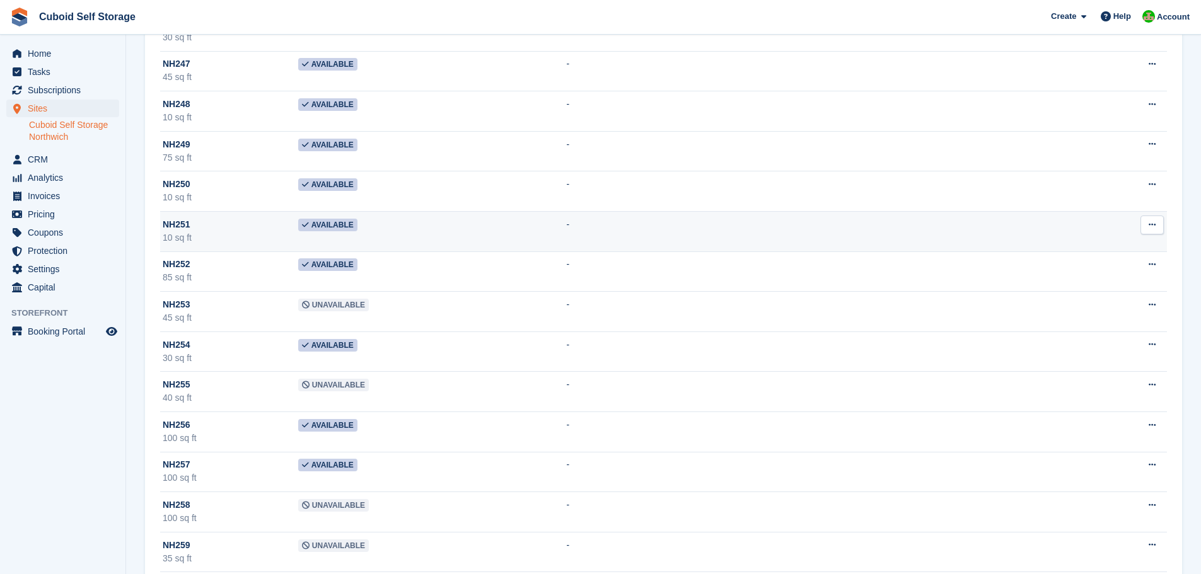
scroll to position [7185, 0]
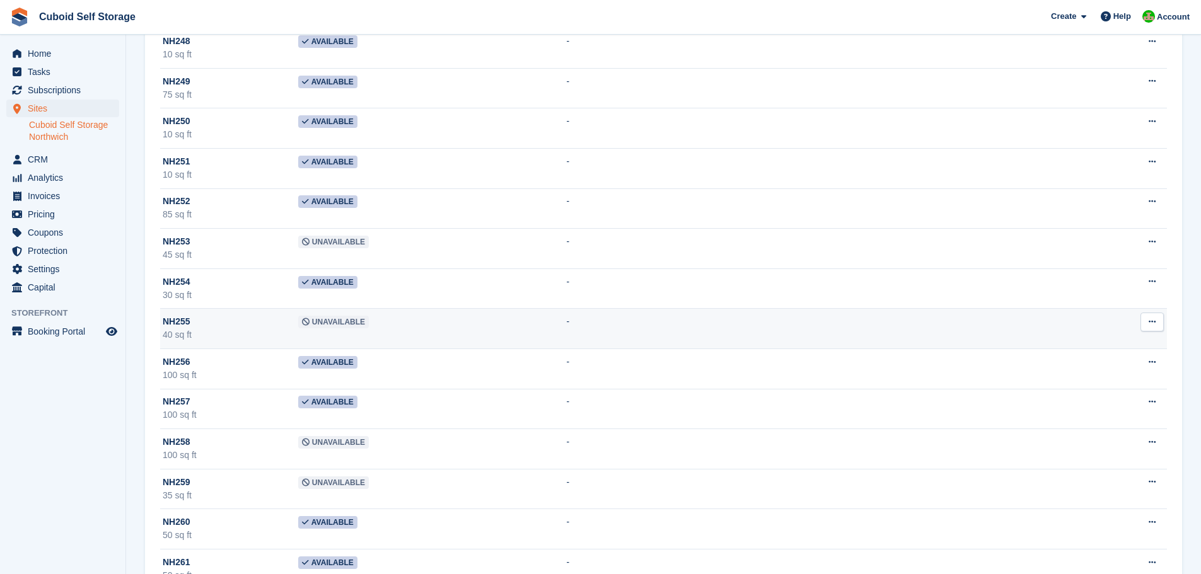
click at [329, 324] on span "Unavailable" at bounding box center [333, 322] width 71 height 13
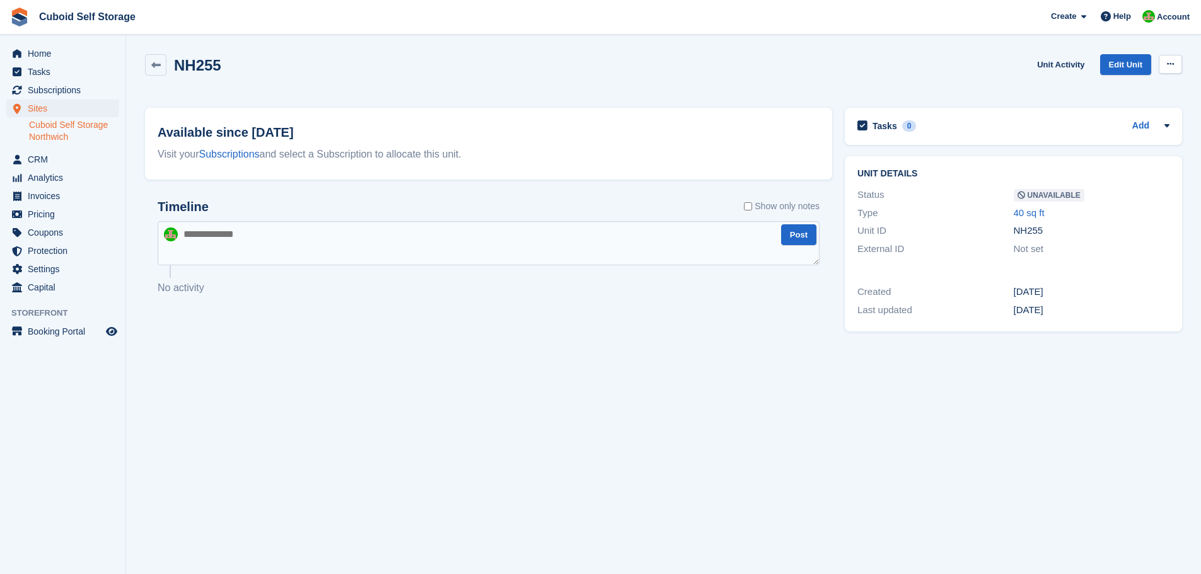
click at [1167, 66] on icon at bounding box center [1170, 64] width 7 height 8
click at [1111, 89] on p "Make Available" at bounding box center [1121, 89] width 110 height 16
click at [154, 67] on icon at bounding box center [155, 65] width 9 height 9
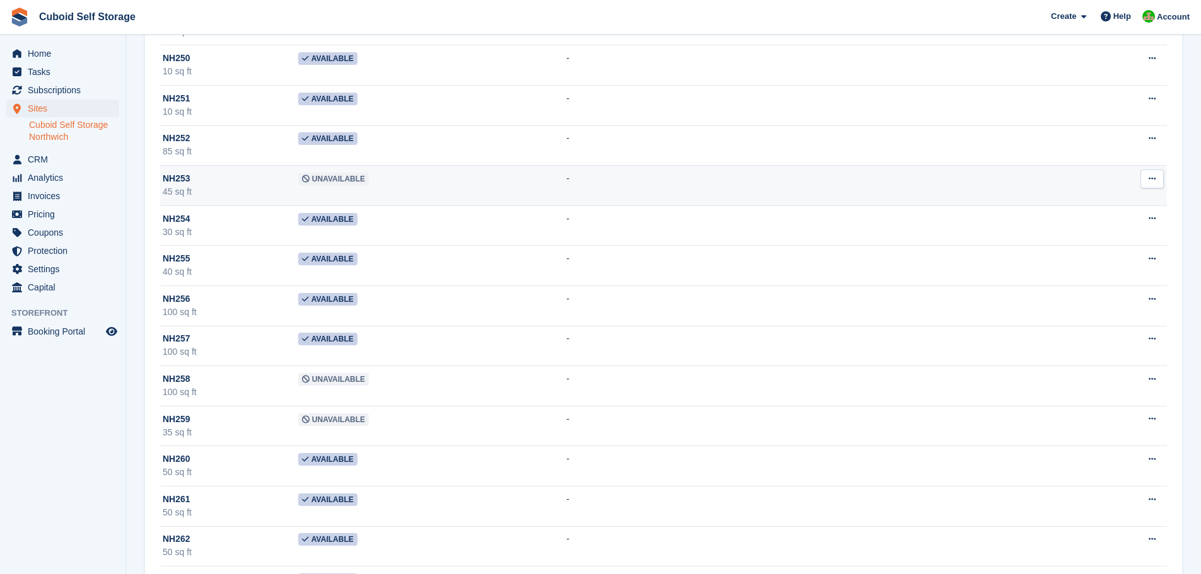
scroll to position [6807, 0]
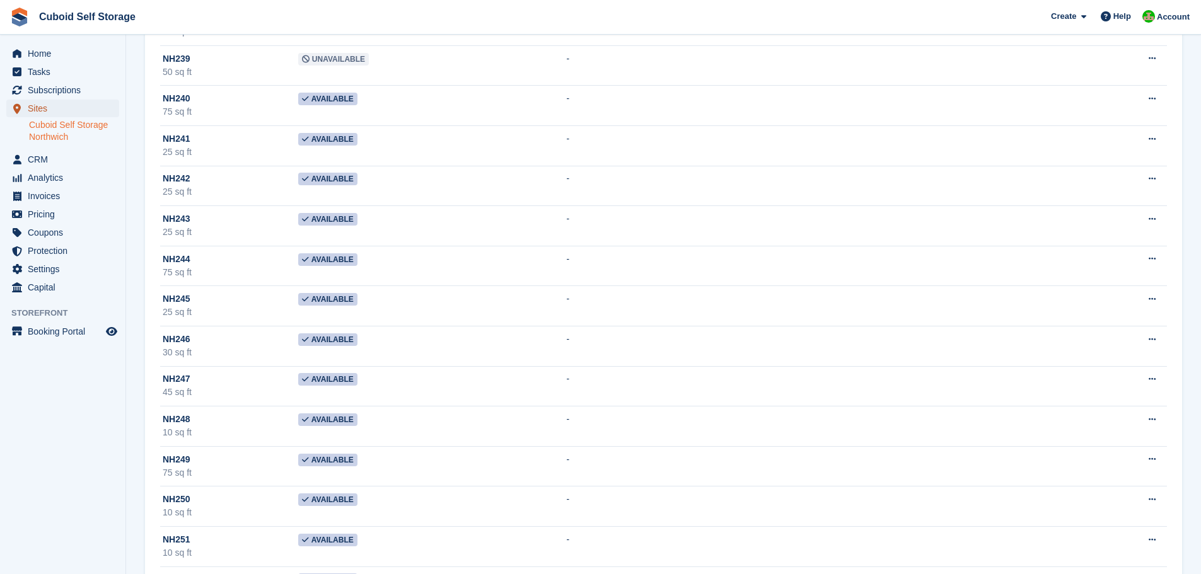
click at [38, 109] on span "Sites" at bounding box center [66, 109] width 76 height 18
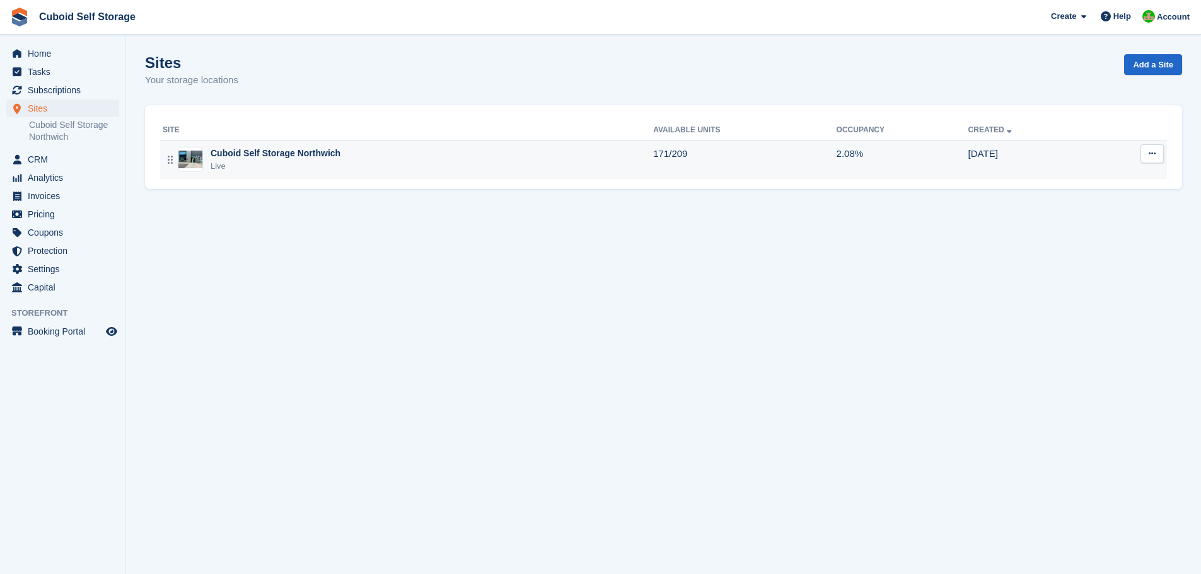
click at [336, 158] on div "Cuboid Self Storage Northwich Live" at bounding box center [408, 160] width 490 height 26
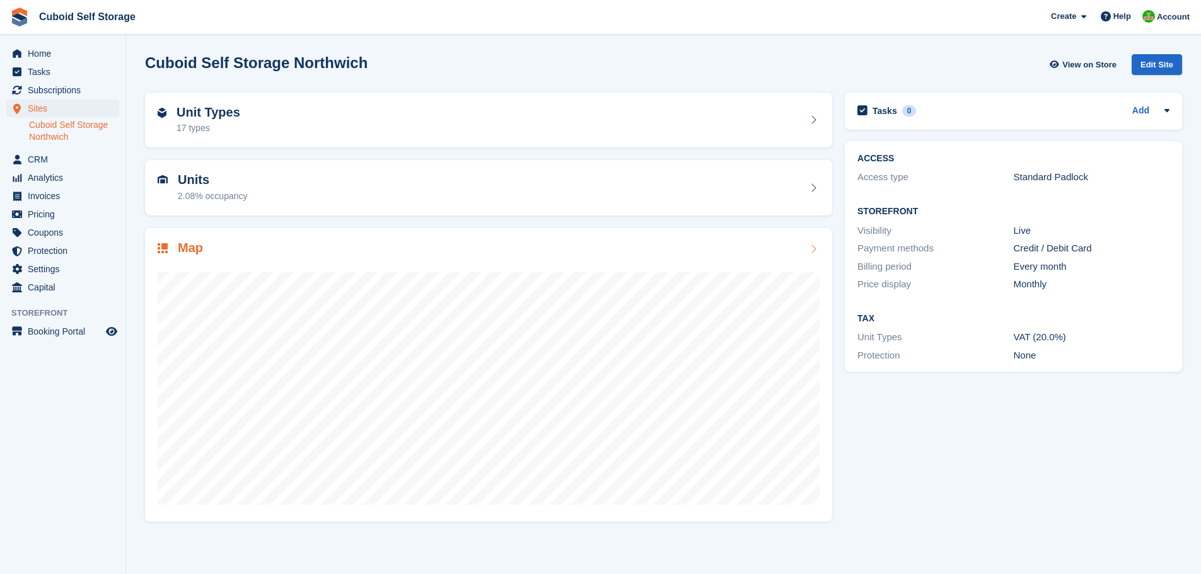
click at [377, 257] on div "Map" at bounding box center [489, 249] width 662 height 17
